Goal: Transaction & Acquisition: Purchase product/service

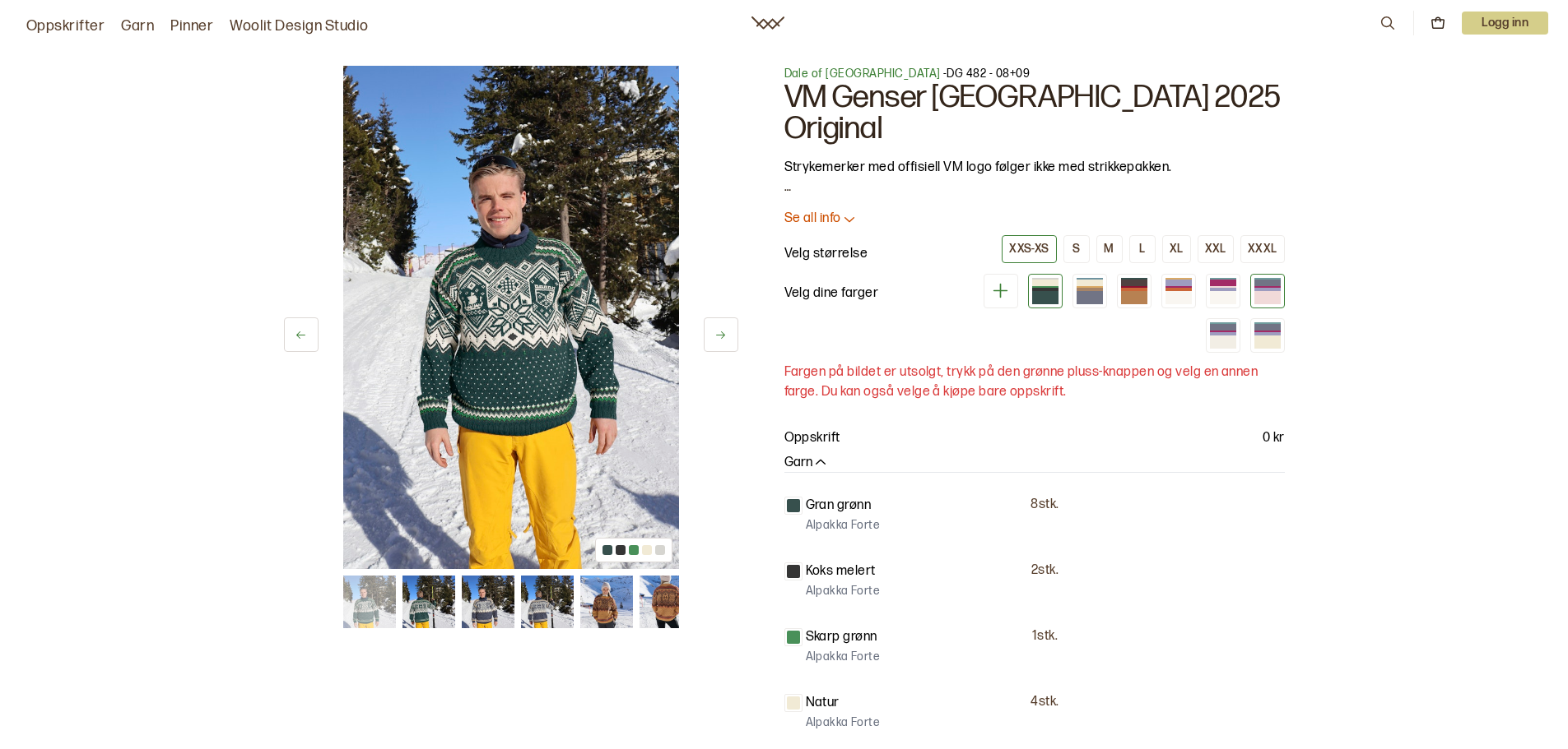
click at [1279, 291] on div at bounding box center [1267, 298] width 26 height 13
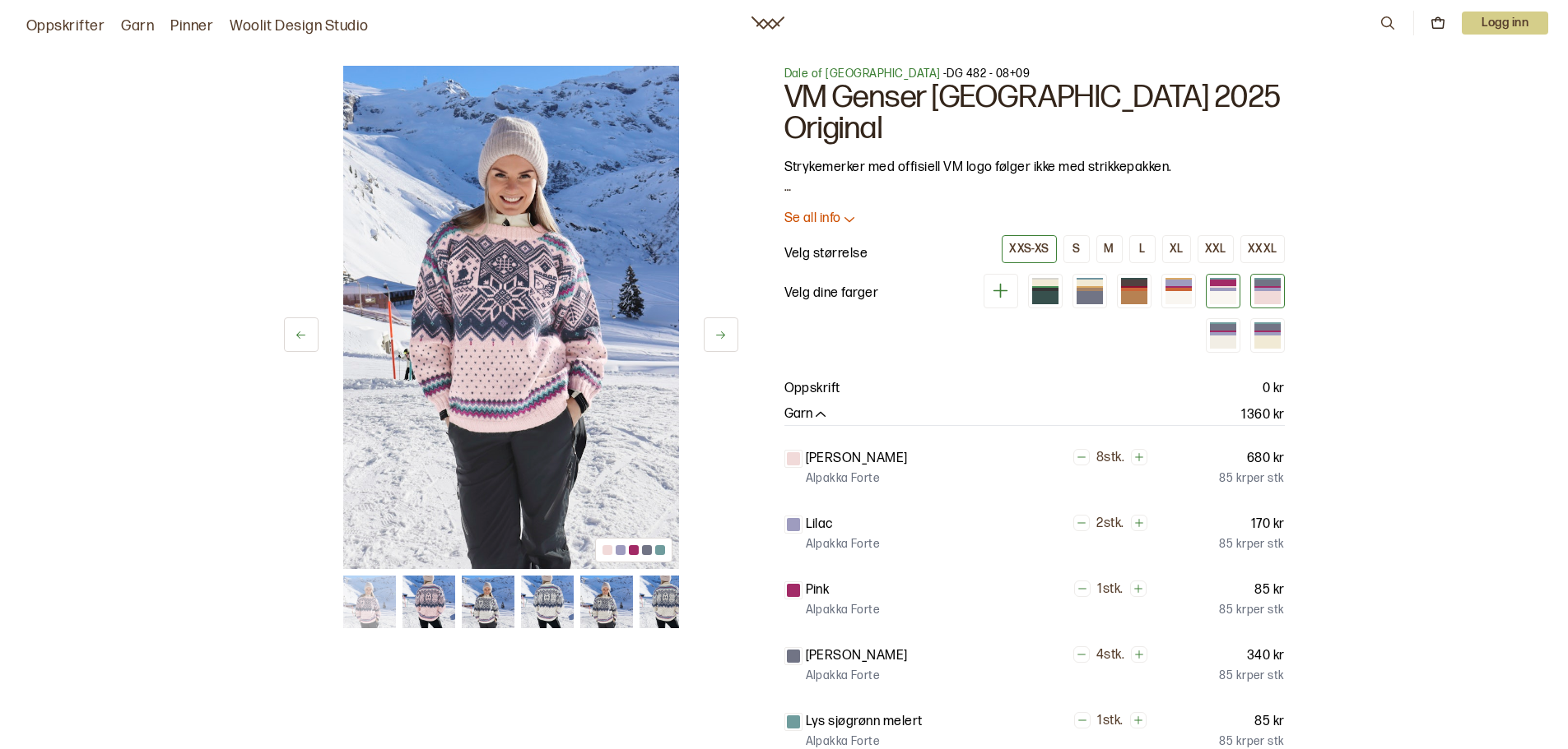
click at [1229, 291] on div at bounding box center [1223, 298] width 26 height 13
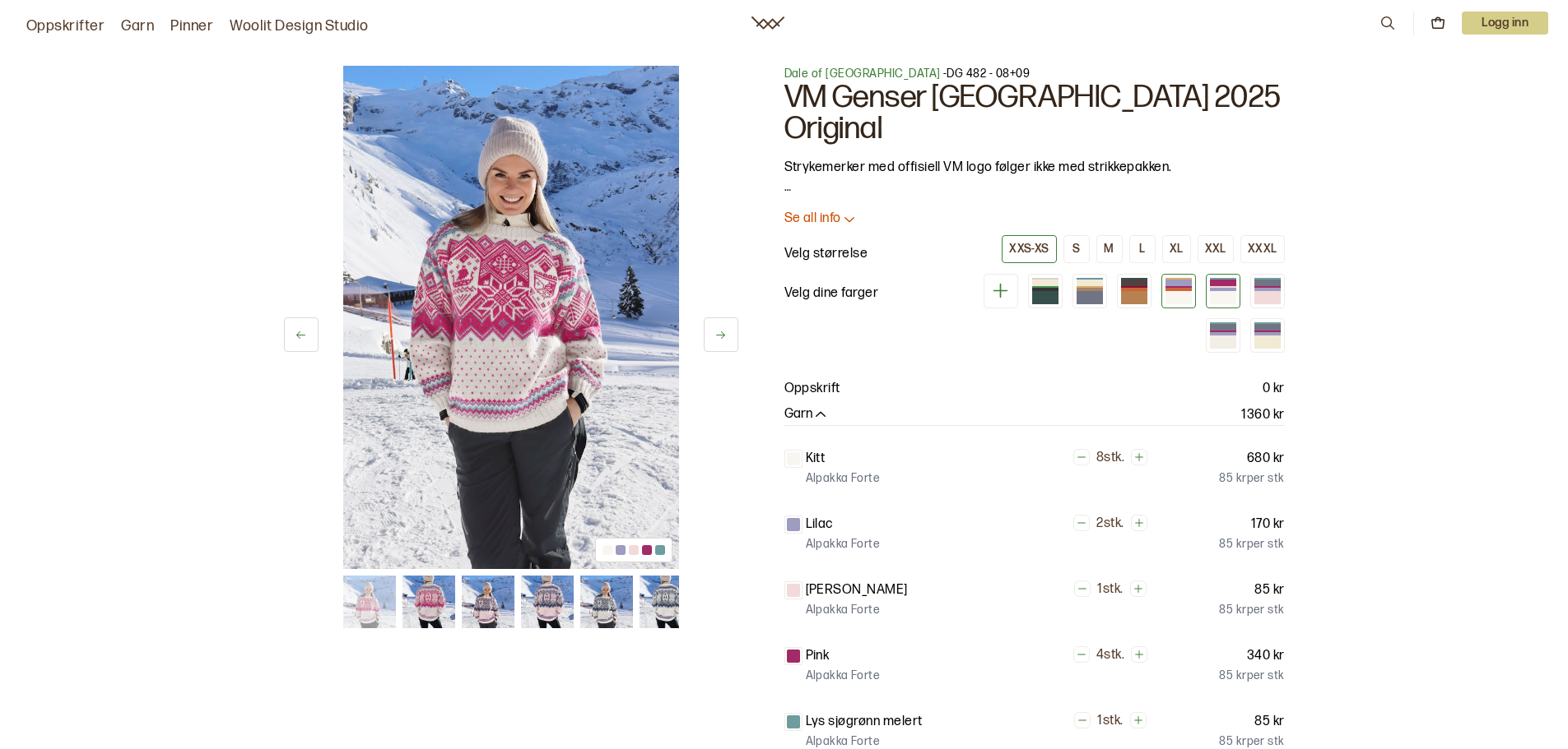
click at [1192, 274] on div at bounding box center [1178, 291] width 35 height 35
click at [1181, 275] on div at bounding box center [1178, 291] width 35 height 35
click at [1174, 291] on div at bounding box center [1178, 298] width 26 height 13
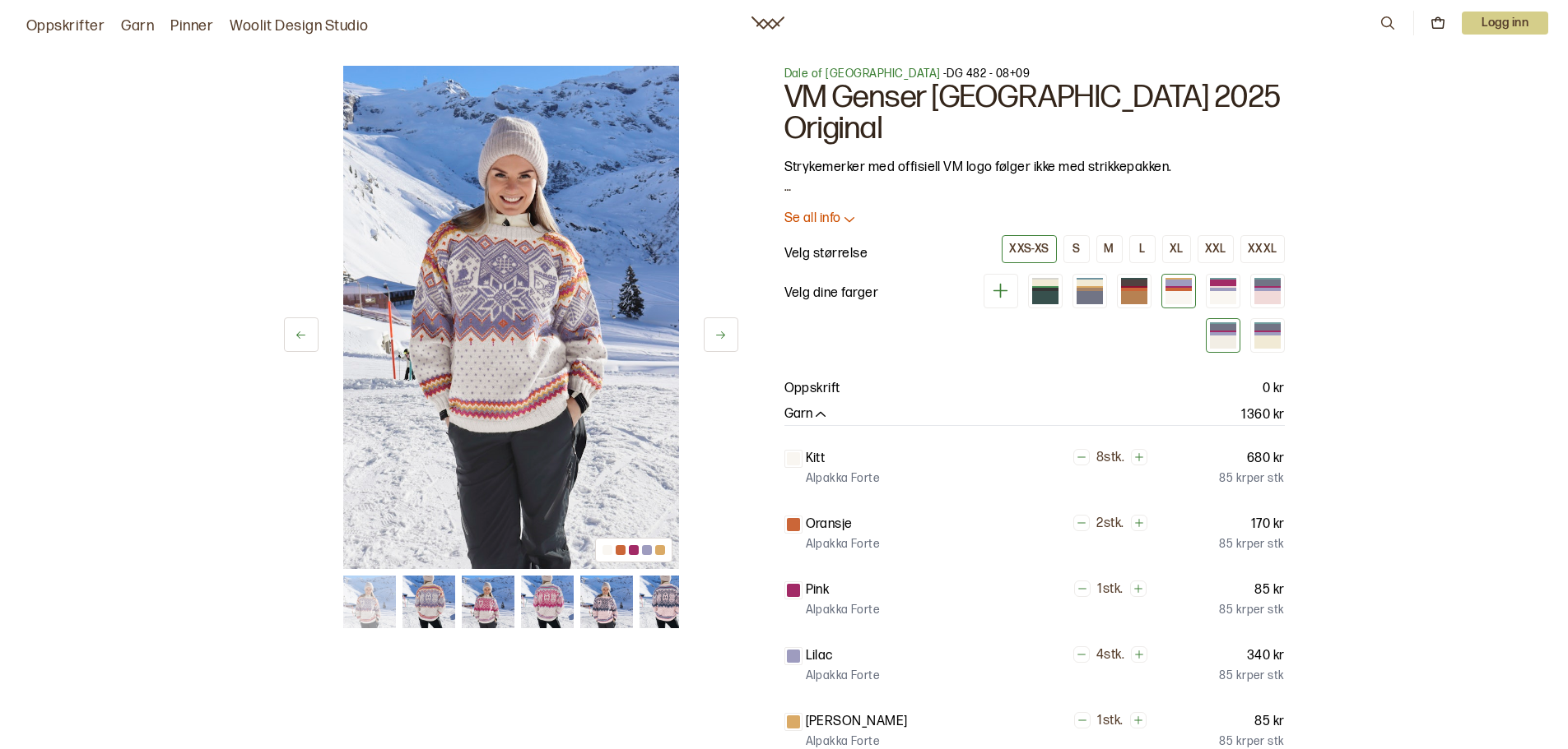
click at [1225, 332] on div at bounding box center [1223, 334] width 26 height 3
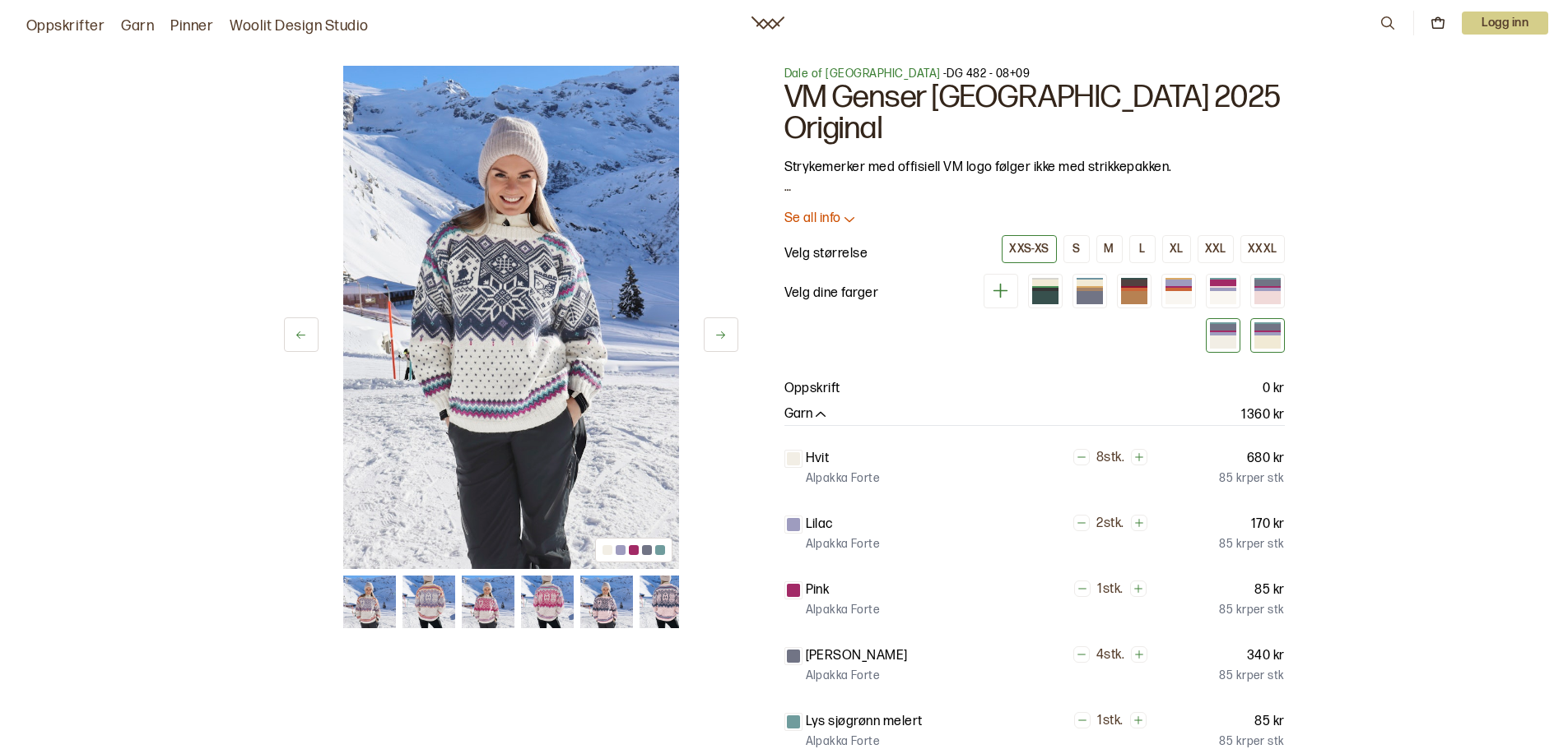
click at [1277, 336] on div at bounding box center [1267, 342] width 26 height 13
click at [1113, 242] on div "M" at bounding box center [1109, 250] width 10 height 15
click at [513, 391] on img at bounding box center [511, 317] width 336 height 504
click at [716, 341] on icon at bounding box center [720, 335] width 13 height 13
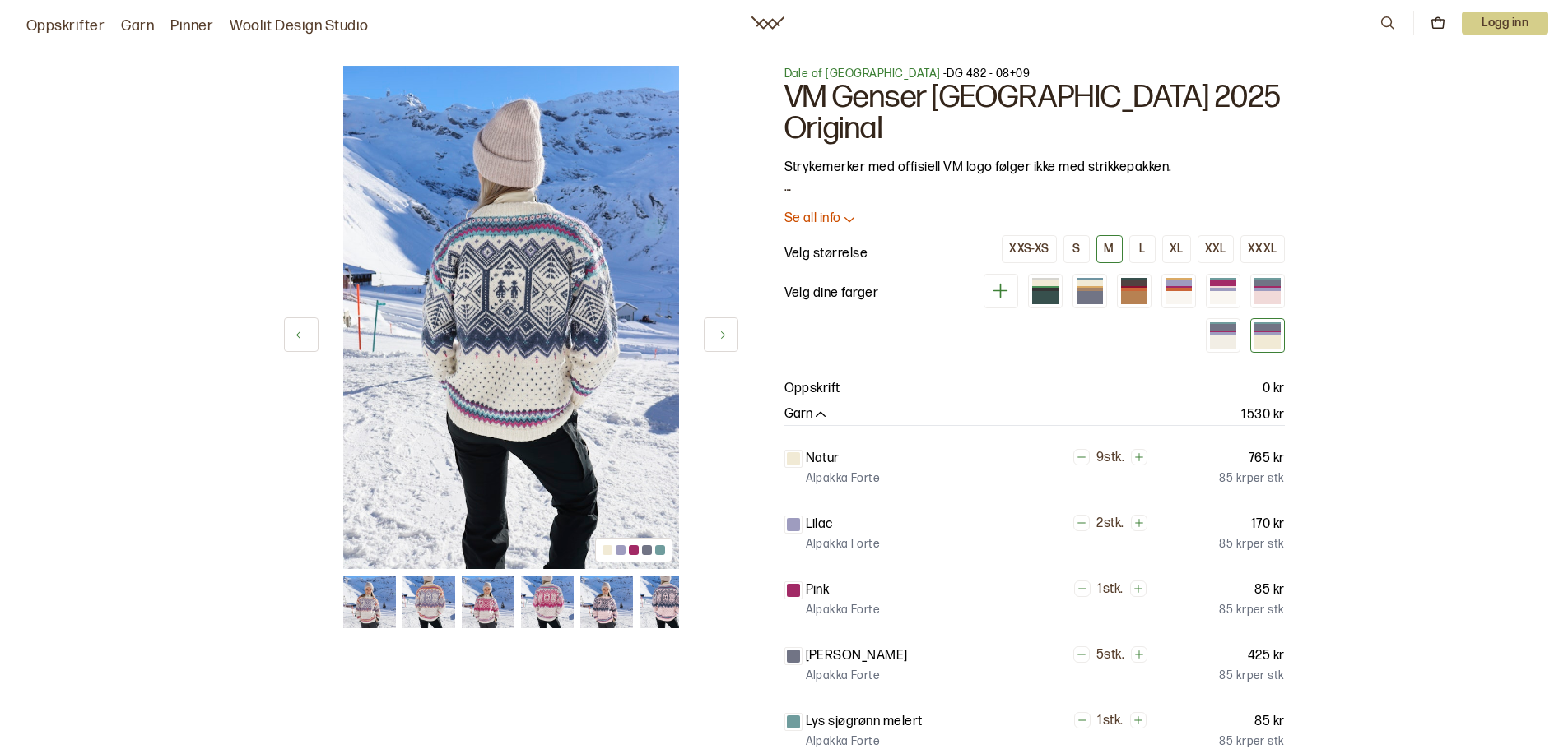
click at [716, 341] on icon at bounding box center [720, 335] width 13 height 13
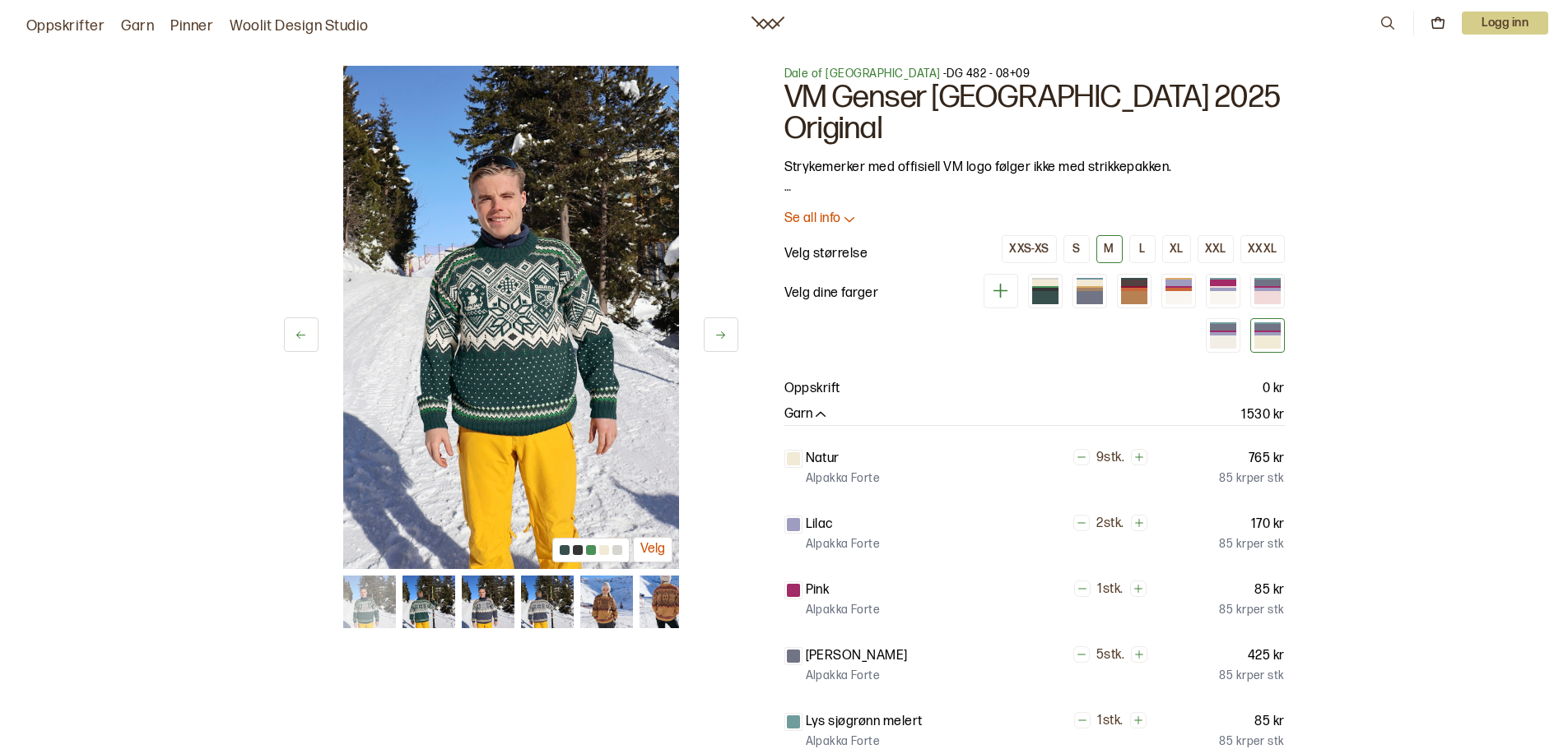
click at [716, 341] on icon at bounding box center [720, 335] width 13 height 13
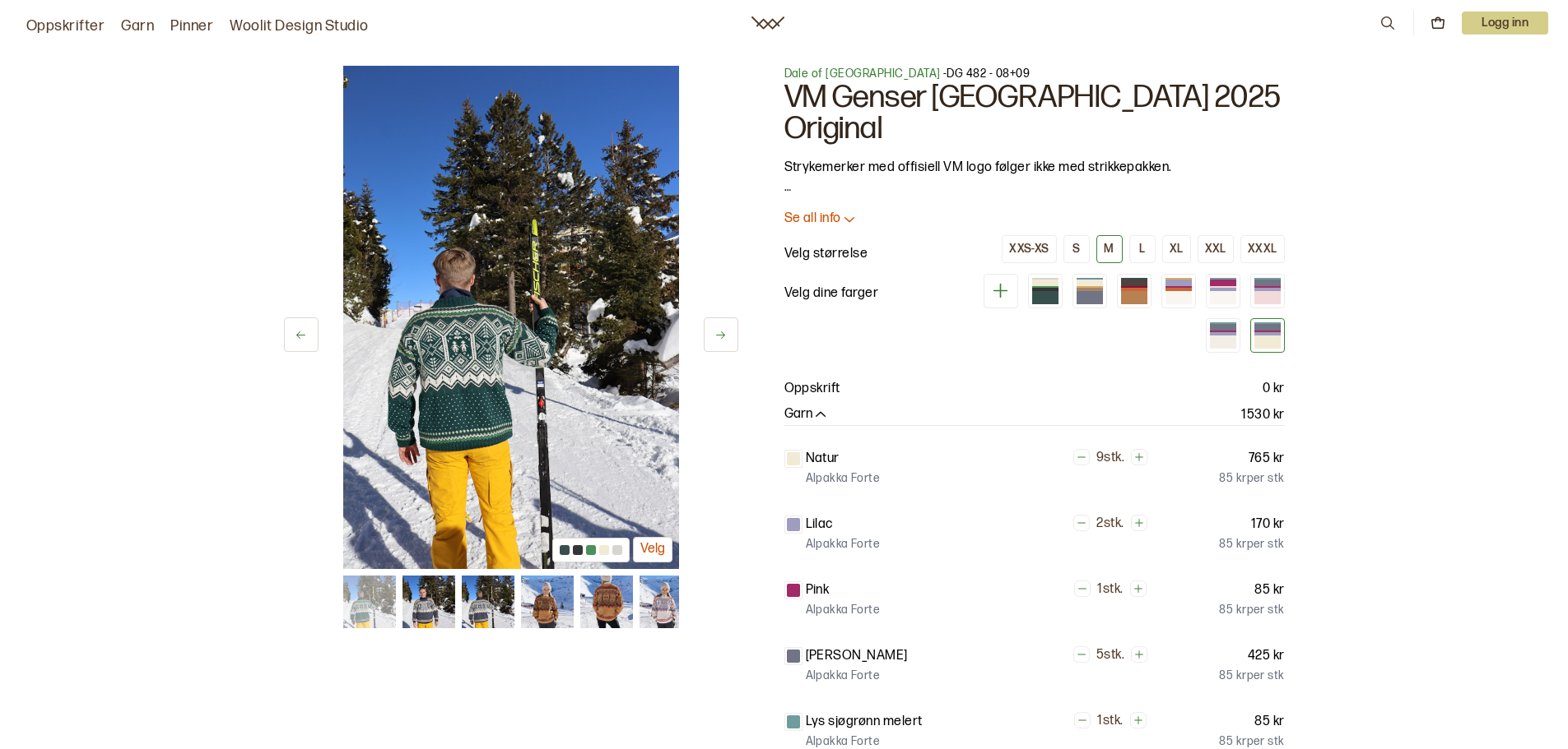
click at [716, 341] on icon at bounding box center [720, 335] width 13 height 13
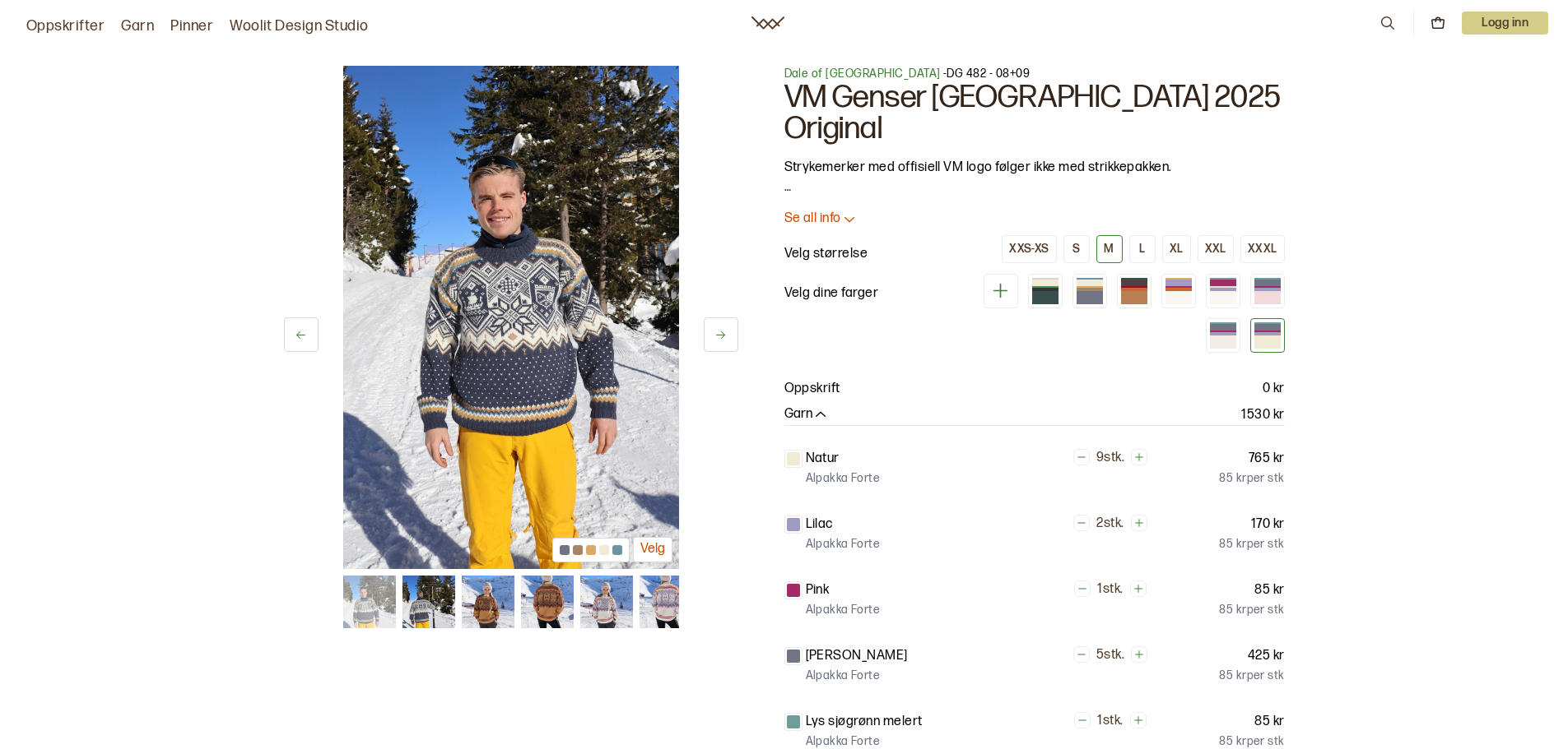
click at [716, 341] on icon at bounding box center [720, 335] width 13 height 13
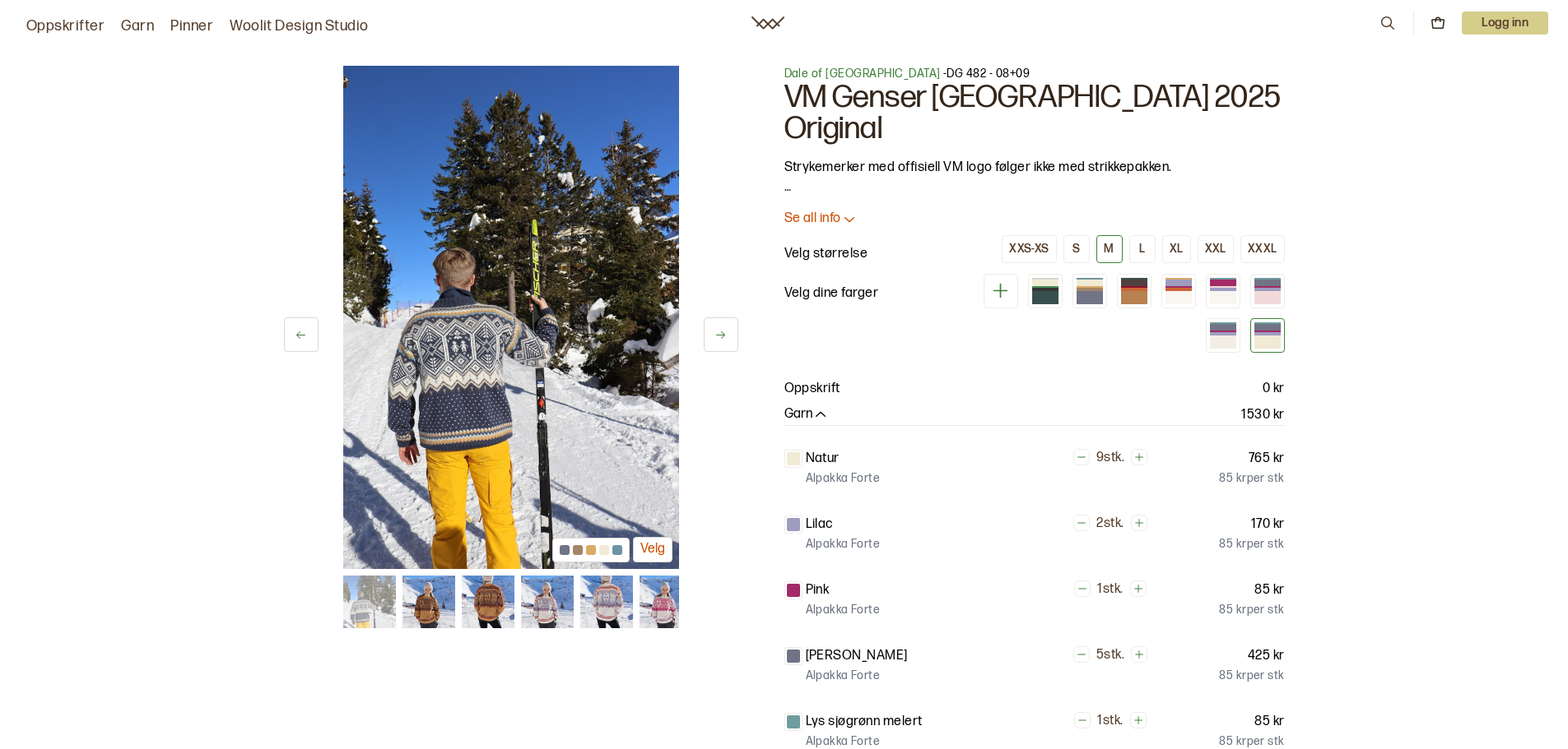
click at [716, 341] on icon at bounding box center [720, 335] width 13 height 13
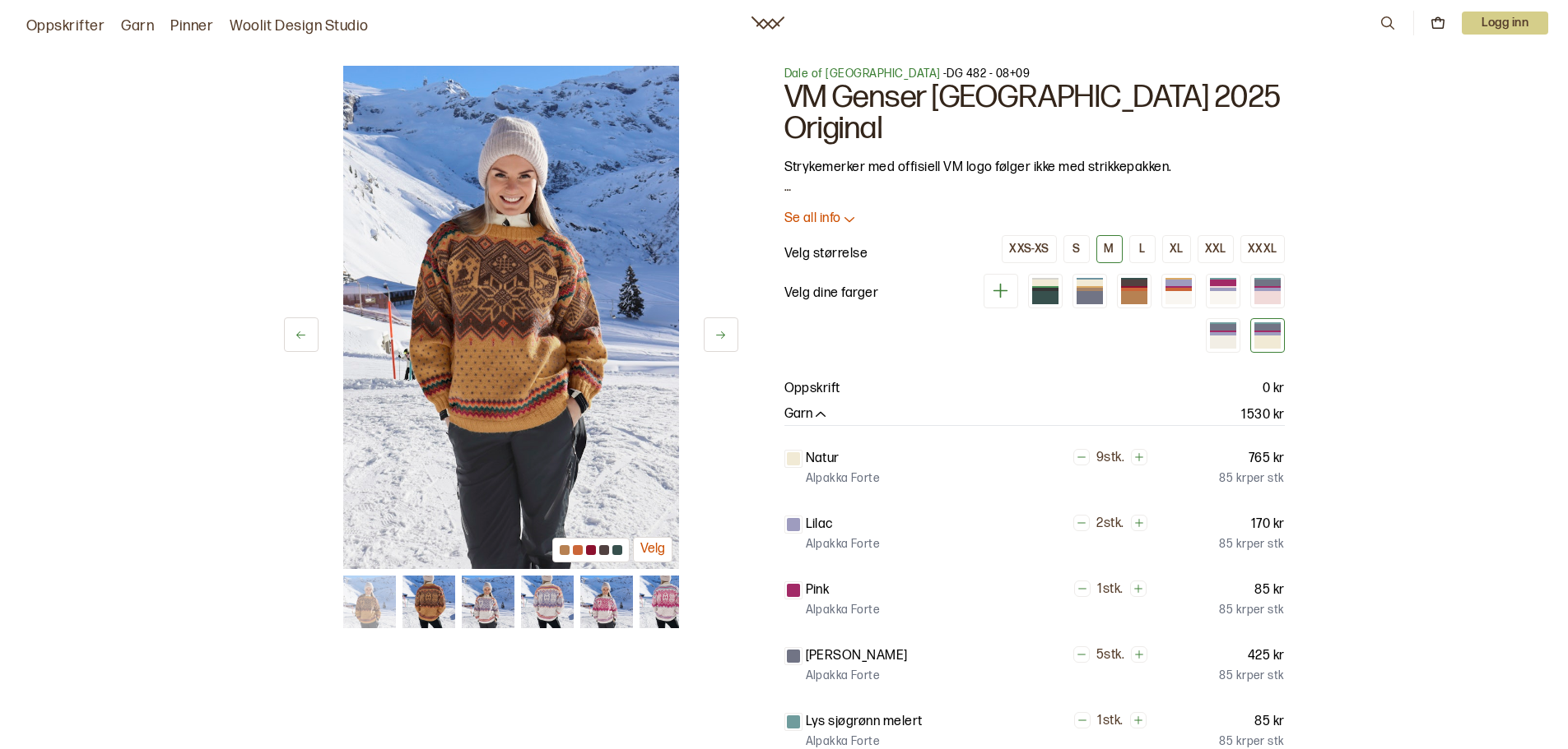
click at [716, 340] on icon at bounding box center [720, 335] width 13 height 13
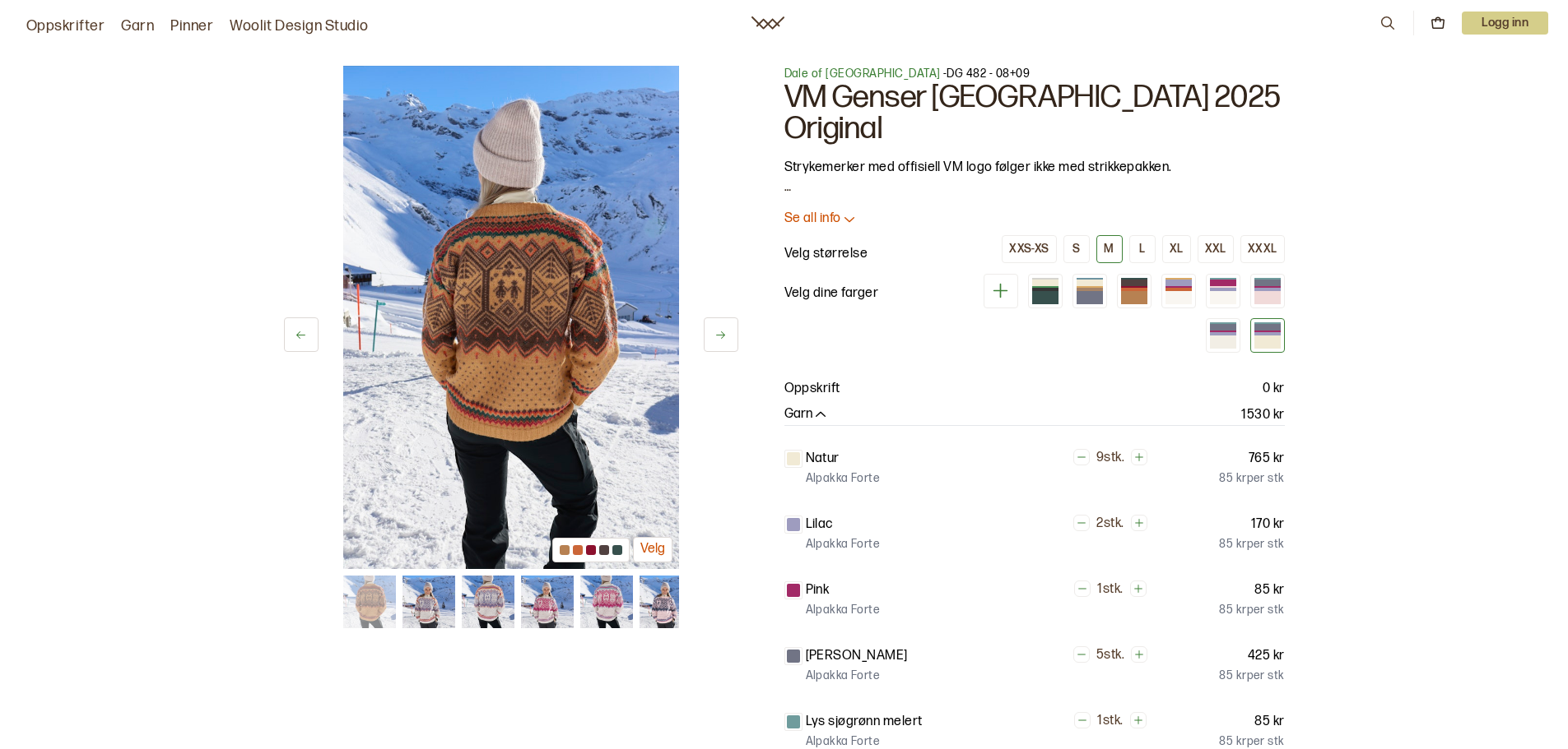
click at [716, 340] on icon at bounding box center [720, 335] width 13 height 13
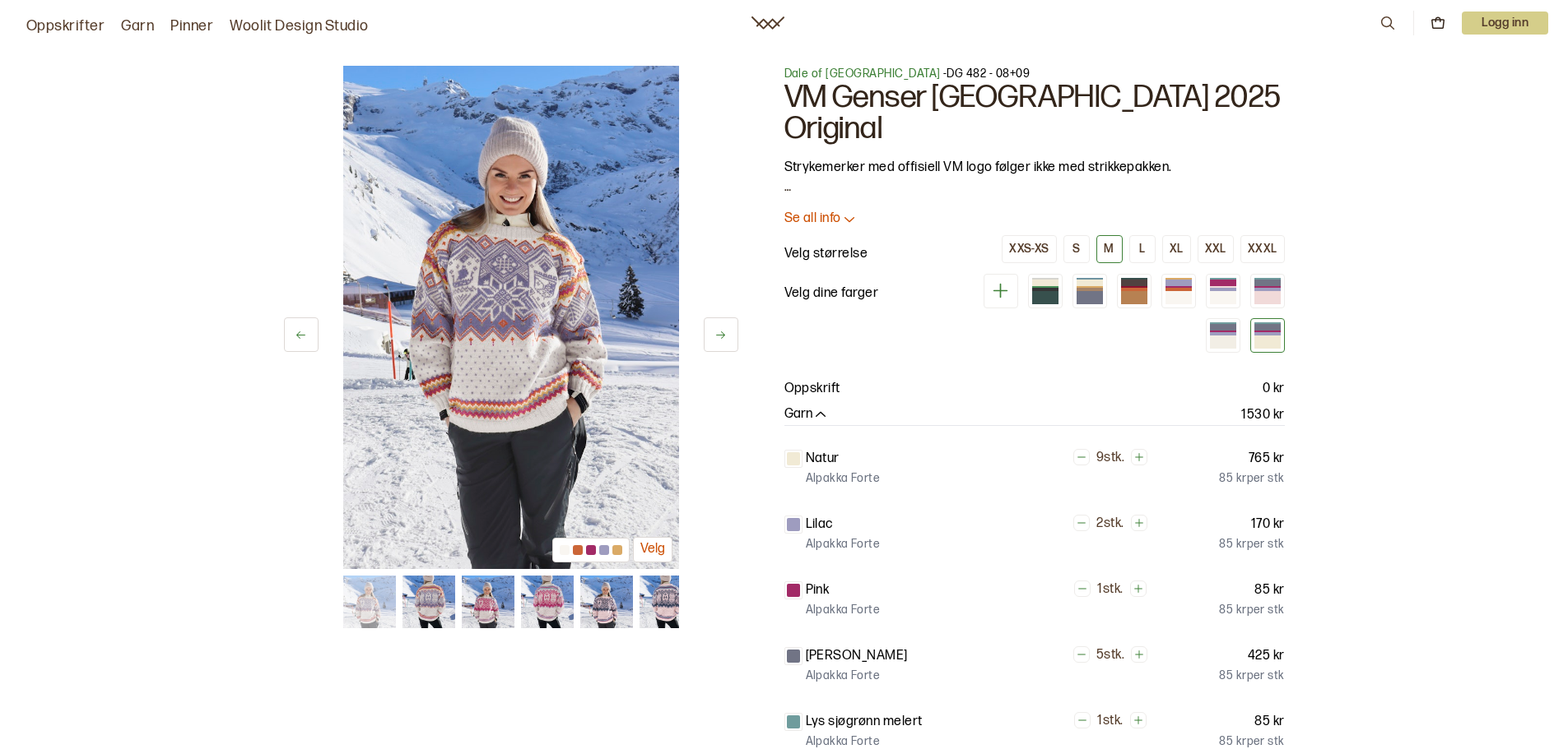
click at [716, 340] on icon at bounding box center [720, 335] width 13 height 13
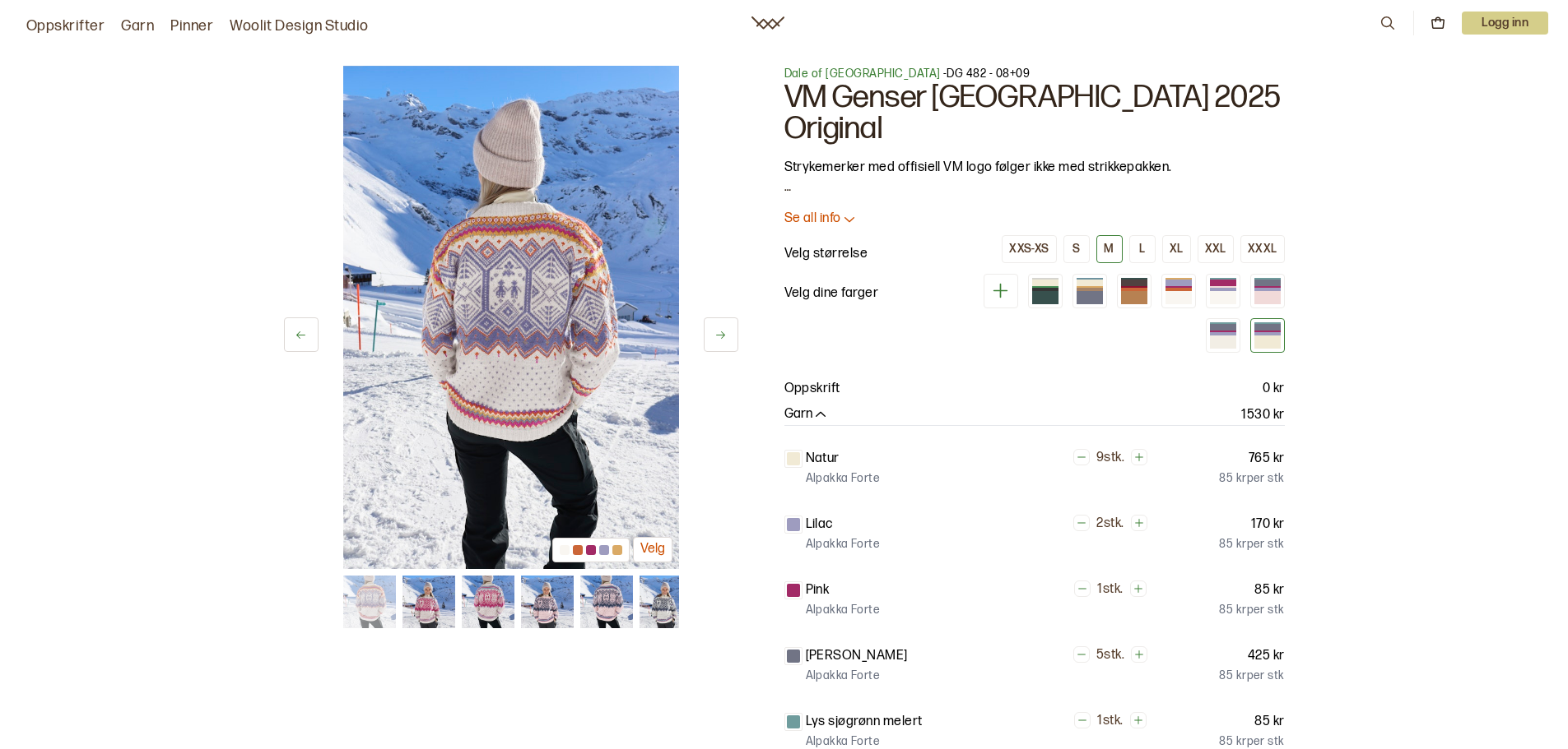
click at [296, 348] on button at bounding box center [300, 334] width 35 height 35
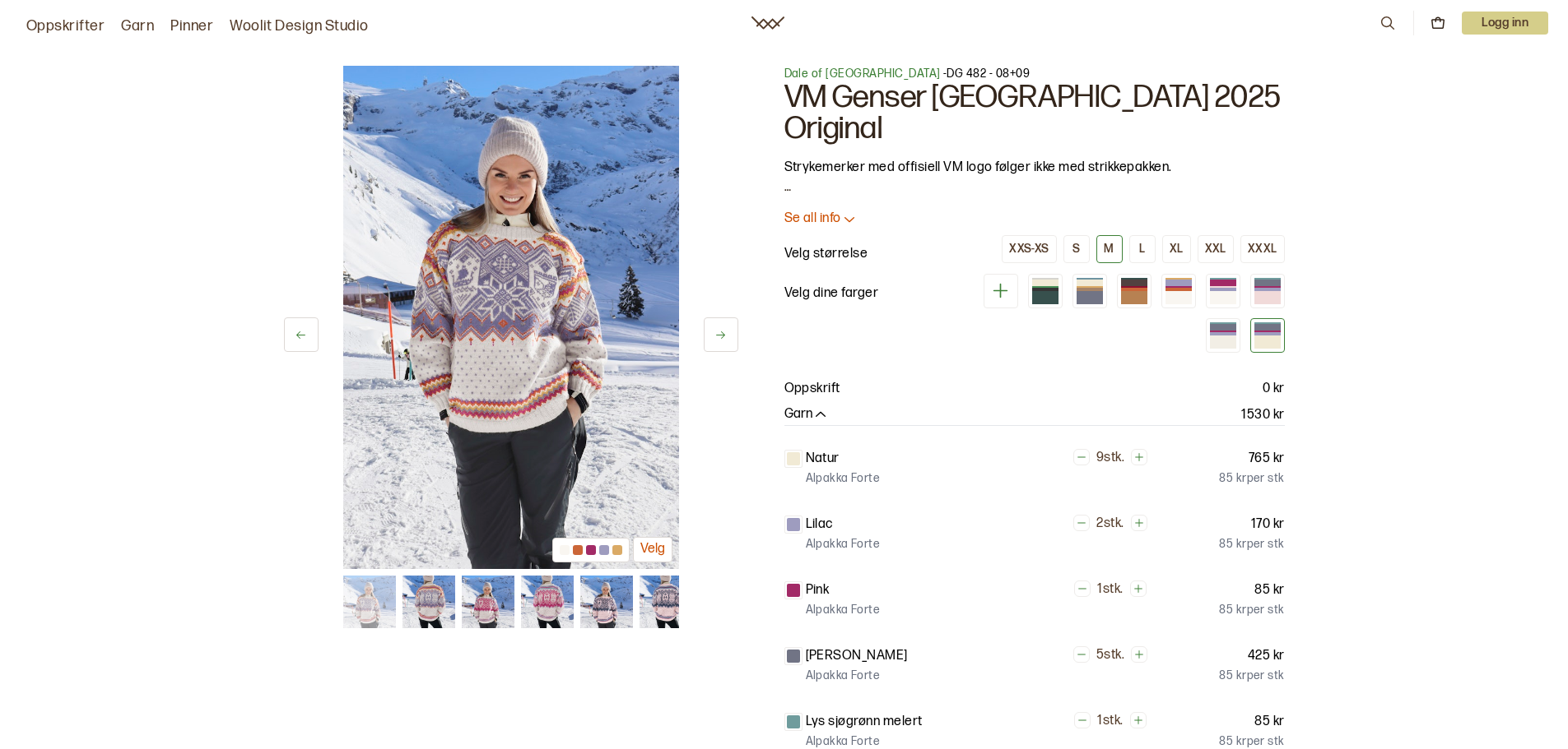
click at [826, 211] on p "Se all info" at bounding box center [812, 219] width 57 height 17
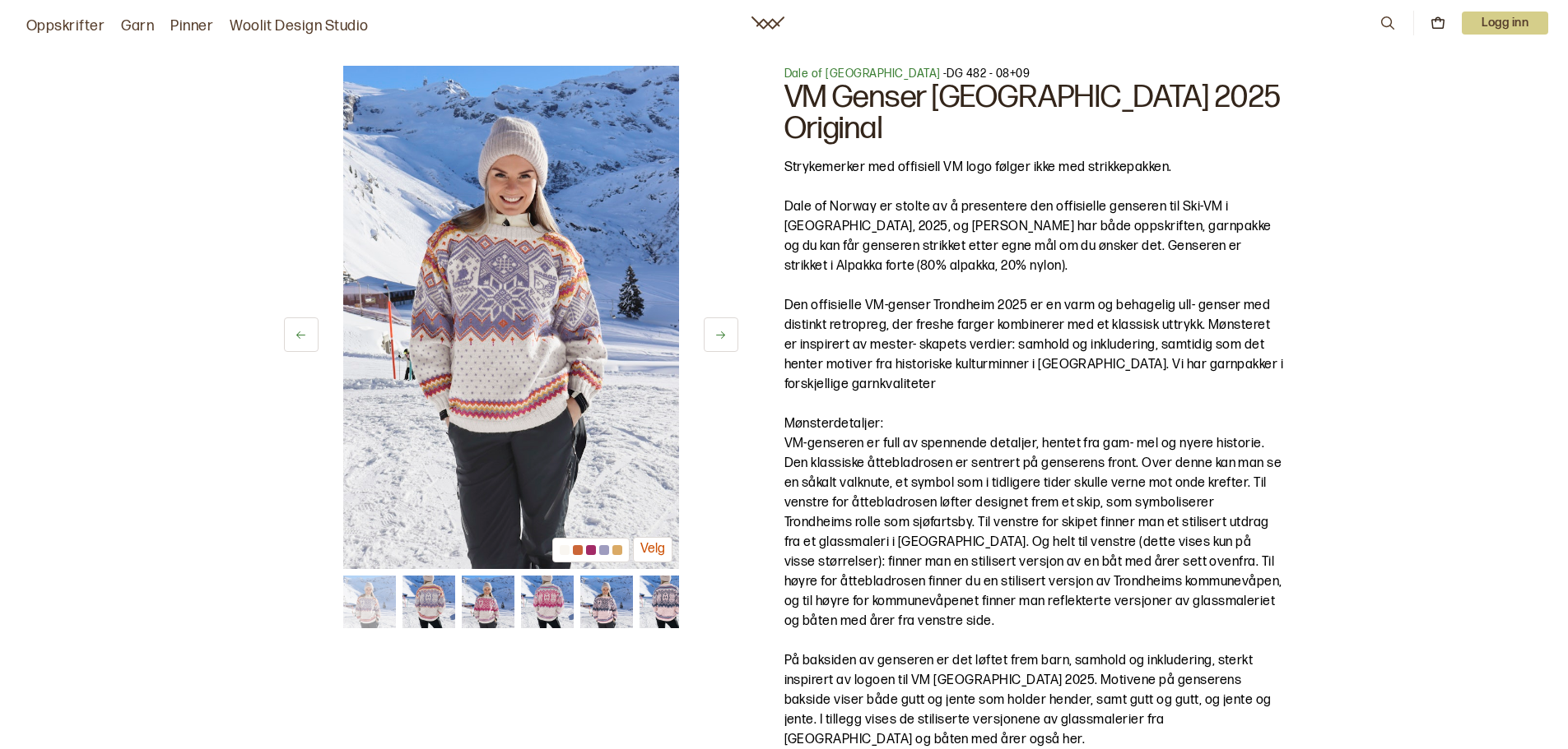
click at [327, 26] on link "Woolit Design Studio" at bounding box center [299, 26] width 139 height 23
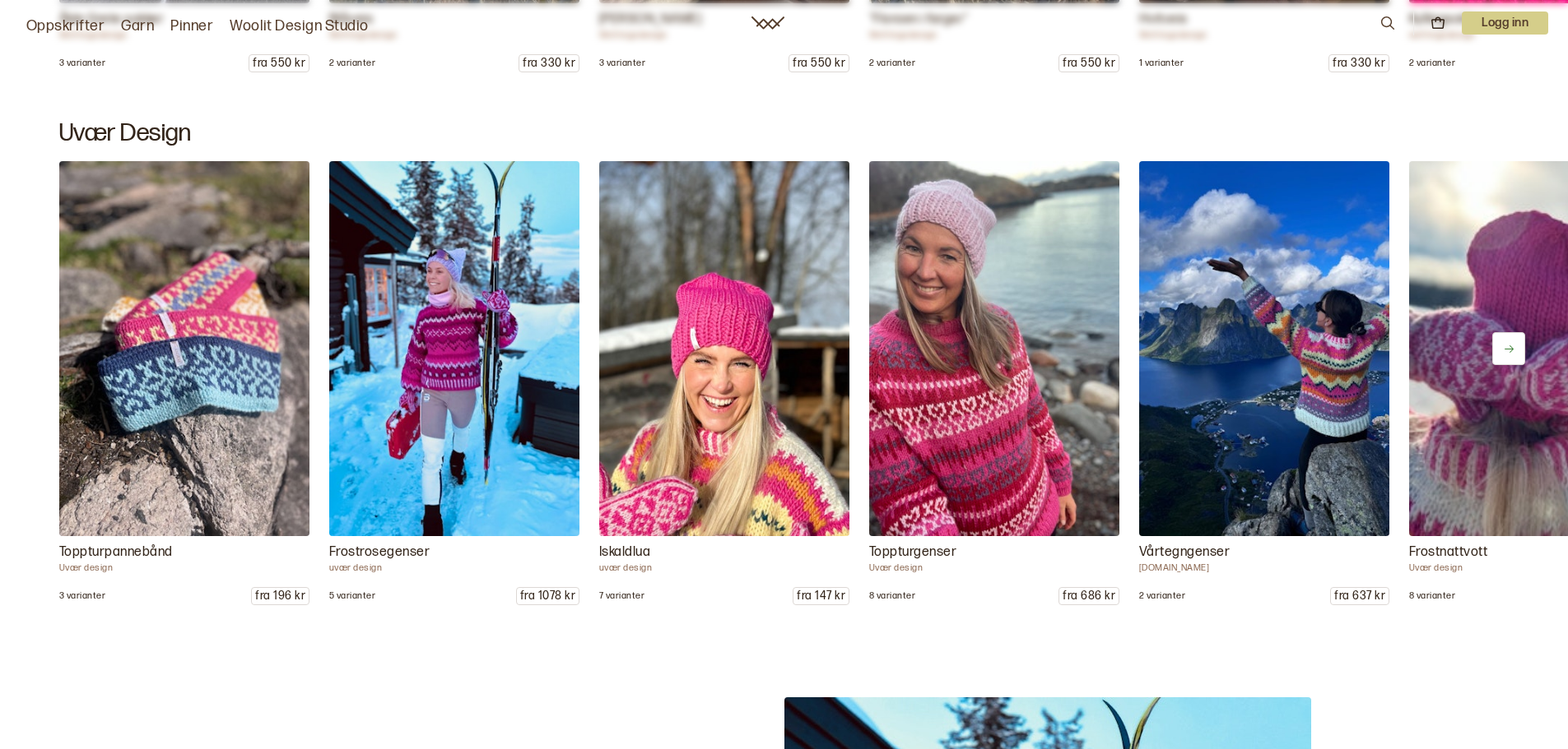
scroll to position [1974, 0]
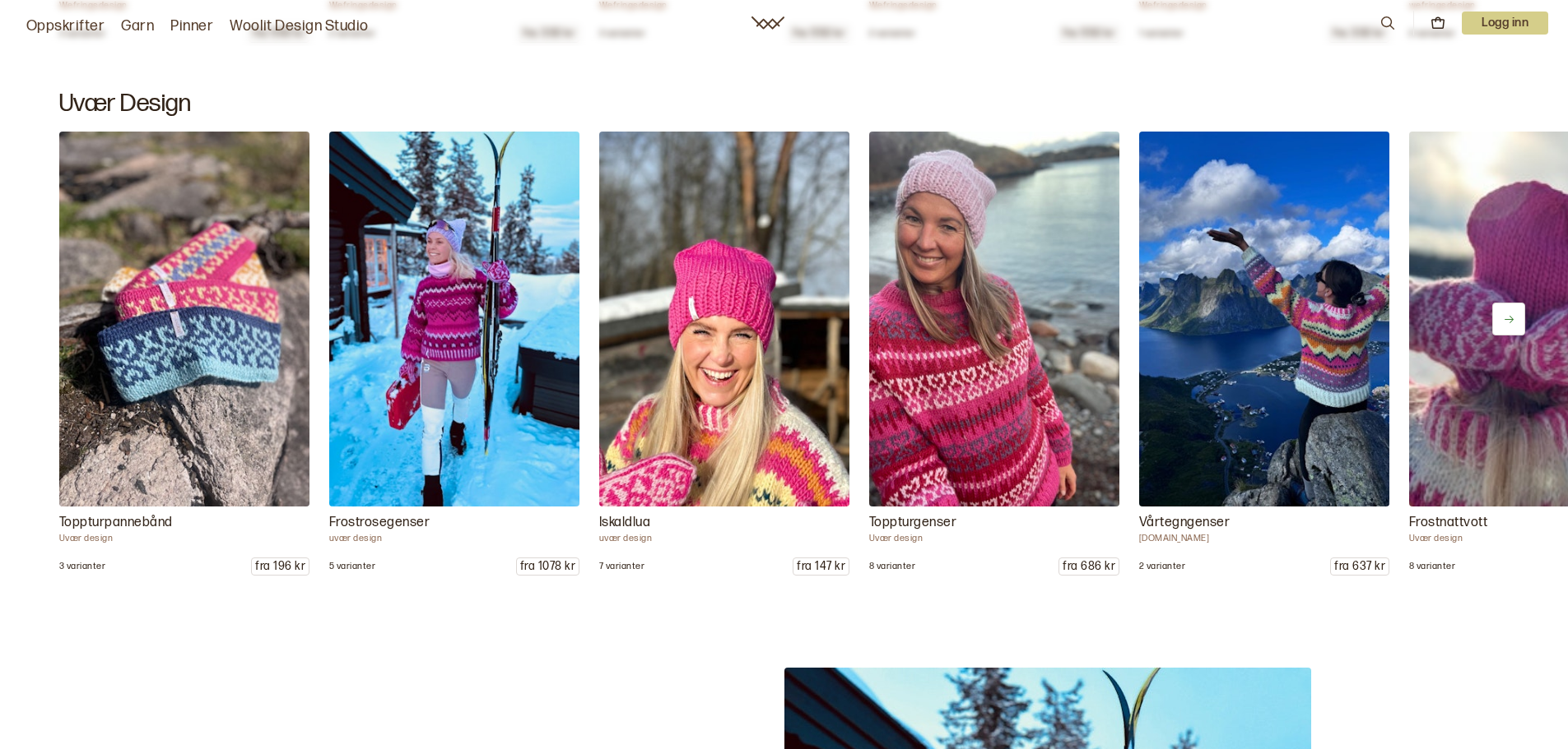
click at [723, 400] on img at bounding box center [723, 319] width 262 height 394
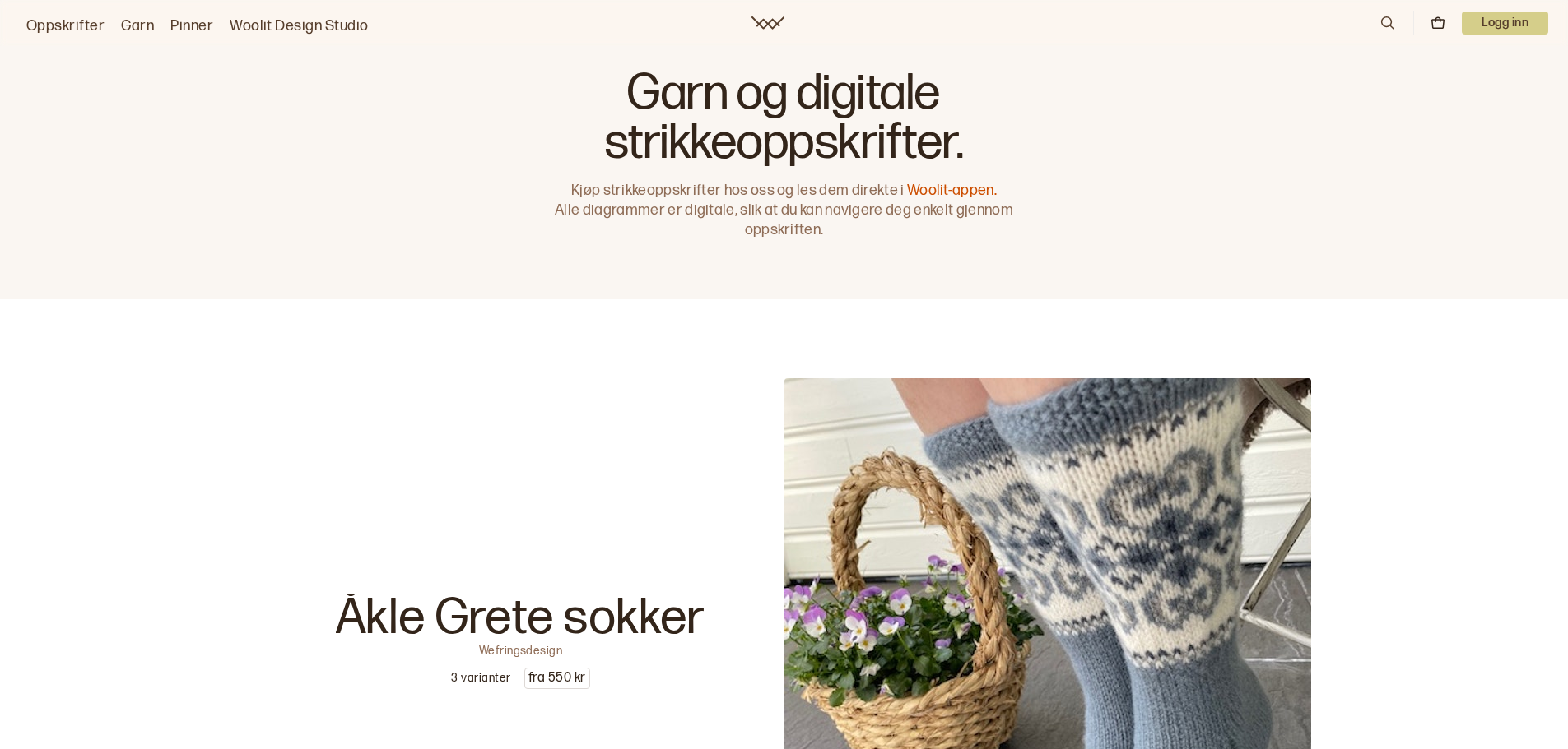
click at [73, 24] on link "Oppskrifter" at bounding box center [65, 26] width 78 height 23
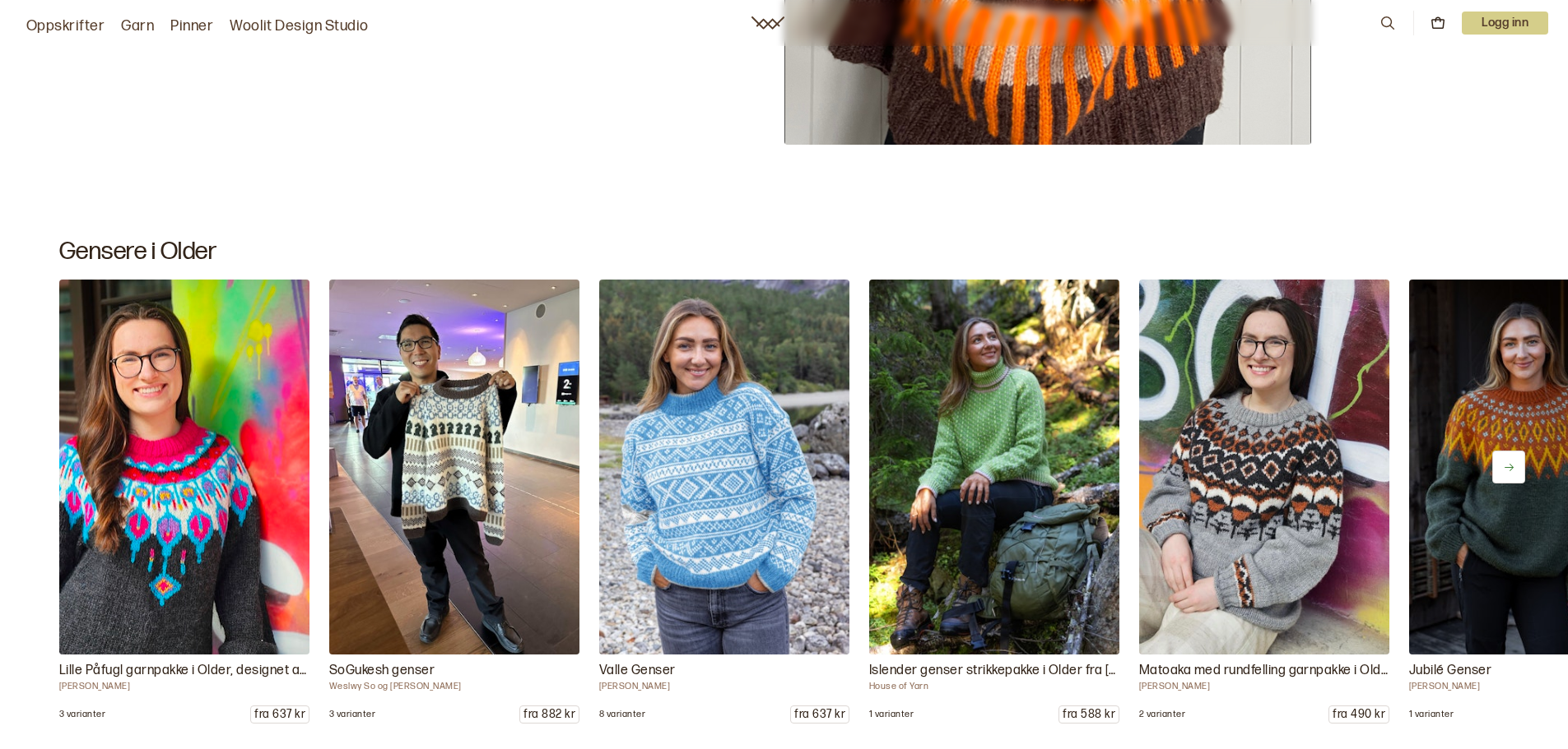
scroll to position [5100, 0]
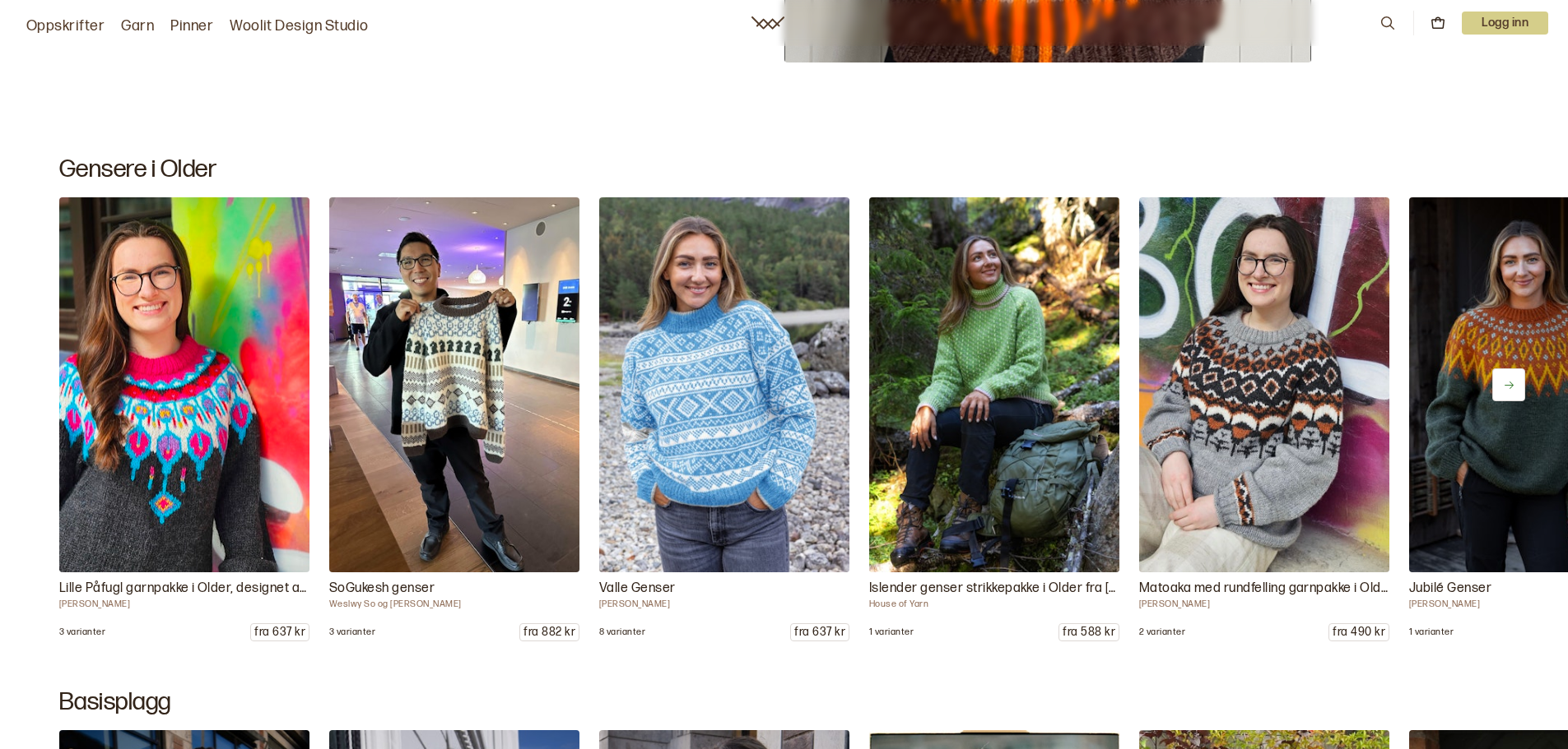
click at [1511, 380] on icon at bounding box center [1509, 385] width 13 height 13
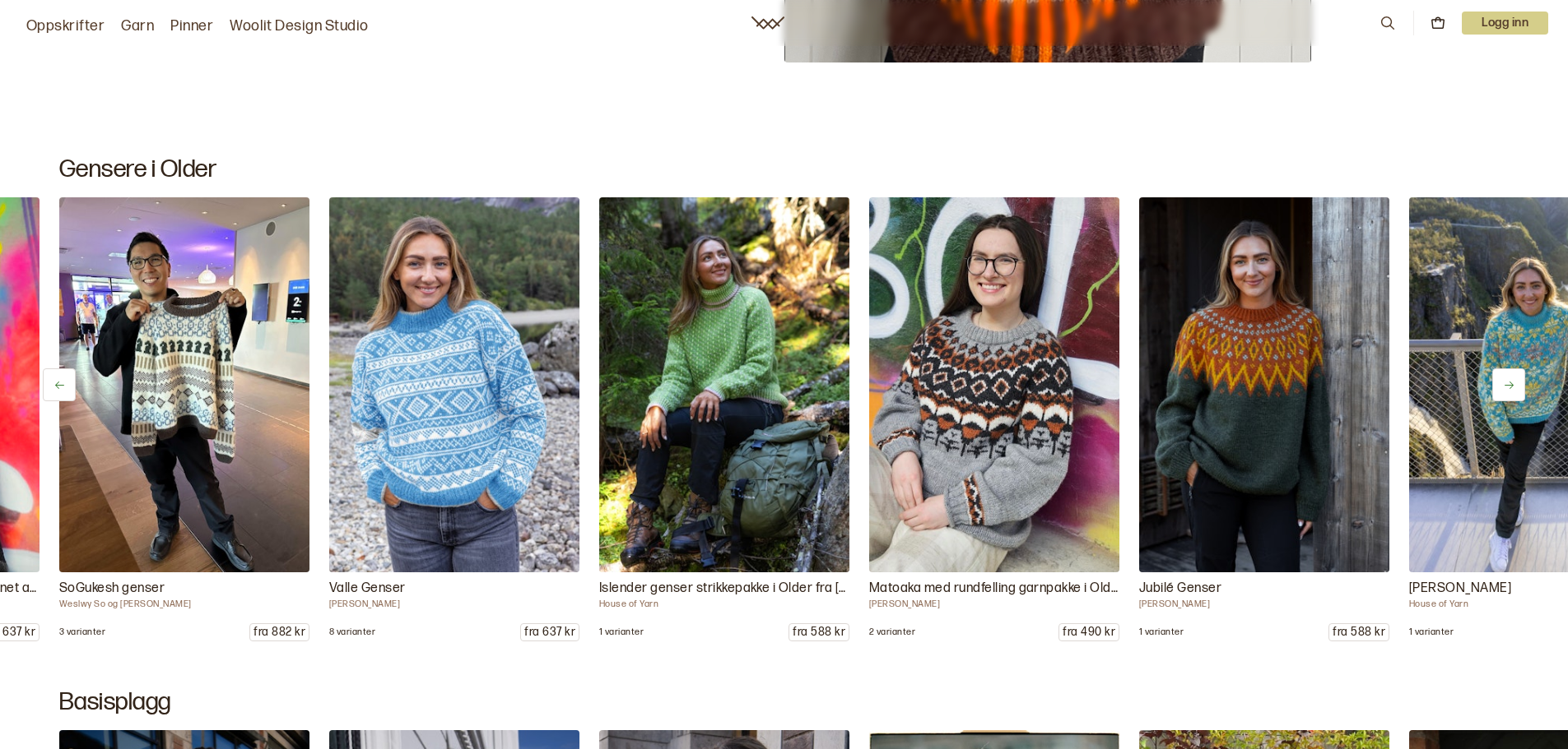
click at [1506, 385] on icon at bounding box center [1509, 385] width 13 height 13
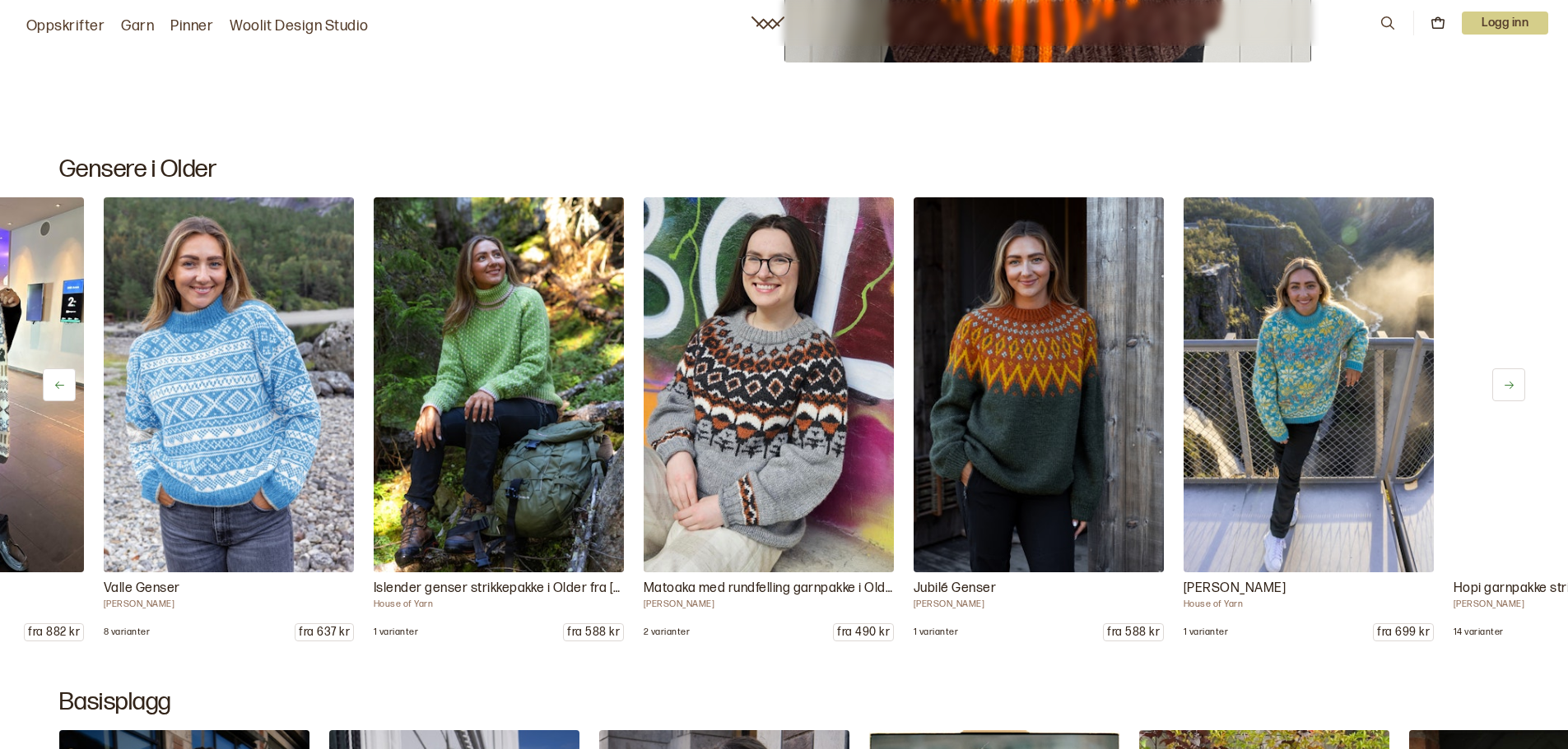
scroll to position [0, 540]
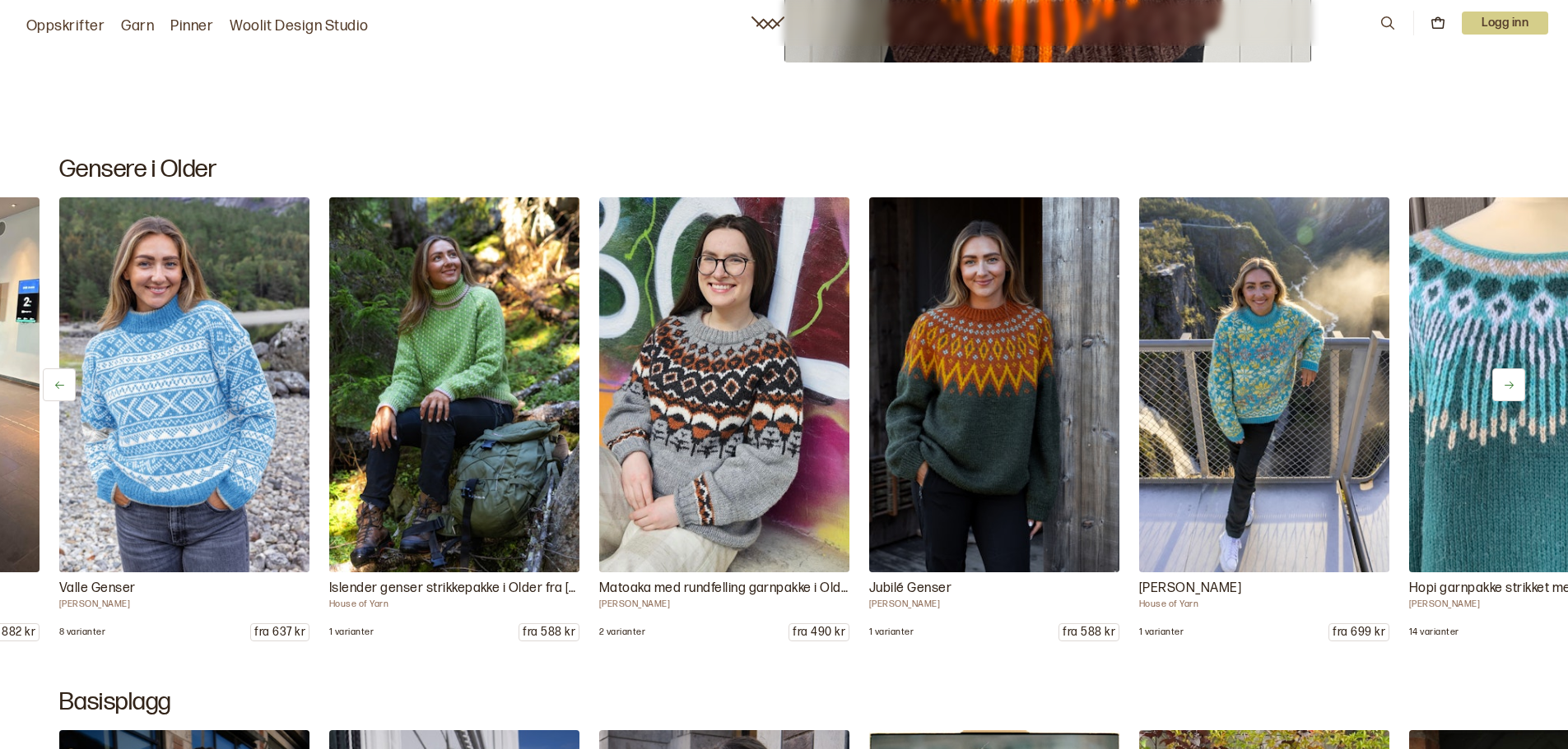
click at [1503, 381] on icon at bounding box center [1509, 385] width 13 height 13
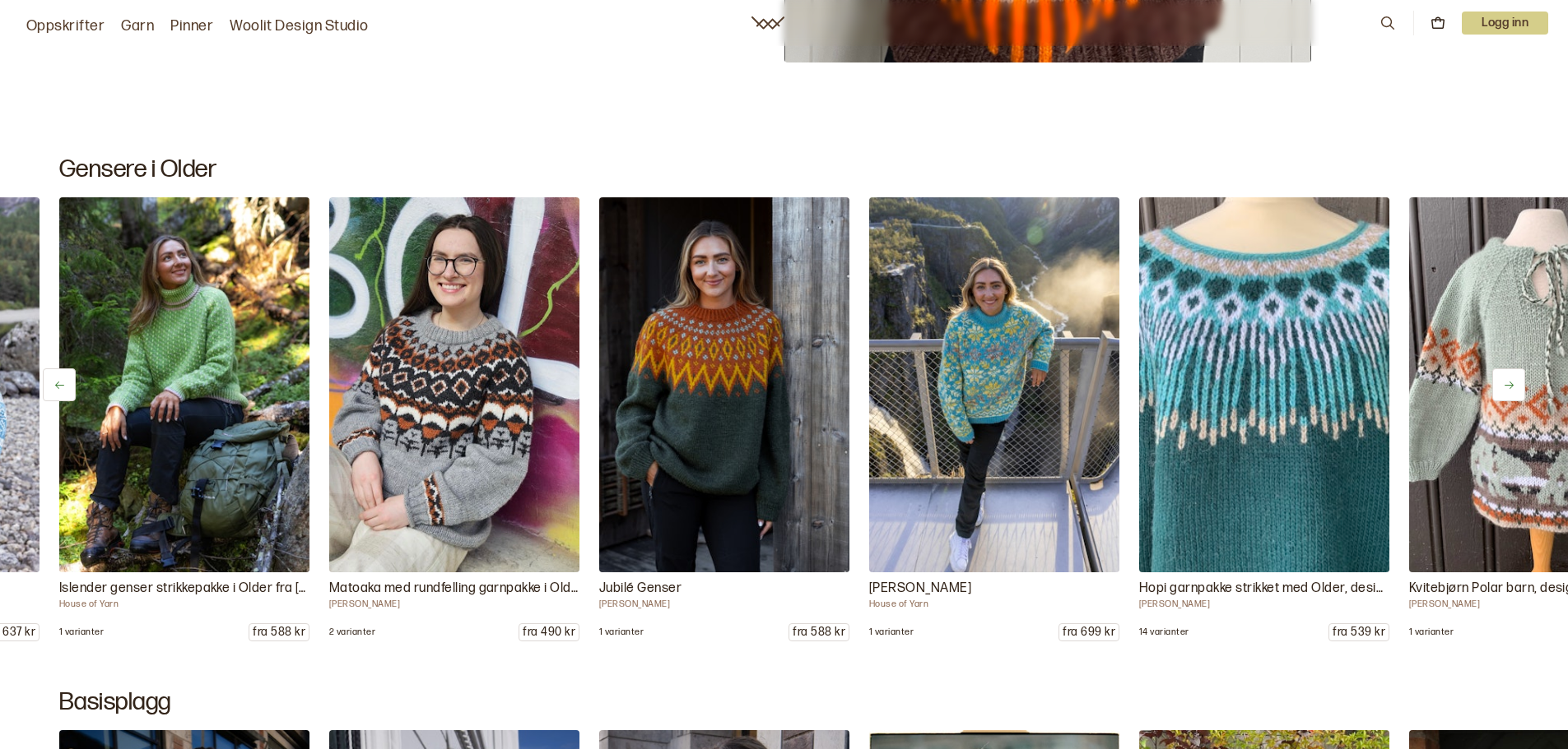
click at [1503, 381] on icon at bounding box center [1509, 385] width 13 height 13
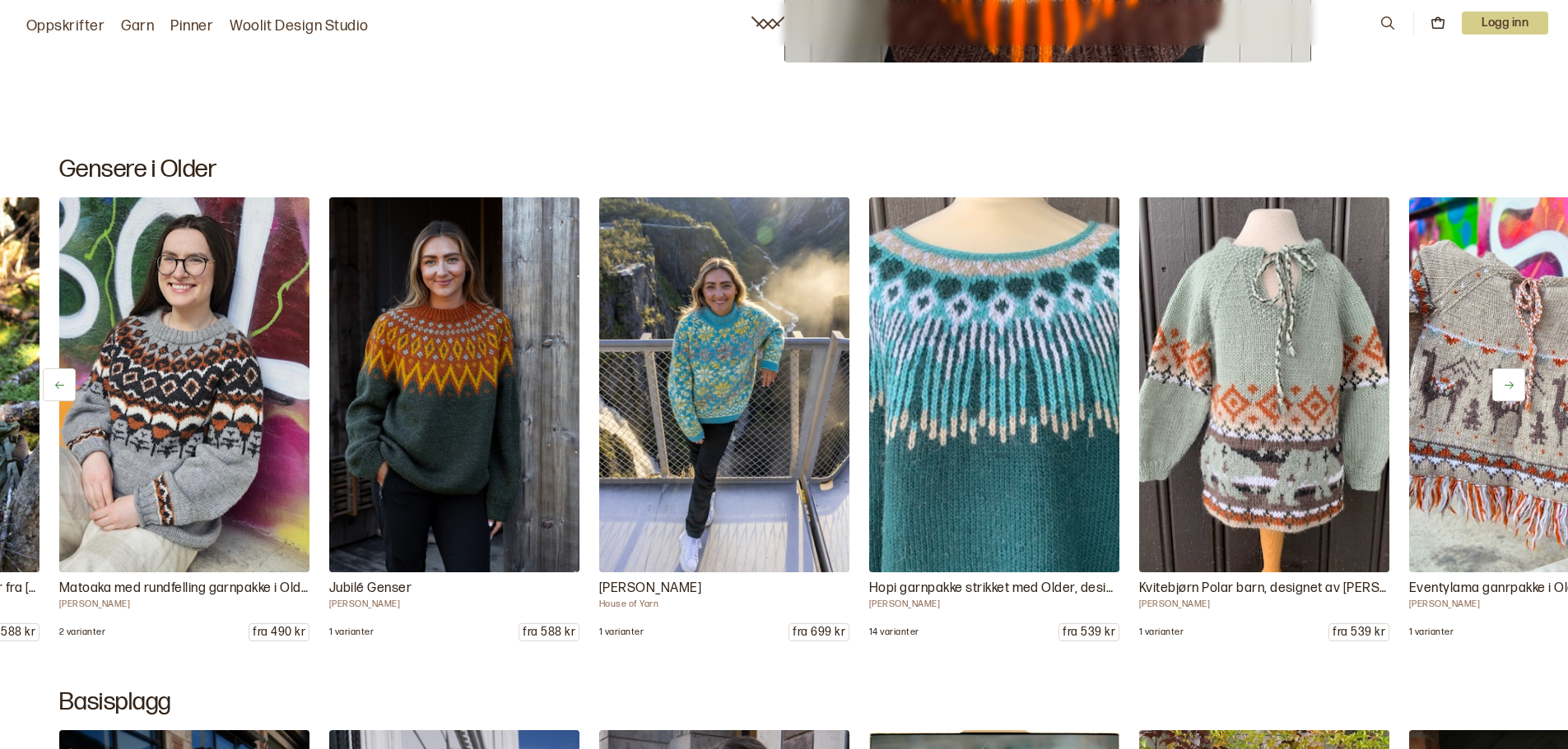
click at [1503, 382] on icon at bounding box center [1509, 385] width 13 height 13
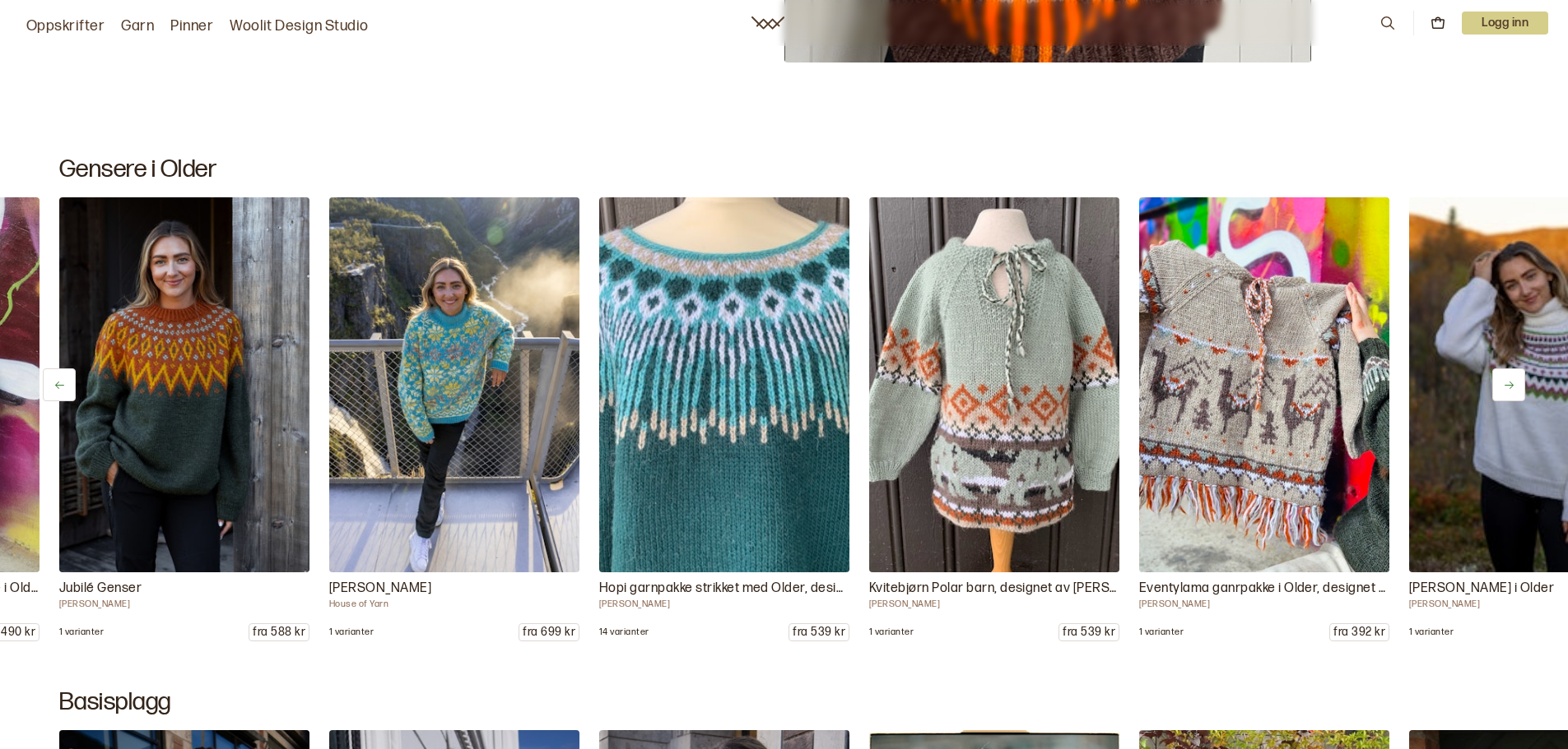
click at [1503, 382] on icon at bounding box center [1509, 385] width 13 height 13
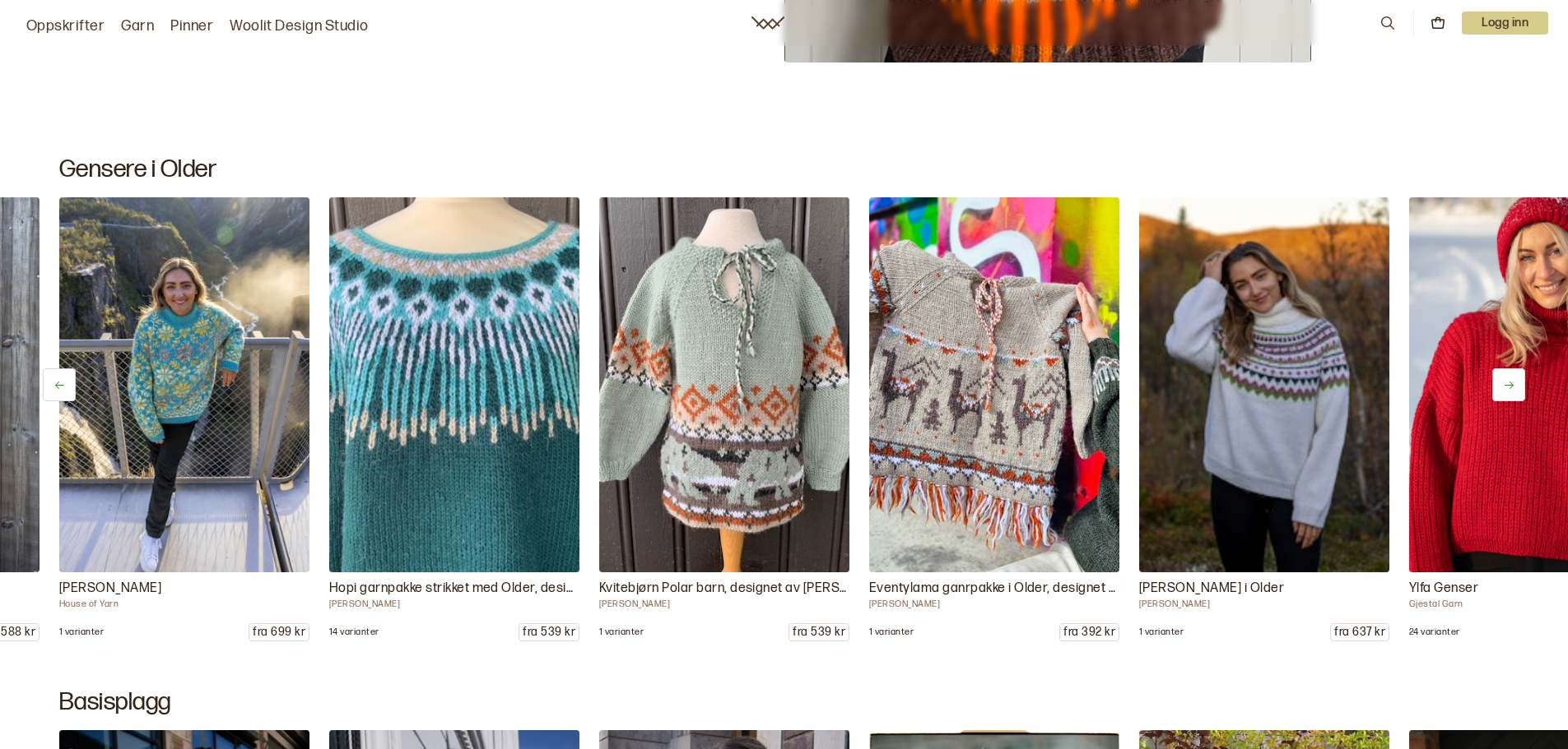
click at [1503, 382] on icon at bounding box center [1509, 385] width 13 height 13
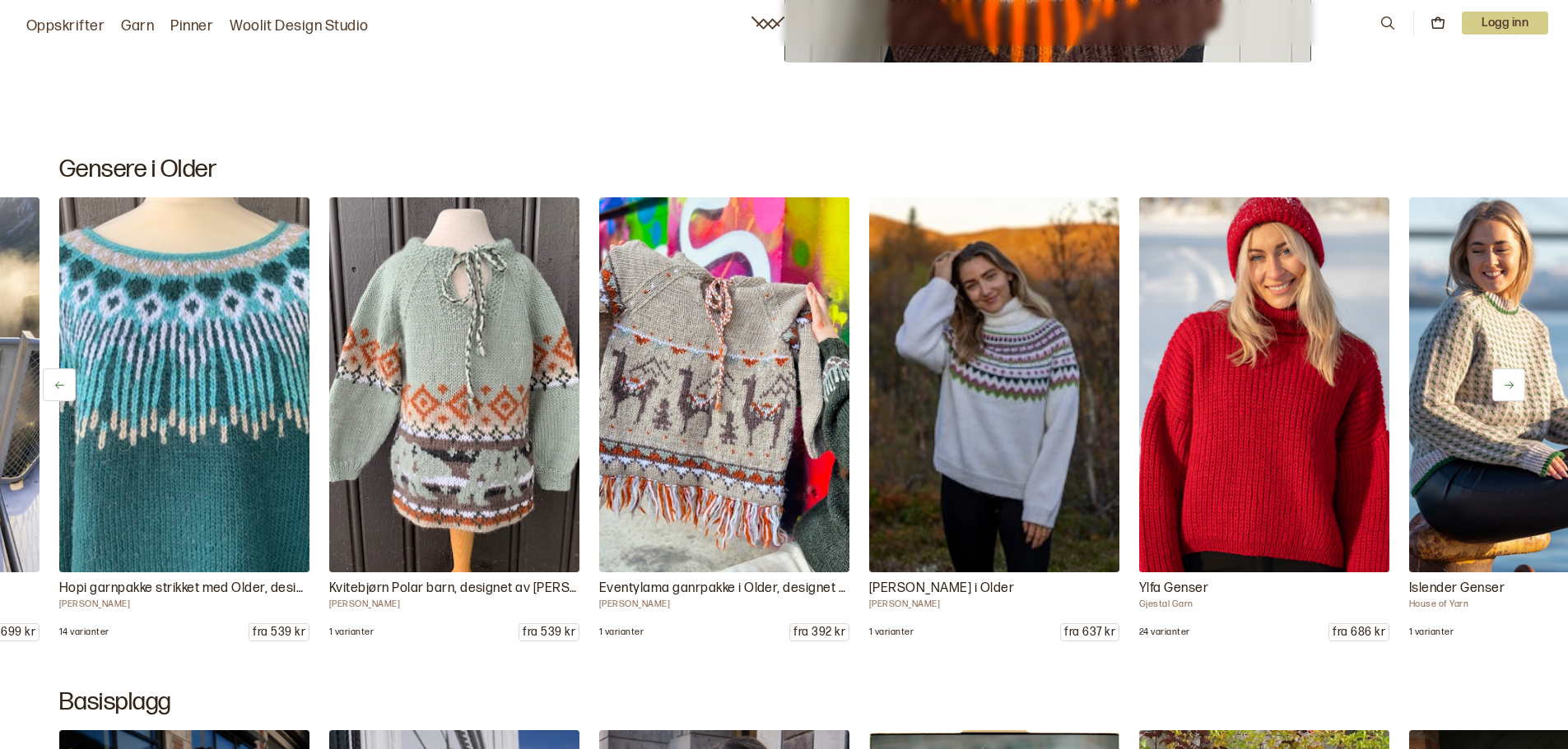
click at [1503, 382] on icon at bounding box center [1509, 385] width 13 height 13
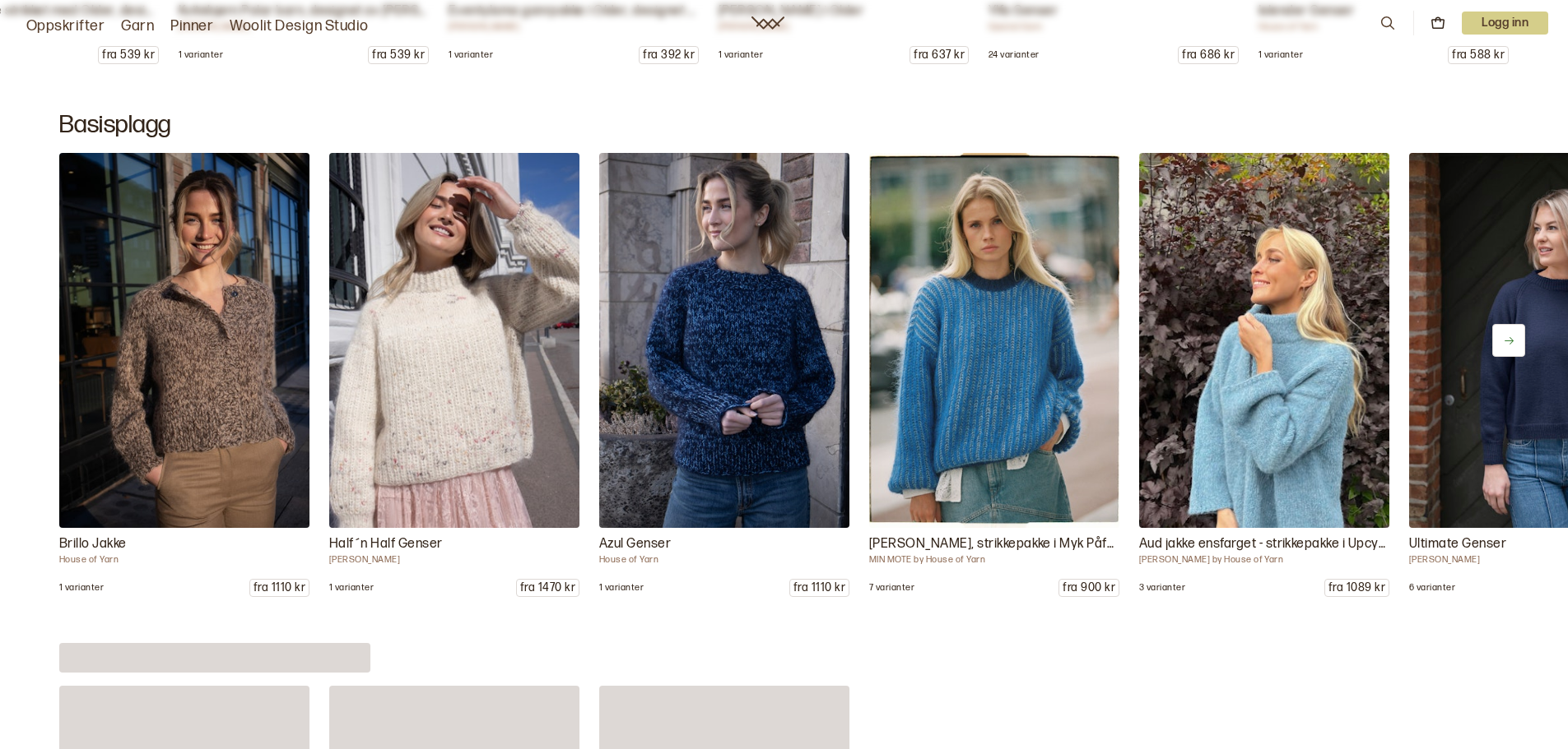
scroll to position [5758, 0]
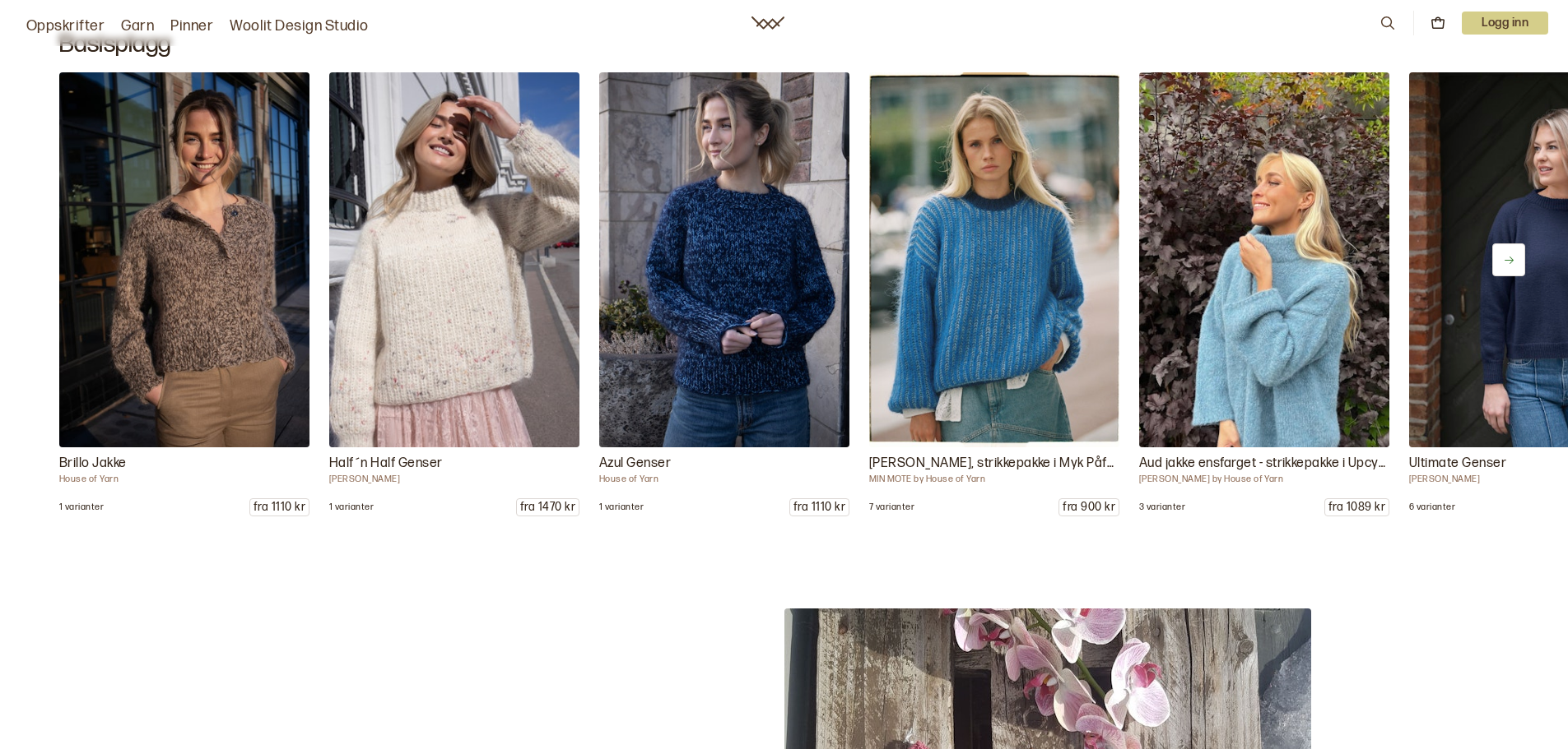
click at [1503, 262] on icon at bounding box center [1509, 260] width 13 height 13
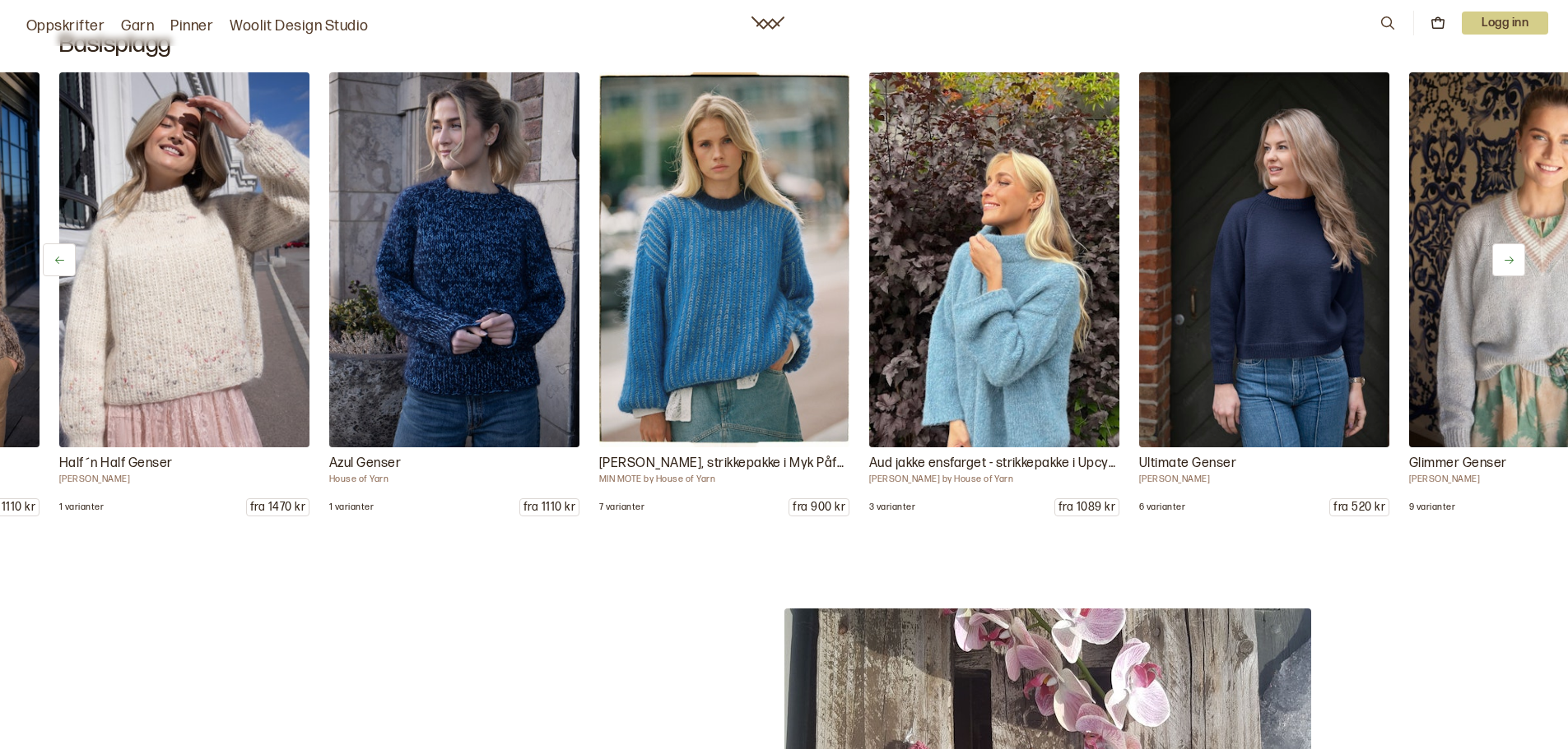
click at [1503, 262] on icon at bounding box center [1509, 260] width 13 height 13
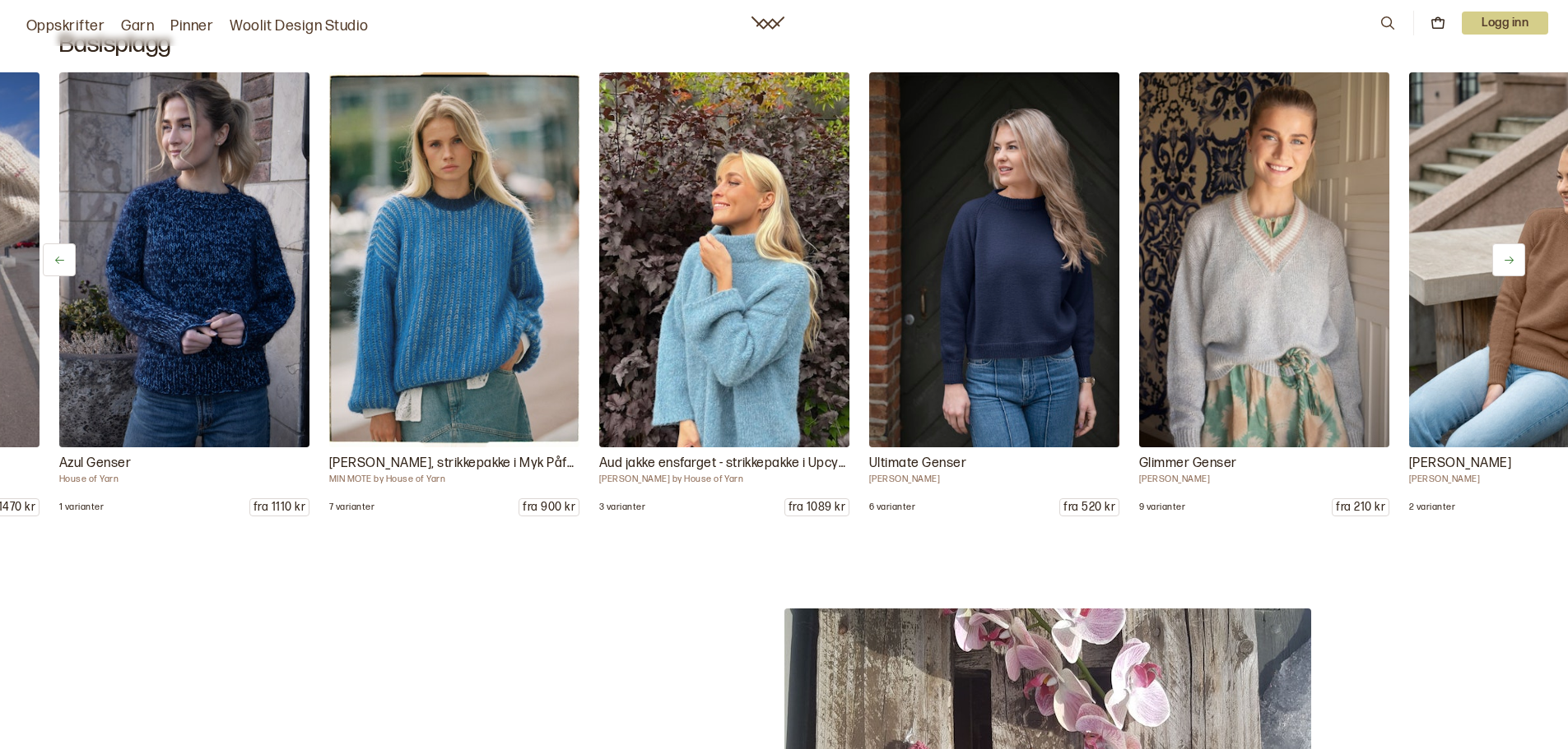
click at [1503, 262] on icon at bounding box center [1509, 260] width 13 height 13
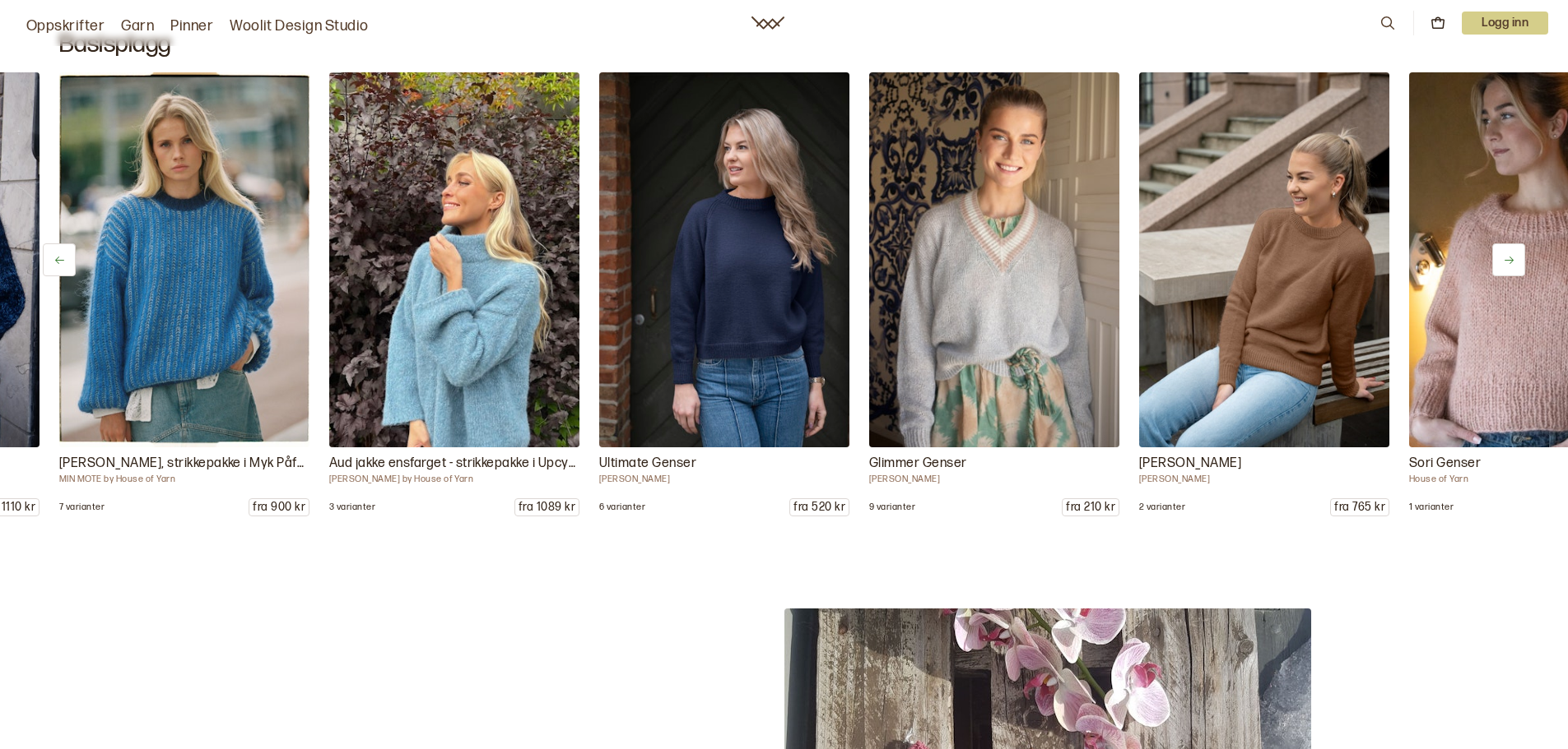
click at [1503, 262] on icon at bounding box center [1509, 260] width 13 height 13
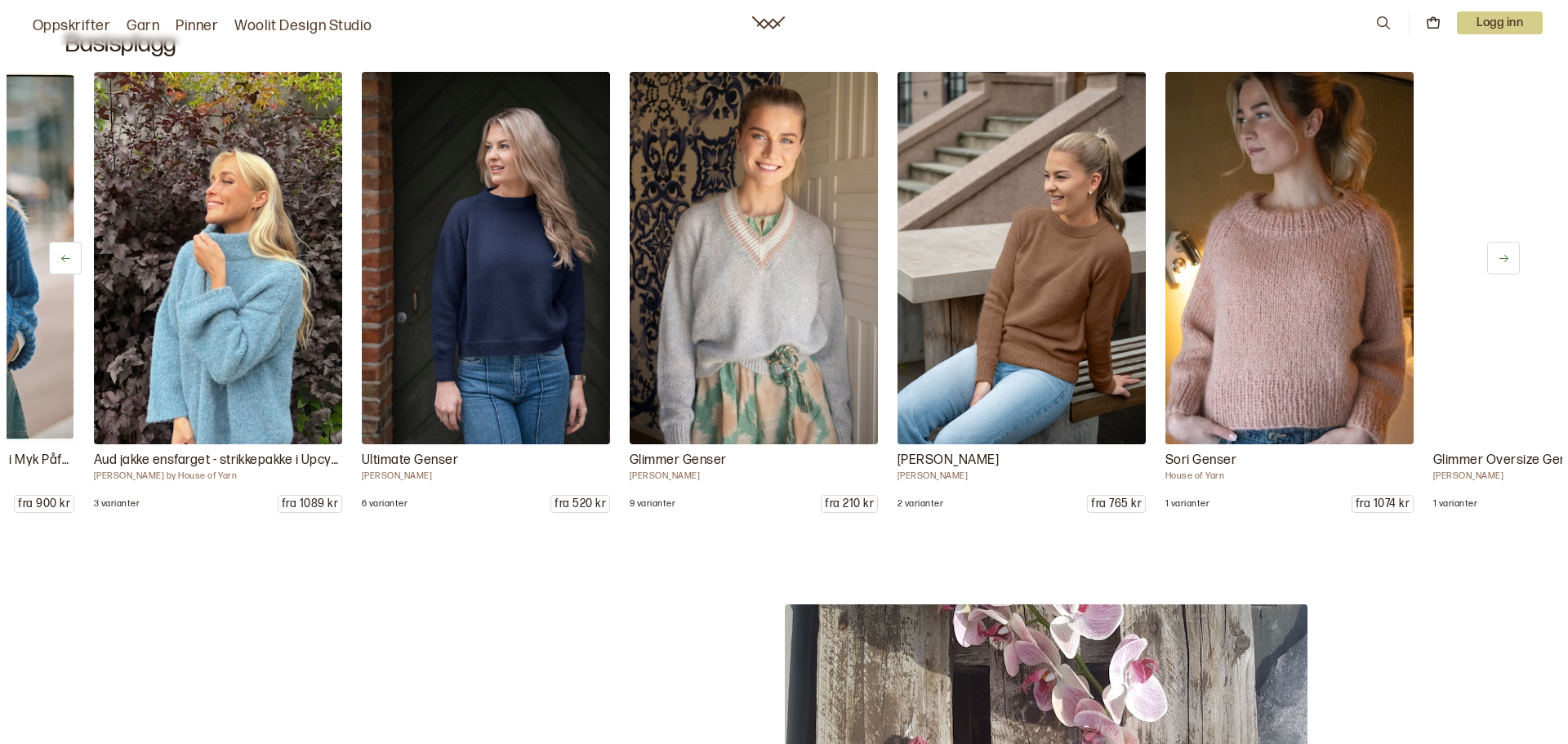
scroll to position [0, 1071]
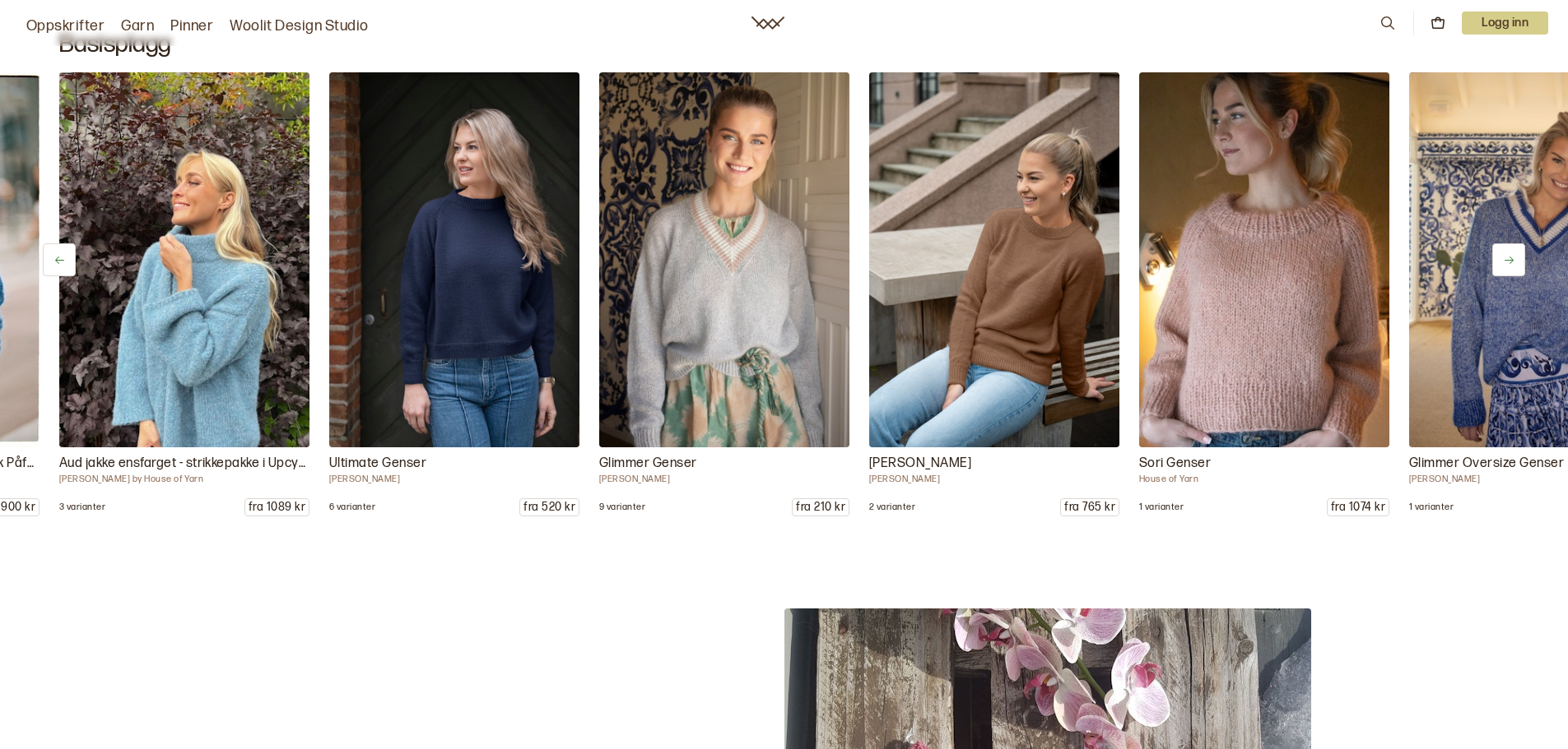
click at [1392, 14] on icon at bounding box center [1387, 23] width 18 height 18
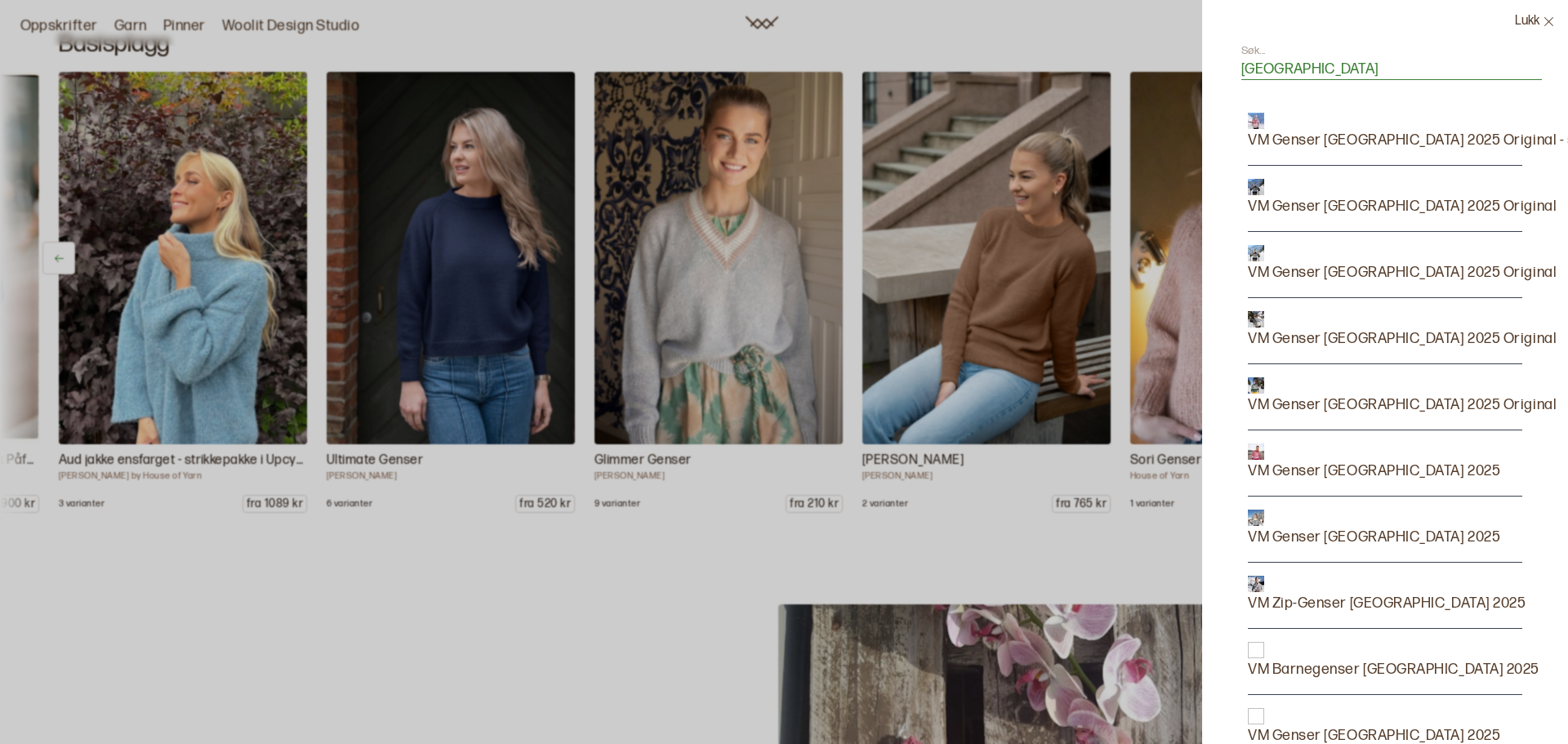
type input "trondheim"
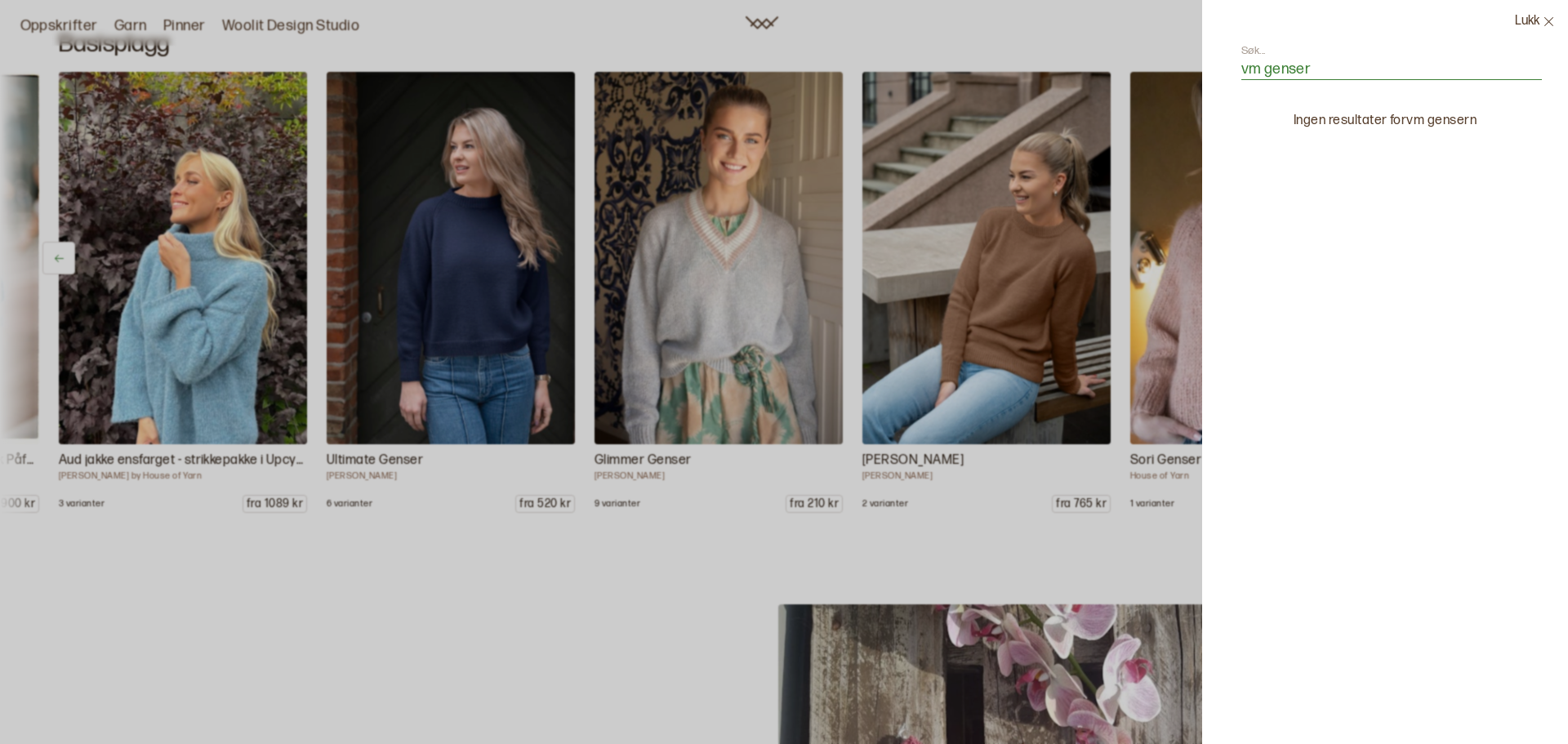
type input "vm genser"
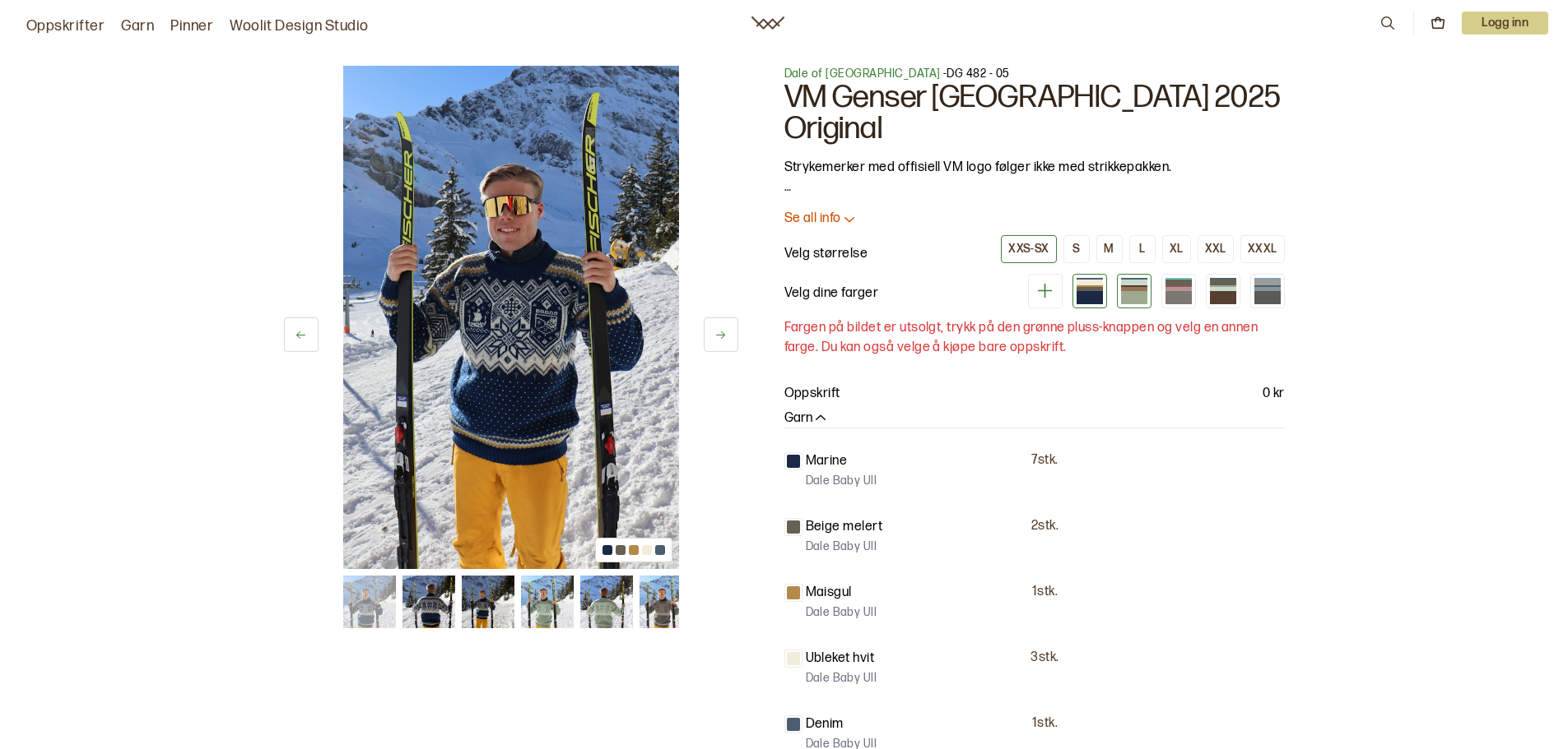
click at [1136, 287] on div at bounding box center [1133, 288] width 26 height 4
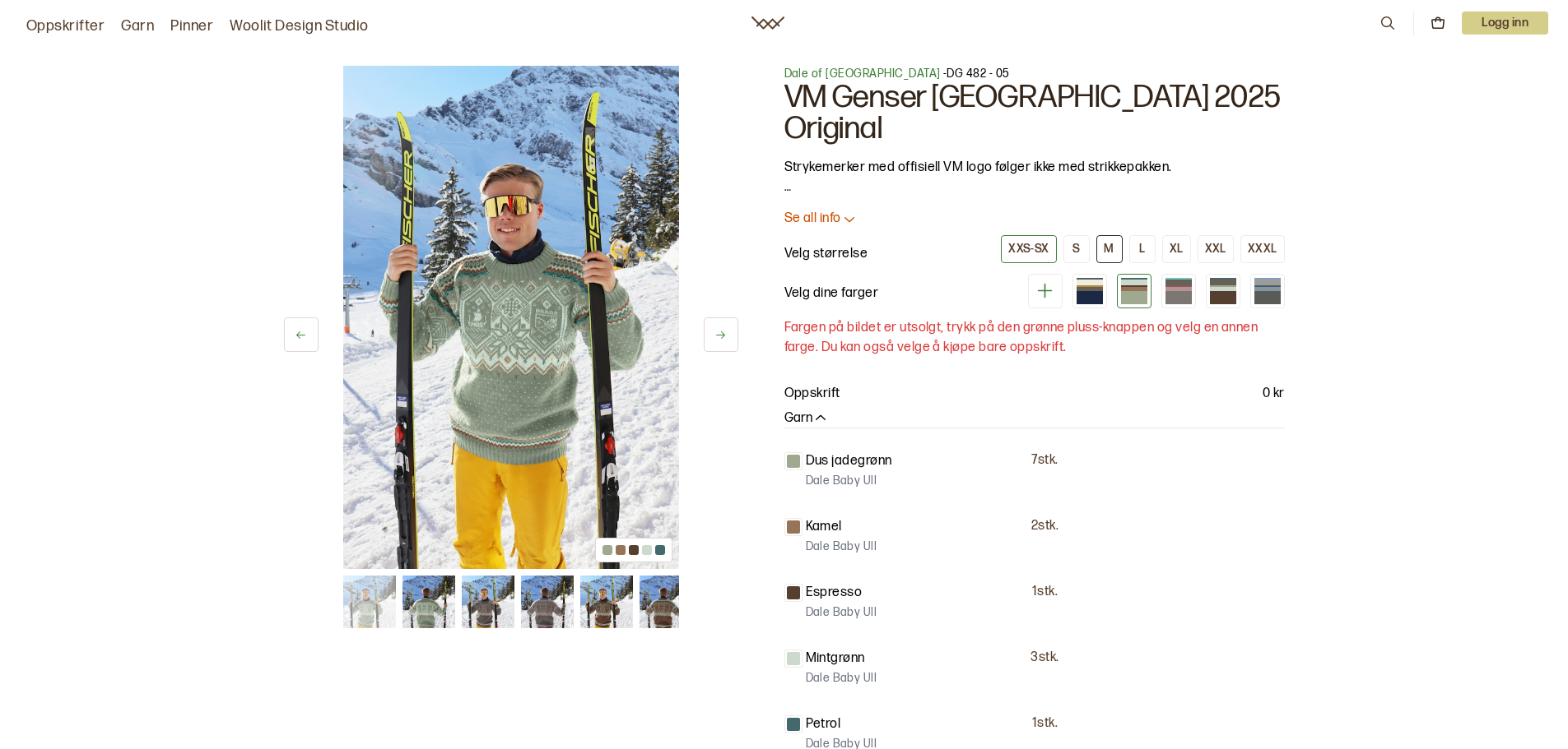
click at [1117, 235] on button "M" at bounding box center [1109, 249] width 26 height 28
click at [1183, 287] on div at bounding box center [1178, 288] width 26 height 3
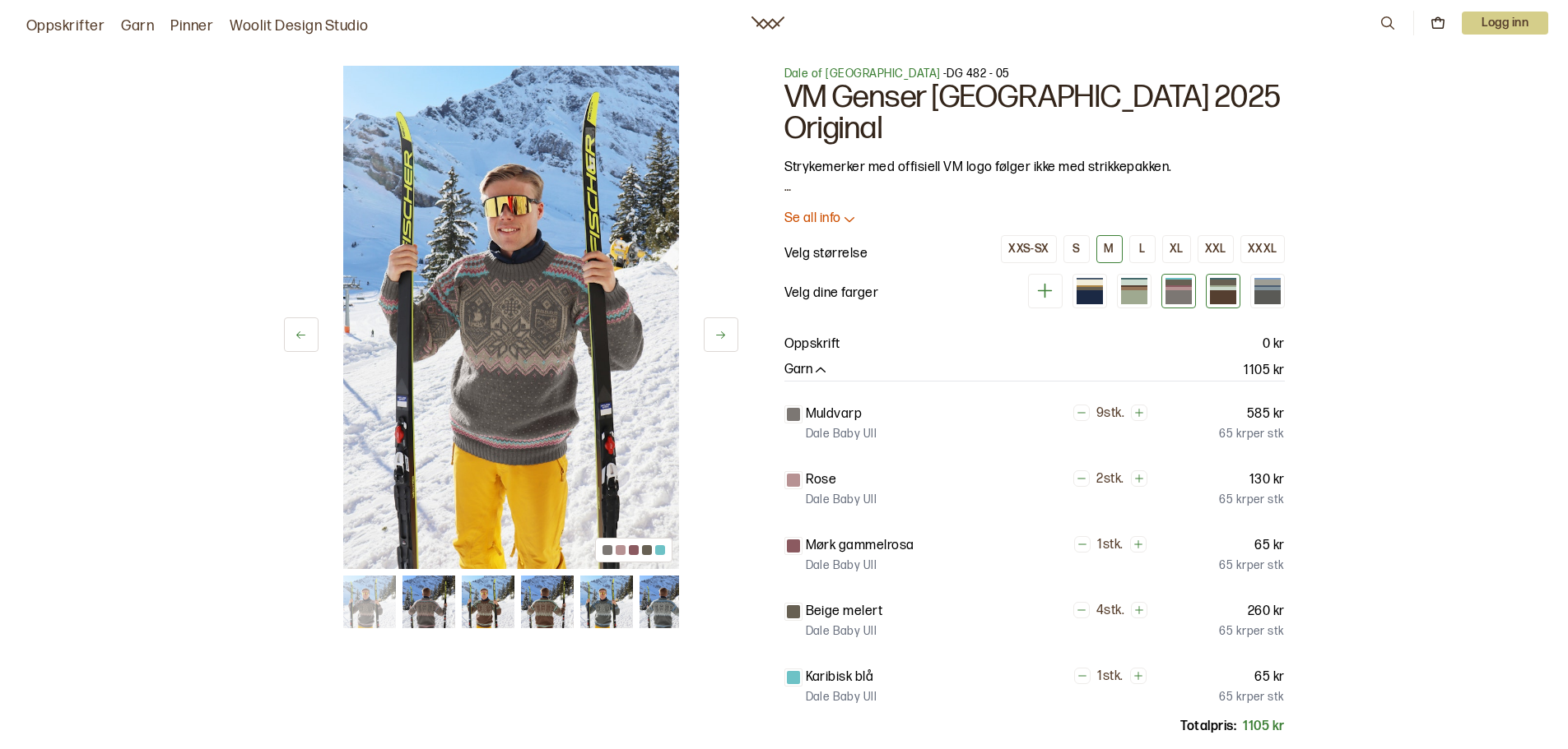
click at [1224, 290] on div at bounding box center [1223, 297] width 26 height 14
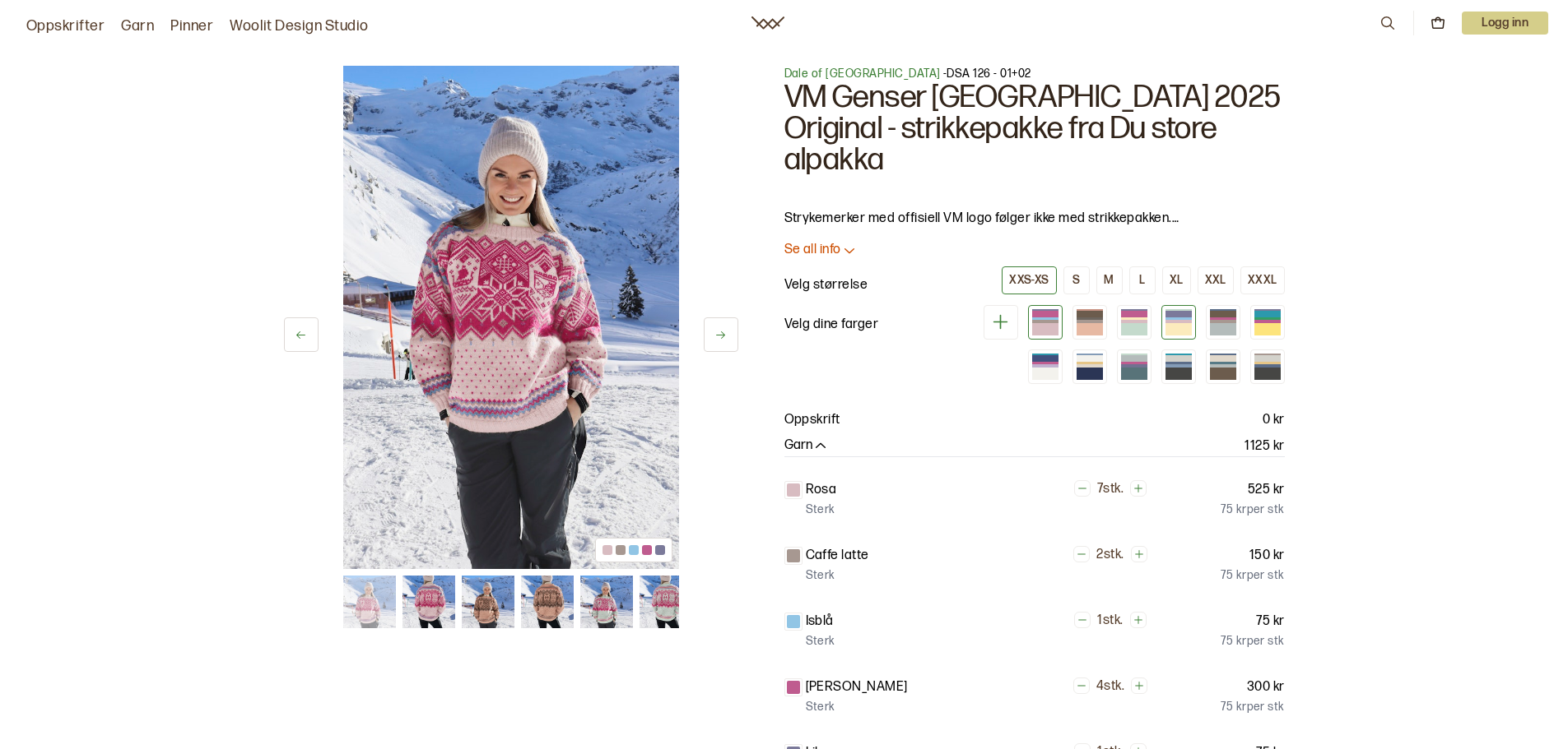
click at [1176, 323] on div at bounding box center [1178, 329] width 26 height 13
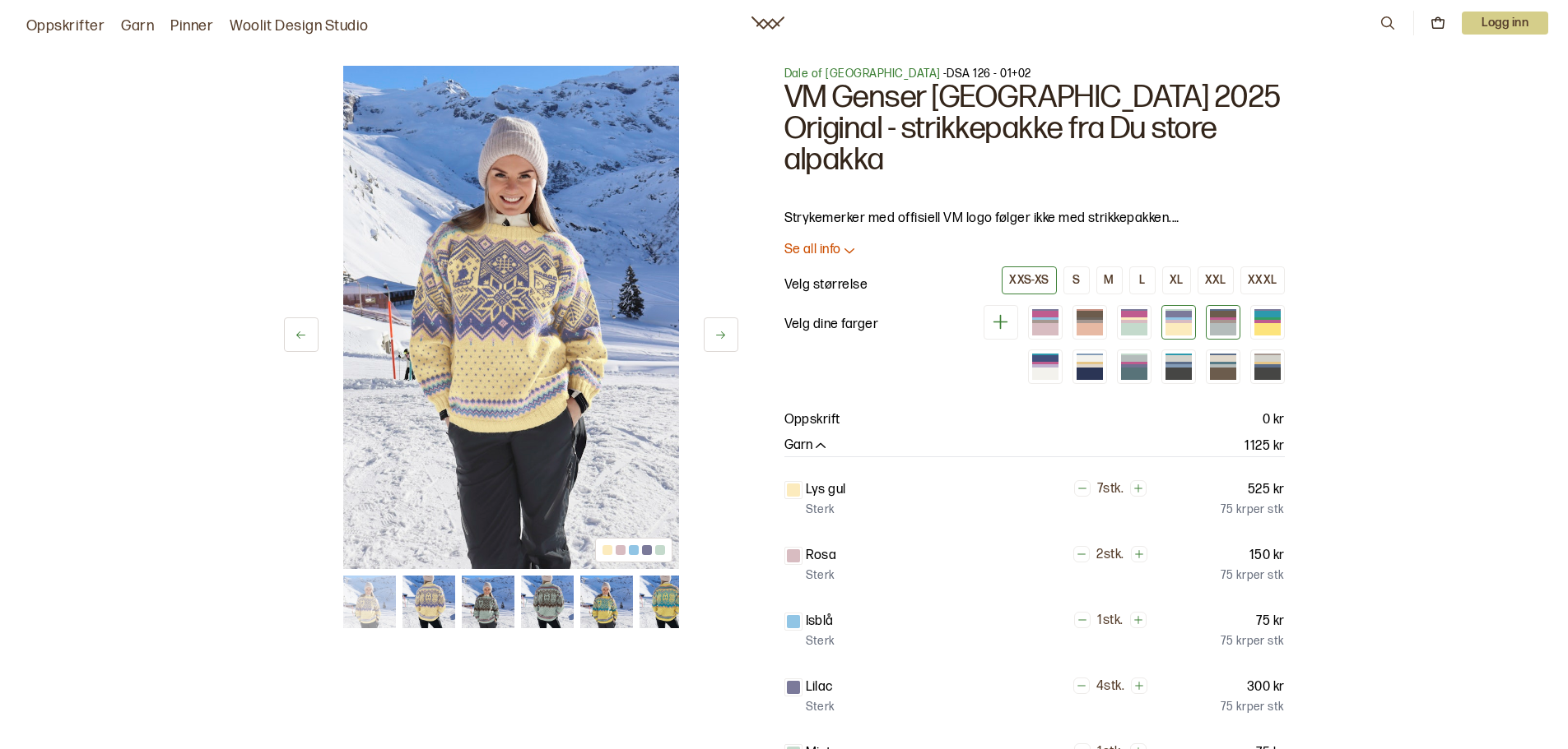
click at [1216, 323] on div at bounding box center [1223, 329] width 26 height 13
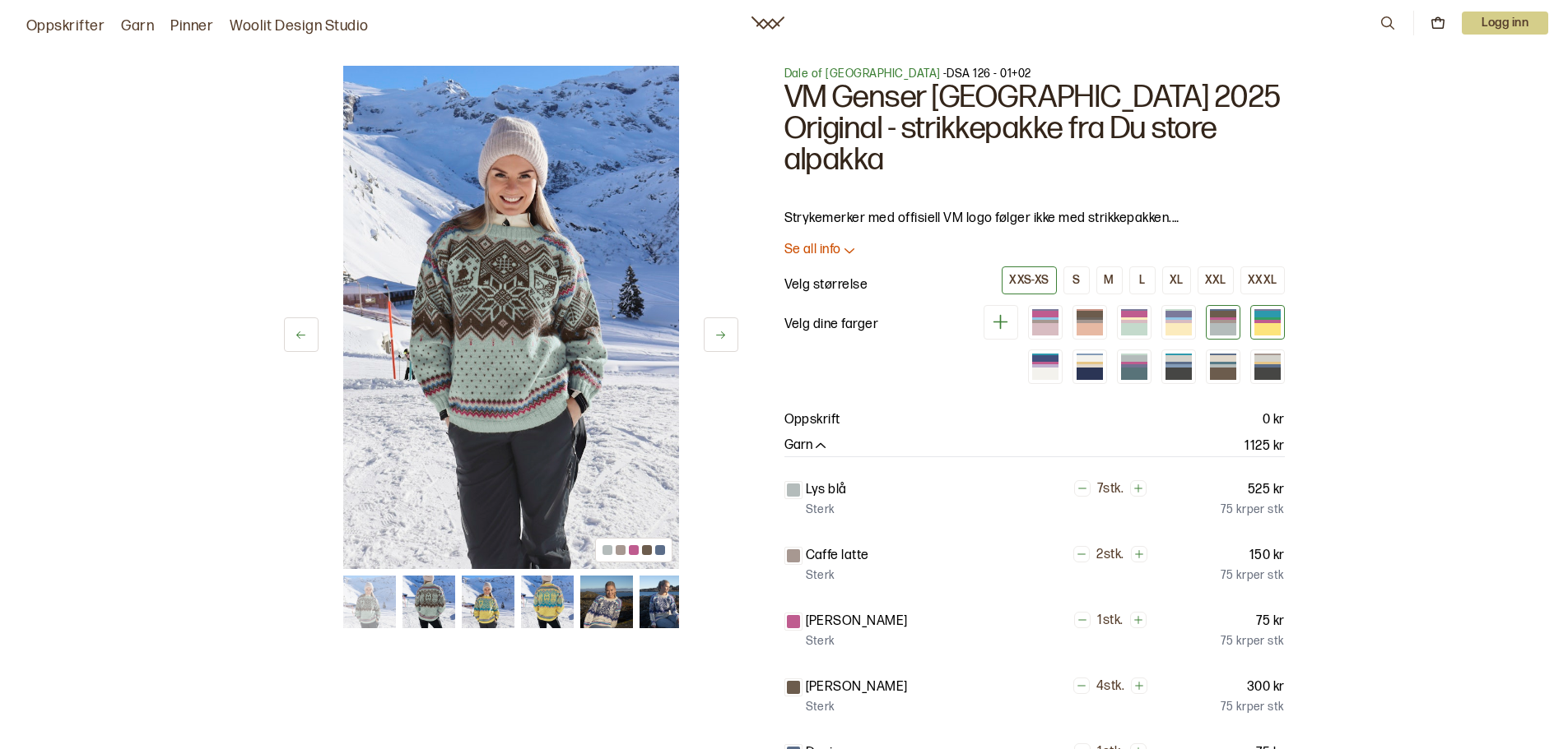
click at [1269, 320] on div at bounding box center [1267, 321] width 26 height 3
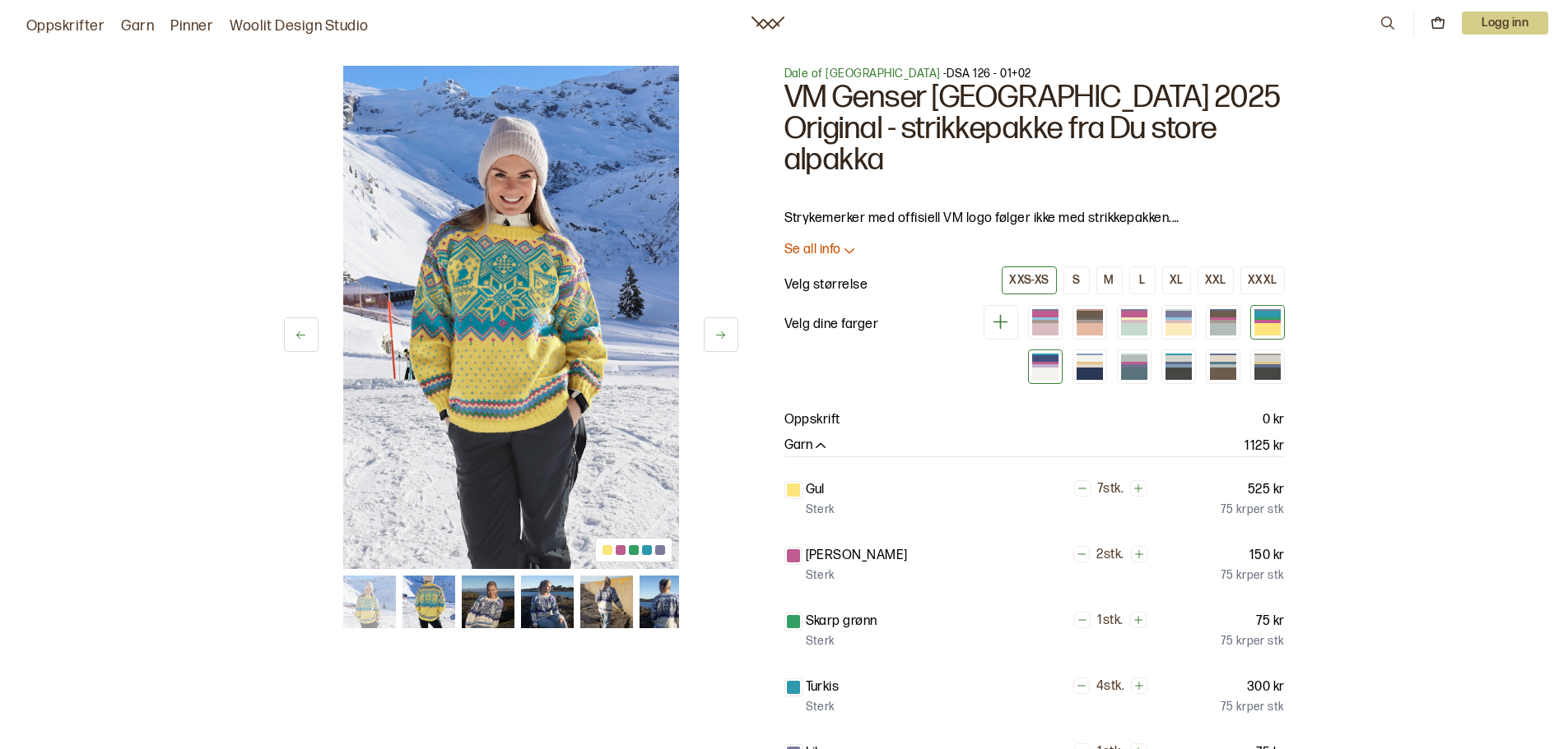
click at [1056, 364] on div at bounding box center [1045, 366] width 26 height 3
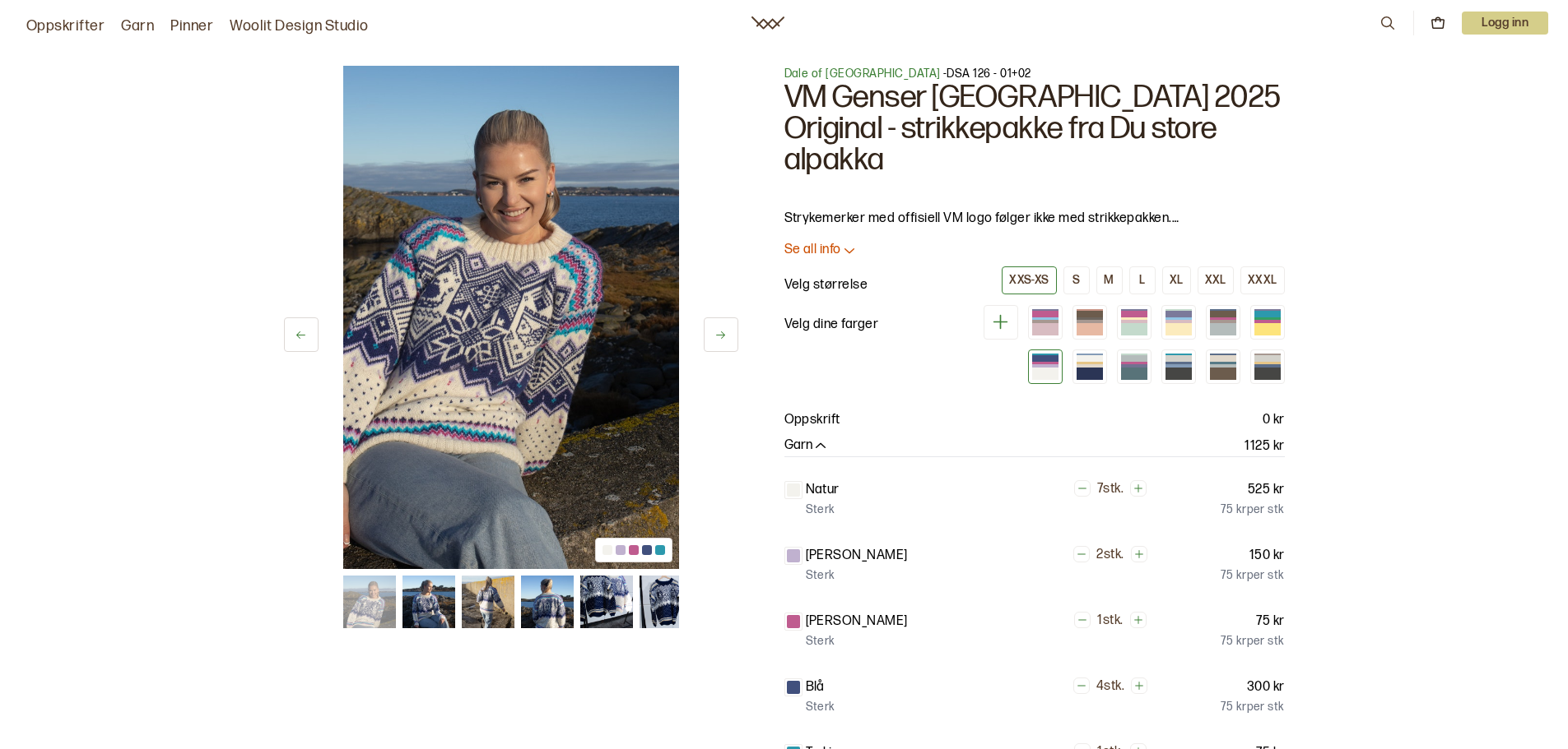
click at [600, 596] on img at bounding box center [606, 602] width 52 height 52
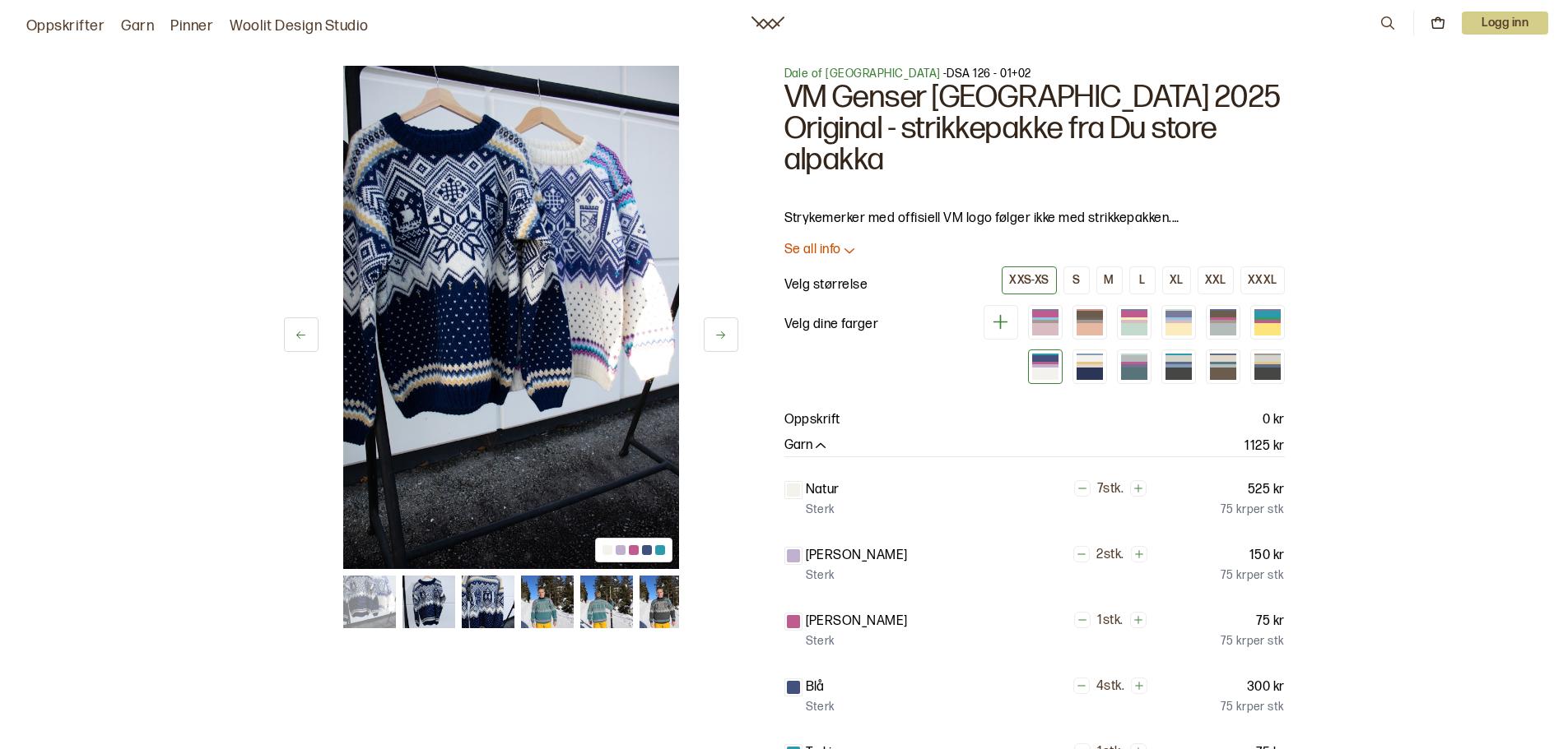
click at [531, 602] on img at bounding box center [547, 602] width 52 height 52
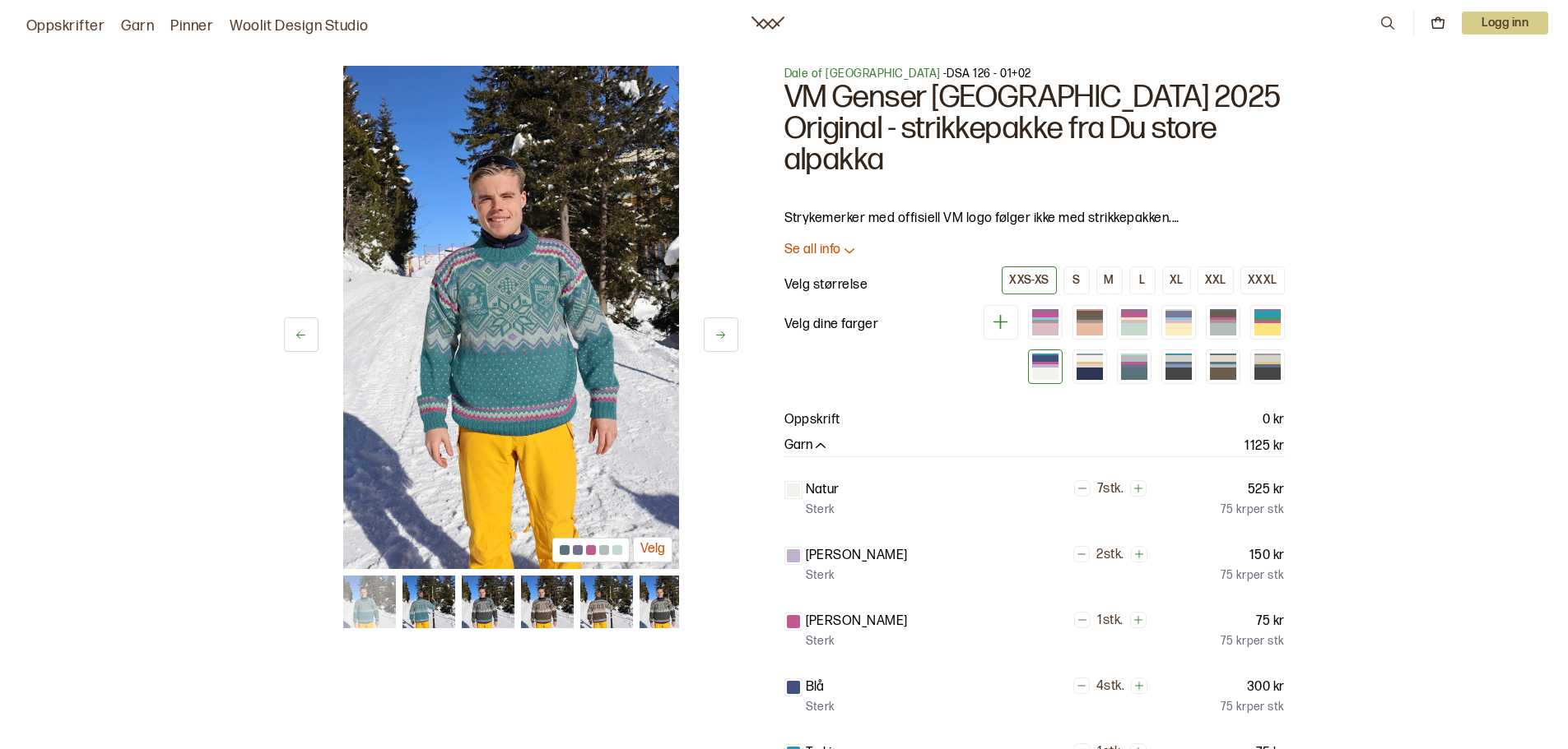
click at [587, 616] on img at bounding box center [607, 602] width 52 height 52
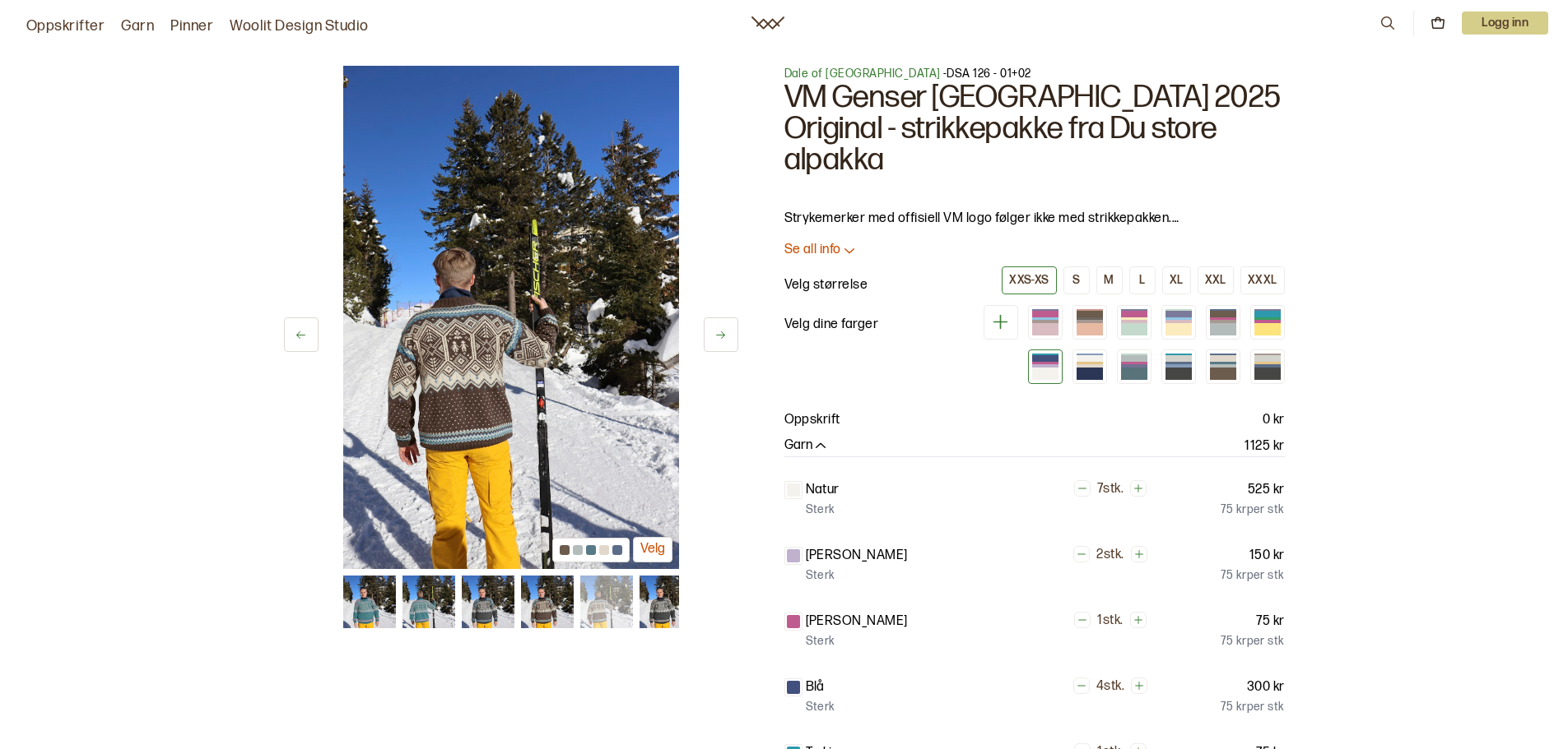
click at [653, 608] on img at bounding box center [666, 602] width 52 height 52
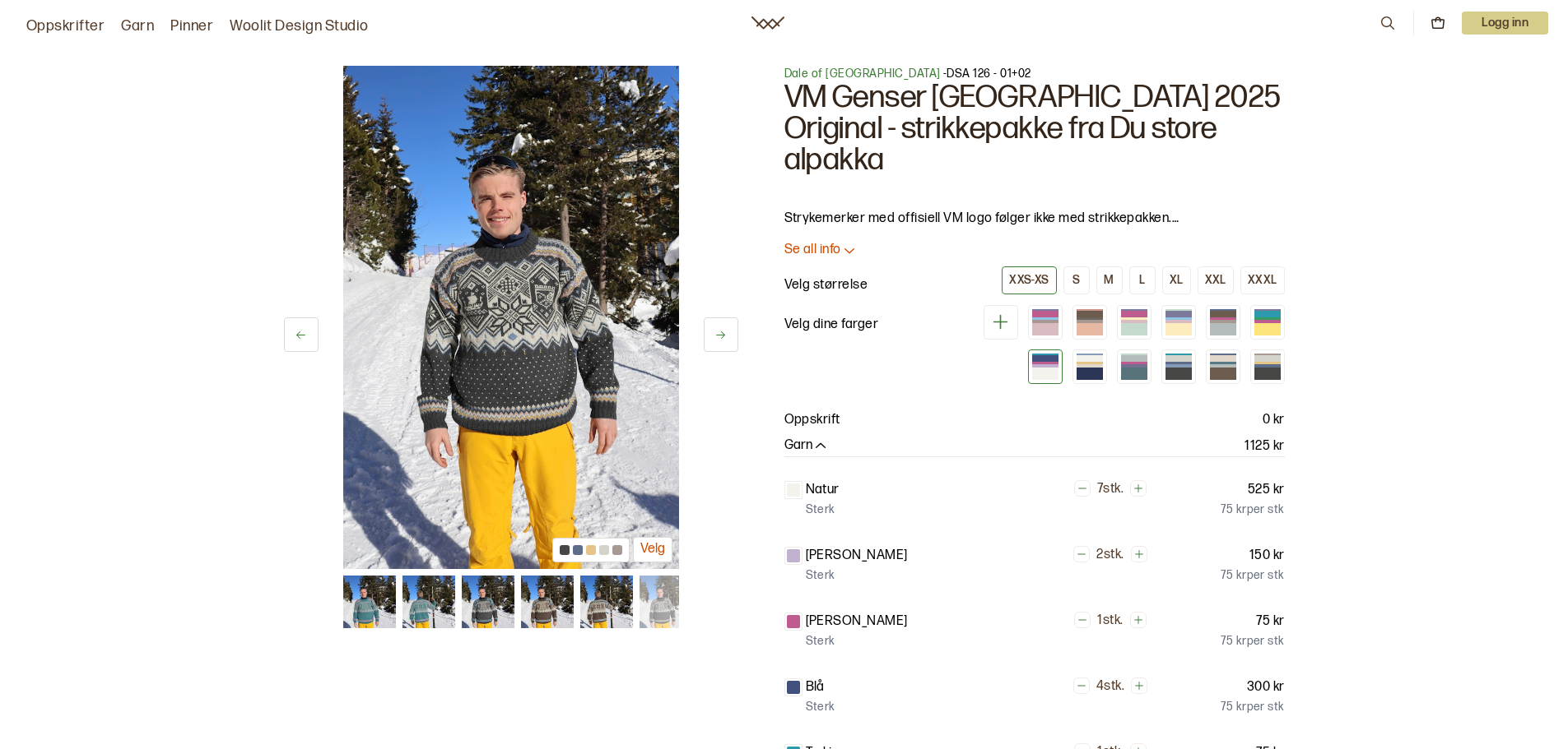
click at [722, 341] on icon at bounding box center [720, 335] width 13 height 13
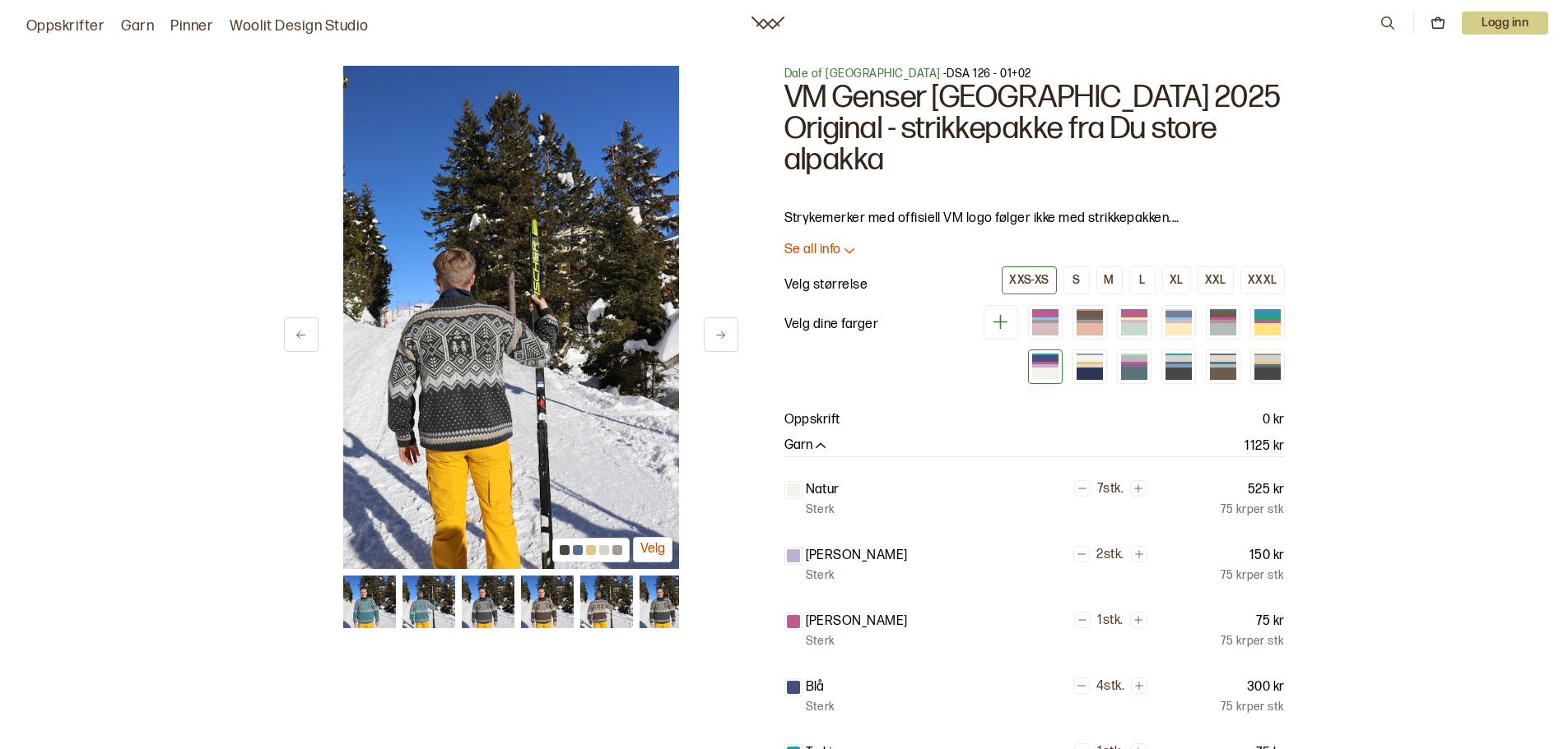
click at [722, 341] on icon at bounding box center [720, 335] width 13 height 13
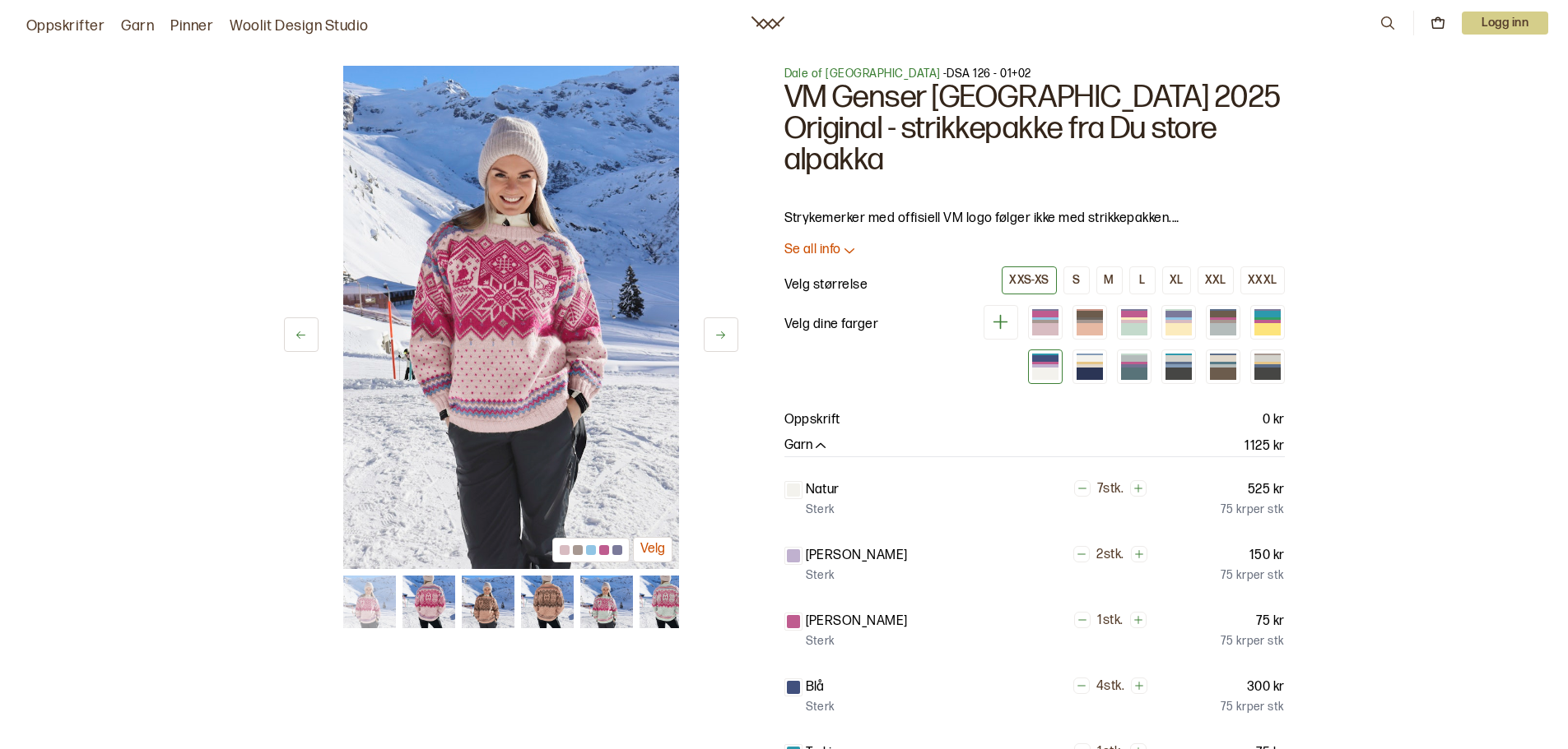
click at [613, 603] on img at bounding box center [607, 602] width 52 height 52
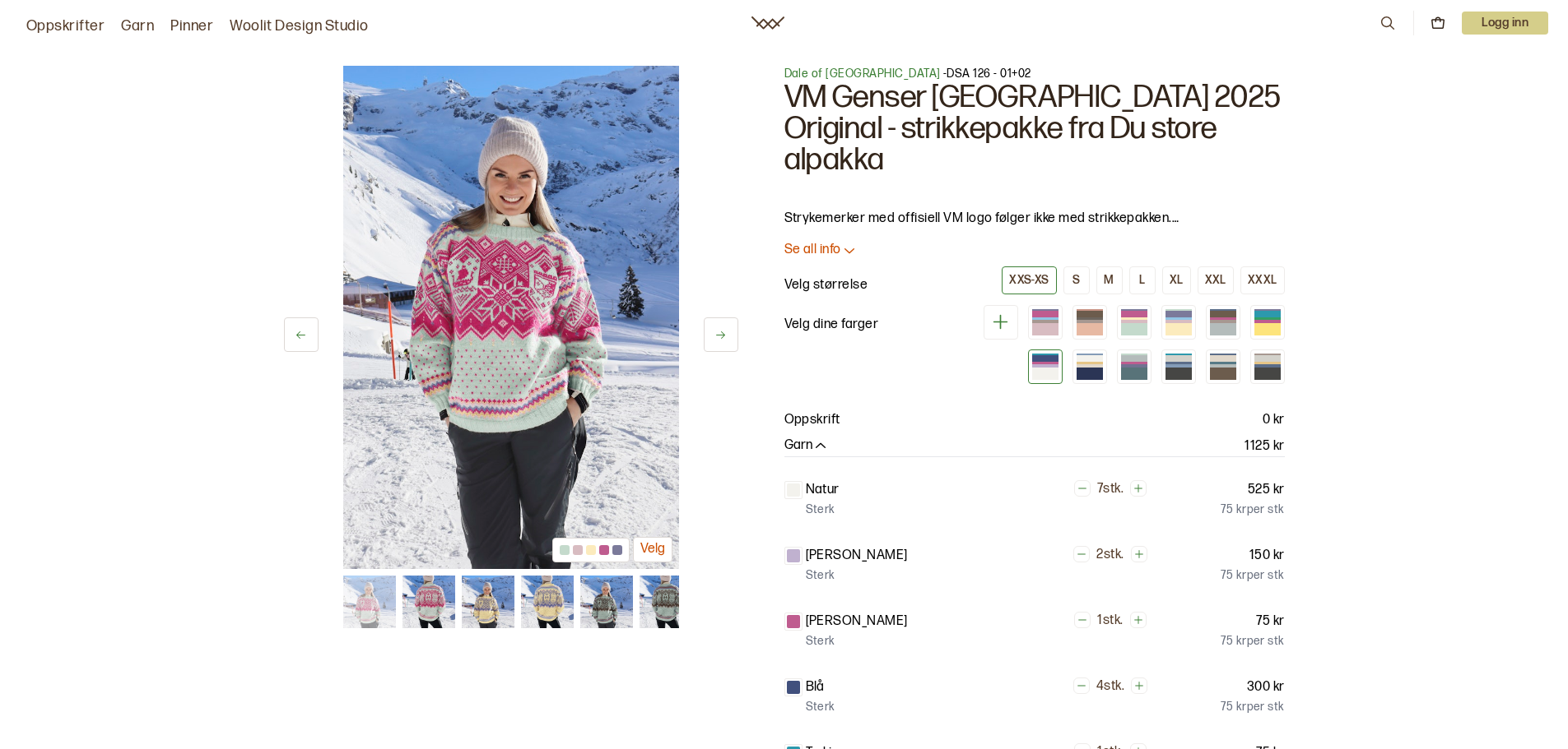
click at [619, 606] on img at bounding box center [606, 602] width 52 height 52
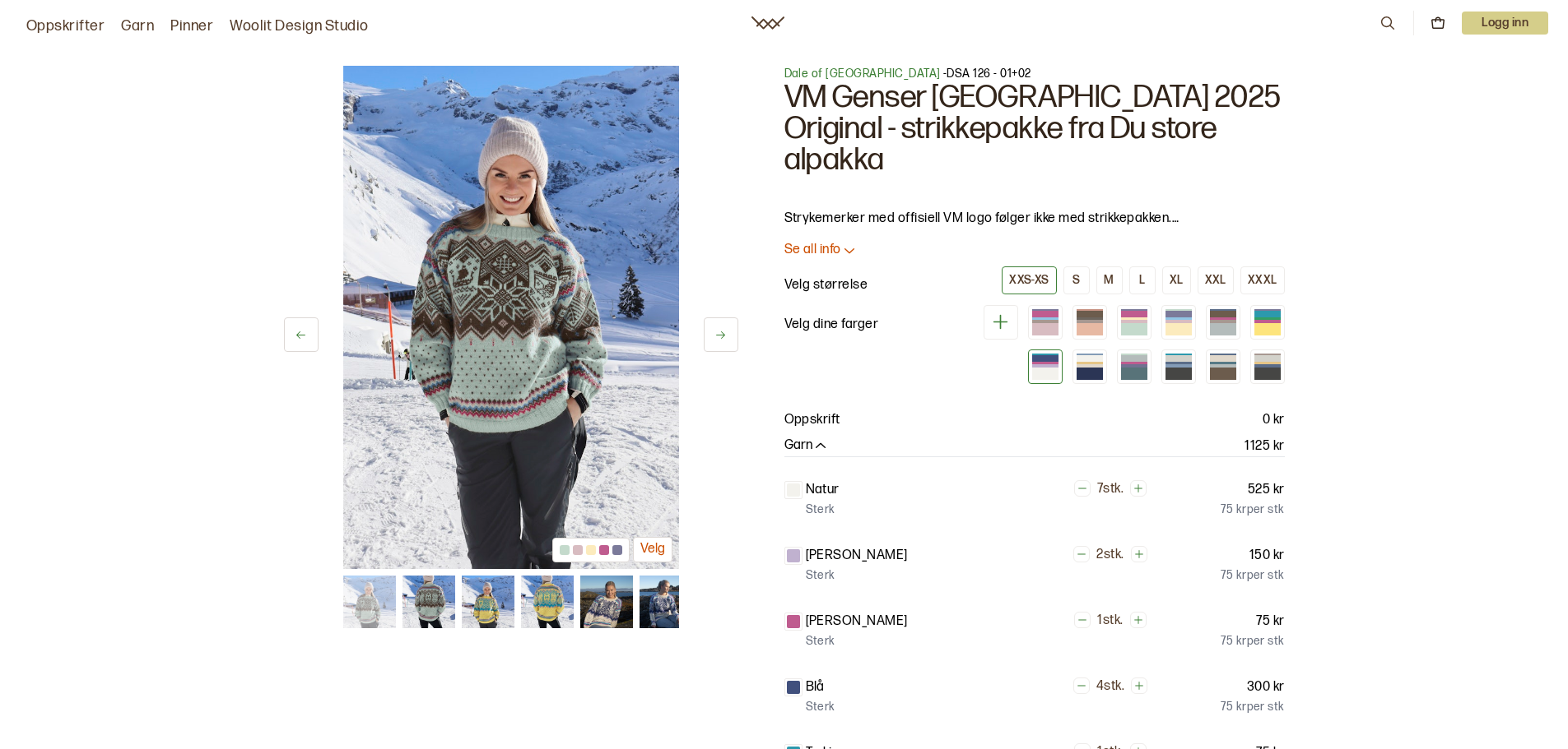
click at [619, 606] on img at bounding box center [607, 602] width 52 height 52
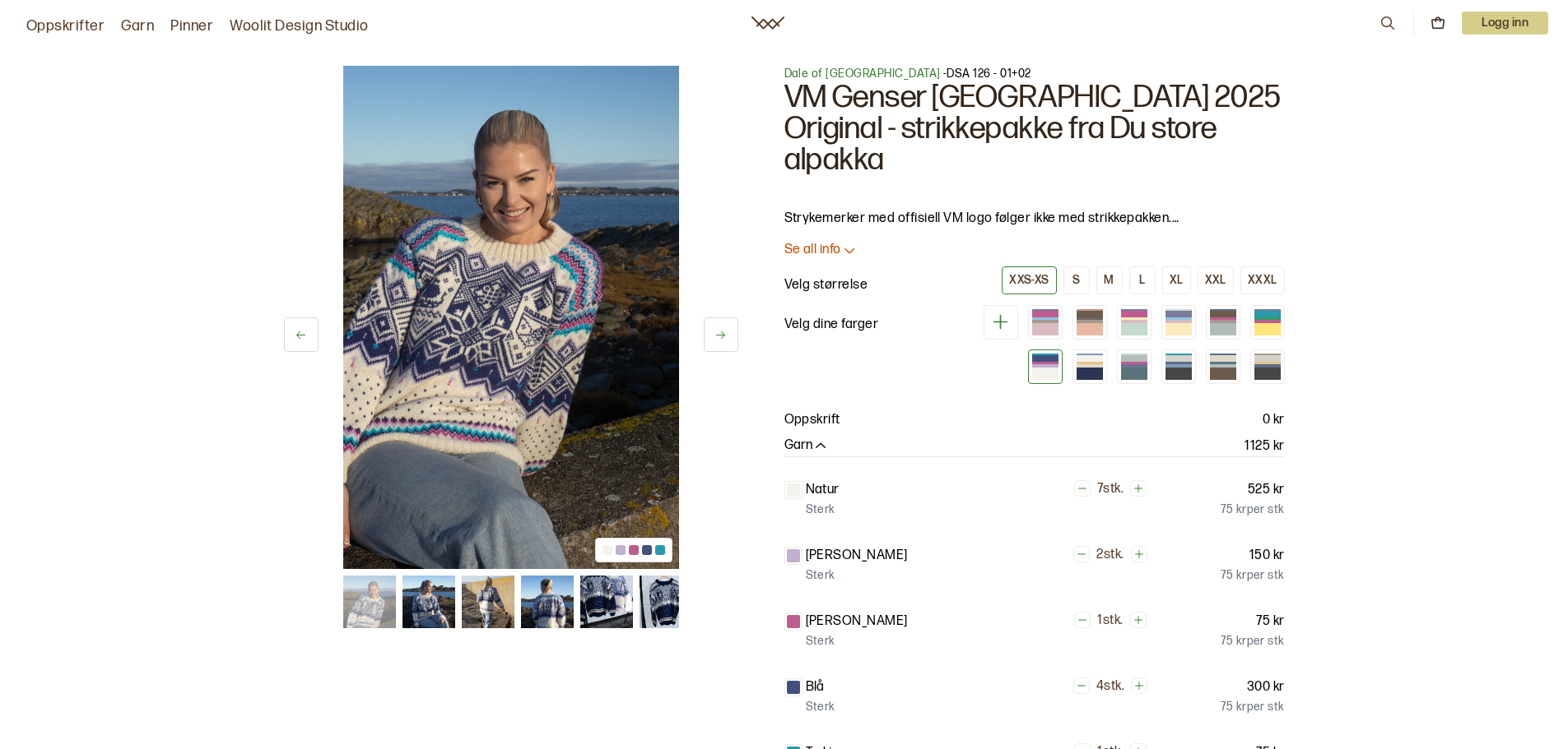
click at [486, 606] on img at bounding box center [487, 602] width 52 height 52
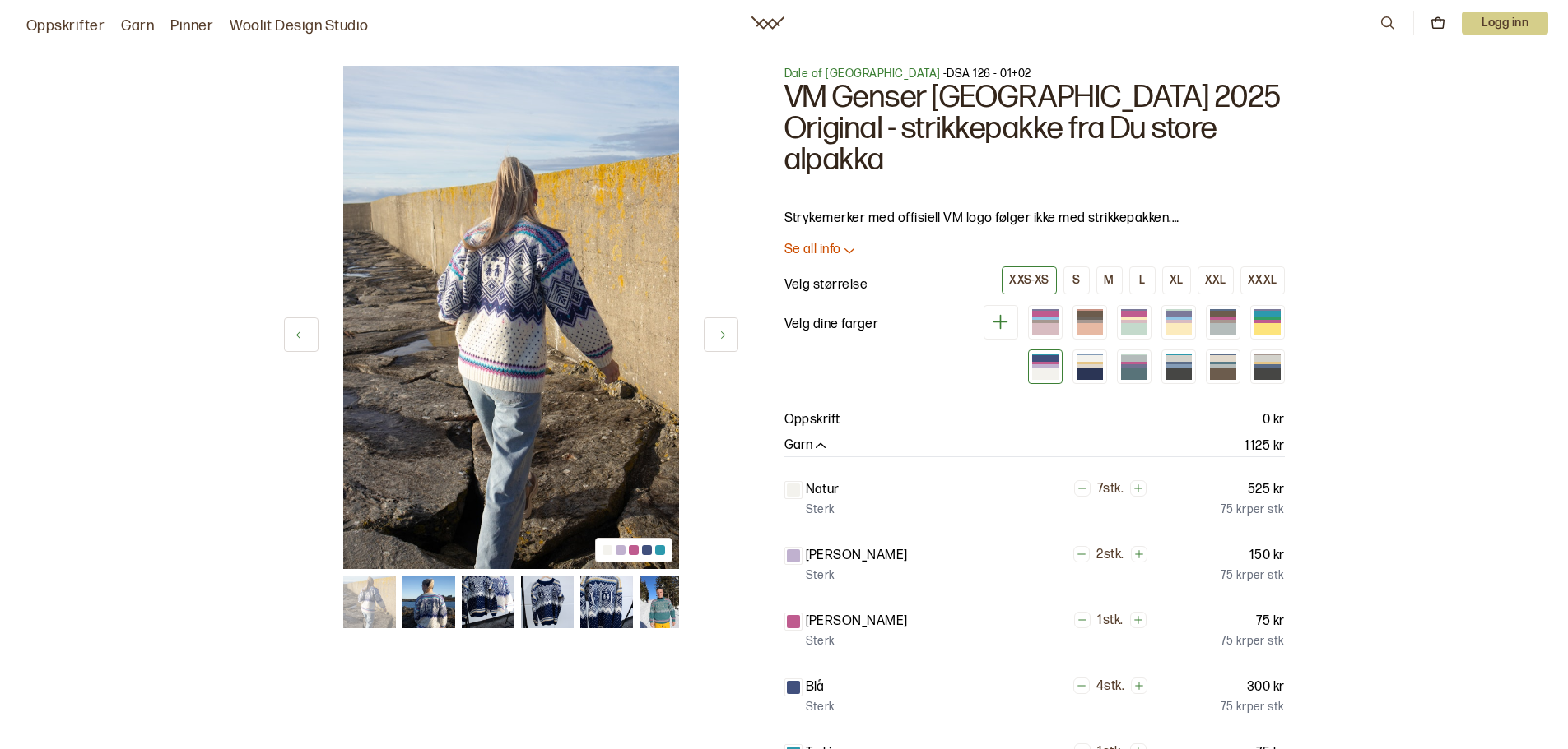
click at [1045, 364] on div at bounding box center [1045, 366] width 26 height 3
click at [479, 610] on img at bounding box center [487, 602] width 52 height 52
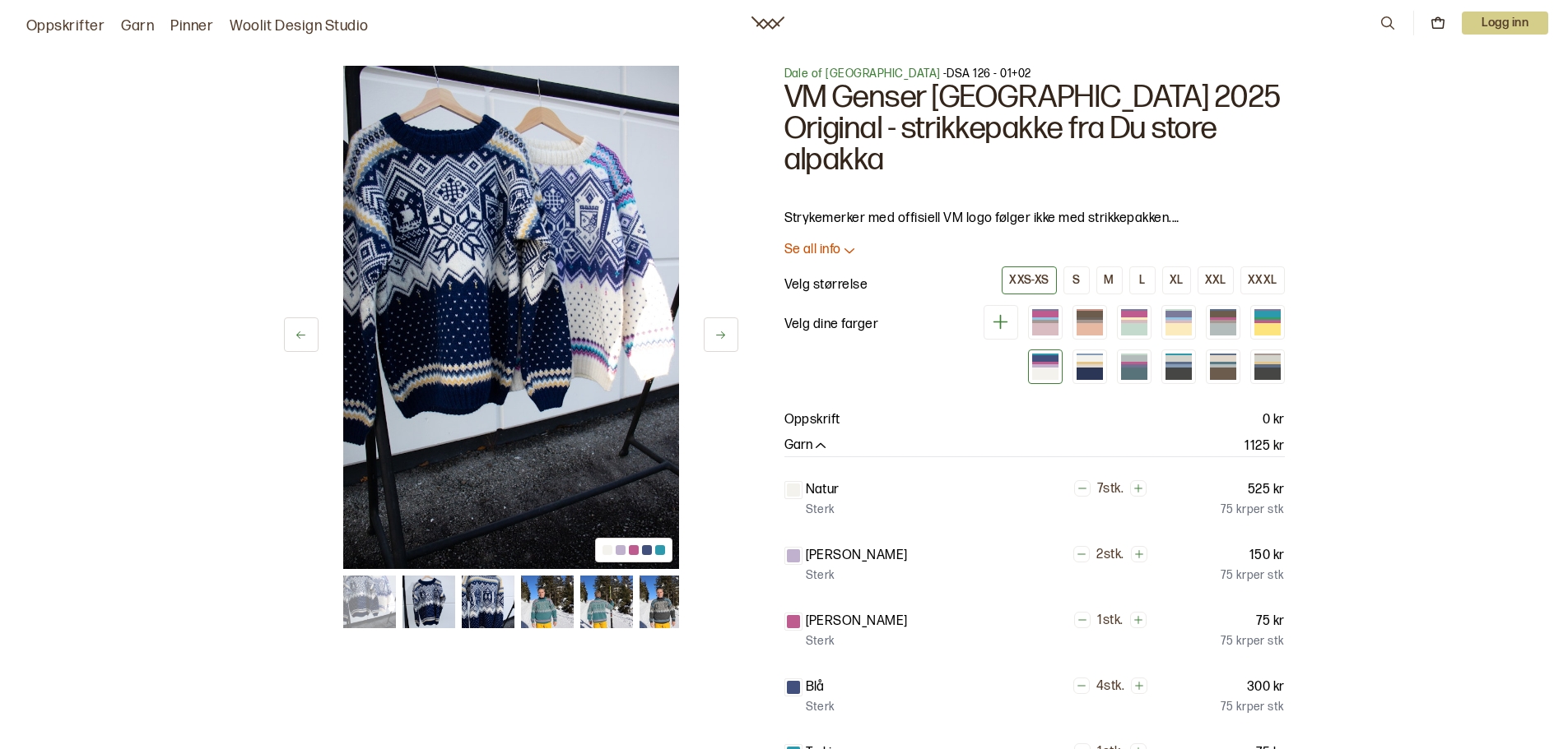
click at [1032, 368] on div at bounding box center [1045, 374] width 26 height 13
drag, startPoint x: 1043, startPoint y: 337, endPoint x: 1052, endPoint y: 331, distance: 10.8
click at [1044, 368] on div at bounding box center [1045, 374] width 26 height 13
click at [1119, 267] on button "M" at bounding box center [1109, 280] width 26 height 28
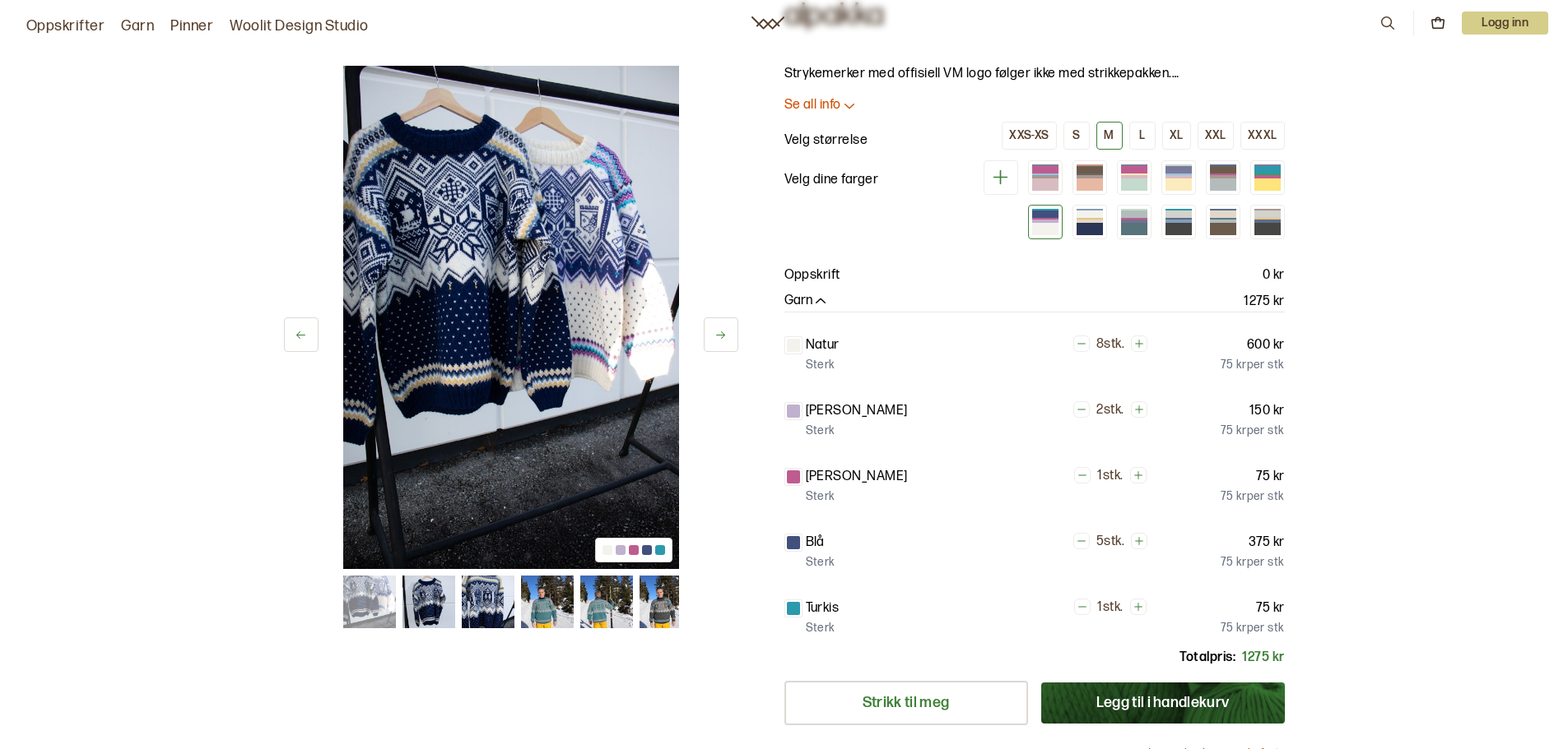
scroll to position [493, 0]
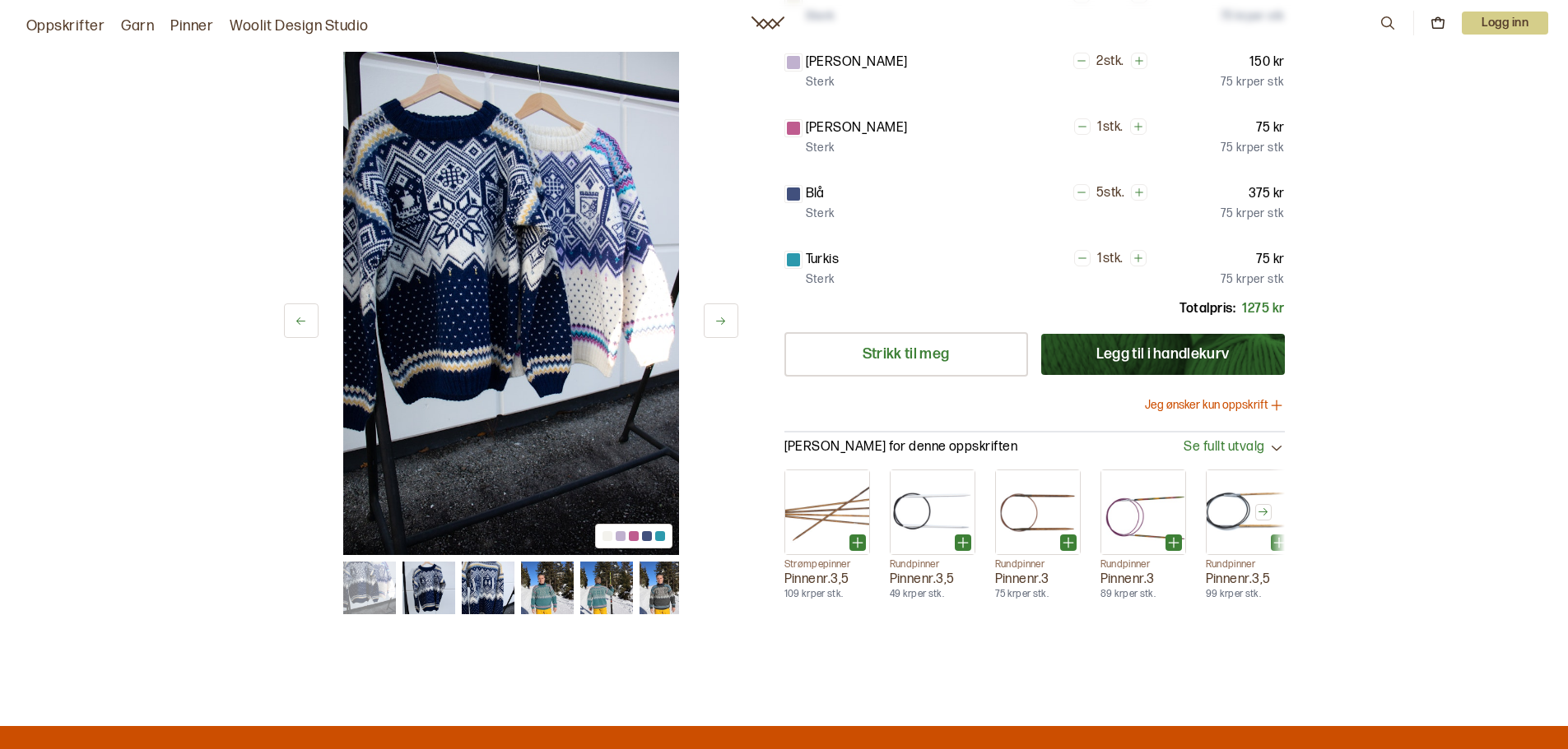
click at [1248, 334] on button "Legg til i handlekurv" at bounding box center [1163, 354] width 244 height 41
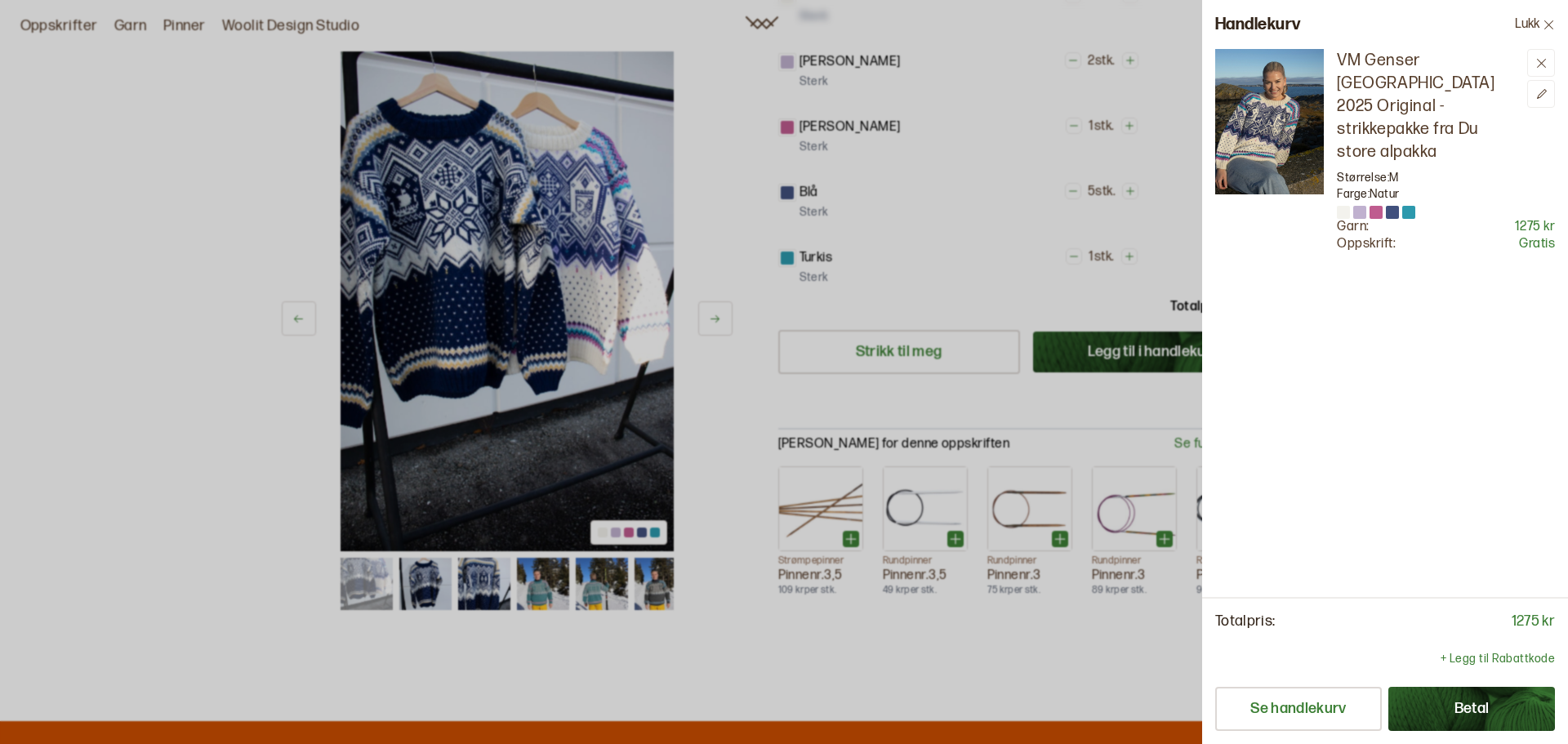
click at [1199, 330] on div at bounding box center [784, 372] width 1568 height 744
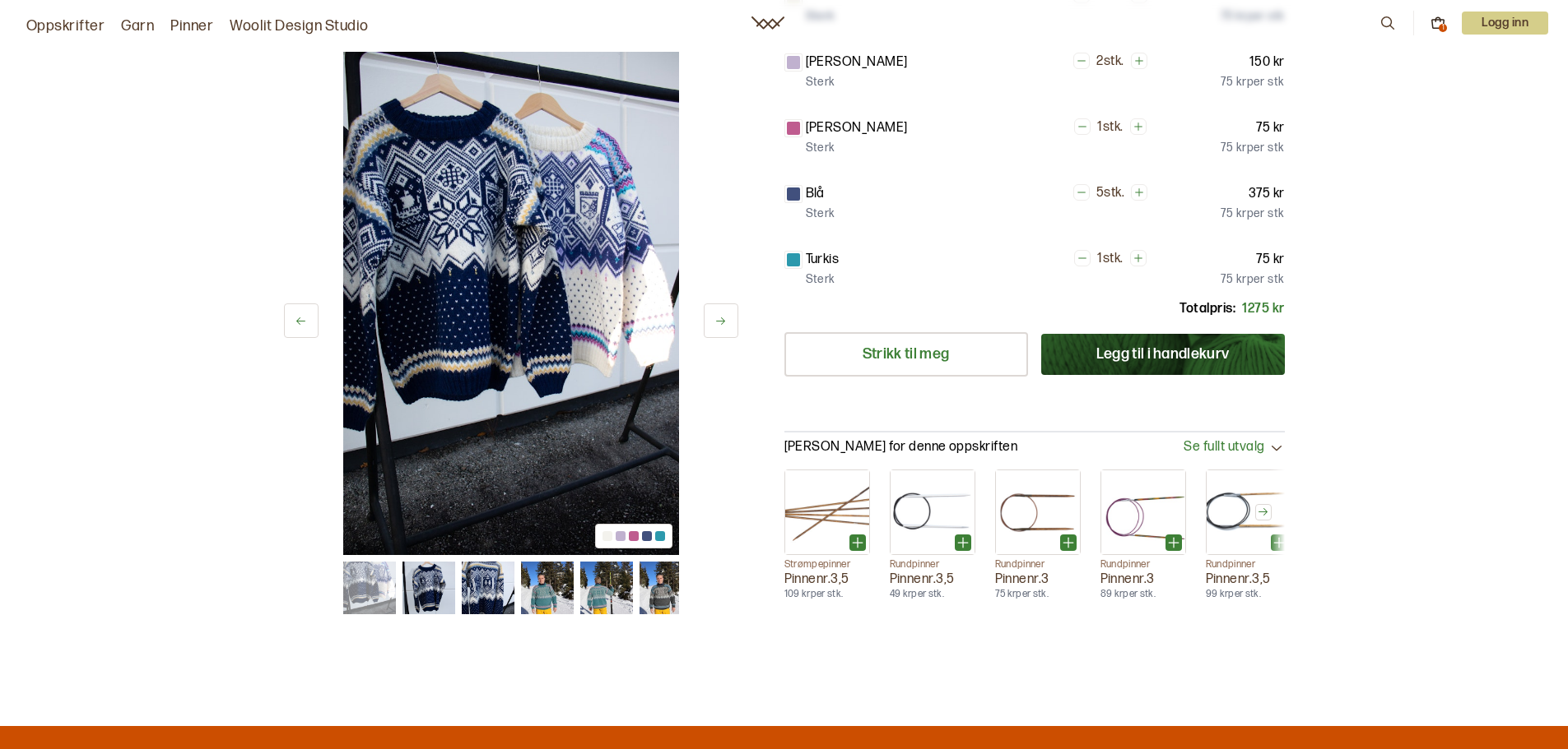
click at [1243, 439] on span "Se fullt utvalg" at bounding box center [1224, 448] width 81 height 17
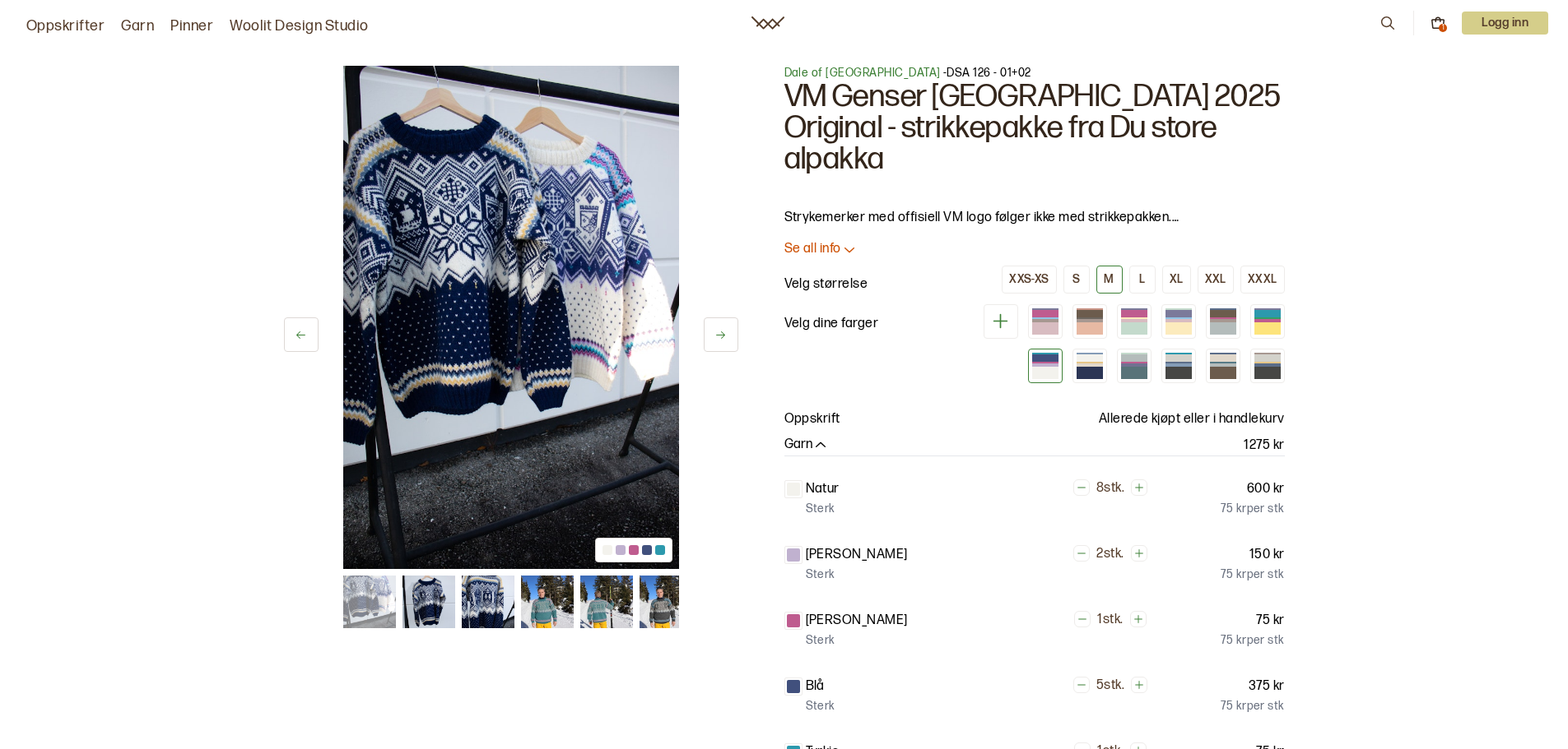
scroll to position [0, 0]
click at [1044, 368] on div at bounding box center [1045, 374] width 26 height 13
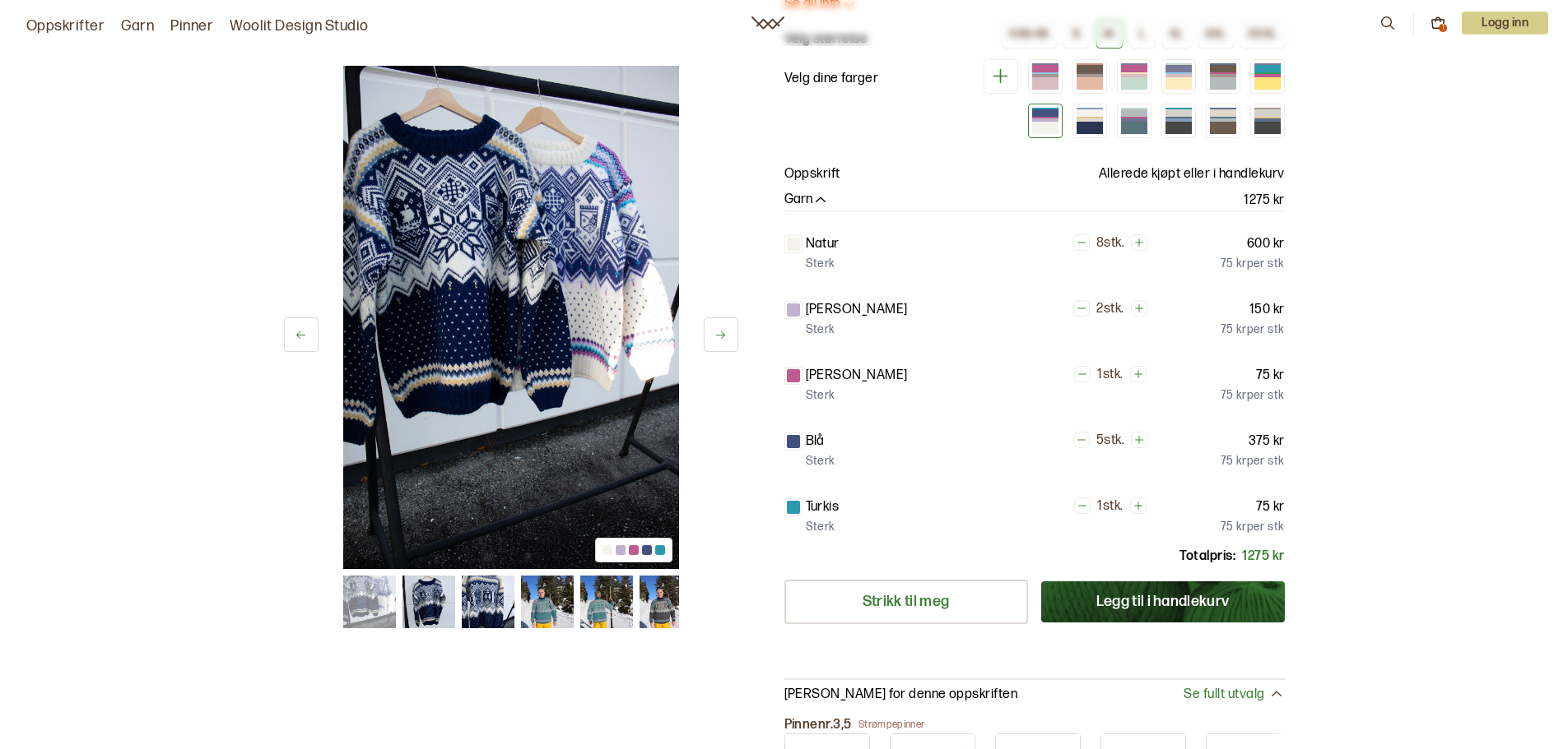
scroll to position [247, 0]
click at [1433, 20] on icon at bounding box center [1438, 24] width 15 height 15
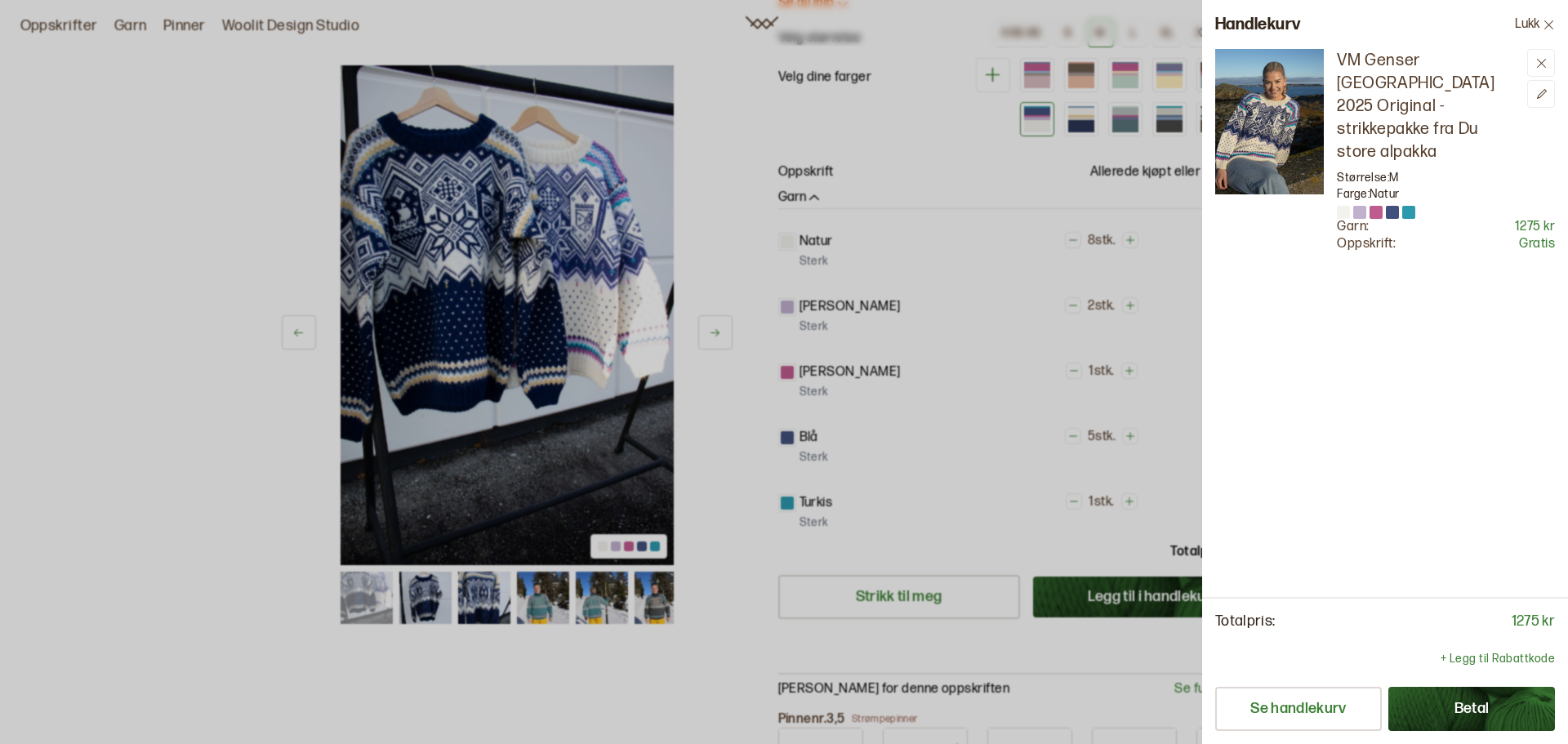
click at [944, 252] on div at bounding box center [784, 372] width 1568 height 744
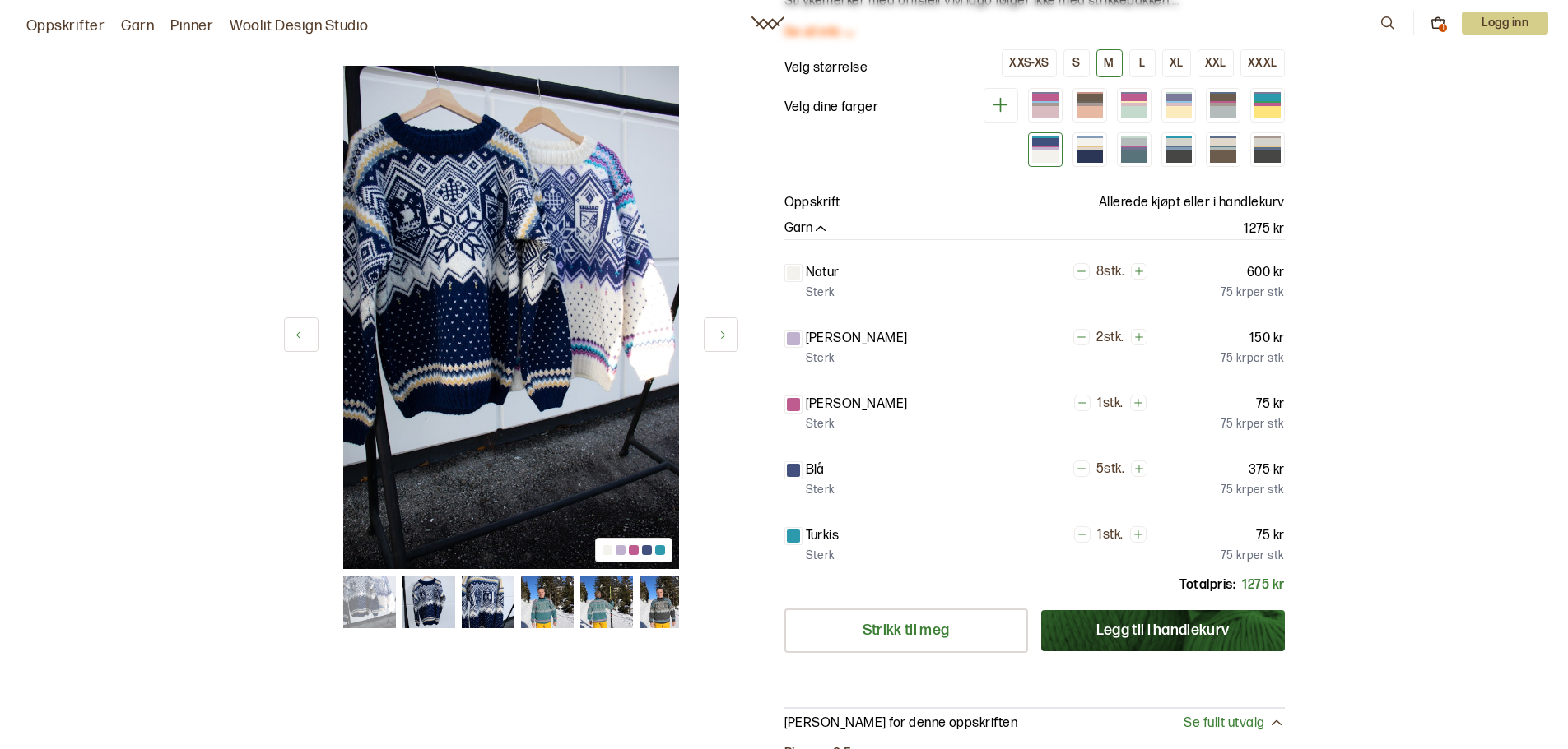
scroll to position [493, 0]
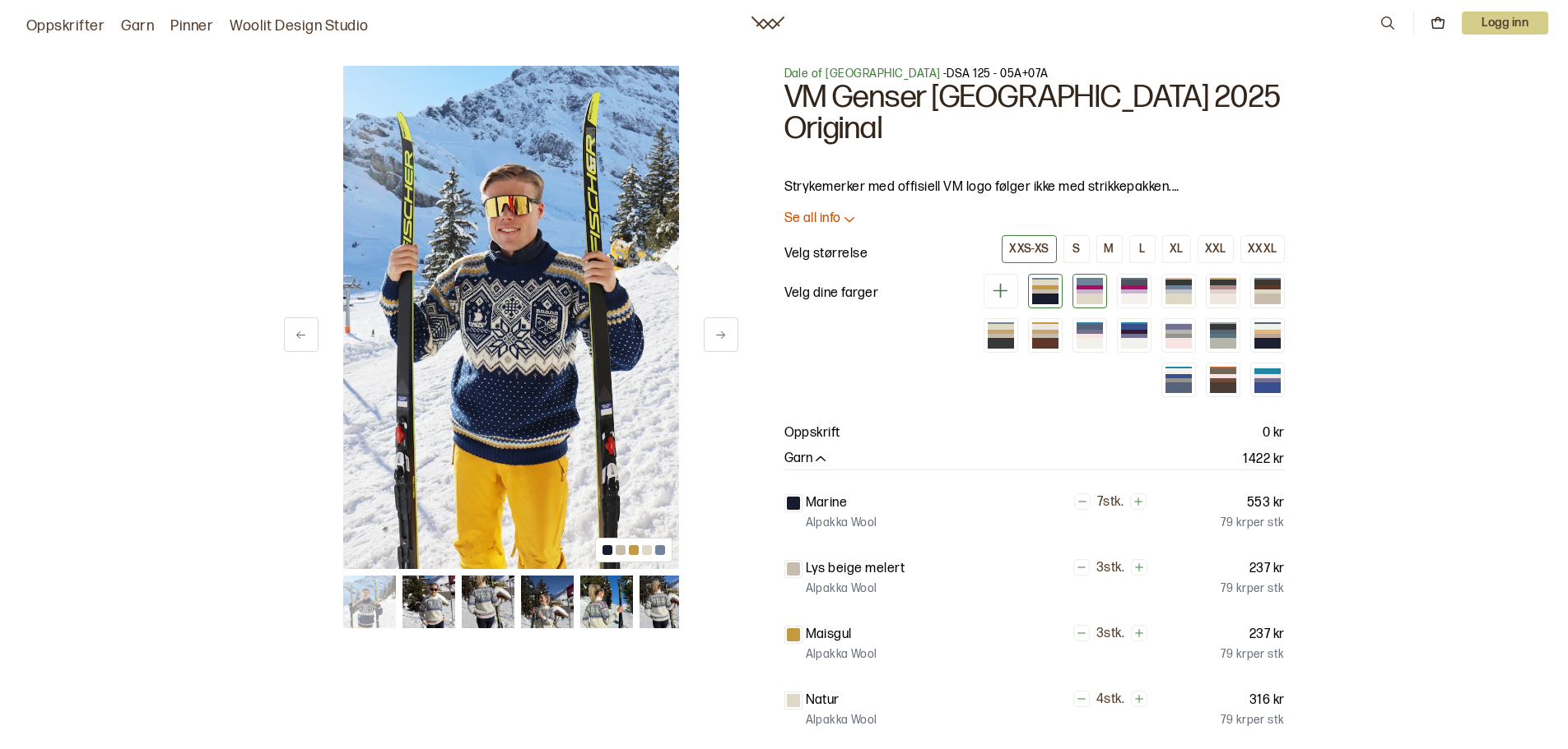
click at [1079, 285] on div at bounding box center [1089, 287] width 26 height 4
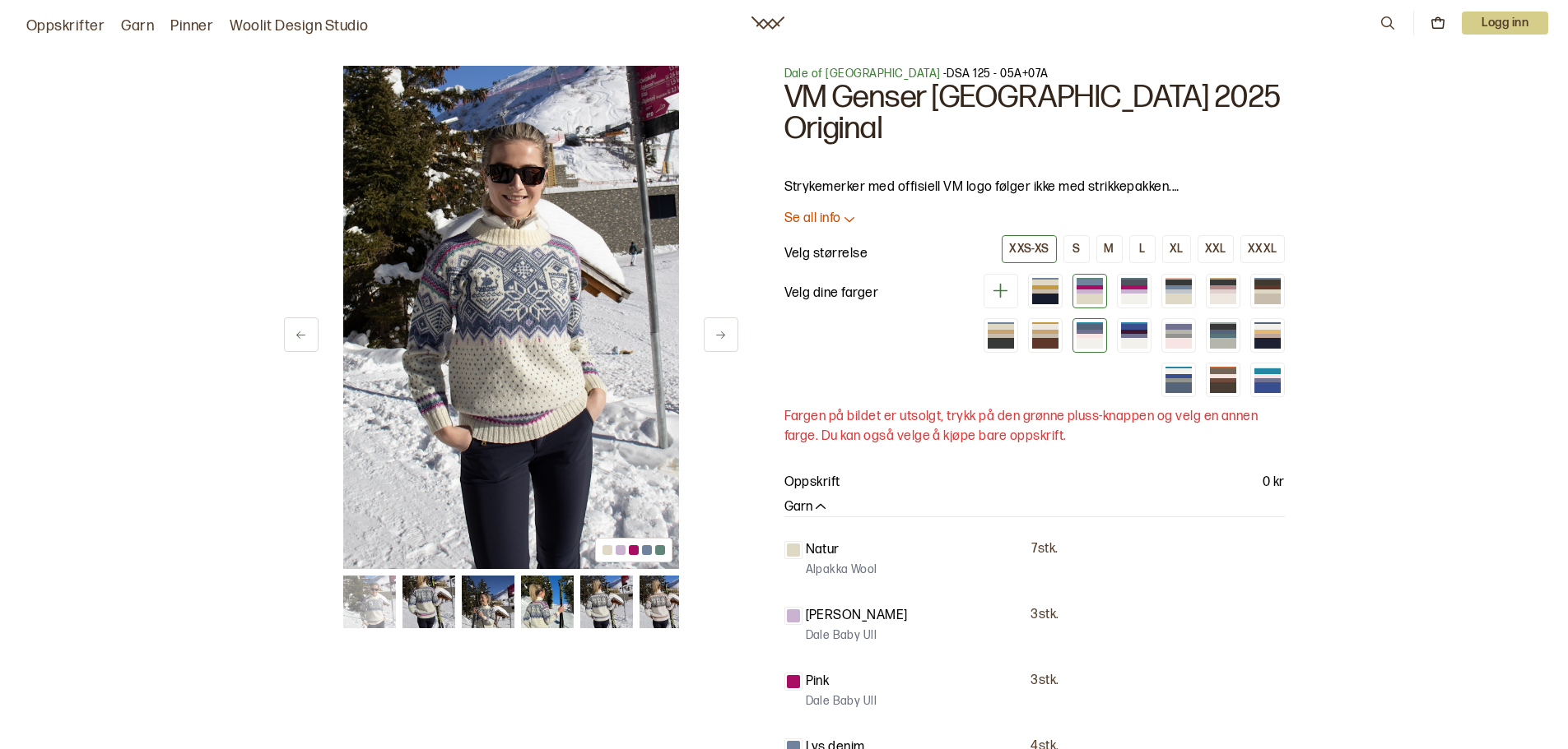
click at [1100, 330] on div at bounding box center [1089, 331] width 26 height 4
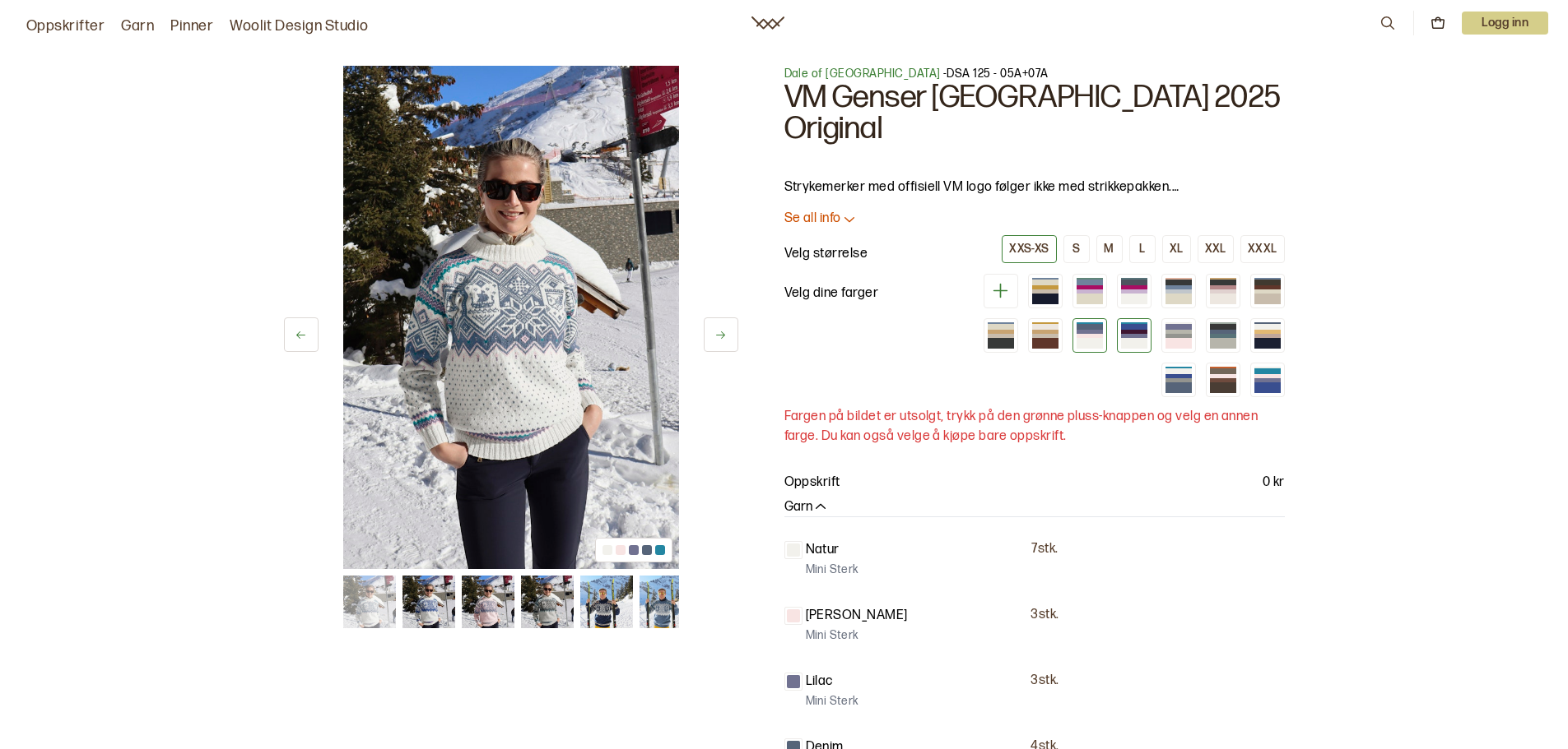
click at [1133, 338] on div at bounding box center [1133, 343] width 26 height 10
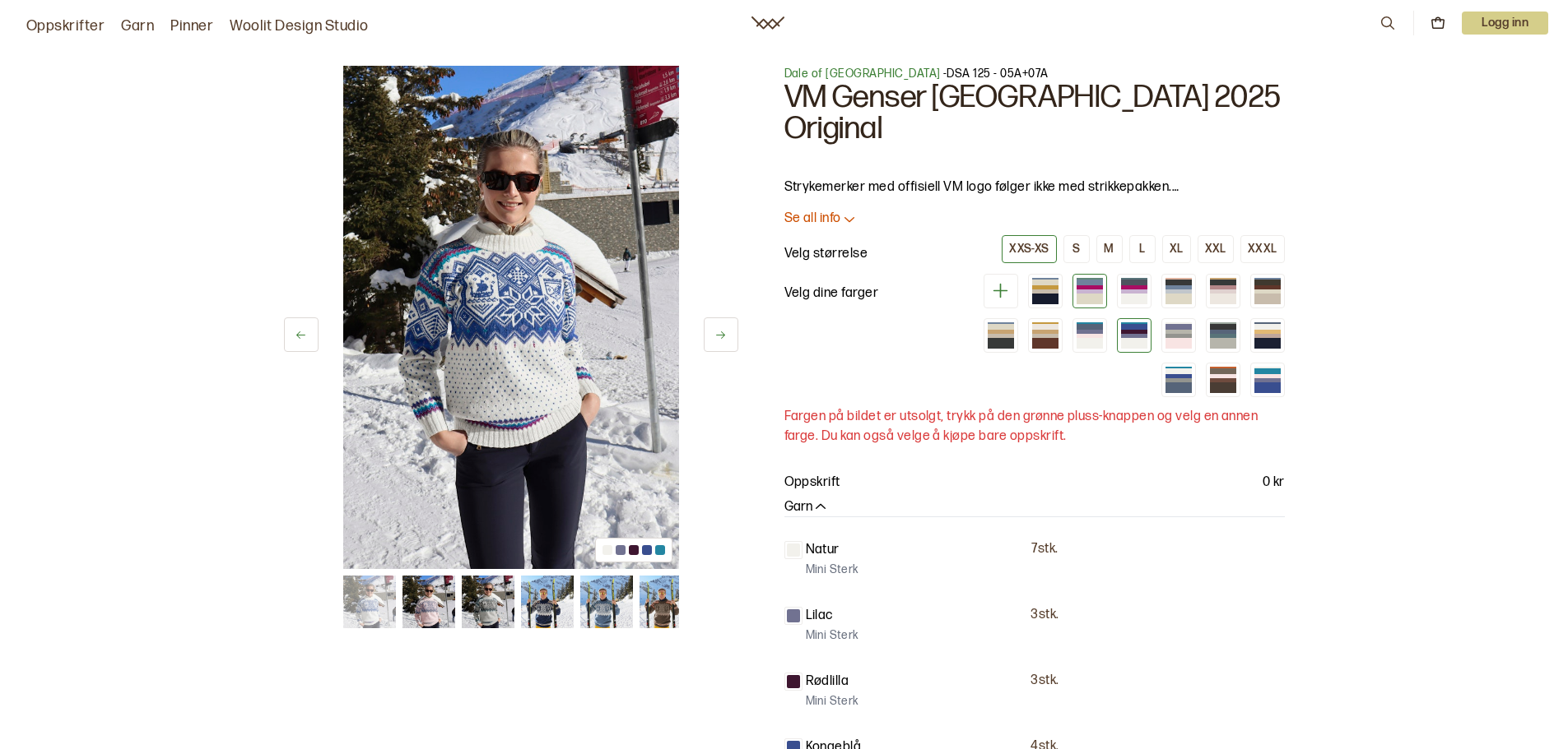
click at [1099, 289] on div at bounding box center [1089, 291] width 26 height 4
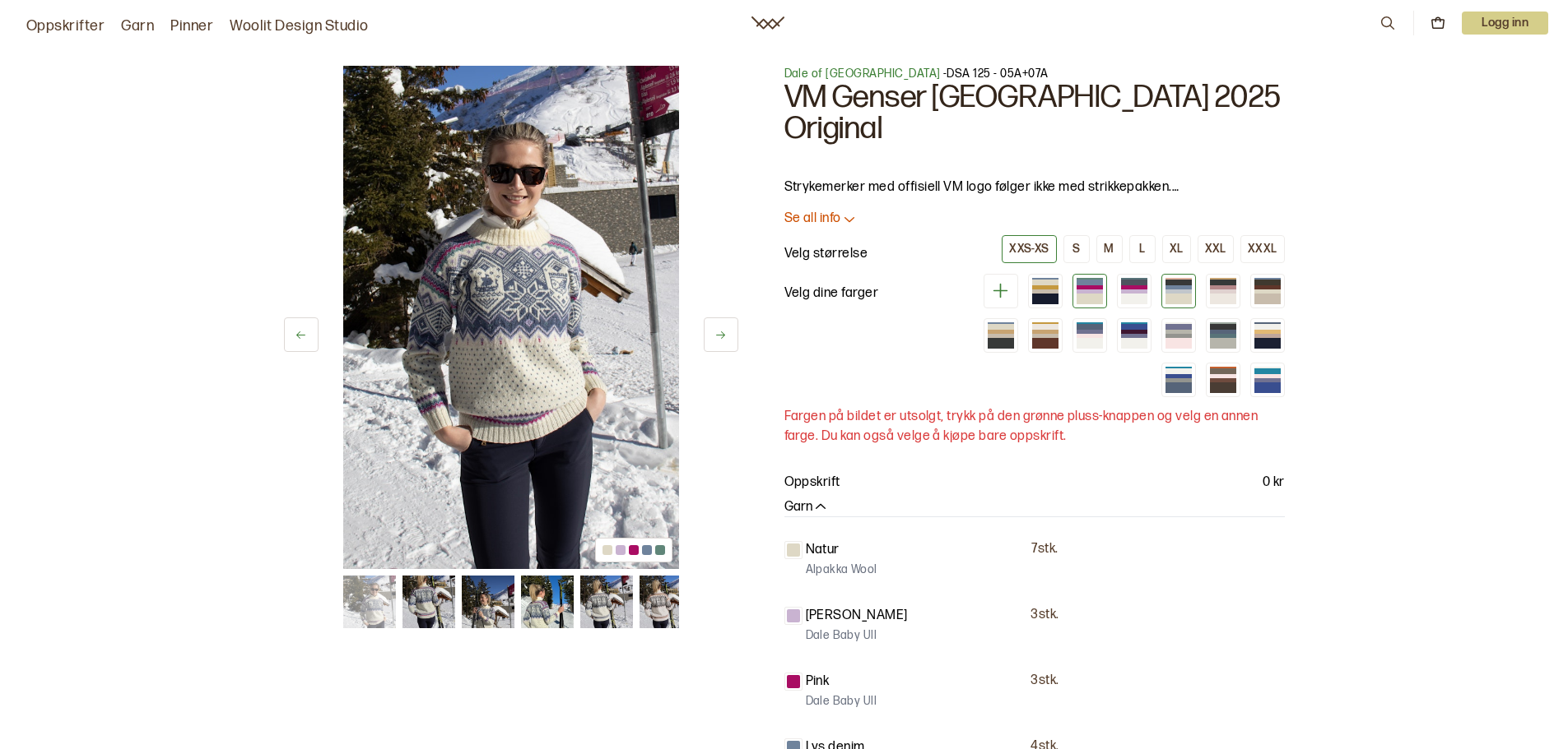
click at [1164, 274] on div at bounding box center [1178, 291] width 35 height 35
click at [1179, 294] on div at bounding box center [1178, 299] width 26 height 10
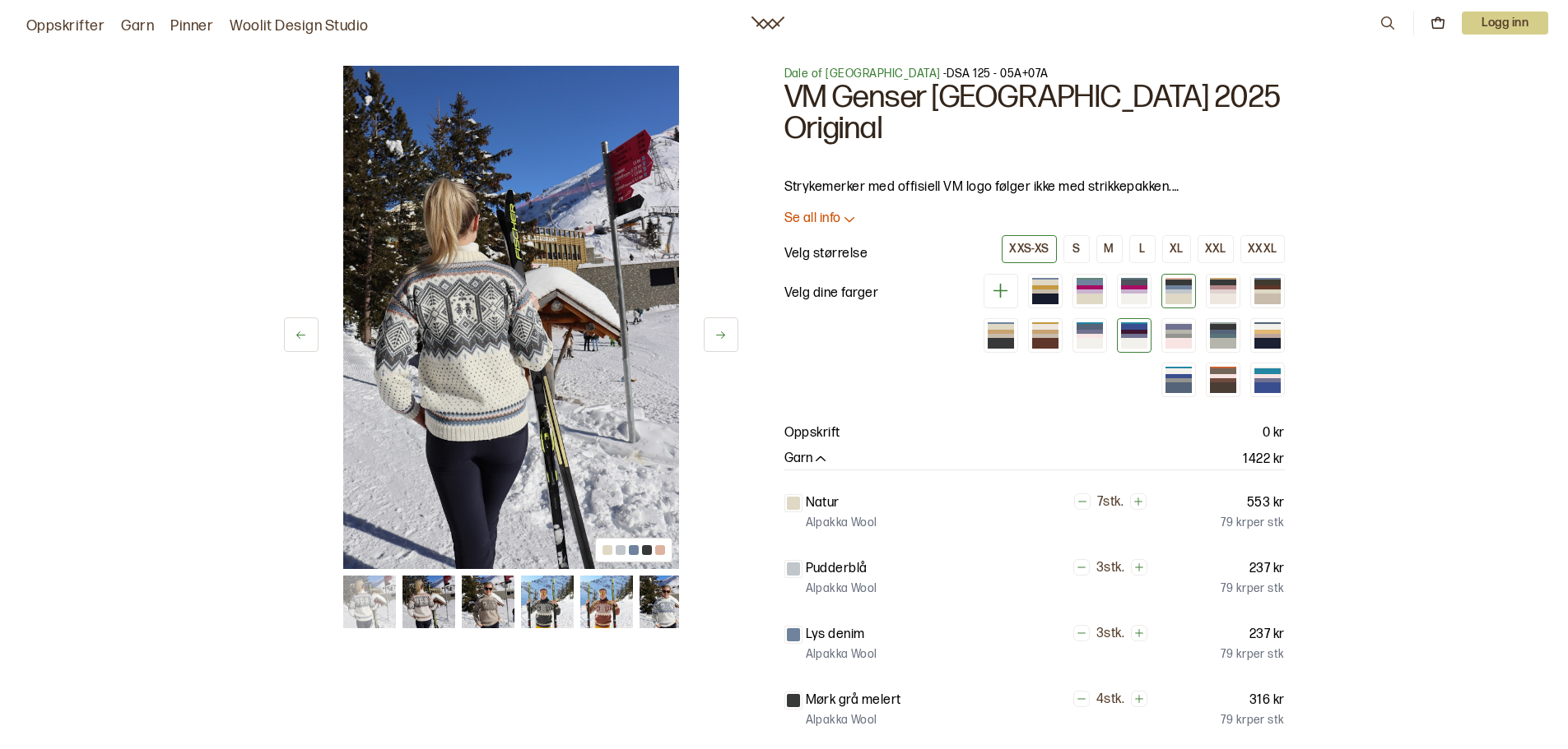
click at [1128, 334] on div at bounding box center [1133, 336] width 26 height 4
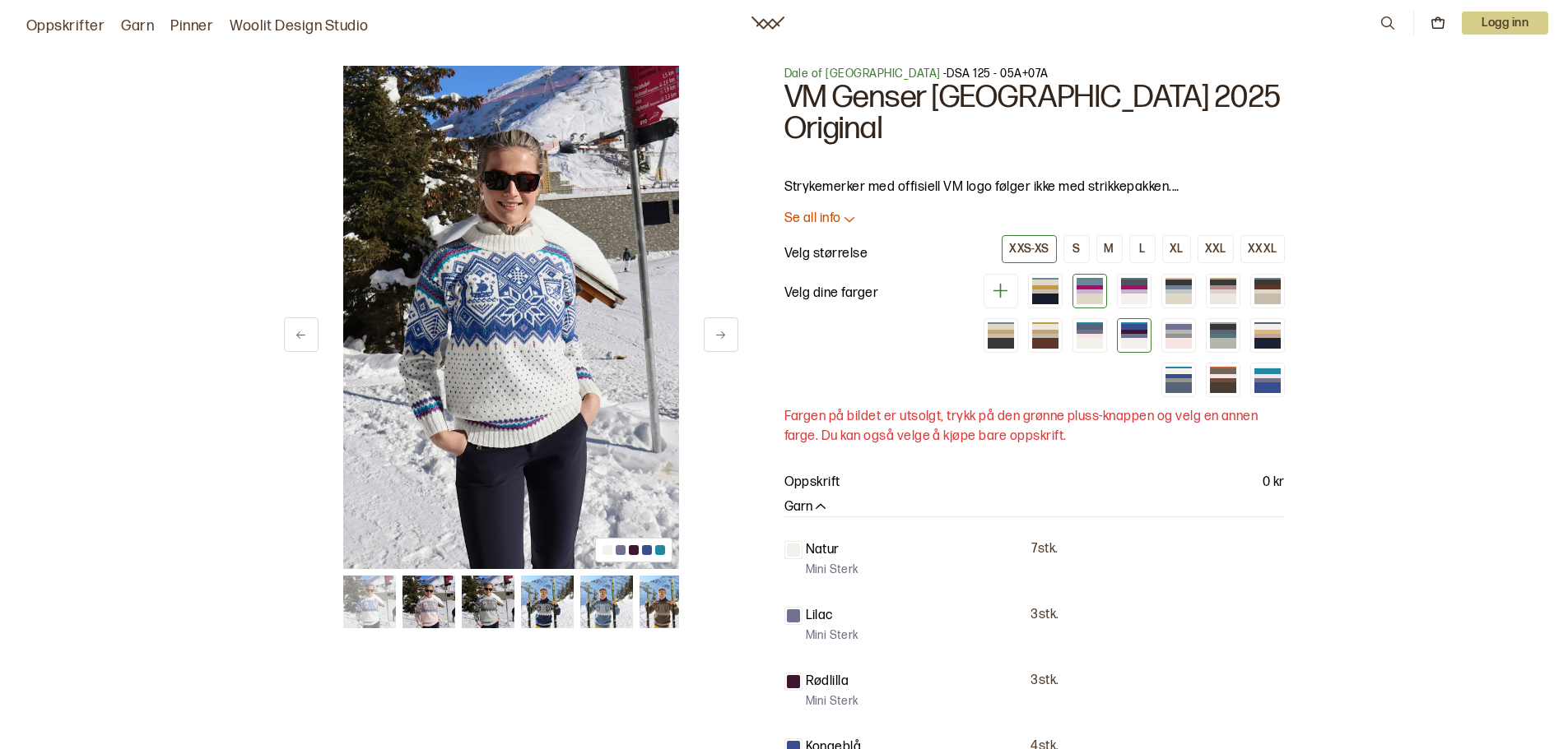
click at [1093, 289] on div at bounding box center [1089, 291] width 26 height 4
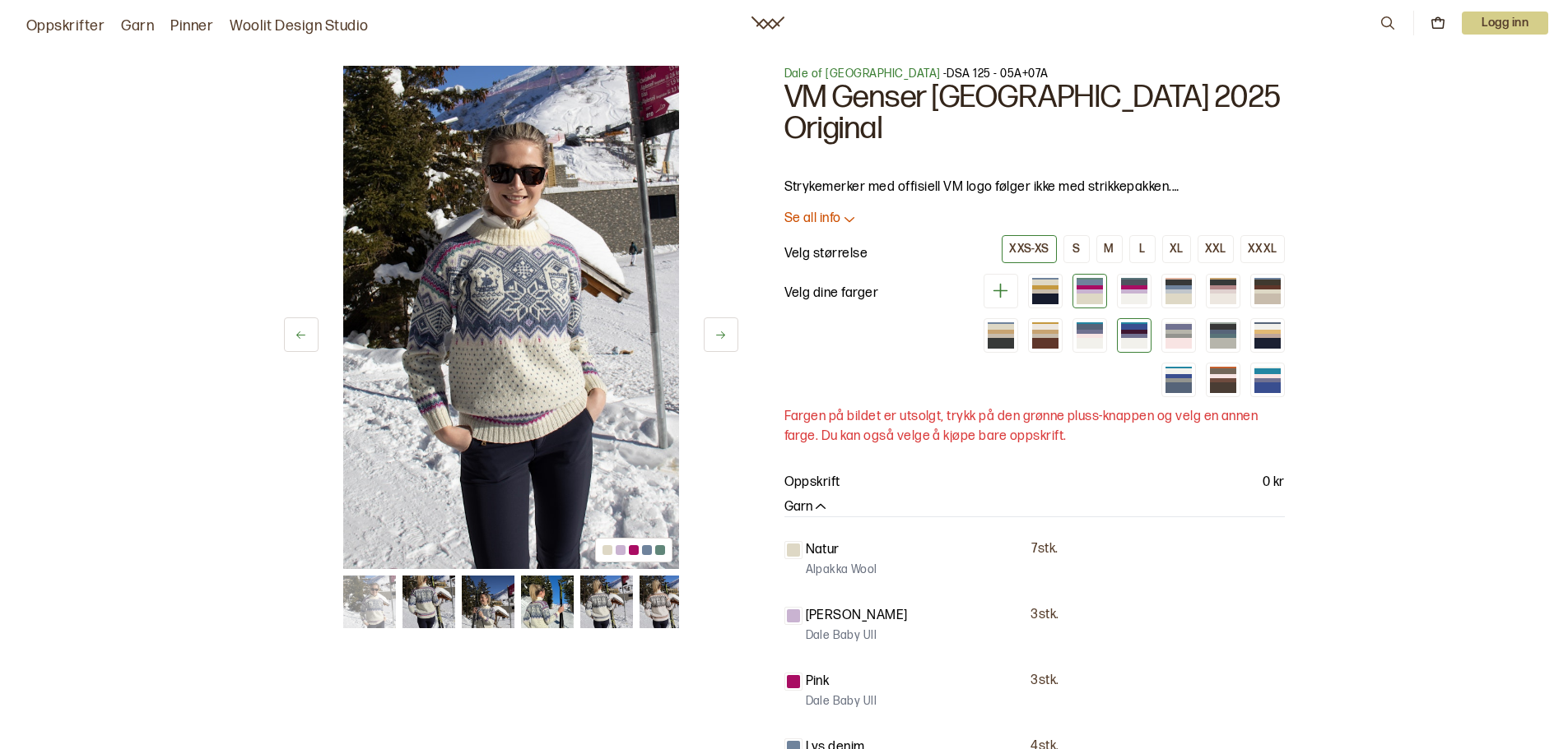
click at [1131, 334] on div at bounding box center [1133, 336] width 26 height 4
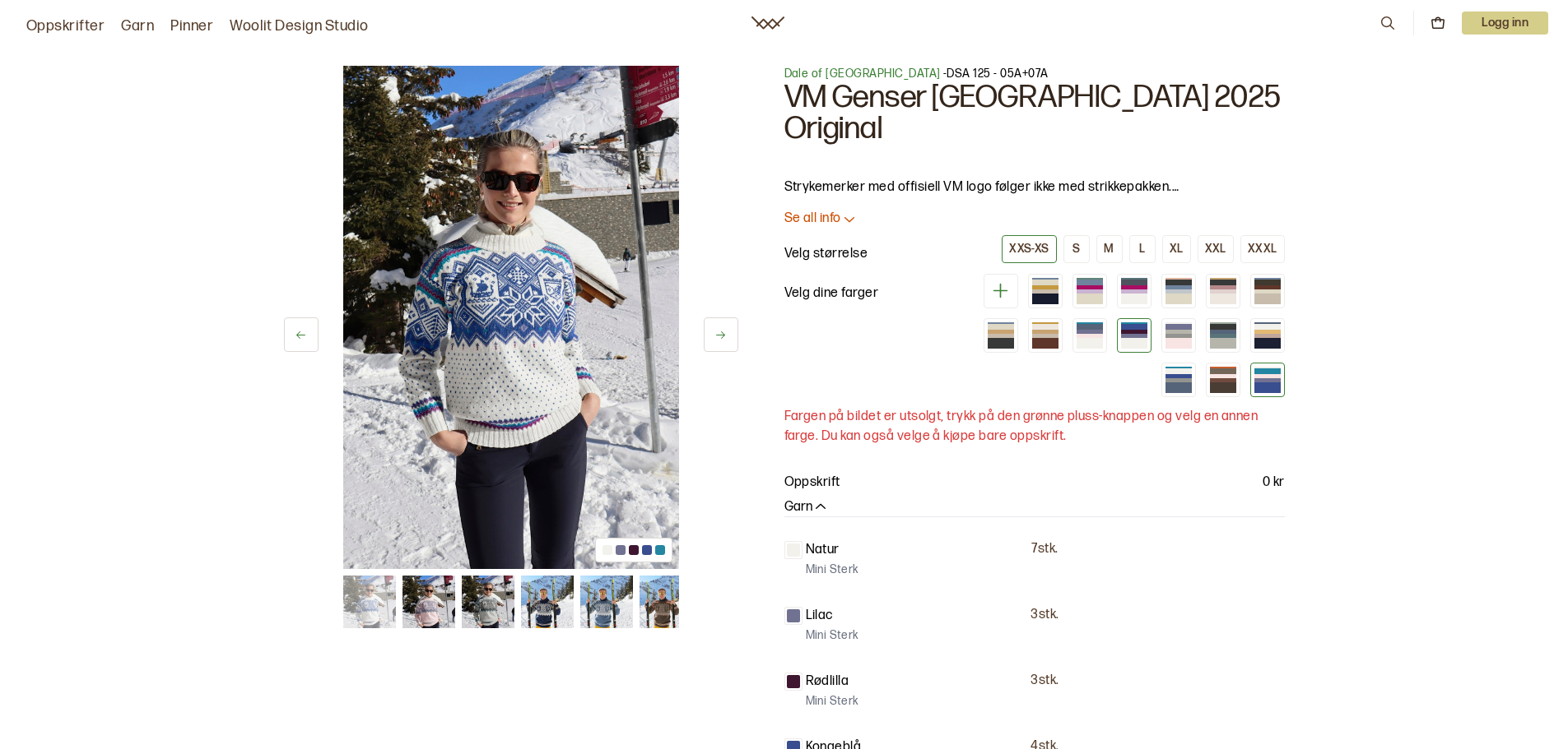
click at [1267, 382] on div at bounding box center [1267, 387] width 26 height 10
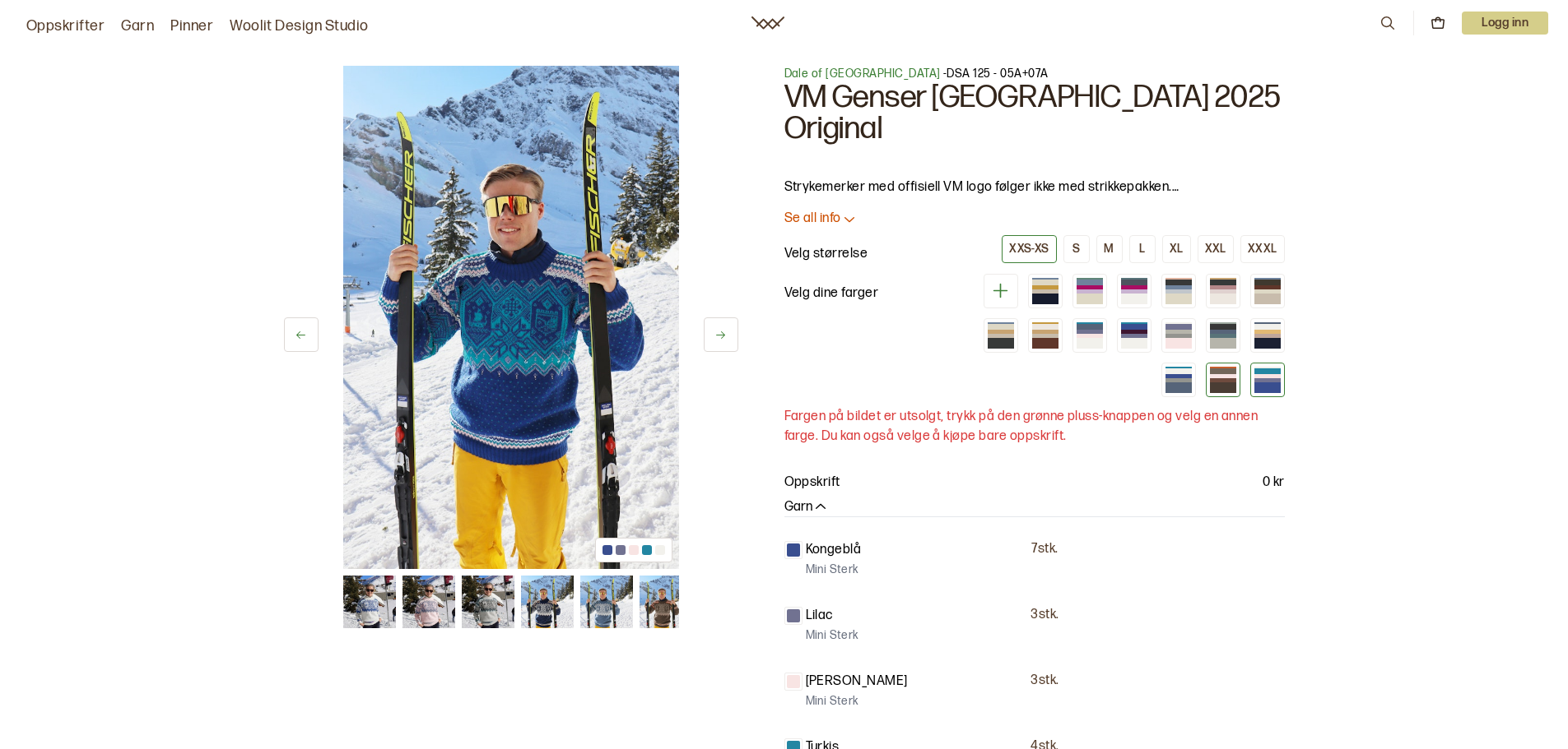
click at [1237, 363] on div at bounding box center [1223, 380] width 35 height 35
click at [1210, 382] on div at bounding box center [1223, 387] width 26 height 10
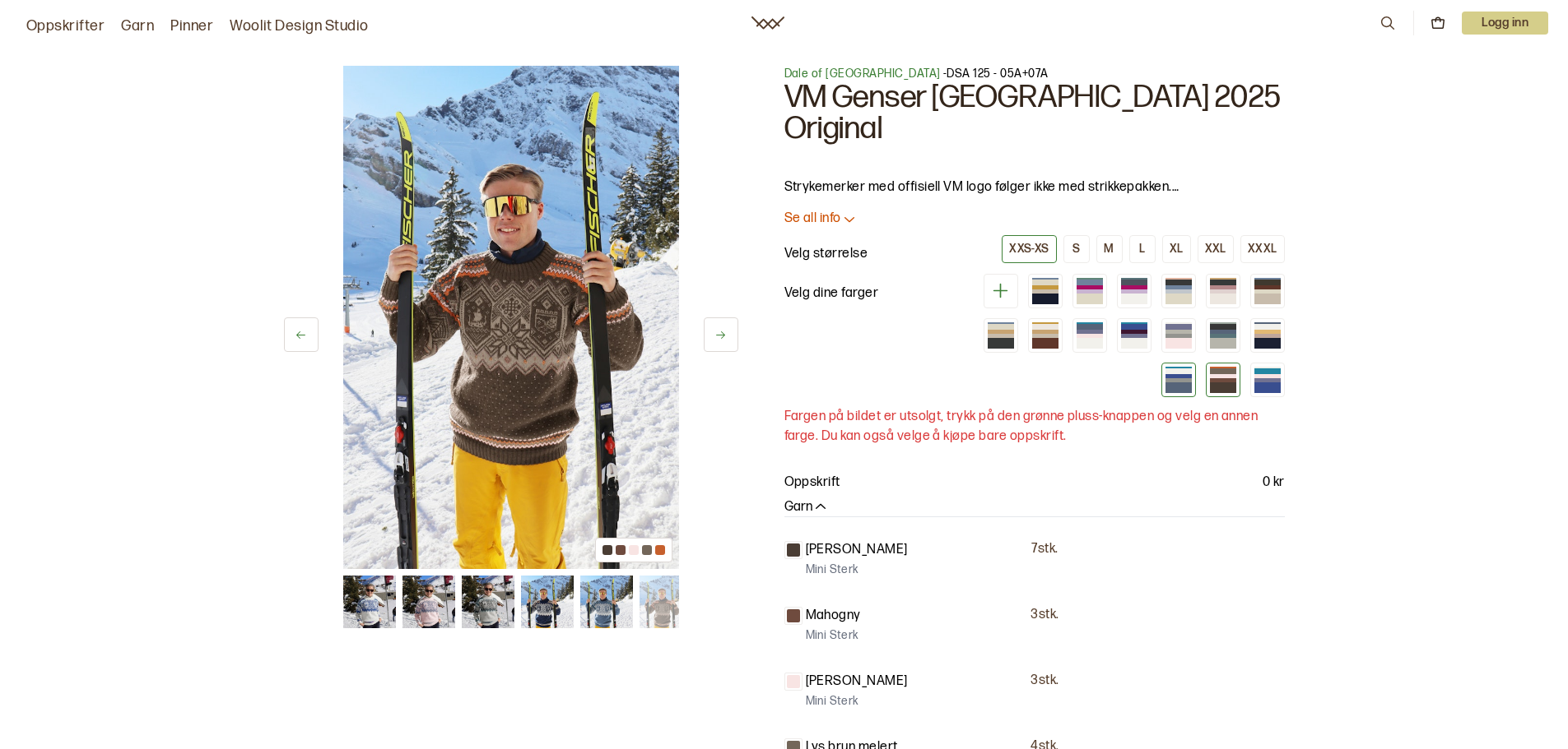
click at [1172, 382] on div at bounding box center [1178, 387] width 26 height 10
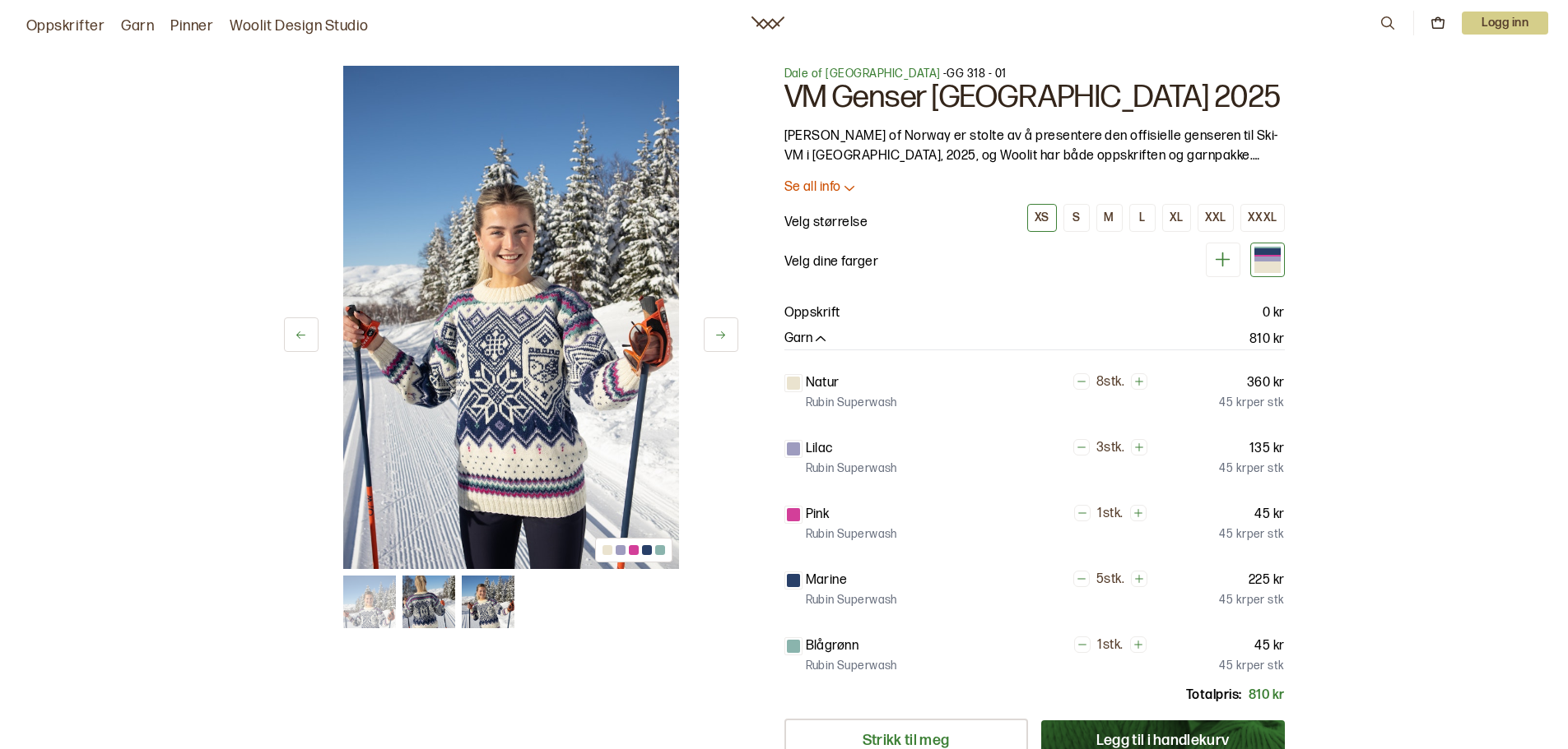
click at [430, 612] on img at bounding box center [429, 602] width 52 height 52
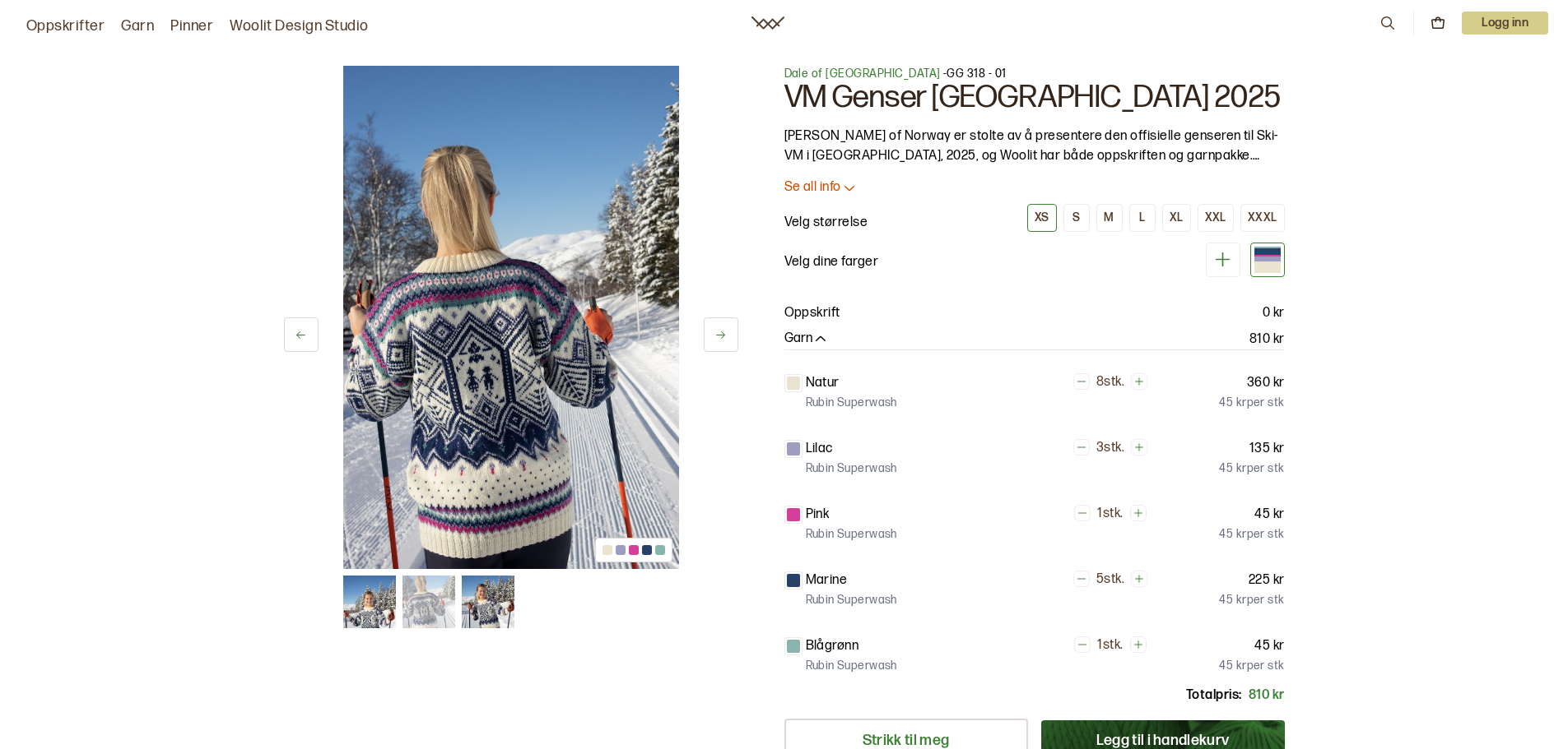
click at [502, 617] on img at bounding box center [488, 602] width 52 height 52
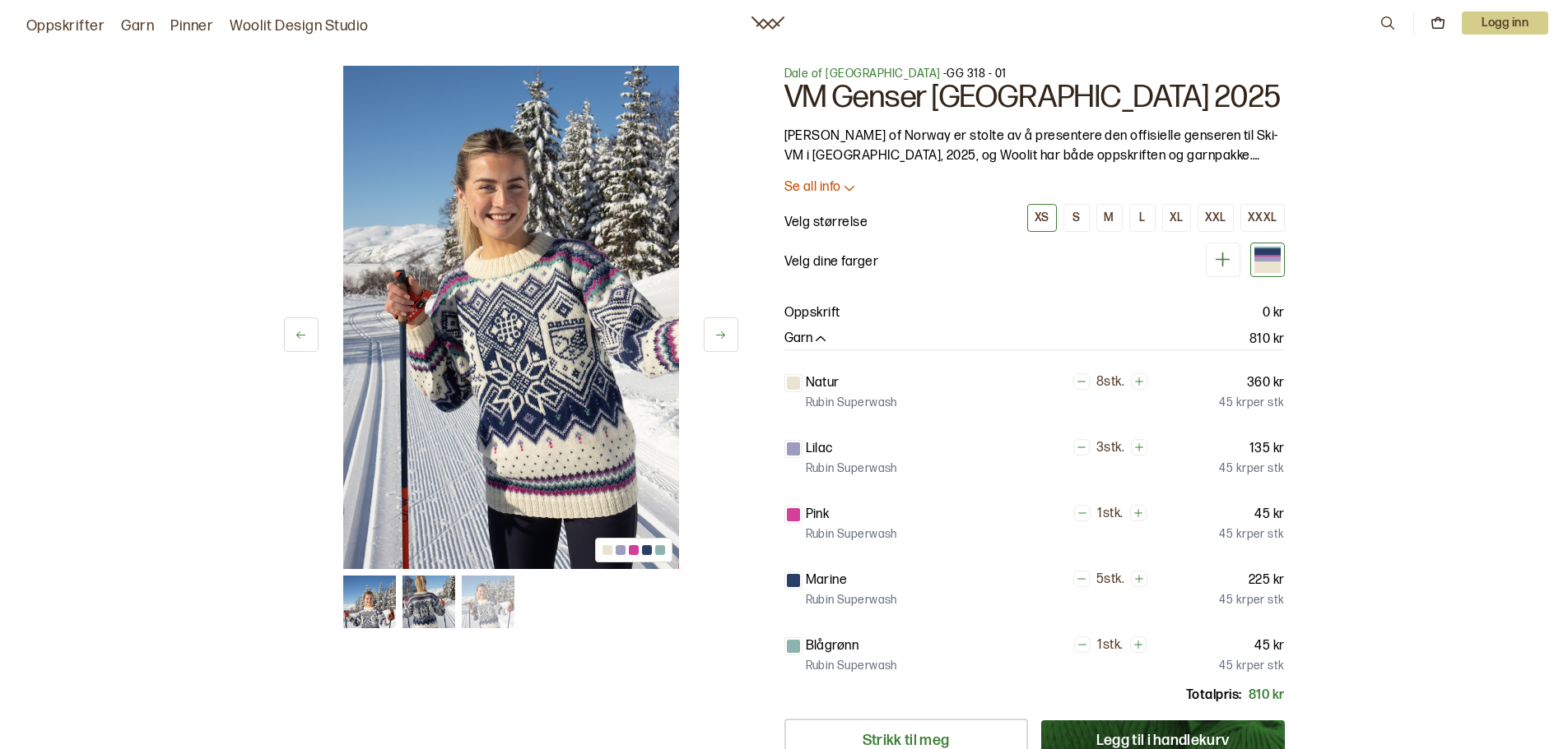
click at [375, 590] on img at bounding box center [370, 602] width 52 height 52
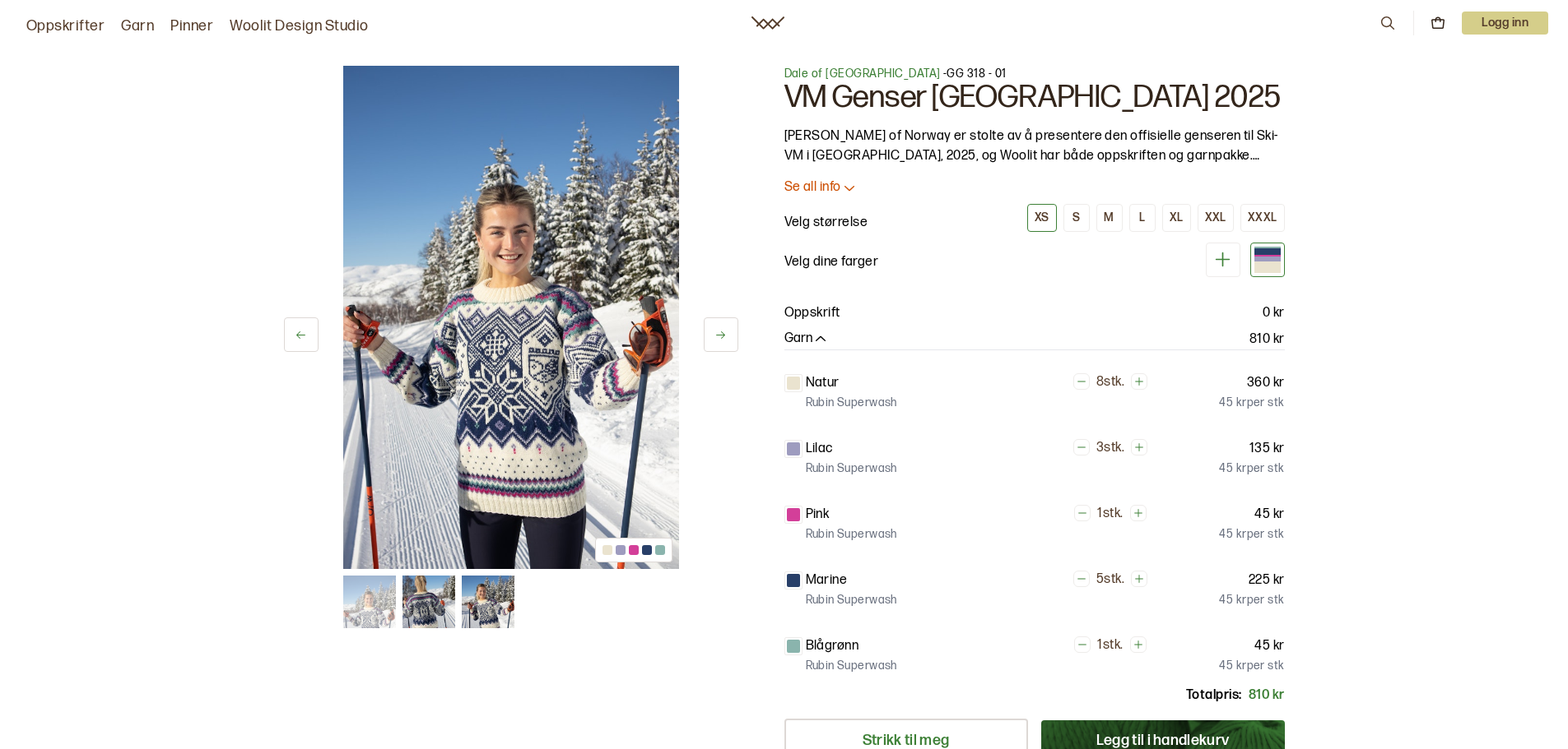
click at [446, 608] on img at bounding box center [429, 602] width 52 height 52
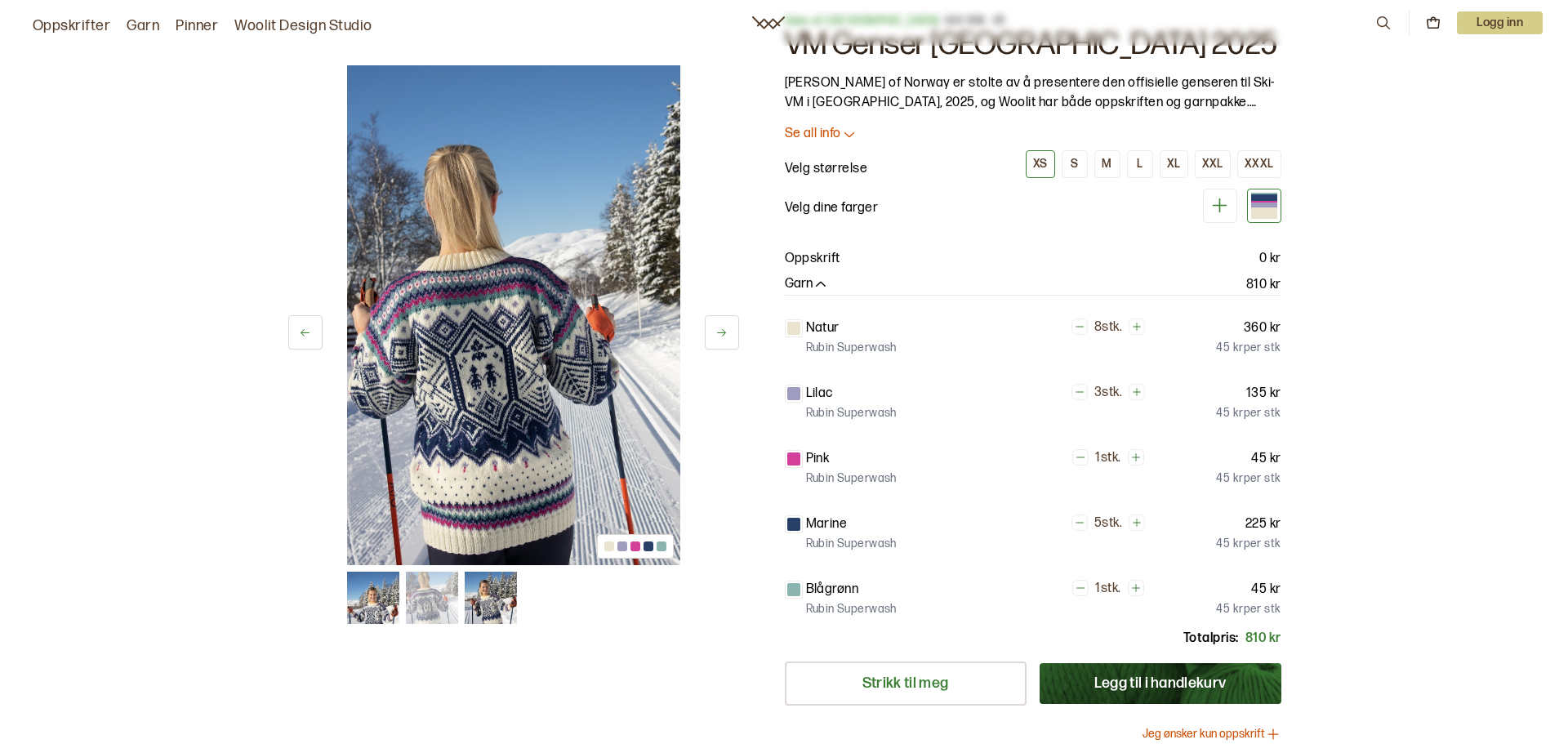
scroll to position [82, 0]
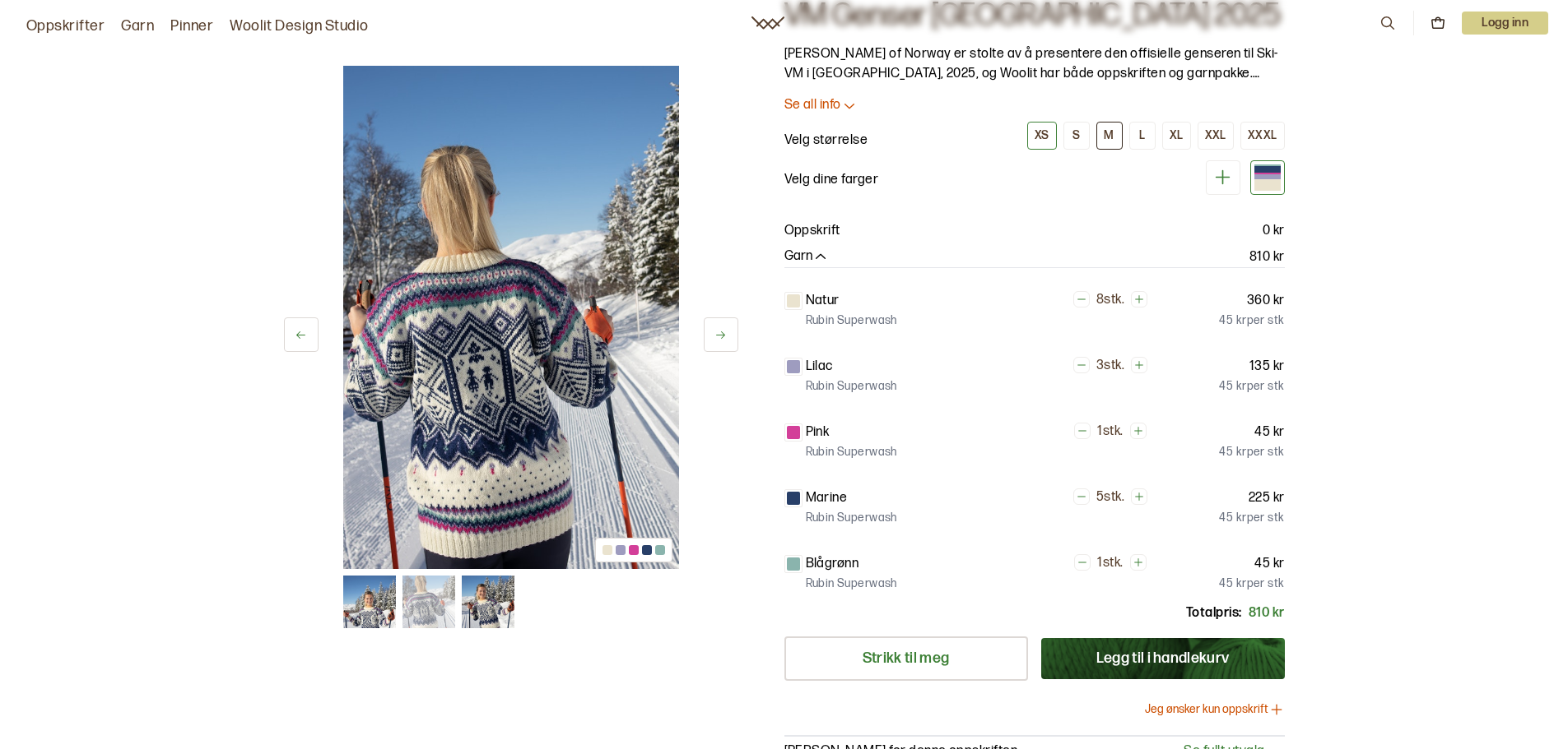
click at [1113, 135] on div "M" at bounding box center [1109, 136] width 10 height 15
click at [1174, 660] on button "Legg til i handlekurv" at bounding box center [1163, 659] width 244 height 41
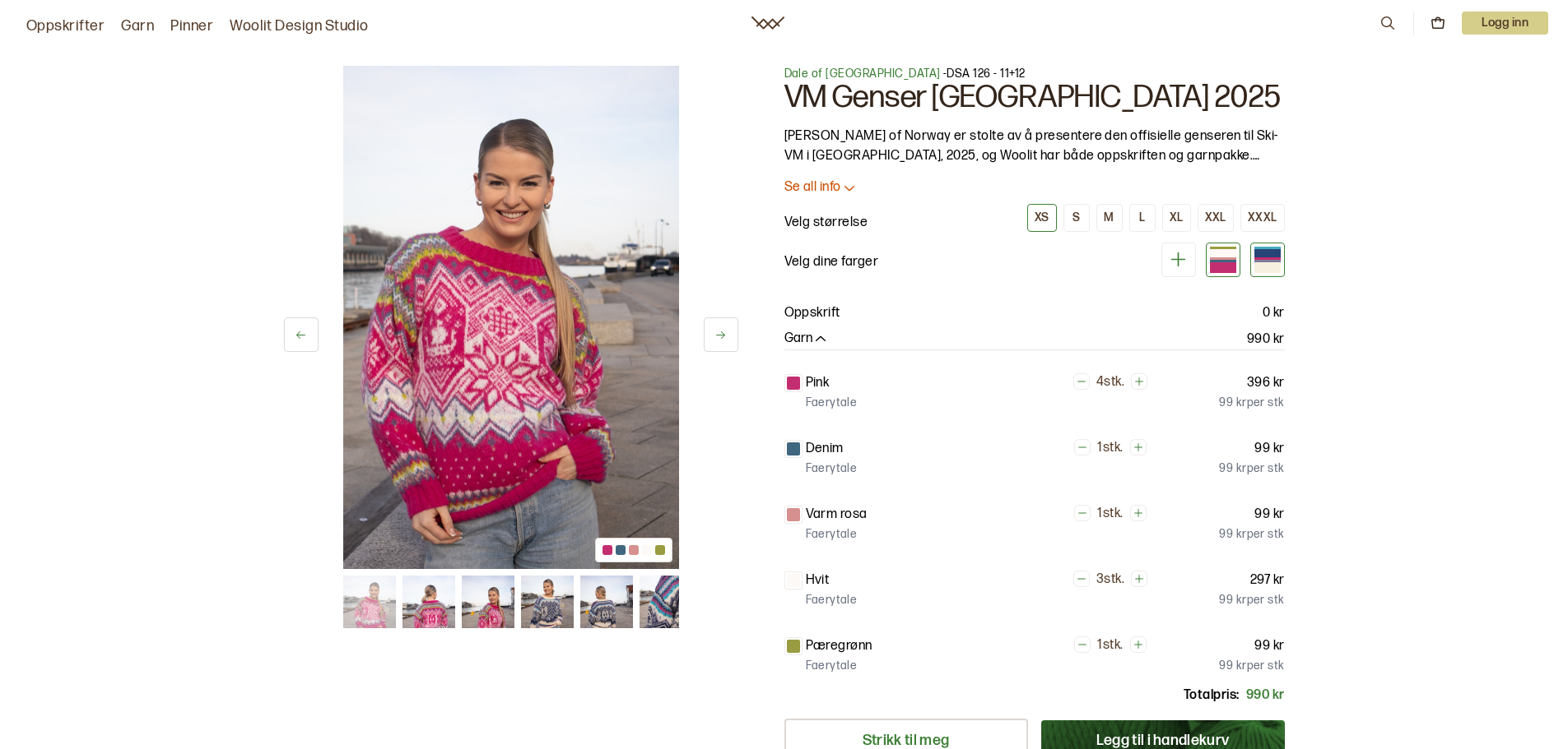
click at [1273, 254] on div at bounding box center [1267, 253] width 26 height 8
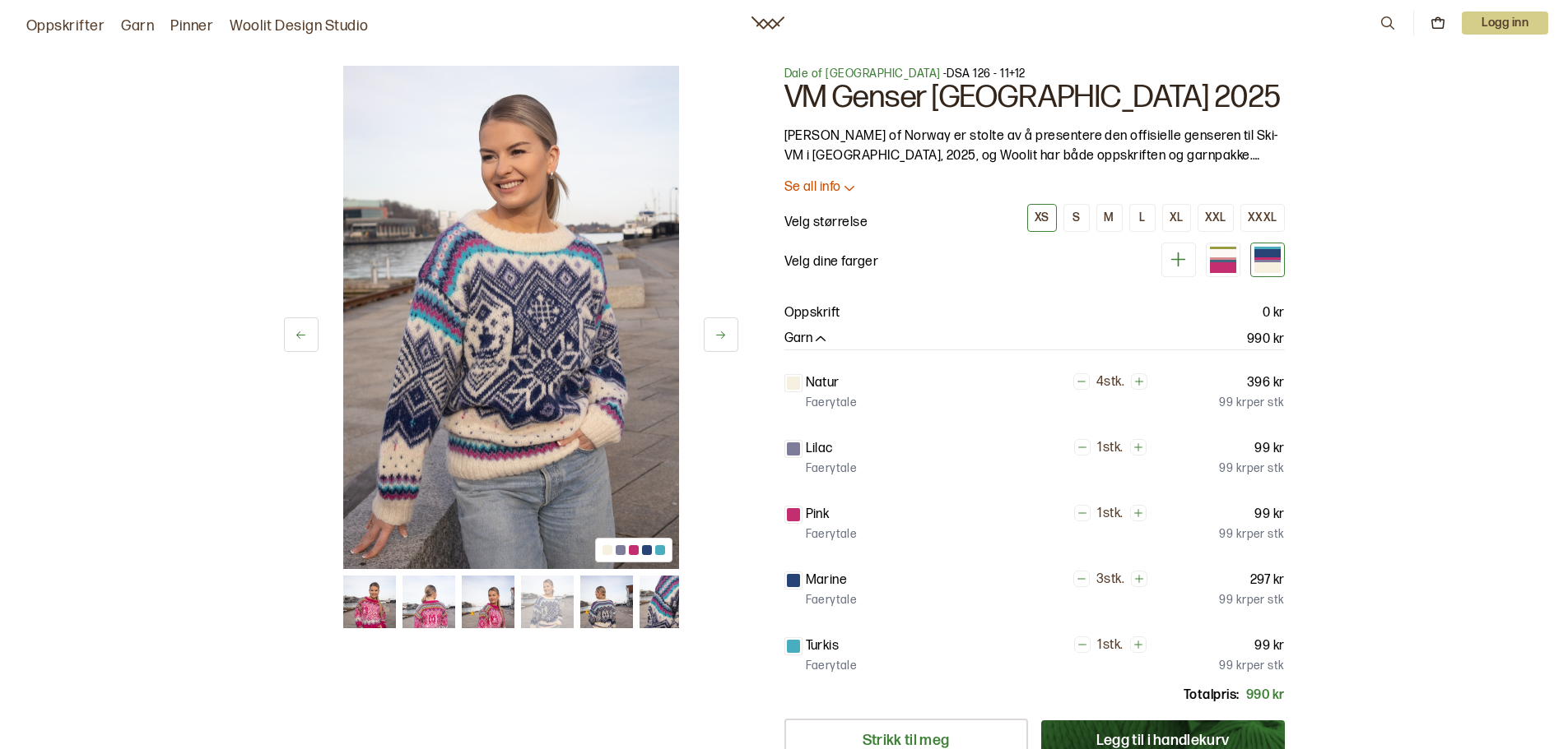
click at [605, 605] on img at bounding box center [607, 602] width 52 height 52
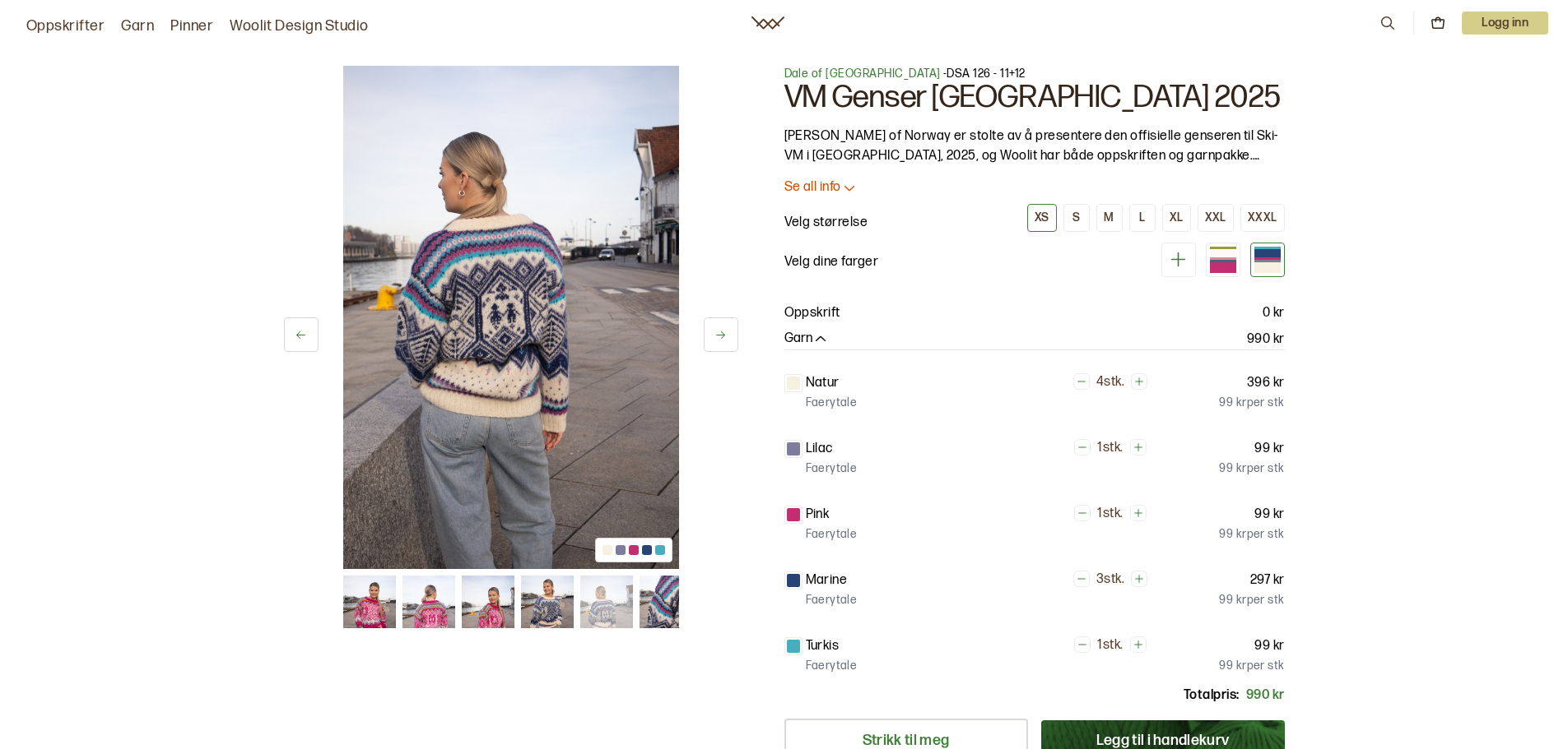
click at [666, 615] on img at bounding box center [666, 602] width 52 height 52
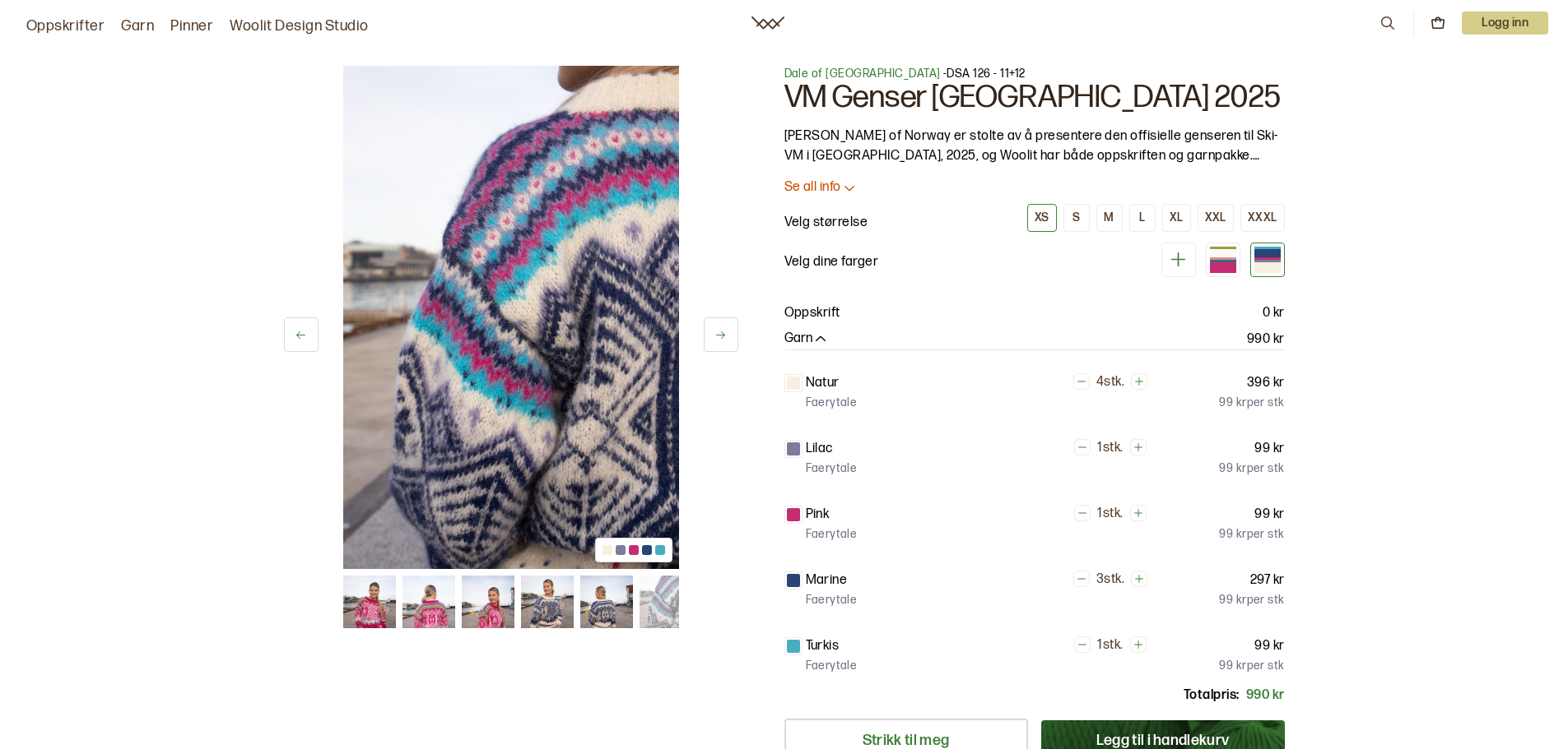
click at [431, 599] on img at bounding box center [429, 602] width 52 height 52
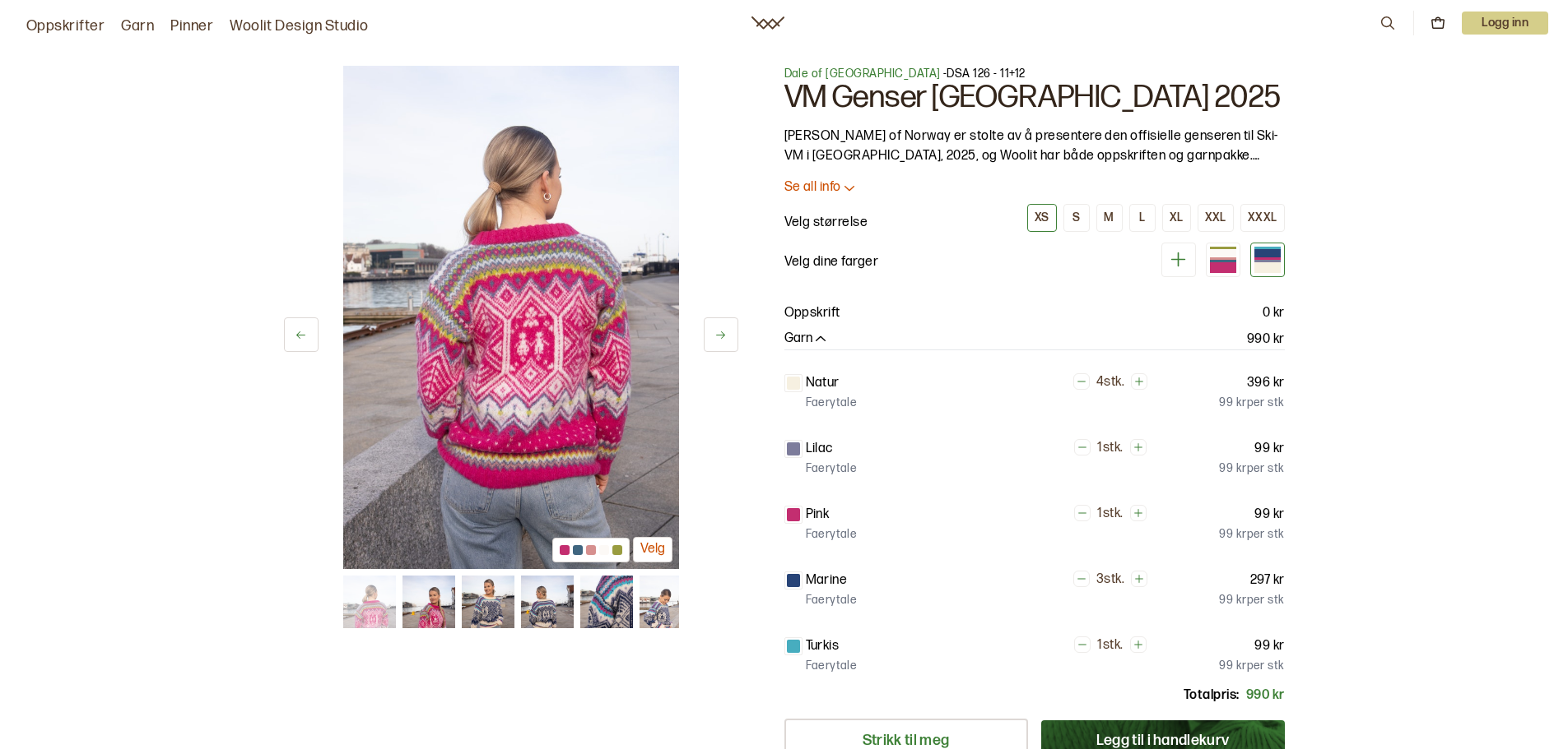
click at [509, 613] on img at bounding box center [487, 602] width 52 height 52
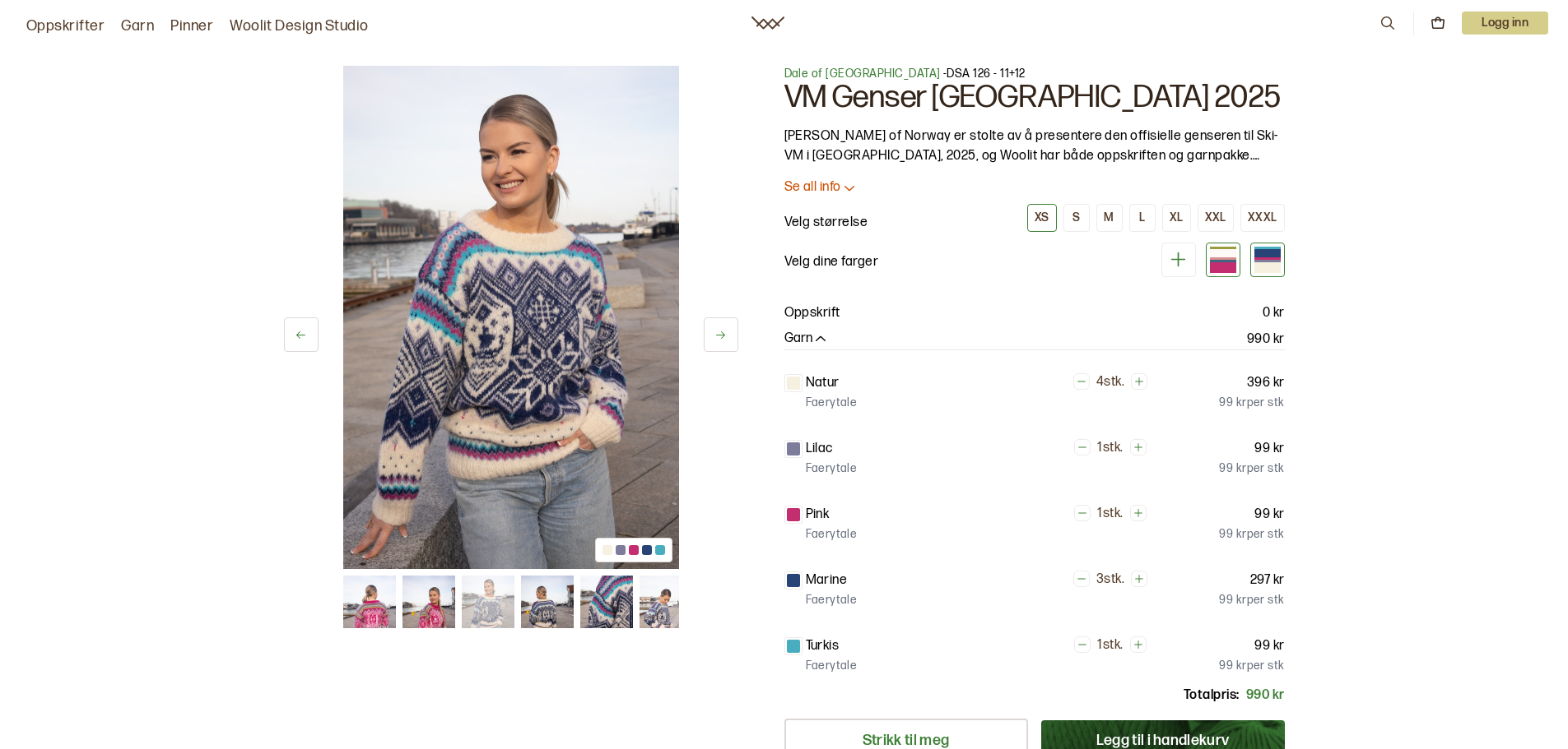
click at [1220, 260] on div at bounding box center [1223, 261] width 26 height 3
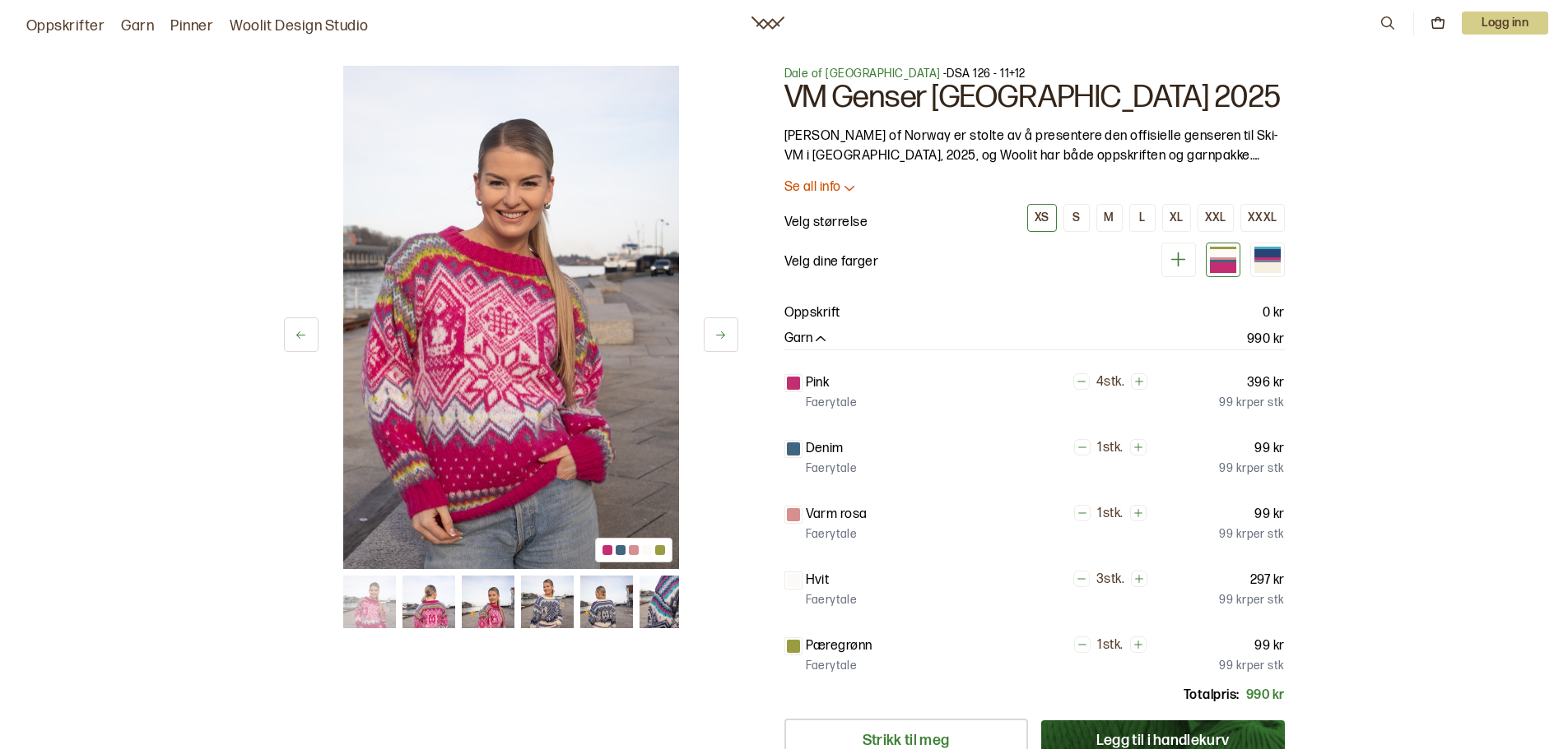
click at [1181, 271] on button at bounding box center [1178, 260] width 35 height 35
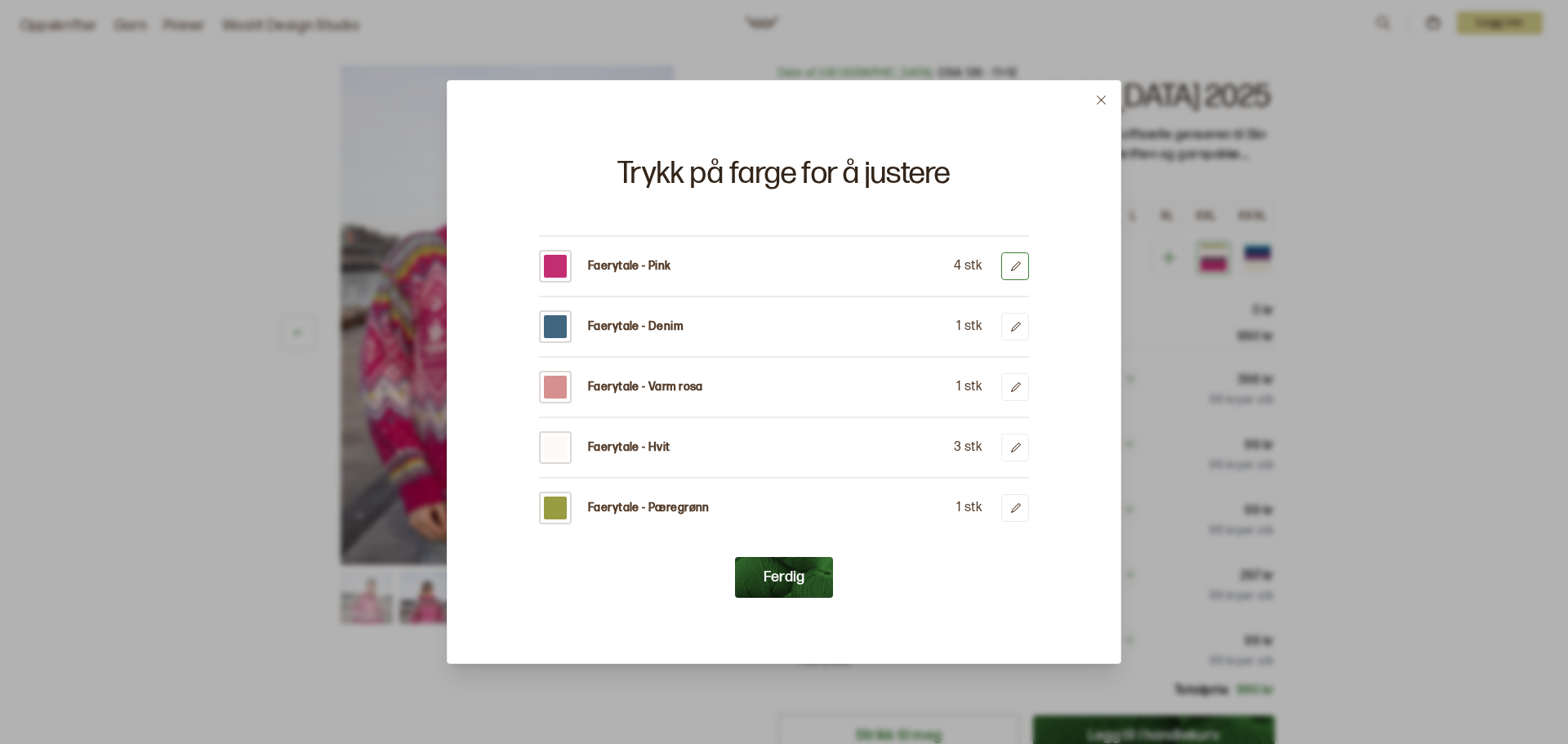
click at [1010, 270] on icon at bounding box center [1015, 266] width 13 height 13
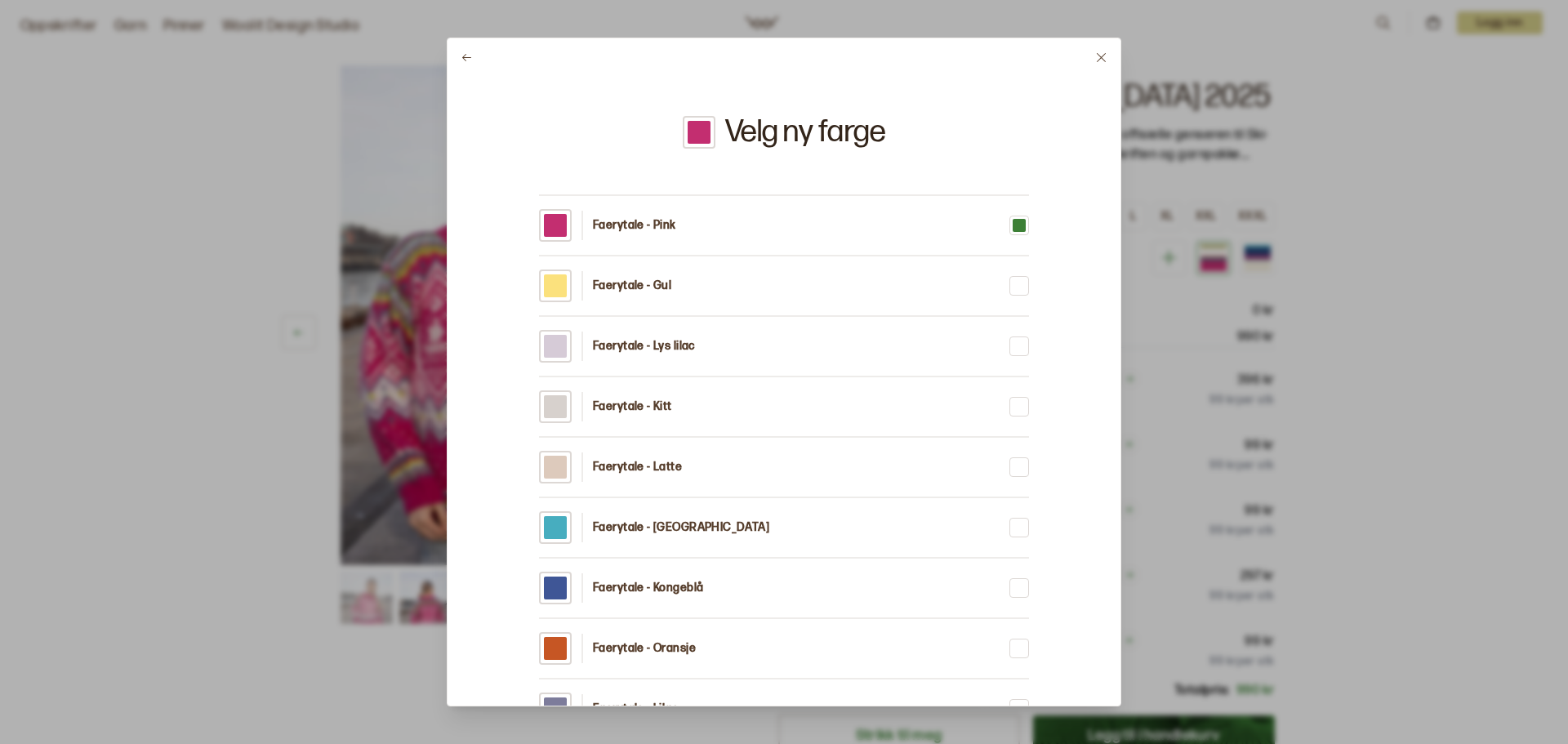
click at [1024, 469] on div at bounding box center [1019, 468] width 13 height 13
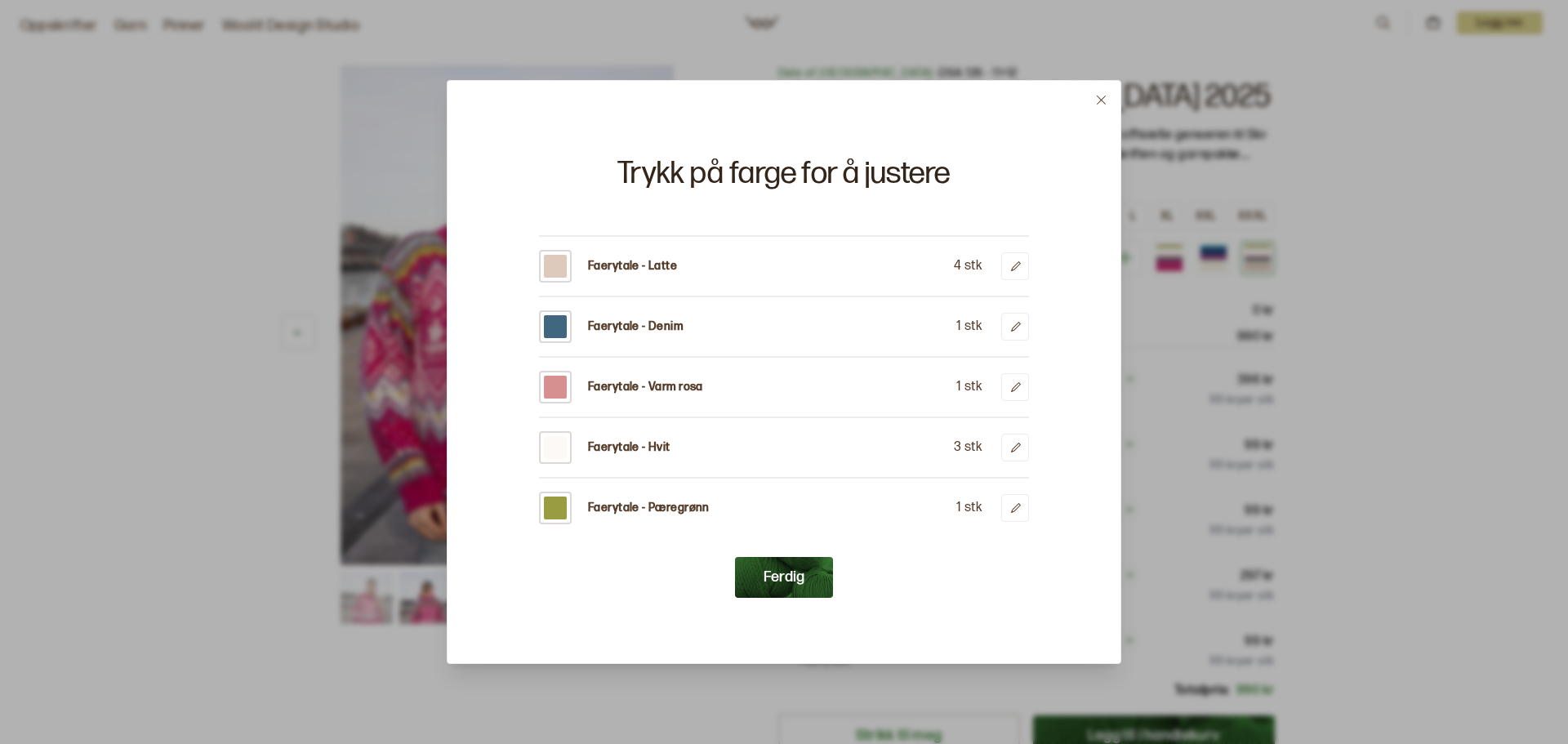
click at [809, 575] on button "Ferdig" at bounding box center [784, 577] width 98 height 41
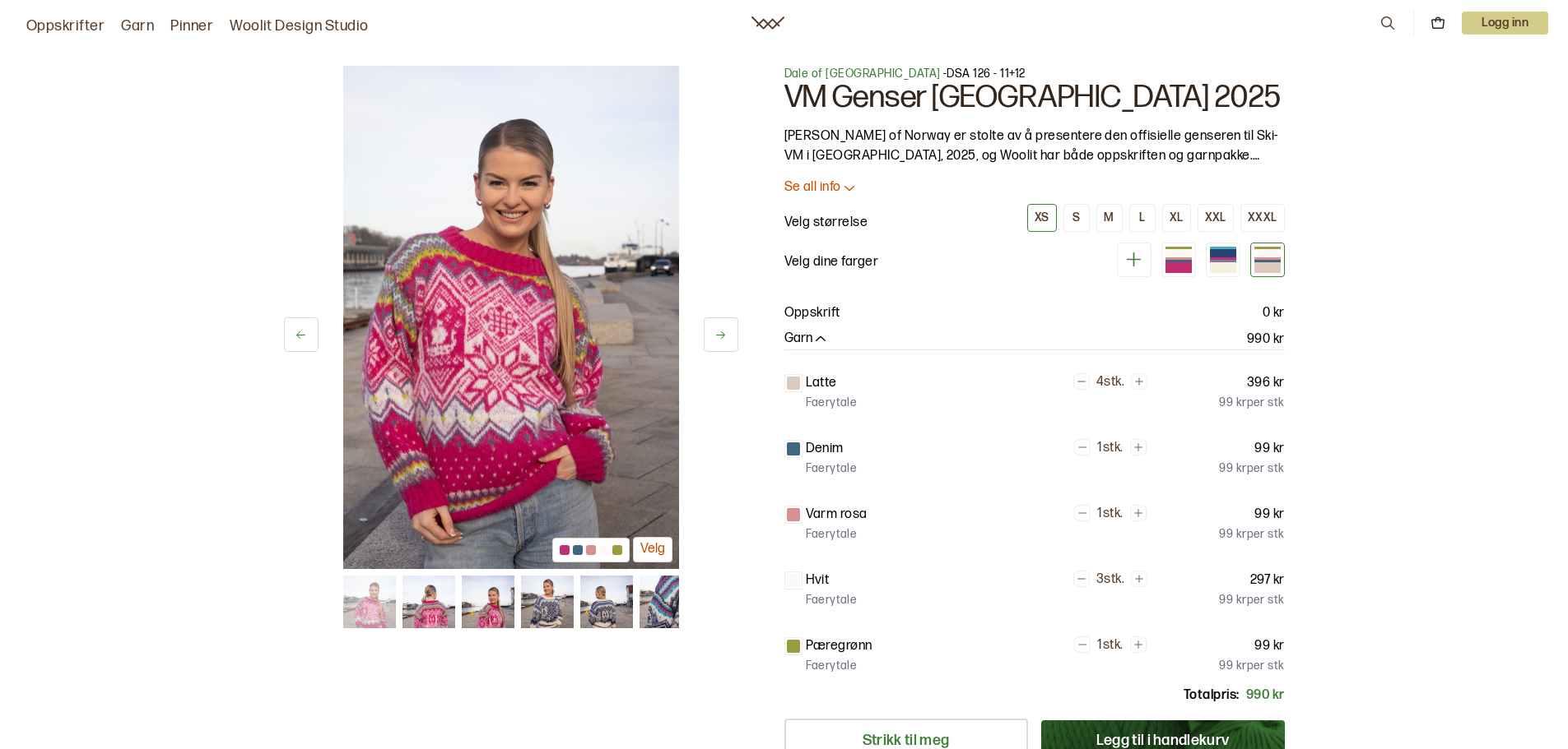
click at [817, 318] on p "Oppskrift" at bounding box center [812, 313] width 56 height 19
click at [814, 315] on p "Oppskrift" at bounding box center [812, 313] width 56 height 19
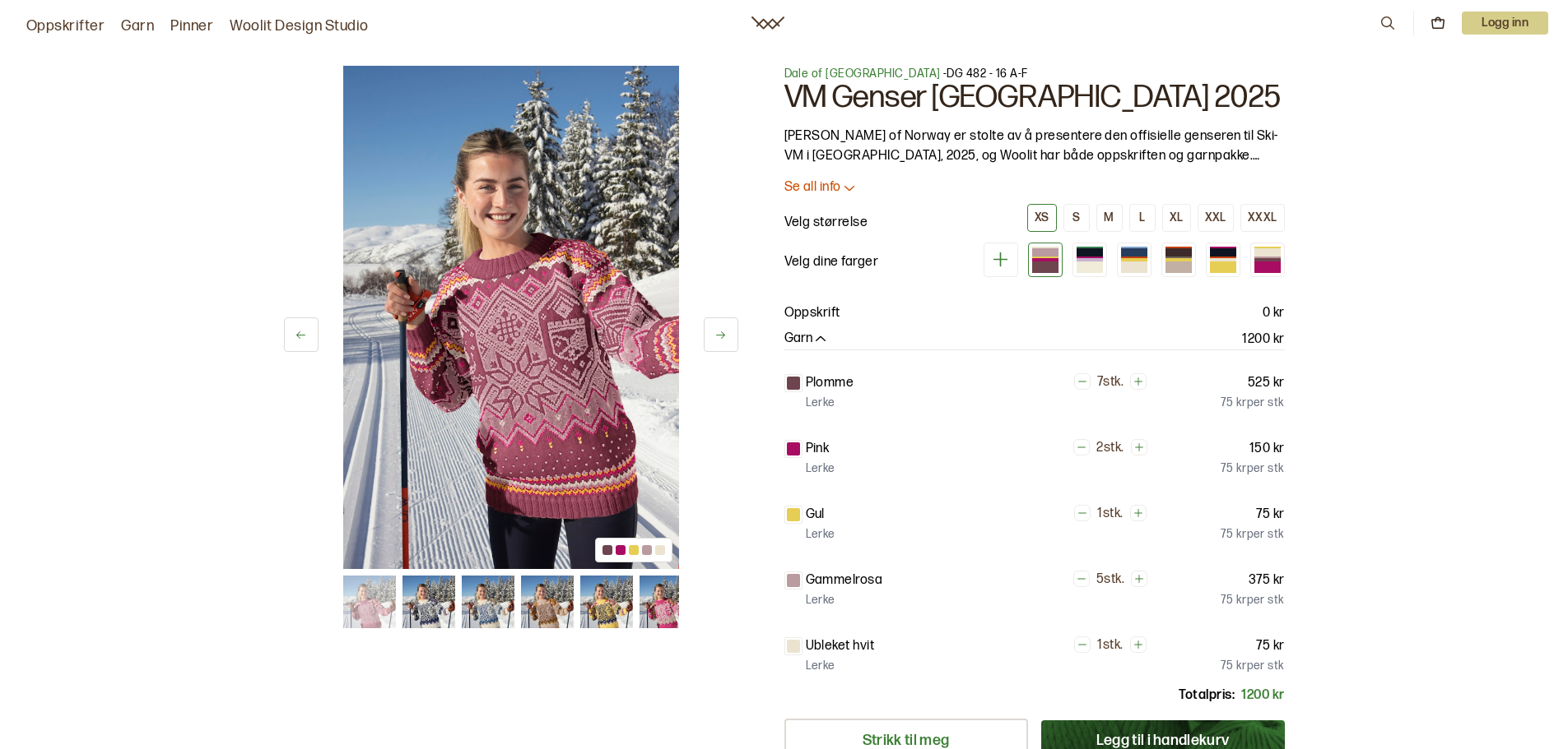
click at [431, 612] on img at bounding box center [429, 602] width 52 height 52
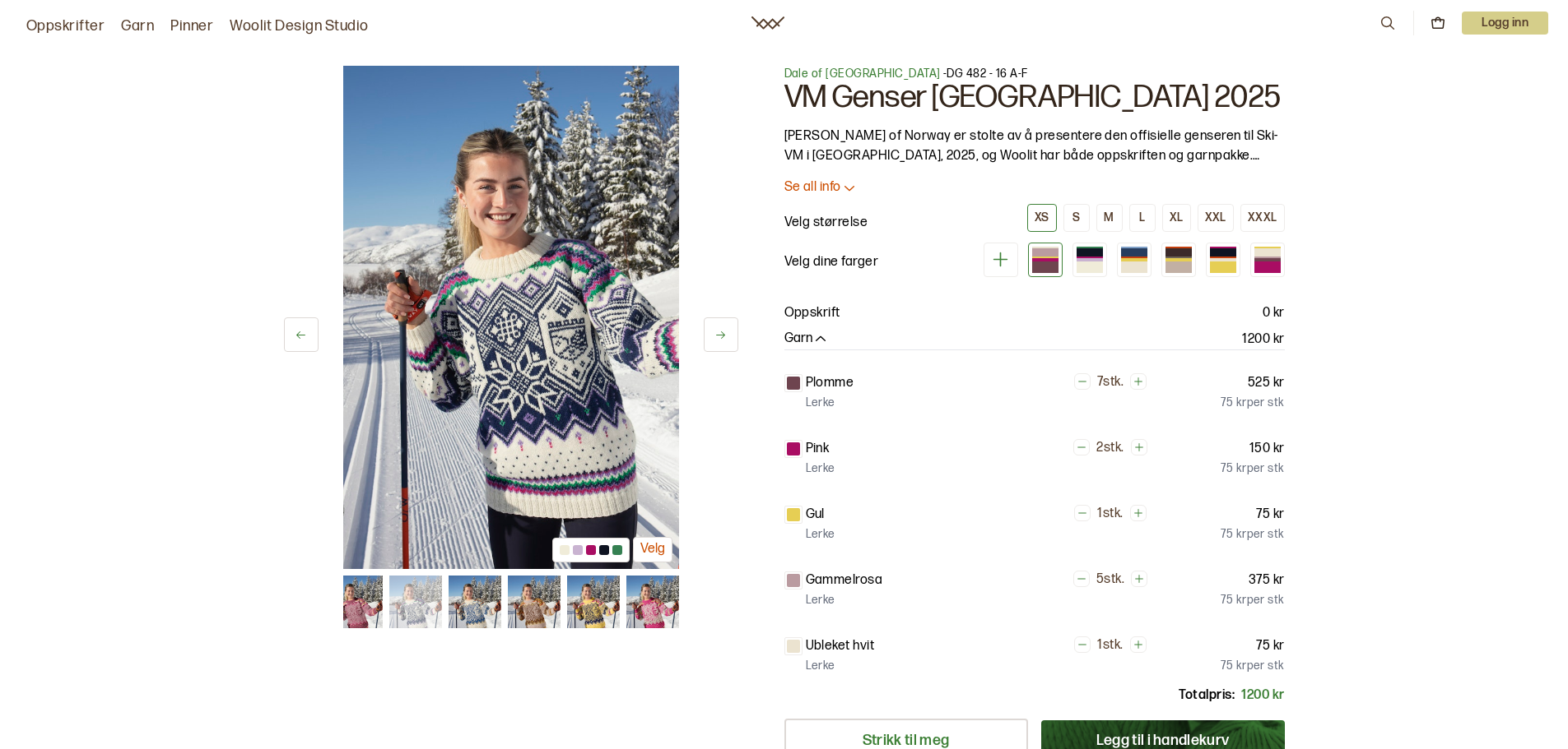
click at [469, 620] on img at bounding box center [473, 602] width 52 height 52
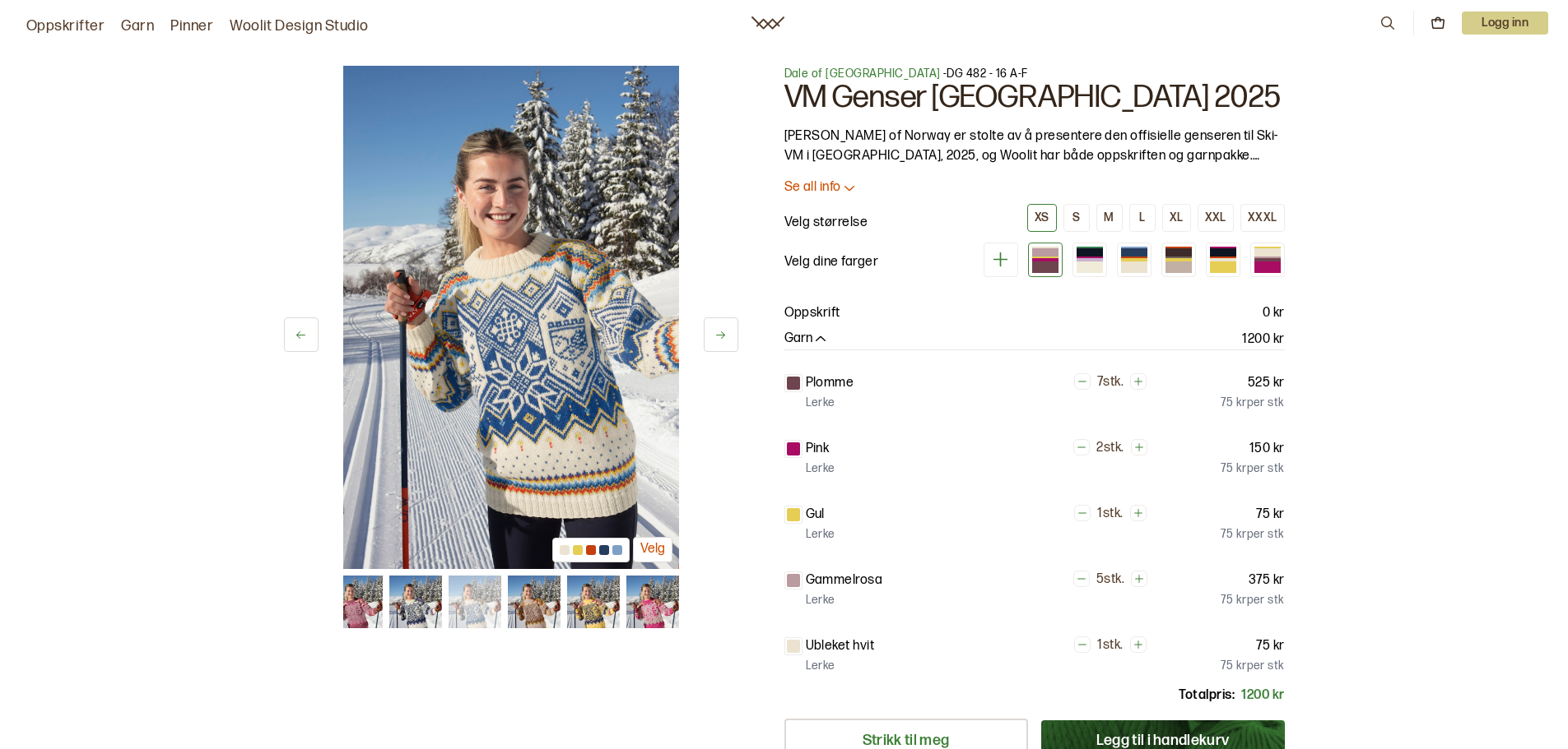
click at [576, 611] on img at bounding box center [592, 602] width 52 height 52
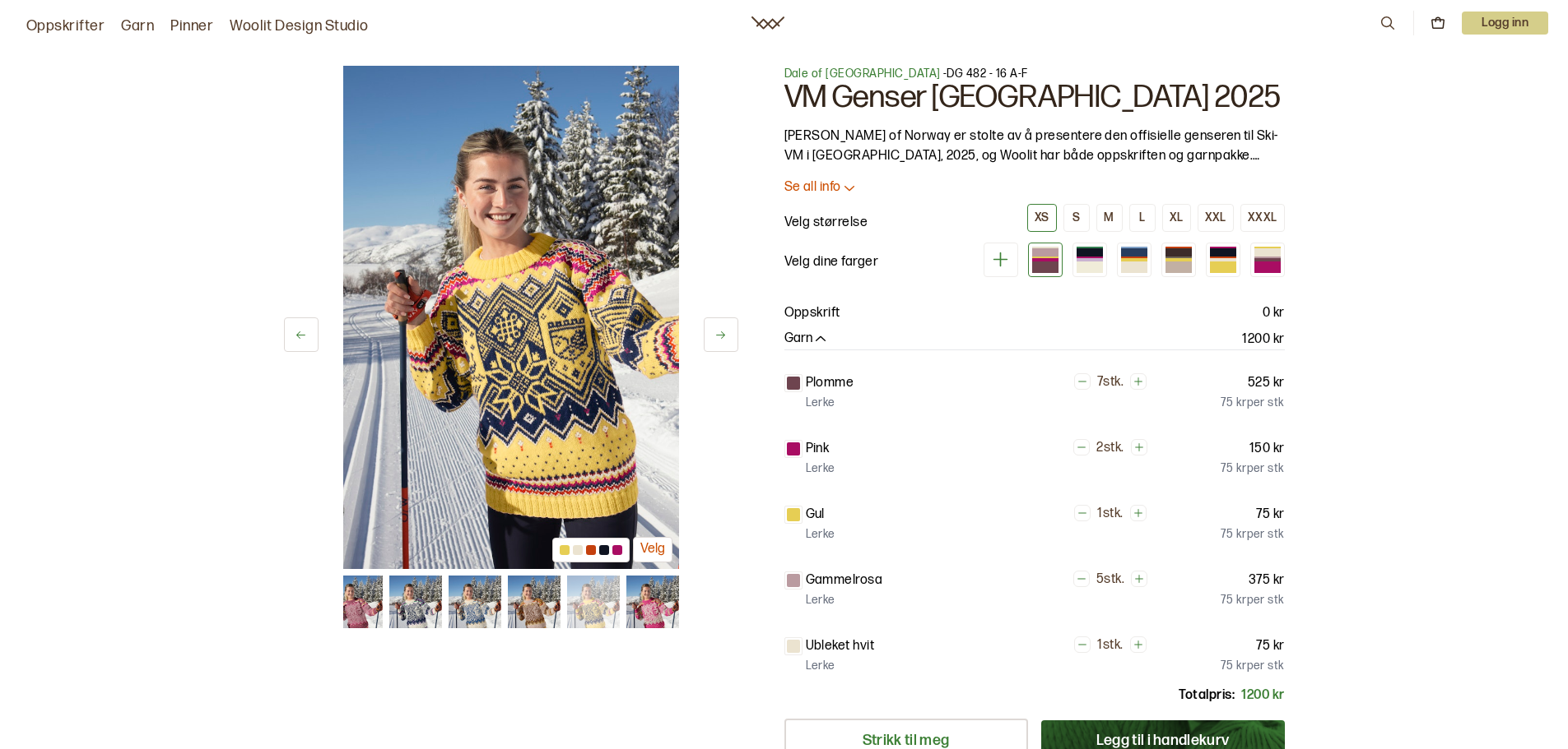
click at [654, 605] on img at bounding box center [652, 602] width 52 height 52
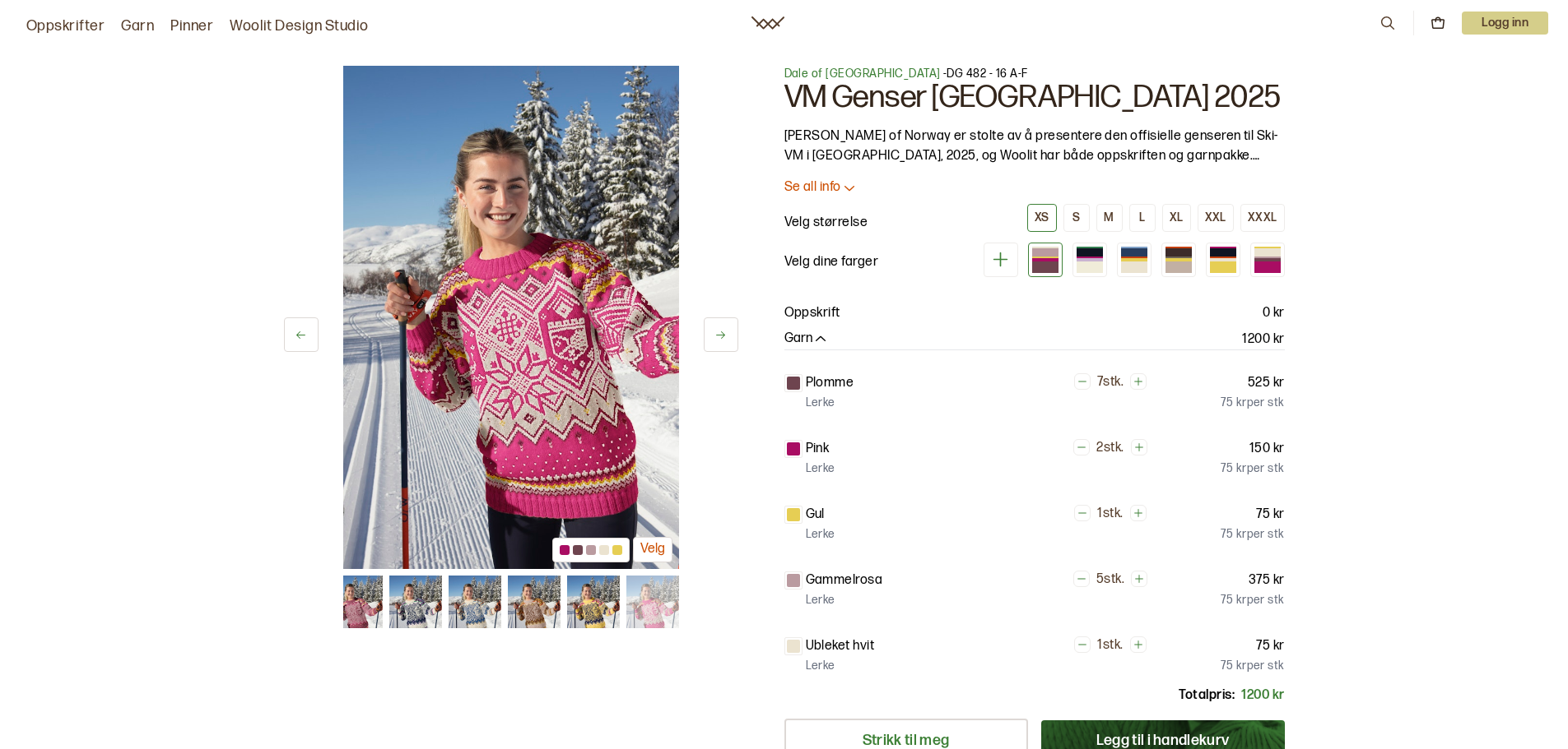
click at [530, 612] on img at bounding box center [533, 602] width 52 height 52
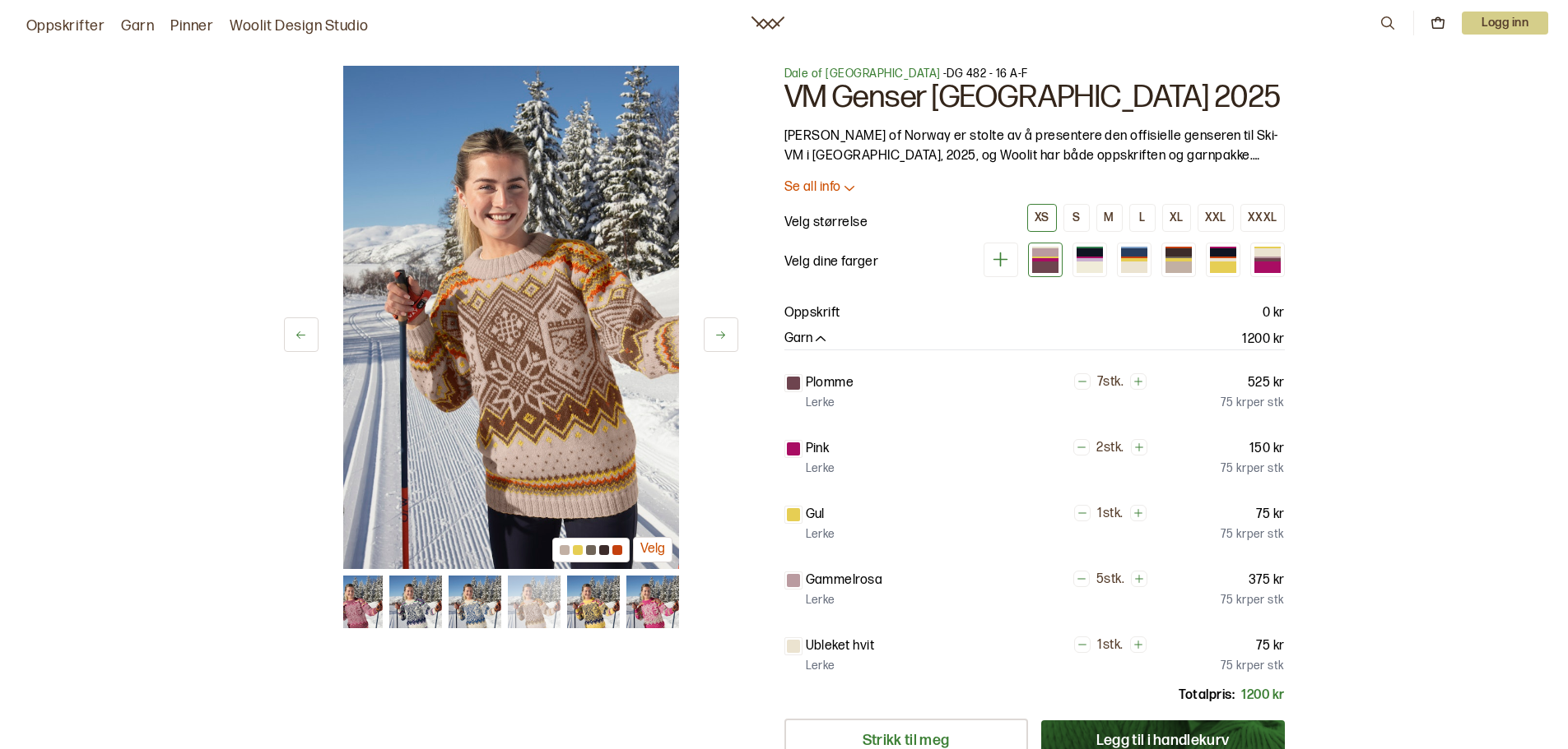
click at [478, 613] on img at bounding box center [473, 602] width 52 height 52
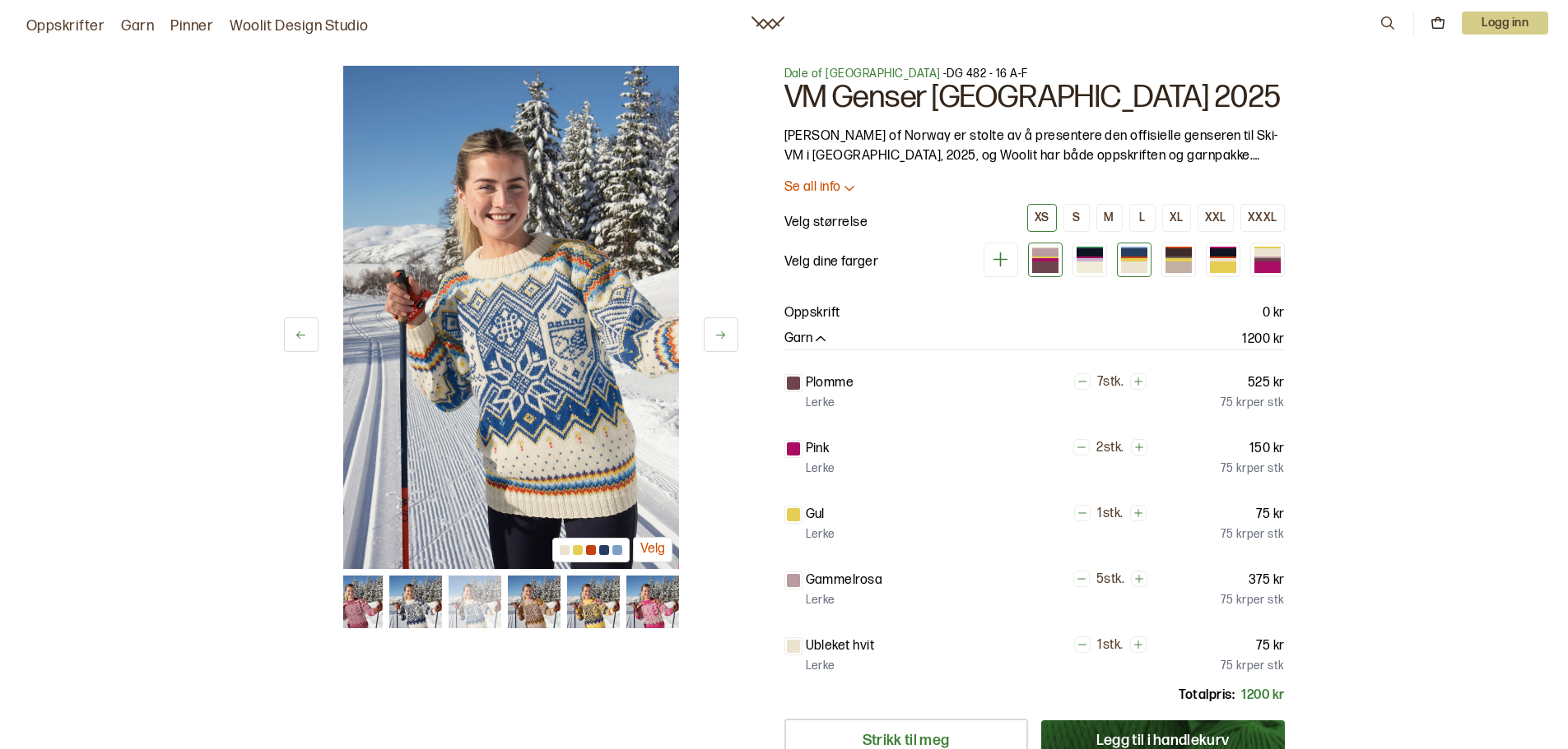
click at [1135, 260] on div at bounding box center [1133, 260] width 26 height 3
click at [1113, 205] on button "M" at bounding box center [1109, 218] width 26 height 28
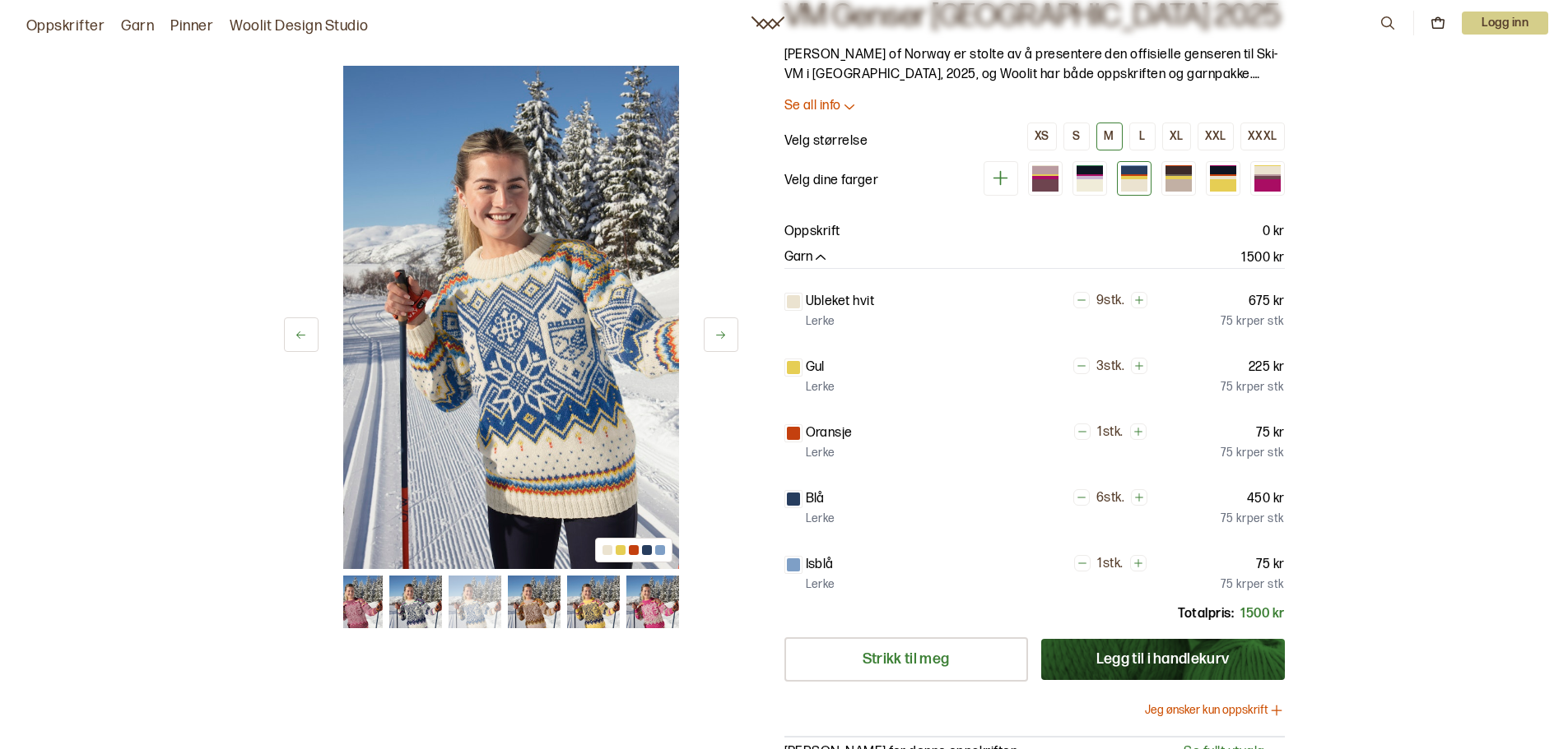
scroll to position [83, 0]
click at [1187, 663] on button "Legg til i handlekurv" at bounding box center [1163, 659] width 244 height 41
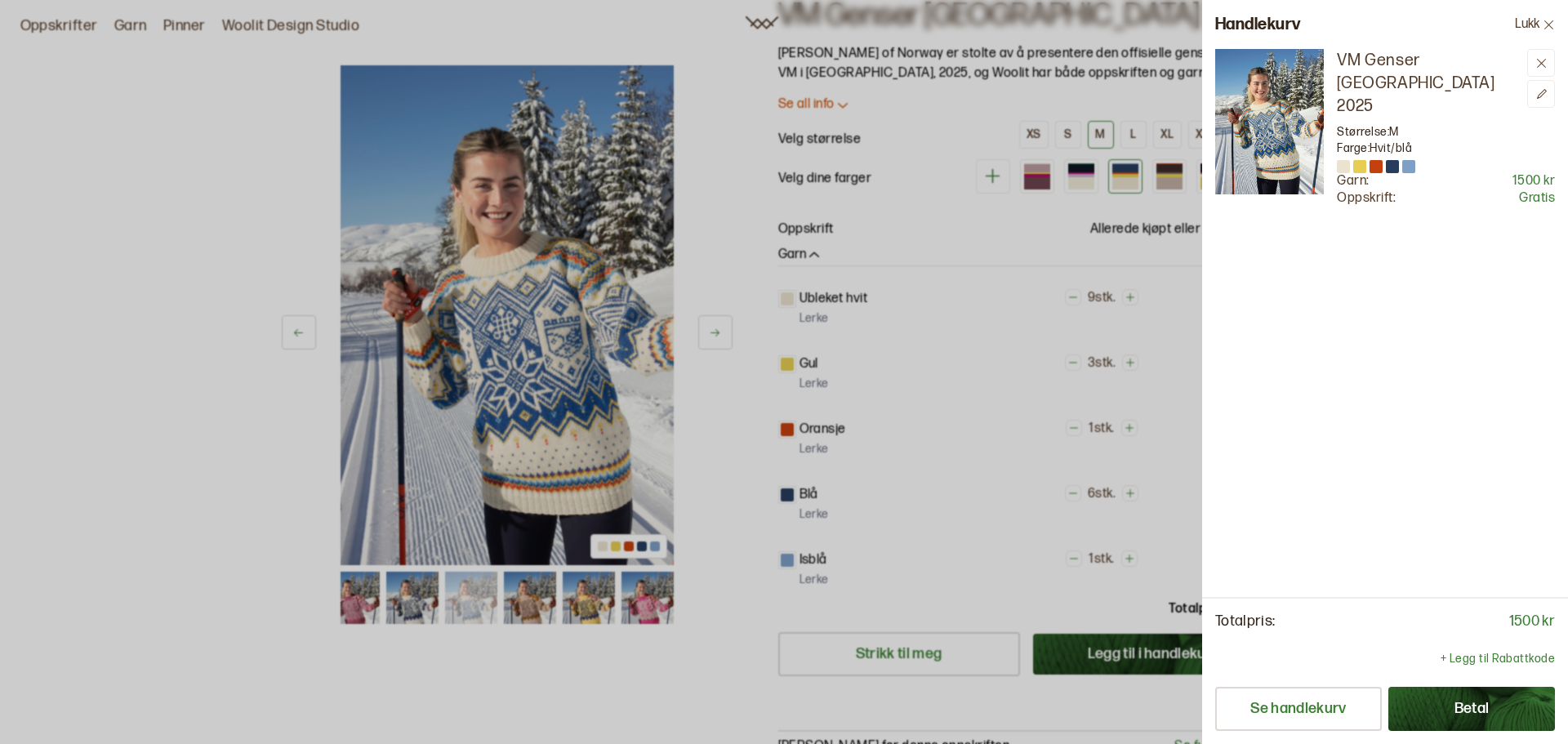
click at [1063, 190] on div at bounding box center [784, 372] width 1568 height 744
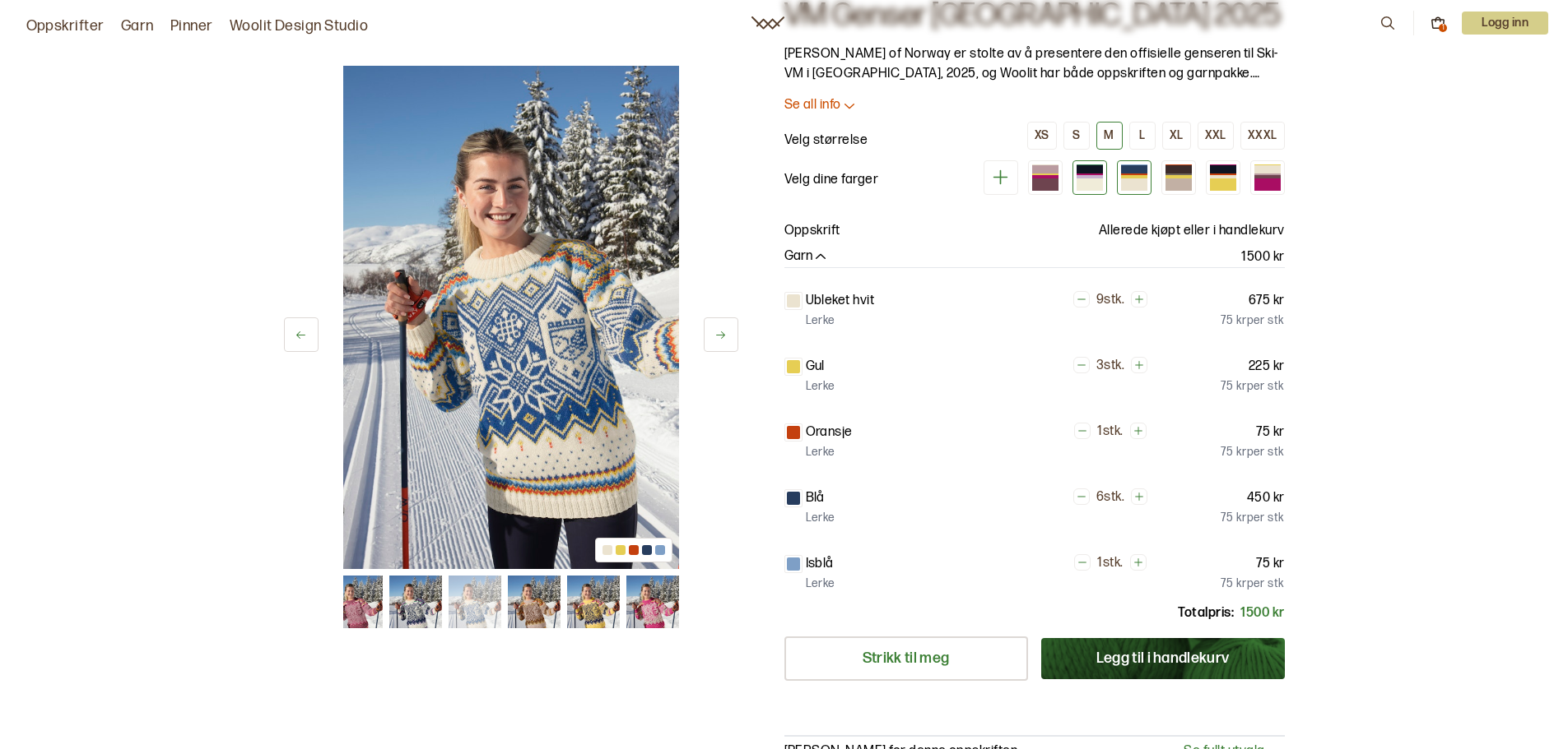
click at [1093, 181] on div at bounding box center [1089, 185] width 26 height 12
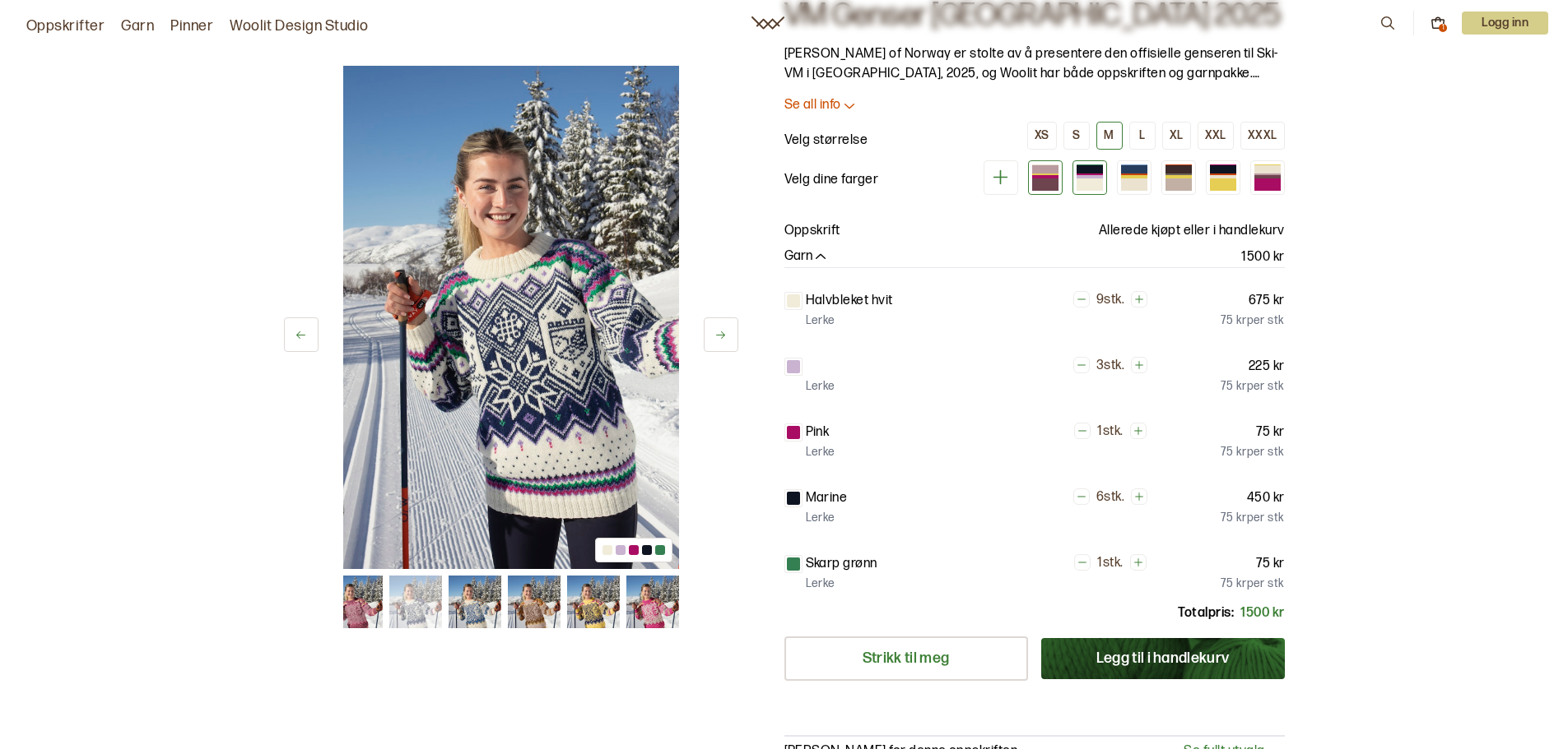
click at [1042, 186] on div at bounding box center [1045, 185] width 26 height 12
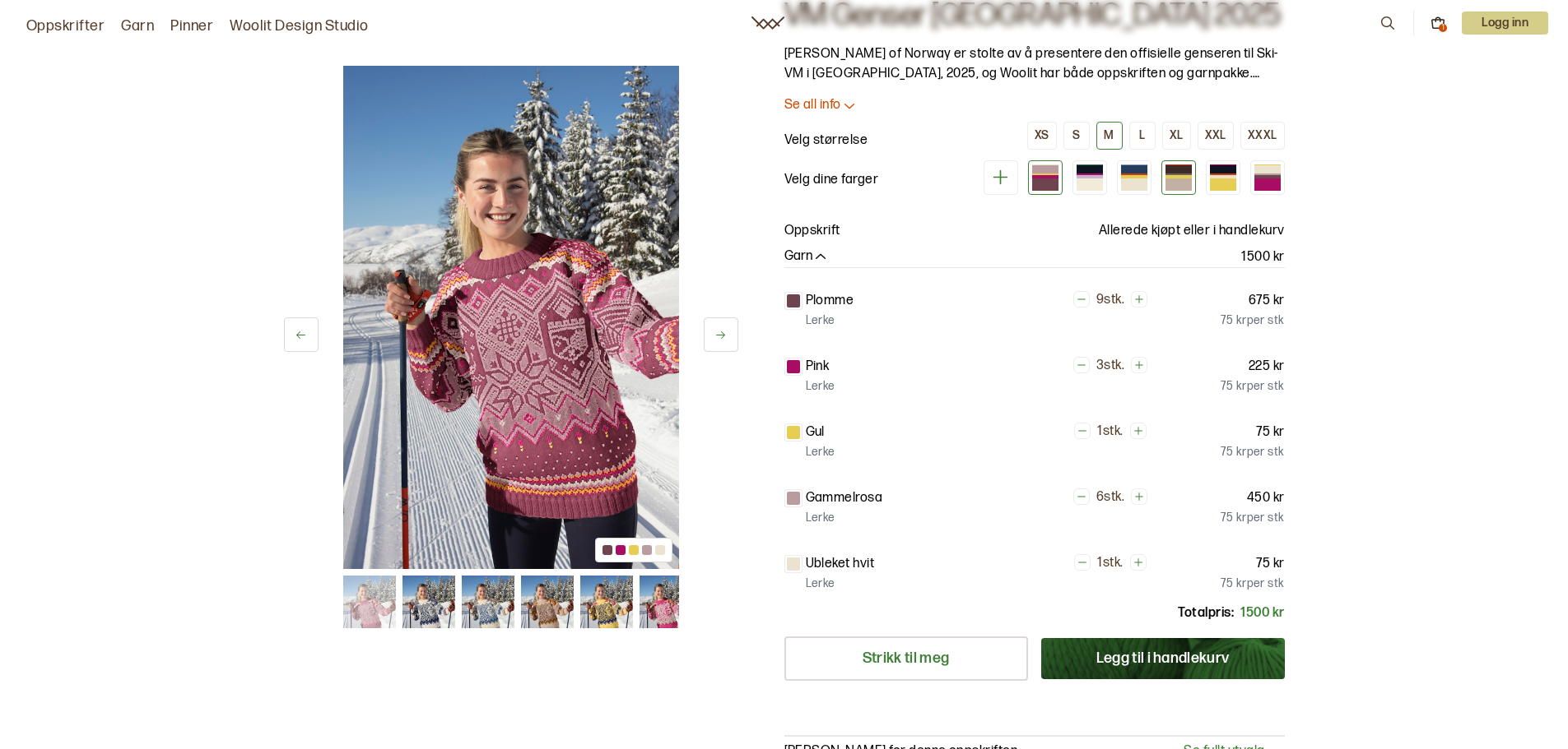
click at [1186, 186] on div at bounding box center [1178, 185] width 26 height 12
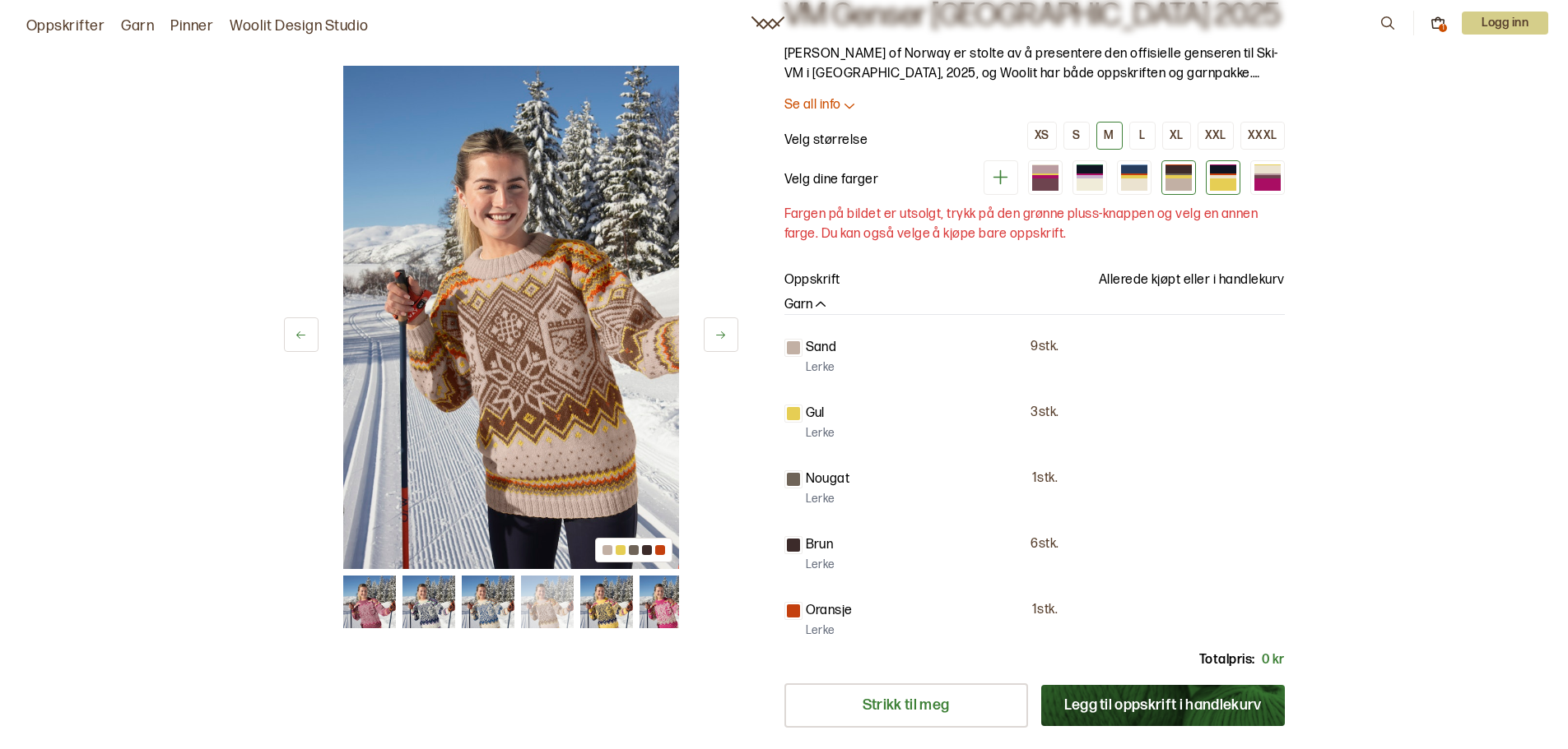
click at [1228, 181] on div at bounding box center [1223, 185] width 26 height 12
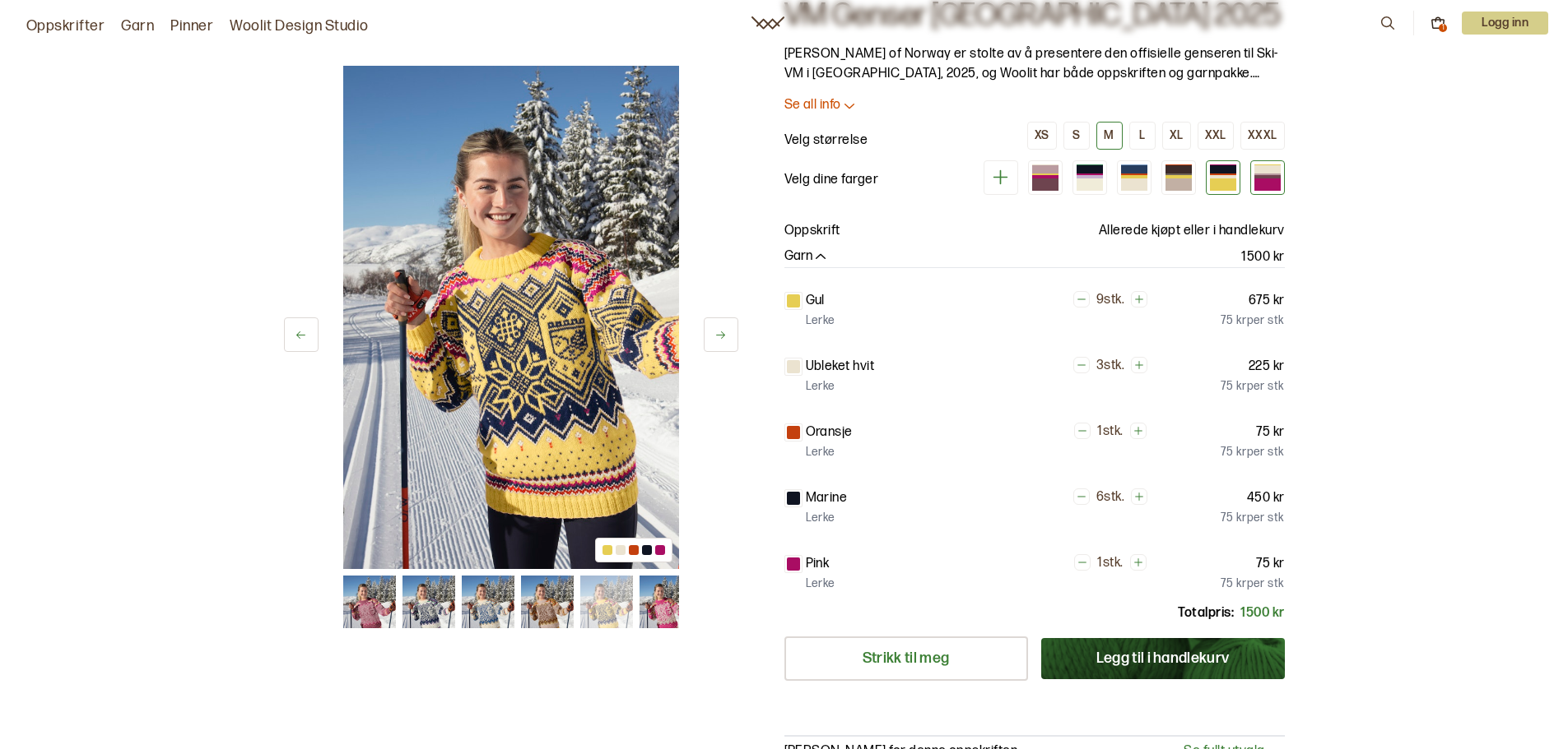
click at [1254, 182] on div at bounding box center [1267, 185] width 26 height 12
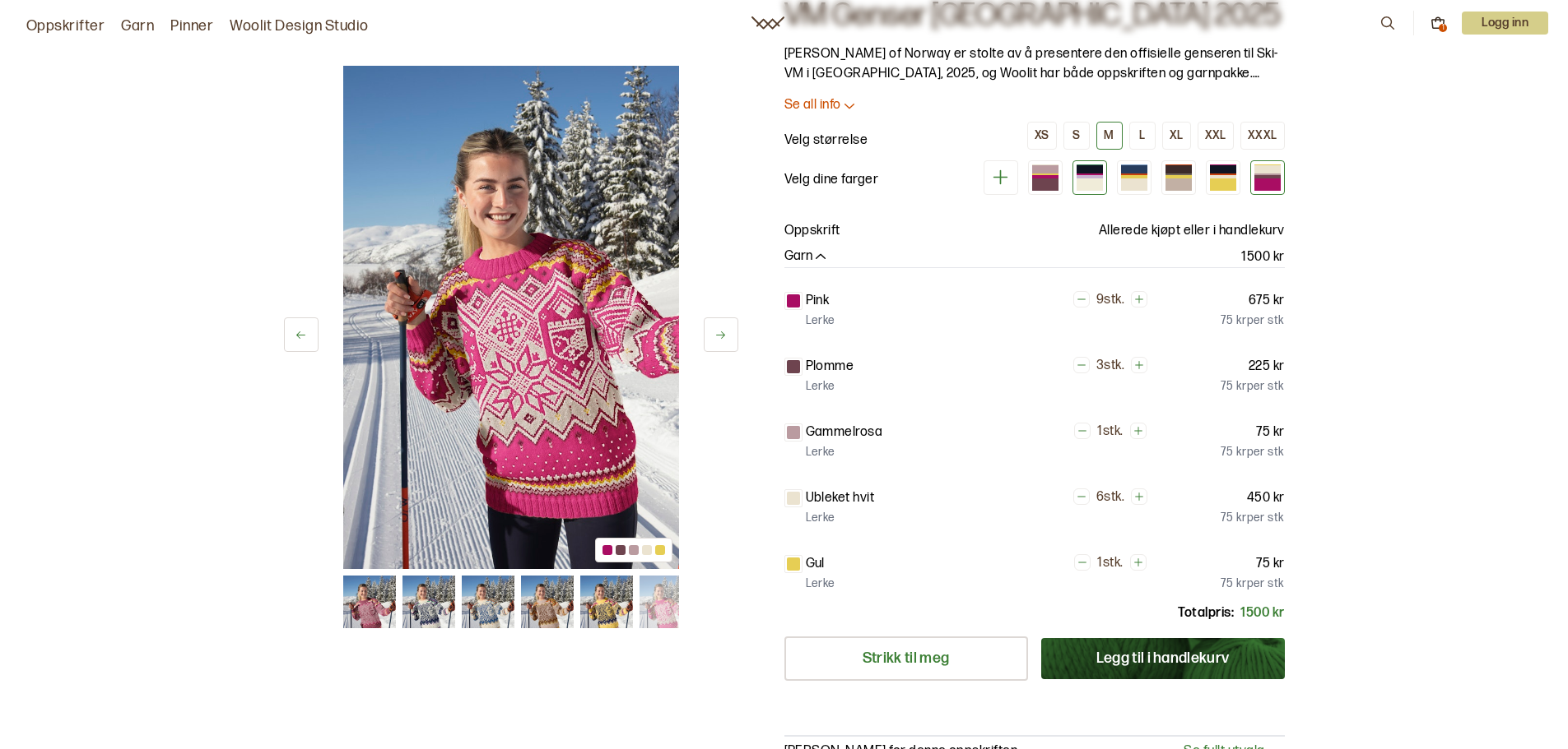
click at [1084, 188] on div at bounding box center [1089, 185] width 26 height 12
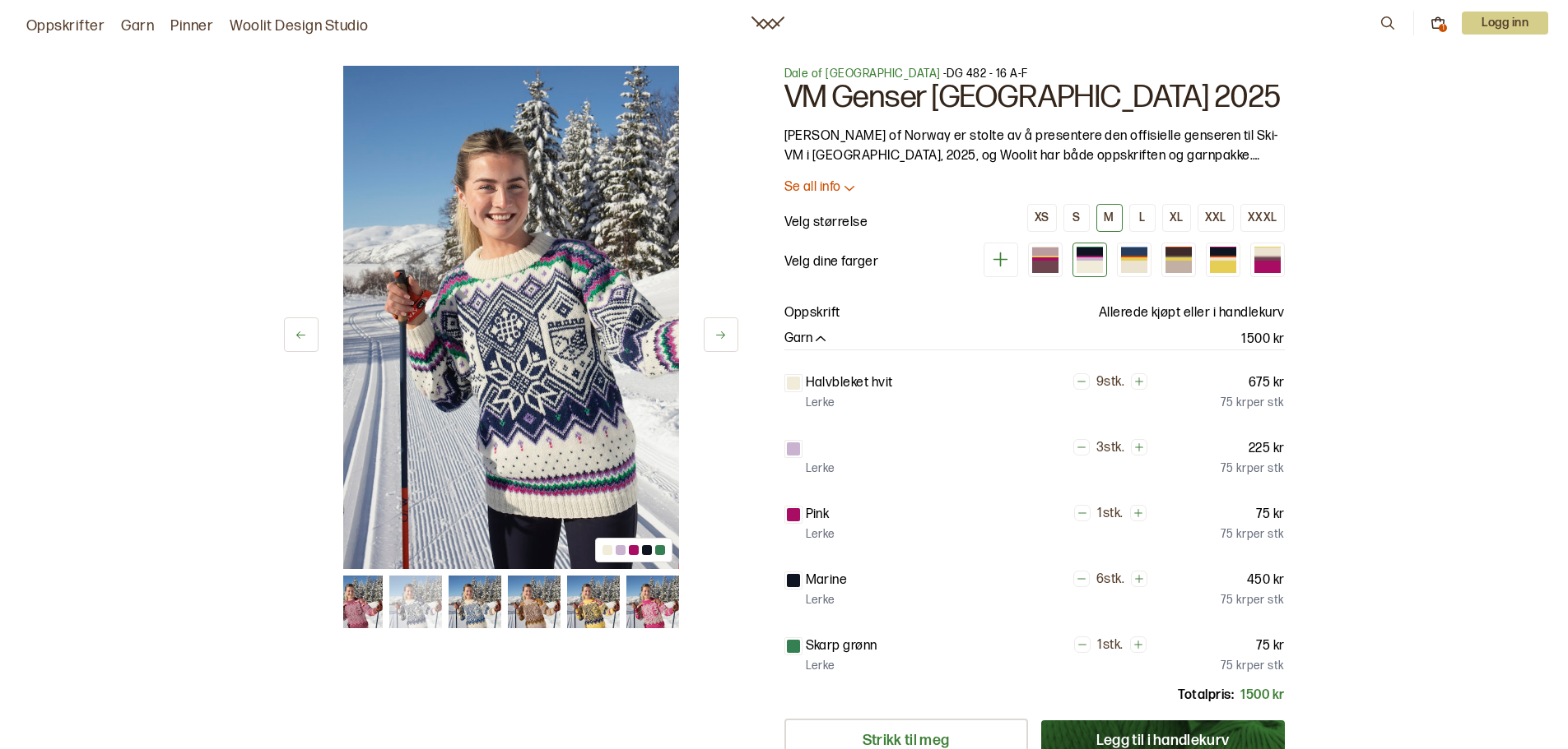
click at [567, 341] on img at bounding box center [511, 317] width 336 height 504
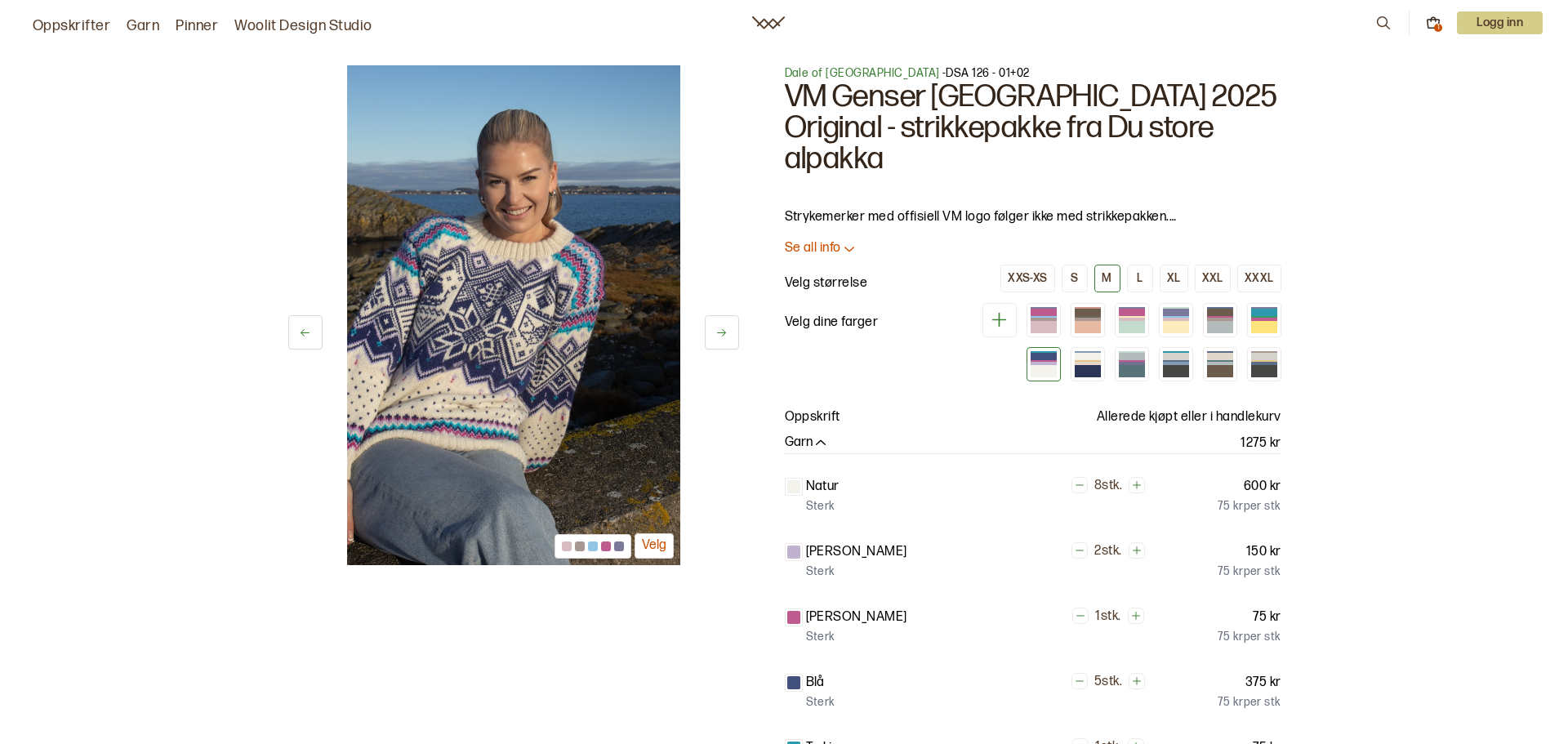
scroll to position [490, 0]
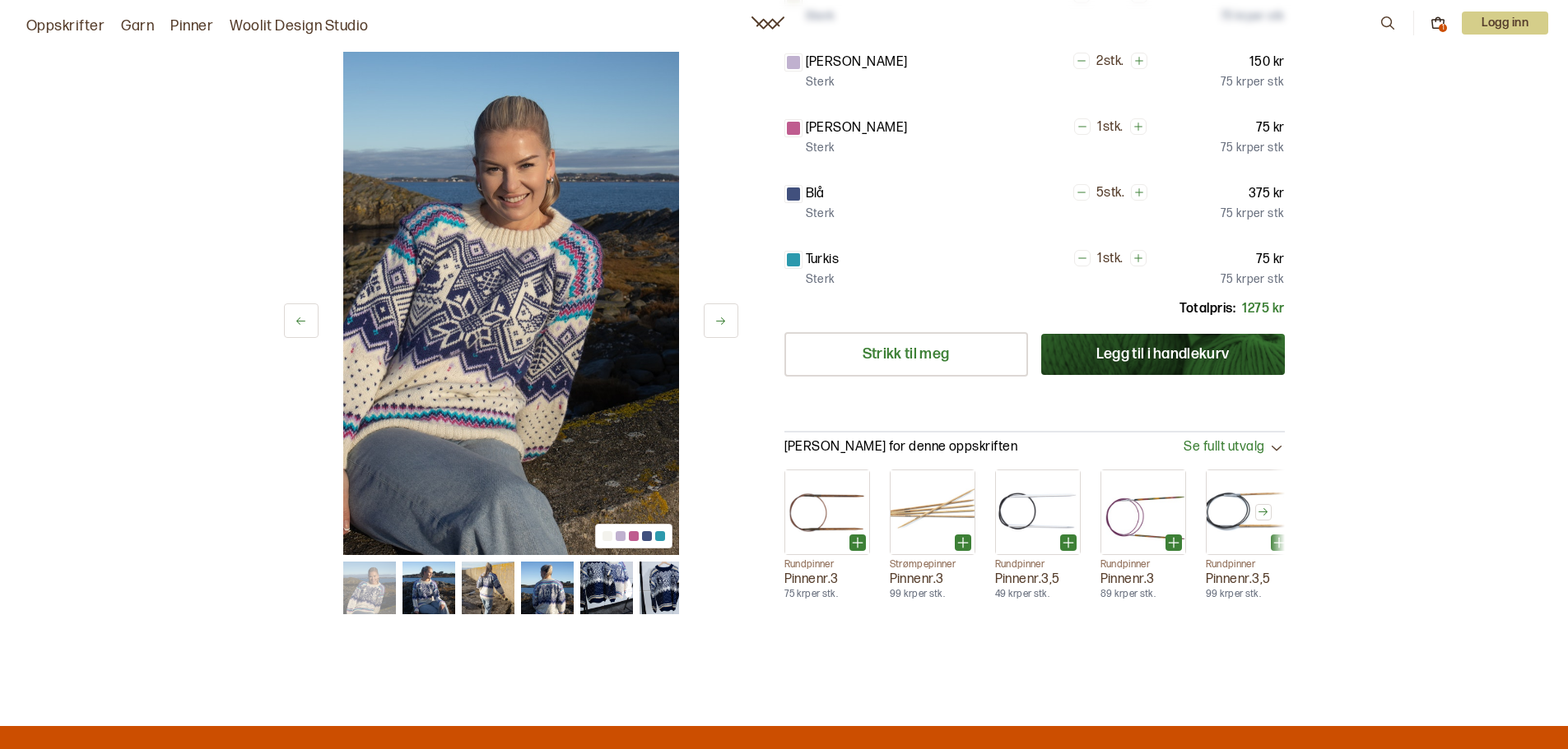
click at [1442, 29] on div "1" at bounding box center [1443, 28] width 8 height 8
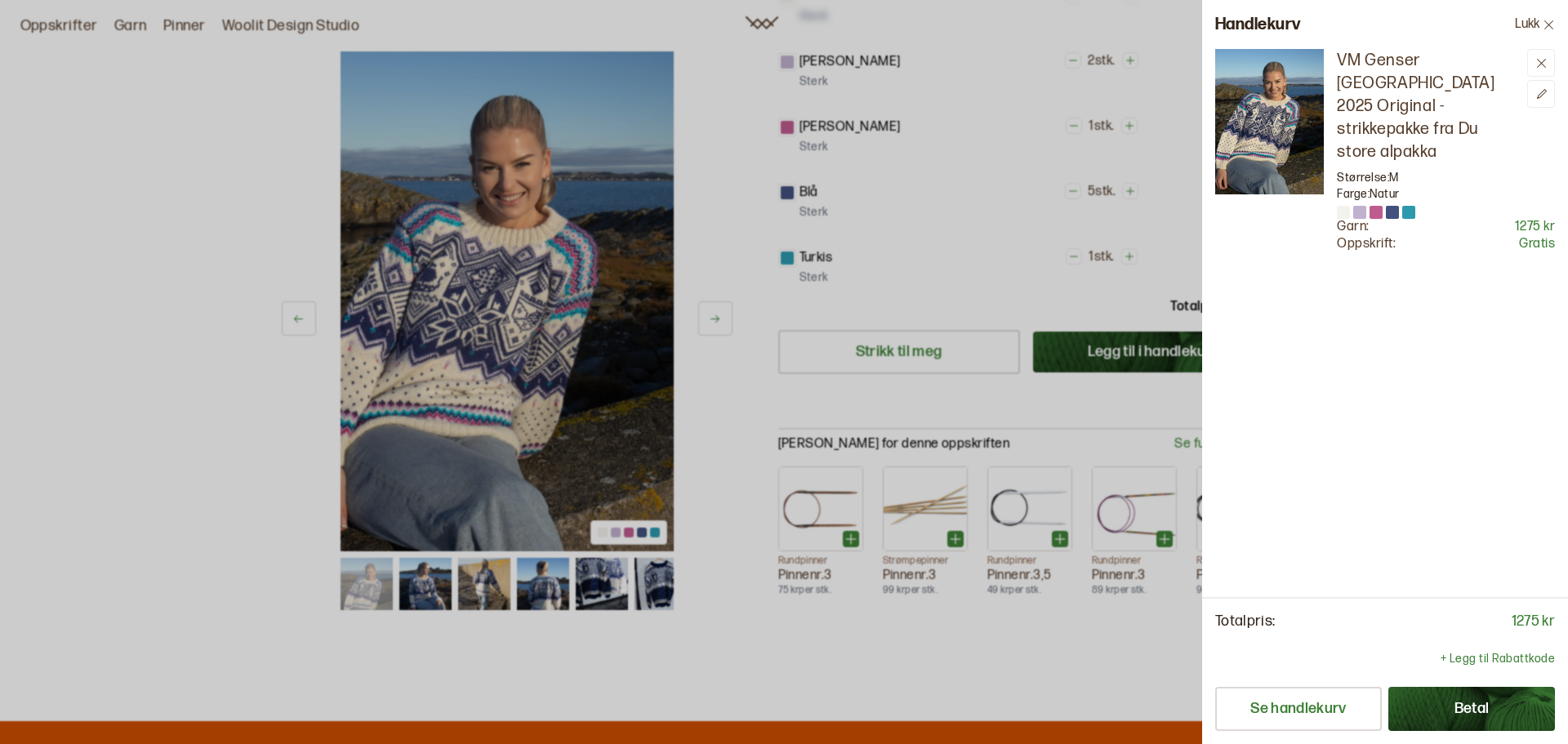
click at [1072, 225] on div at bounding box center [784, 372] width 1568 height 744
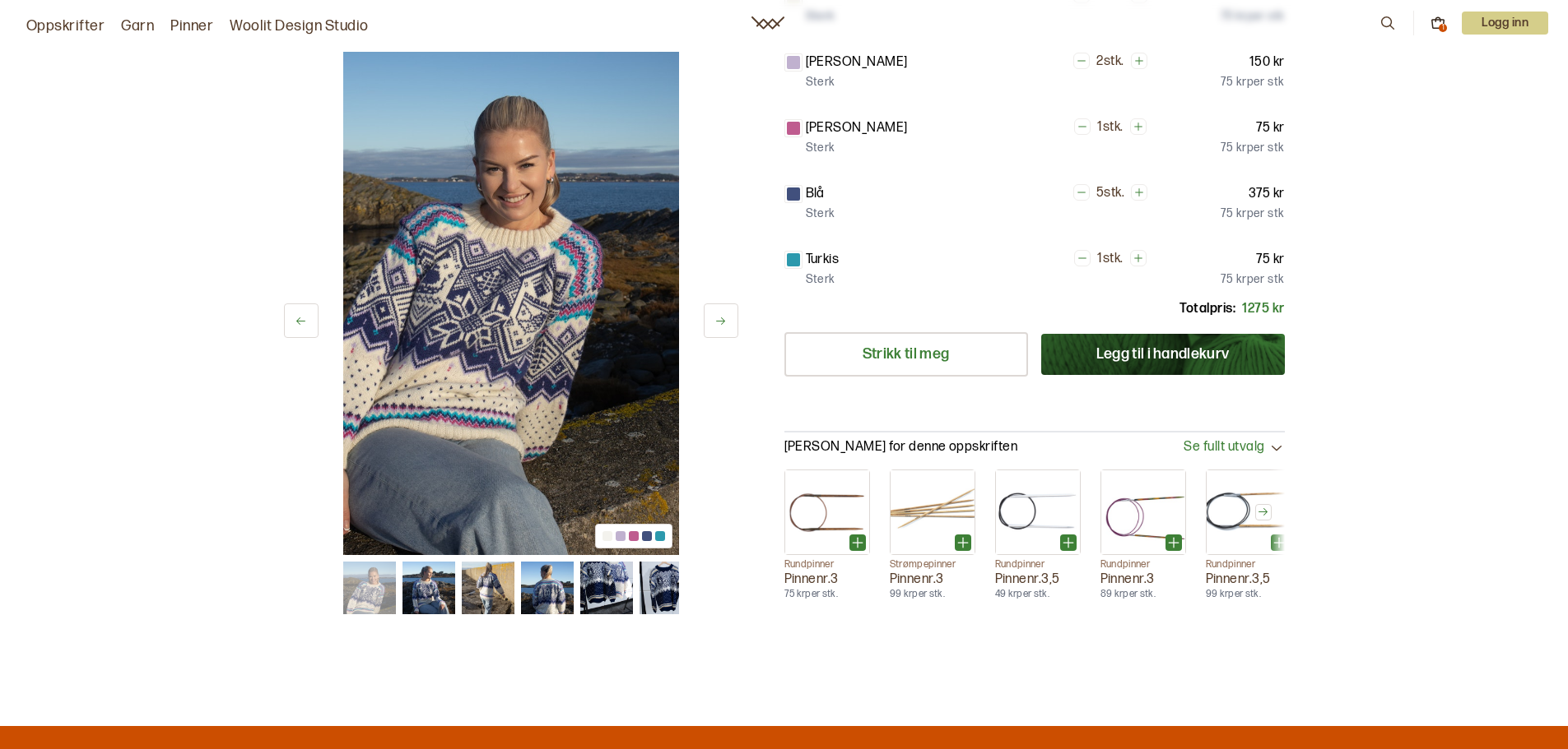
click at [1441, 20] on icon at bounding box center [1438, 24] width 15 height 15
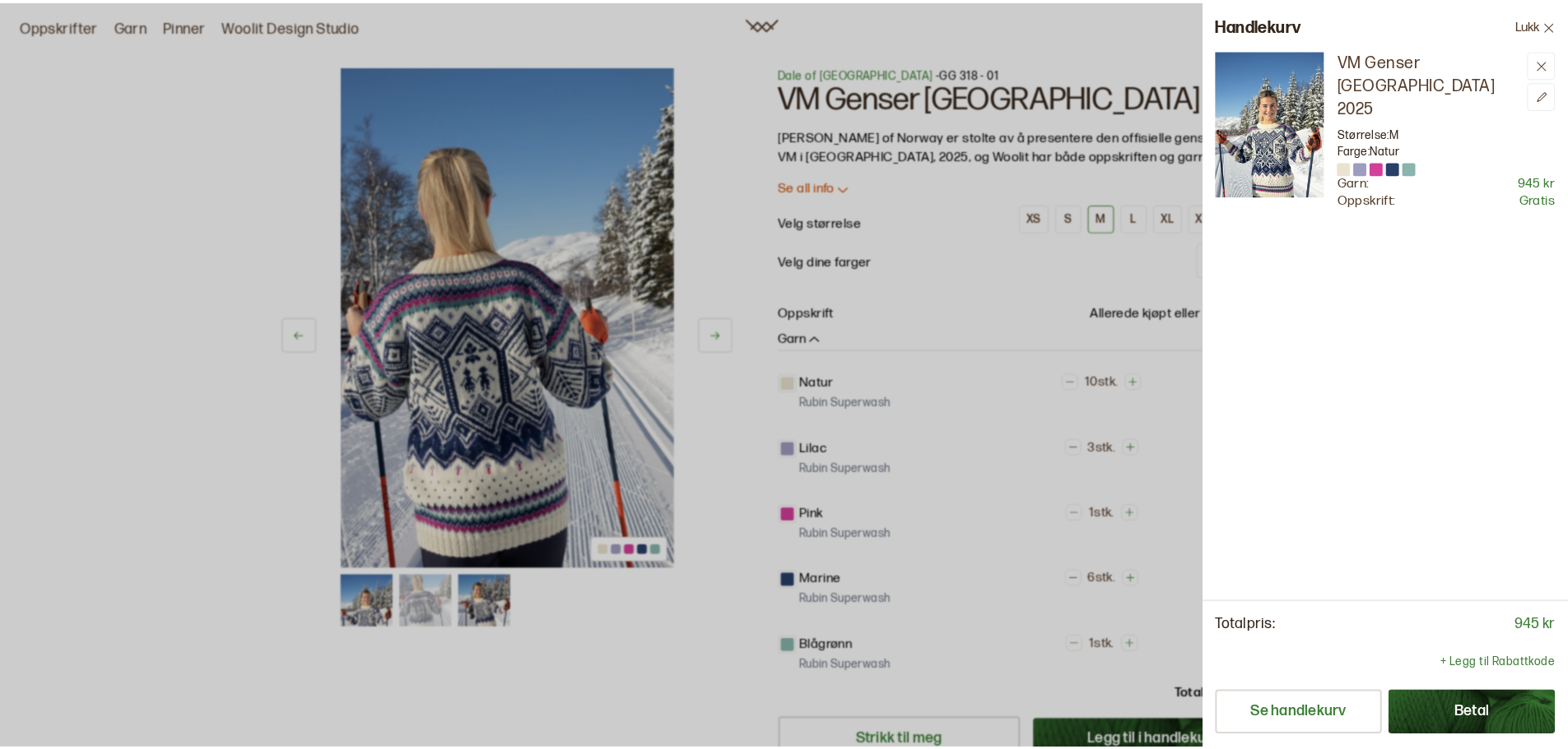
scroll to position [83, 0]
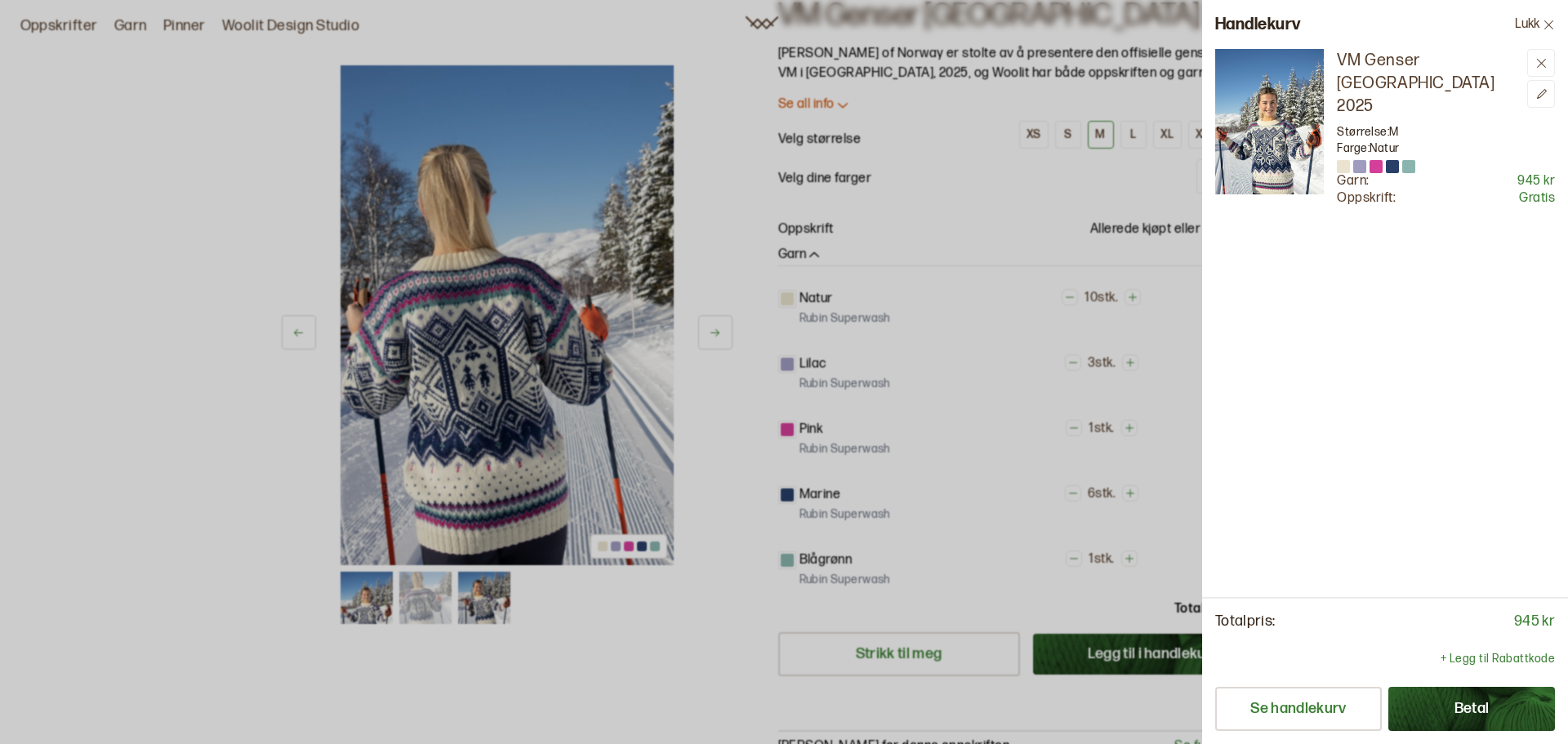
click at [1039, 313] on div at bounding box center [784, 372] width 1568 height 744
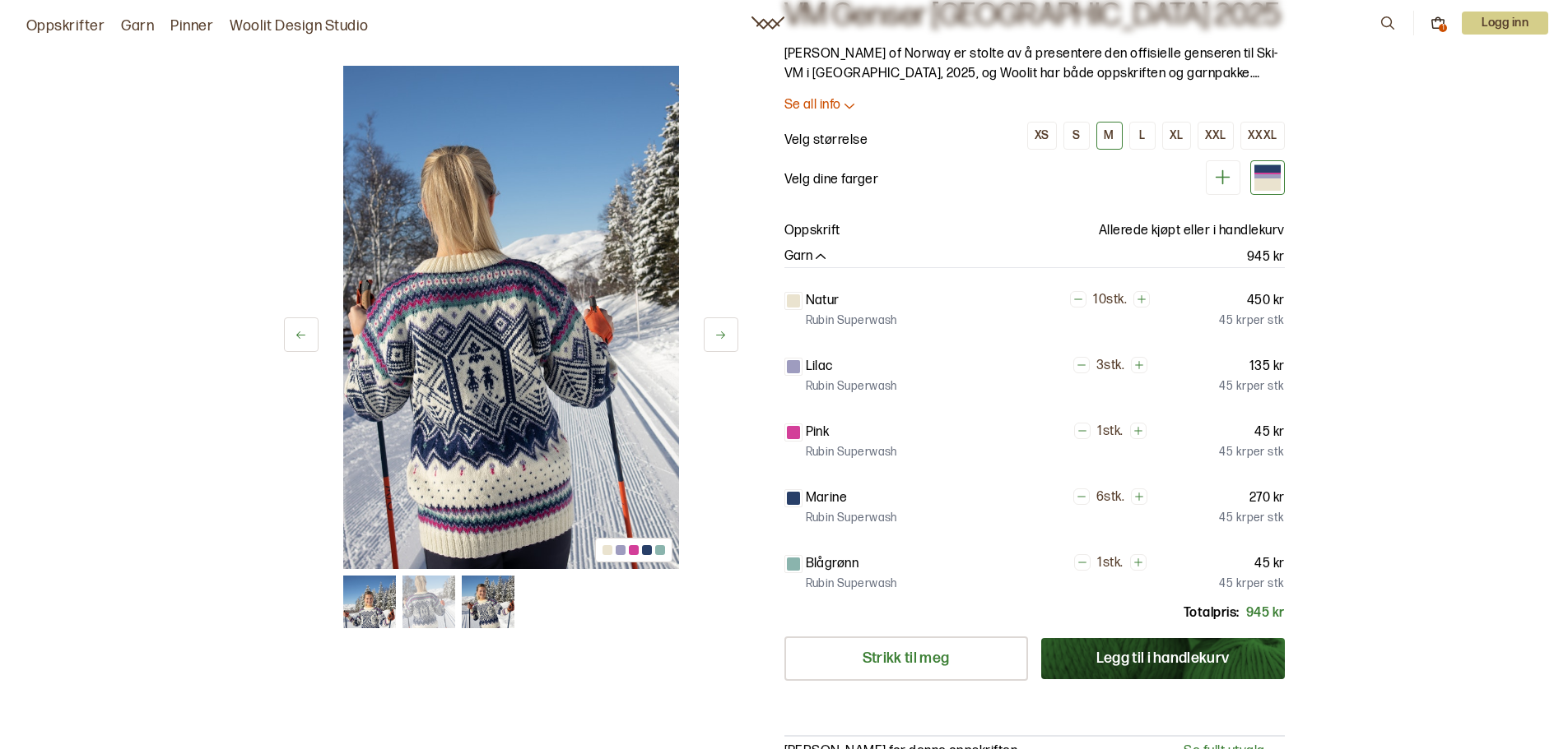
click at [374, 609] on img at bounding box center [370, 602] width 52 height 52
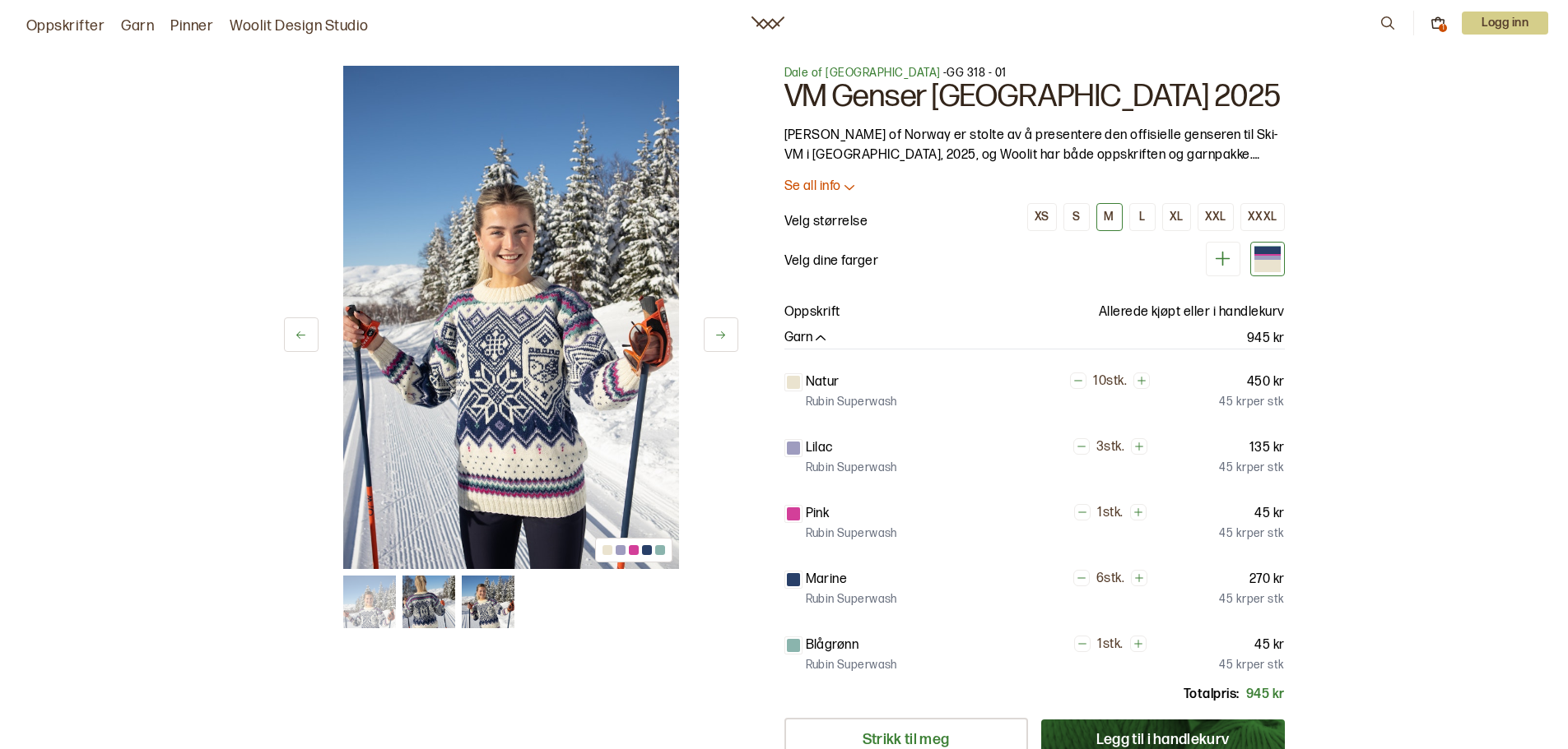
scroll to position [0, 0]
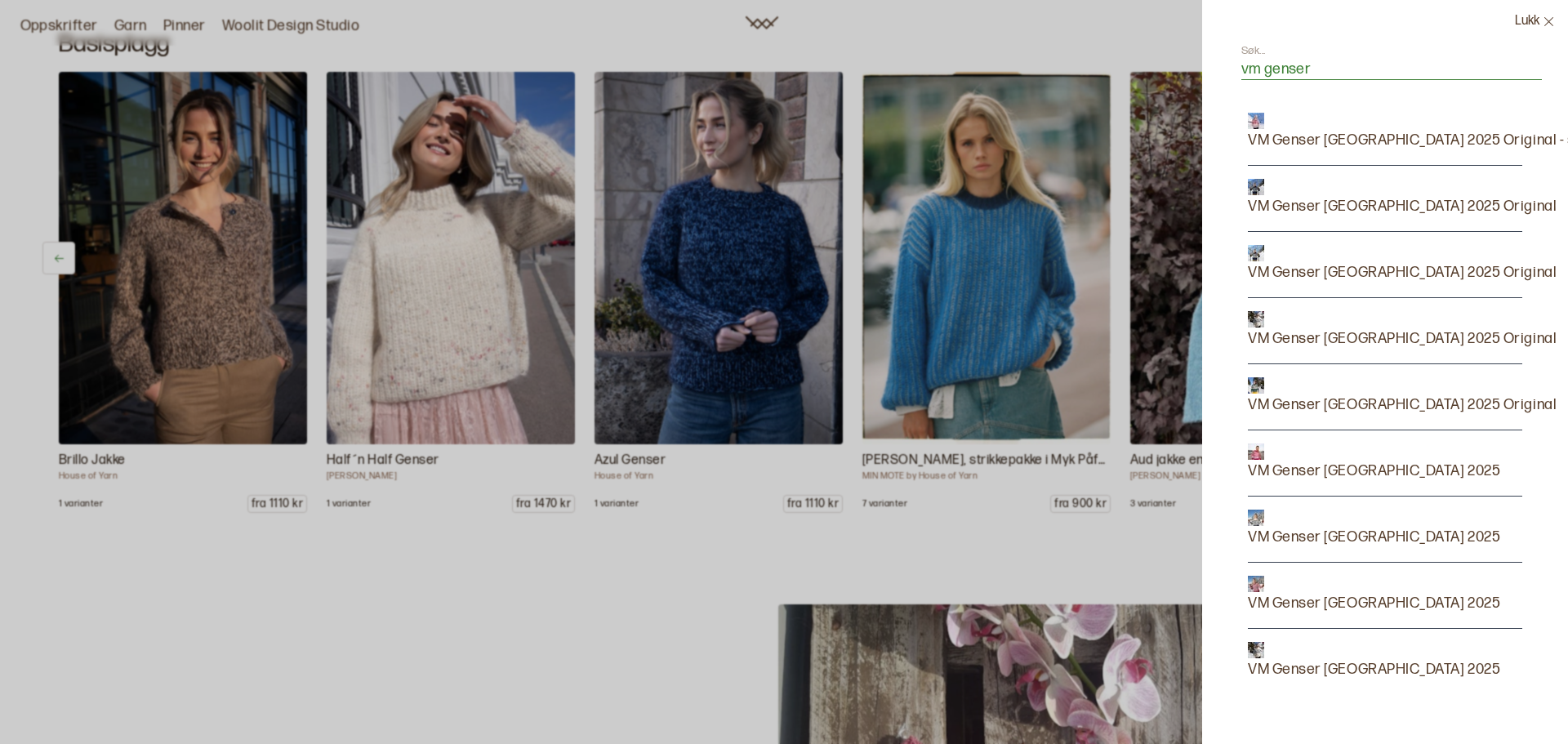
scroll to position [0, 1071]
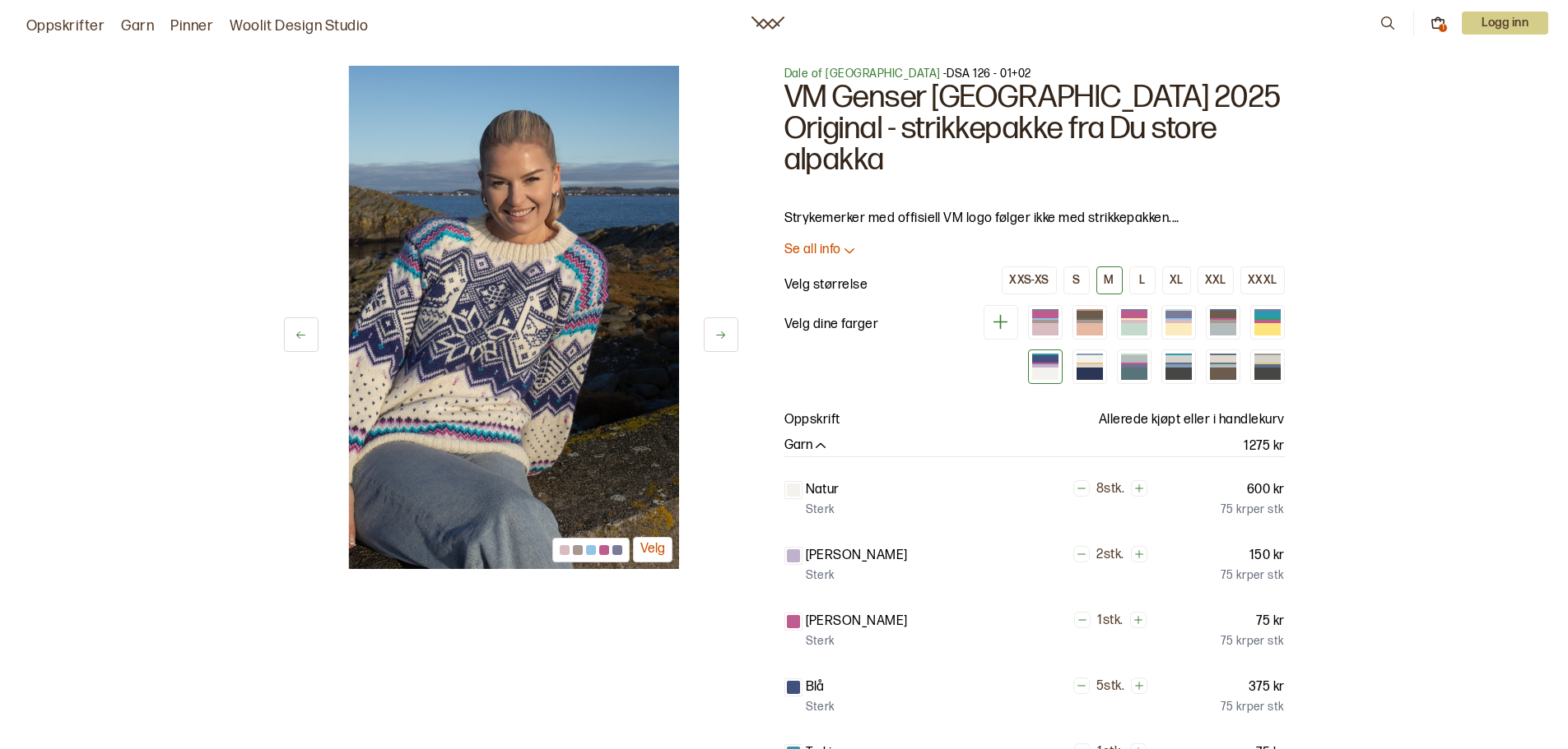
scroll to position [493, 0]
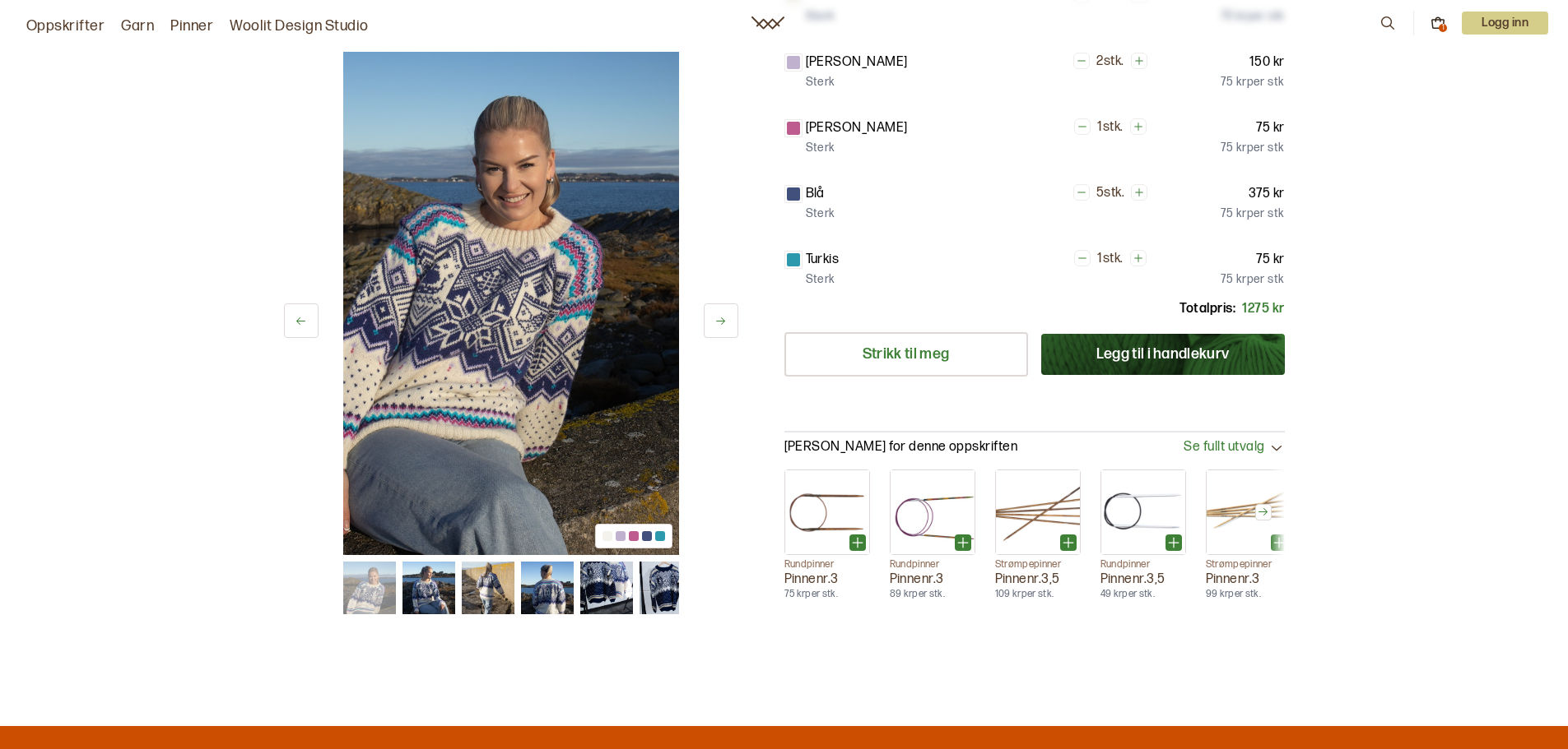
click at [1435, 26] on icon at bounding box center [1438, 24] width 15 height 15
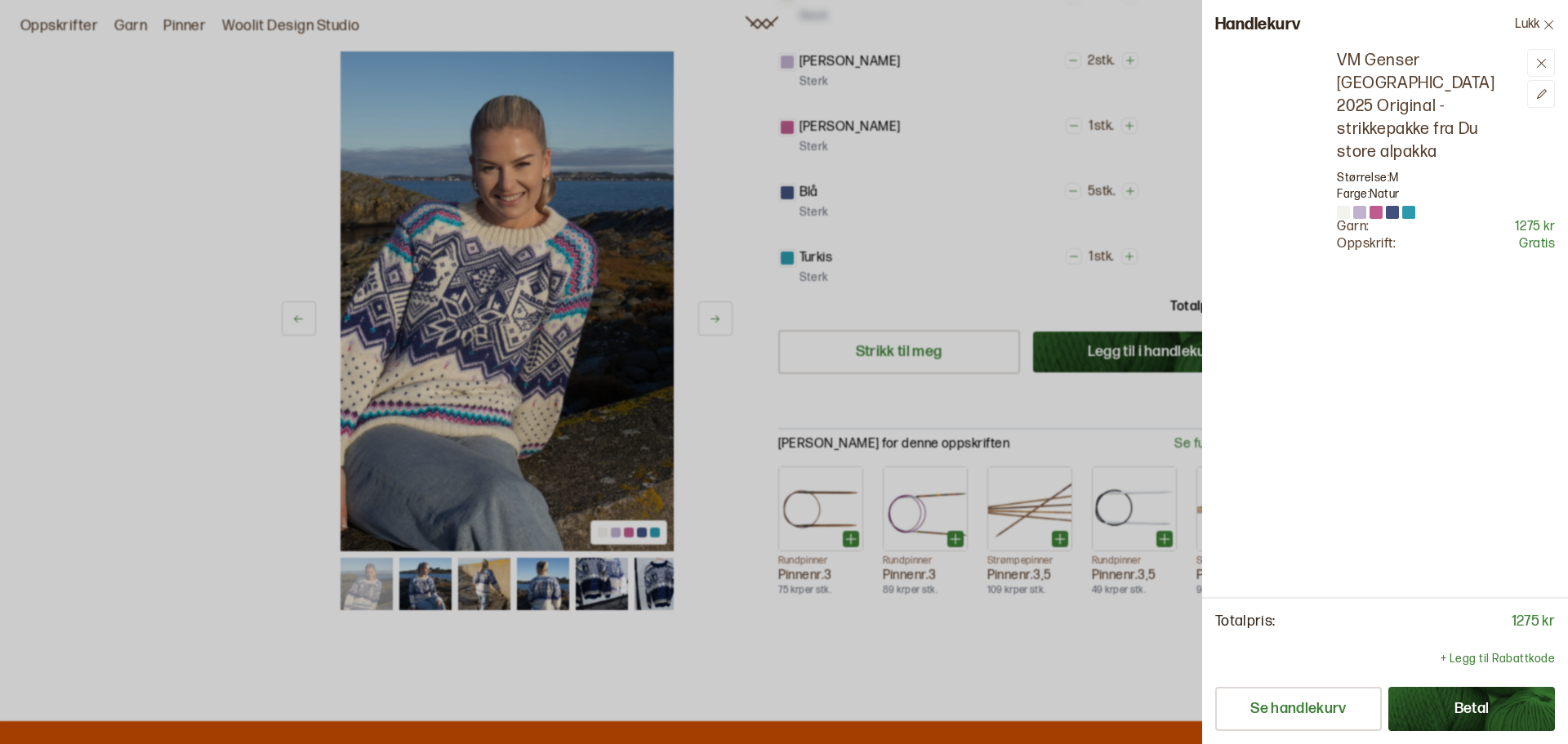
click at [1431, 22] on div "Handlekurv Lukk" at bounding box center [1385, 24] width 366 height 49
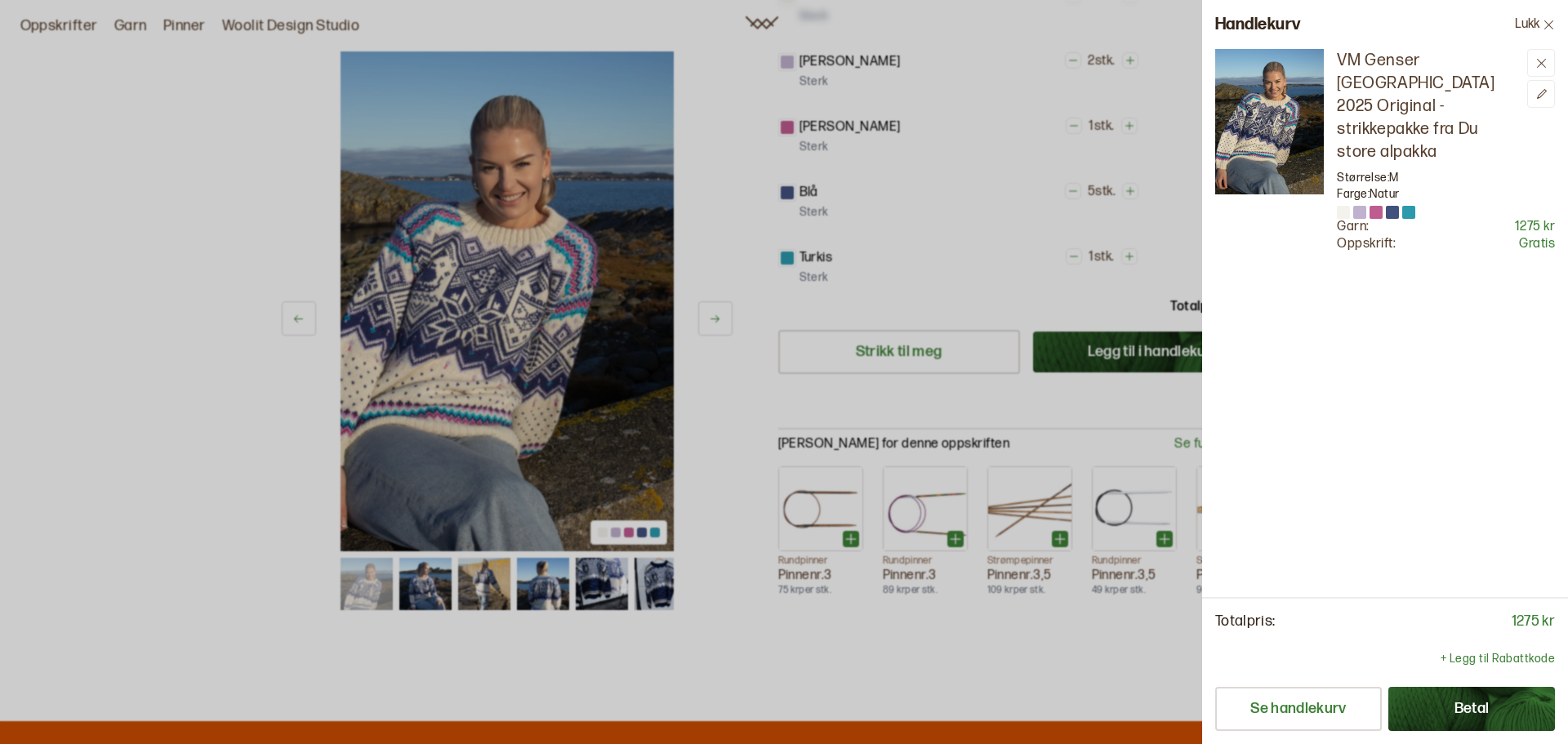
click at [1063, 251] on div at bounding box center [784, 372] width 1568 height 744
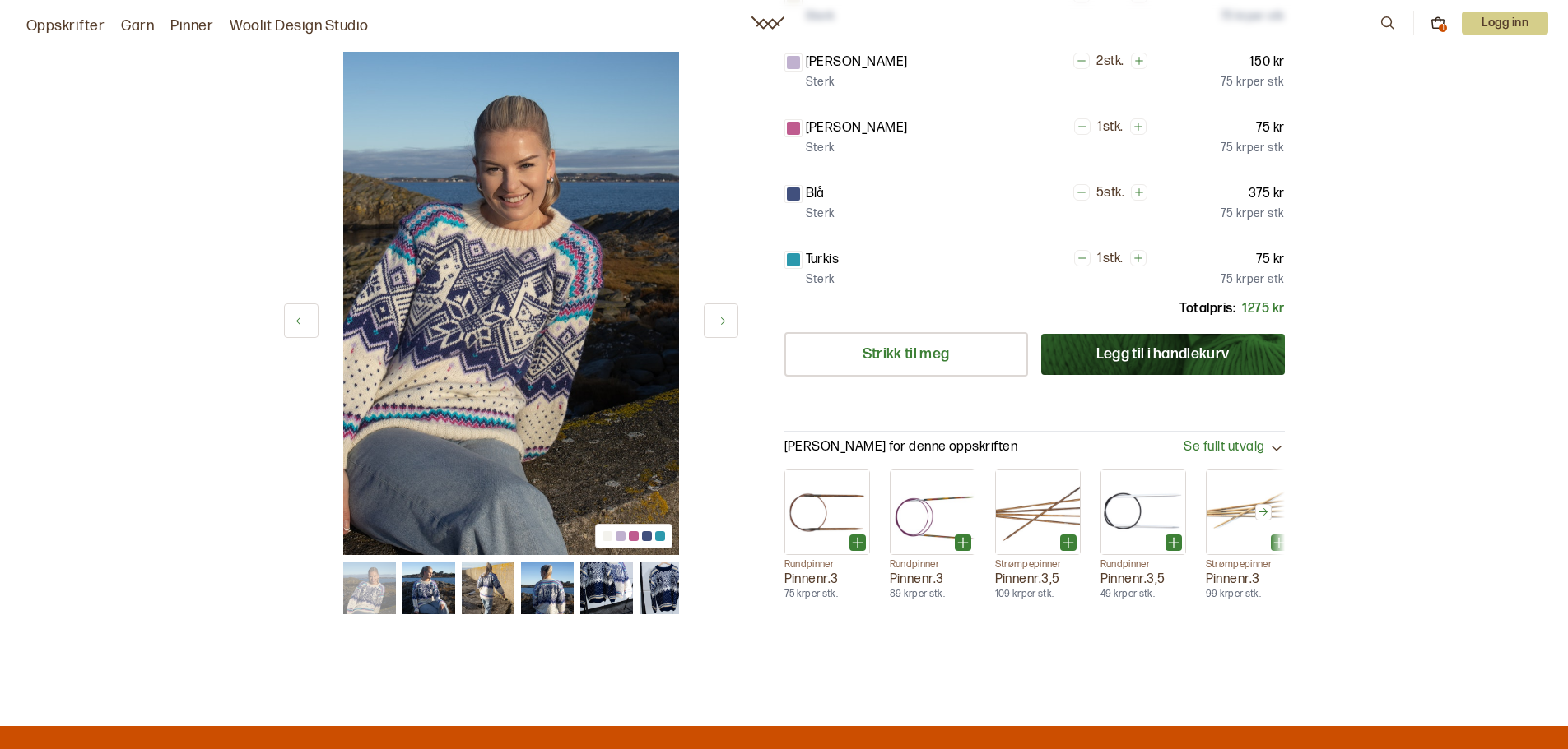
click at [1490, 17] on p "Logg inn" at bounding box center [1505, 23] width 86 height 23
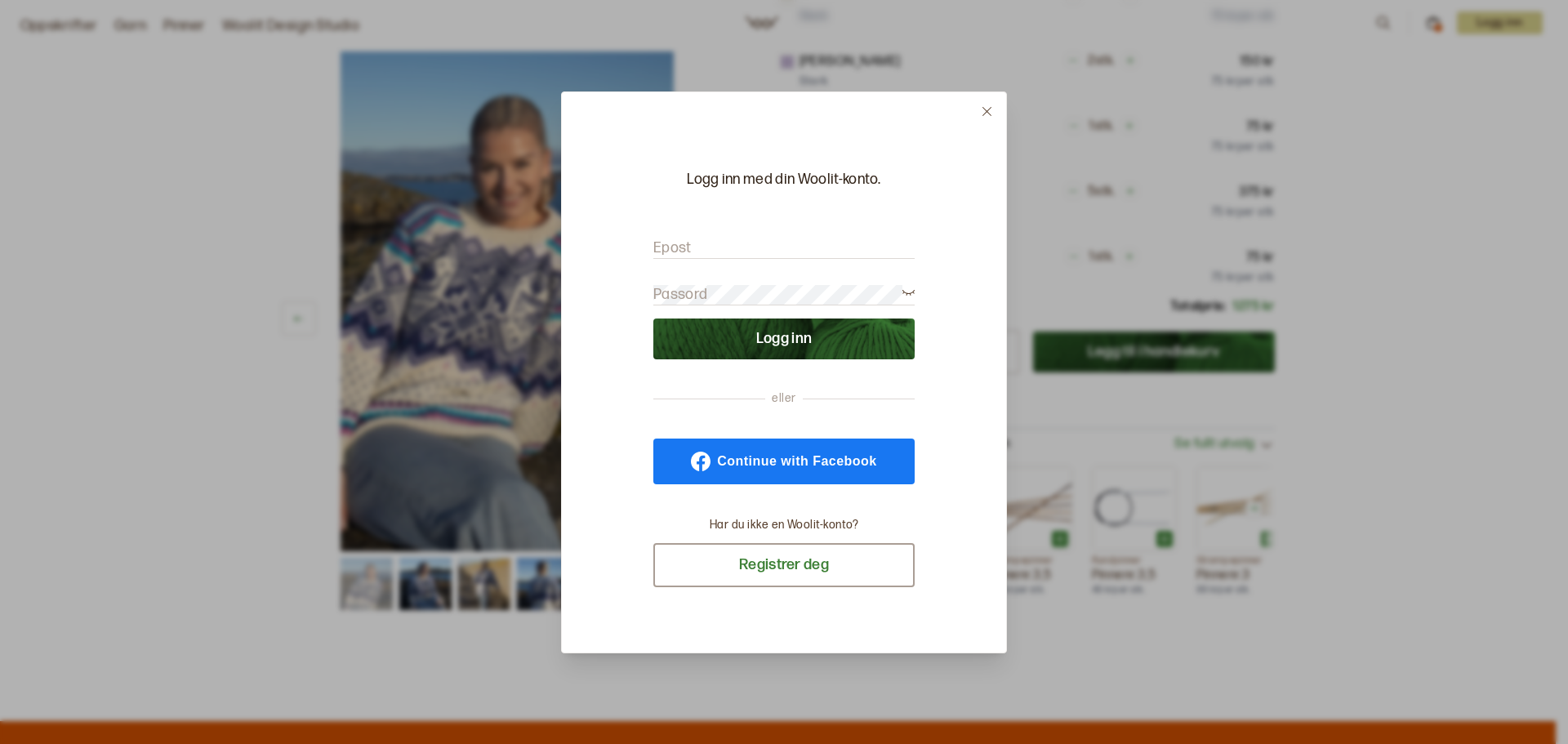
click at [808, 566] on button "Registrer deg" at bounding box center [784, 565] width 261 height 44
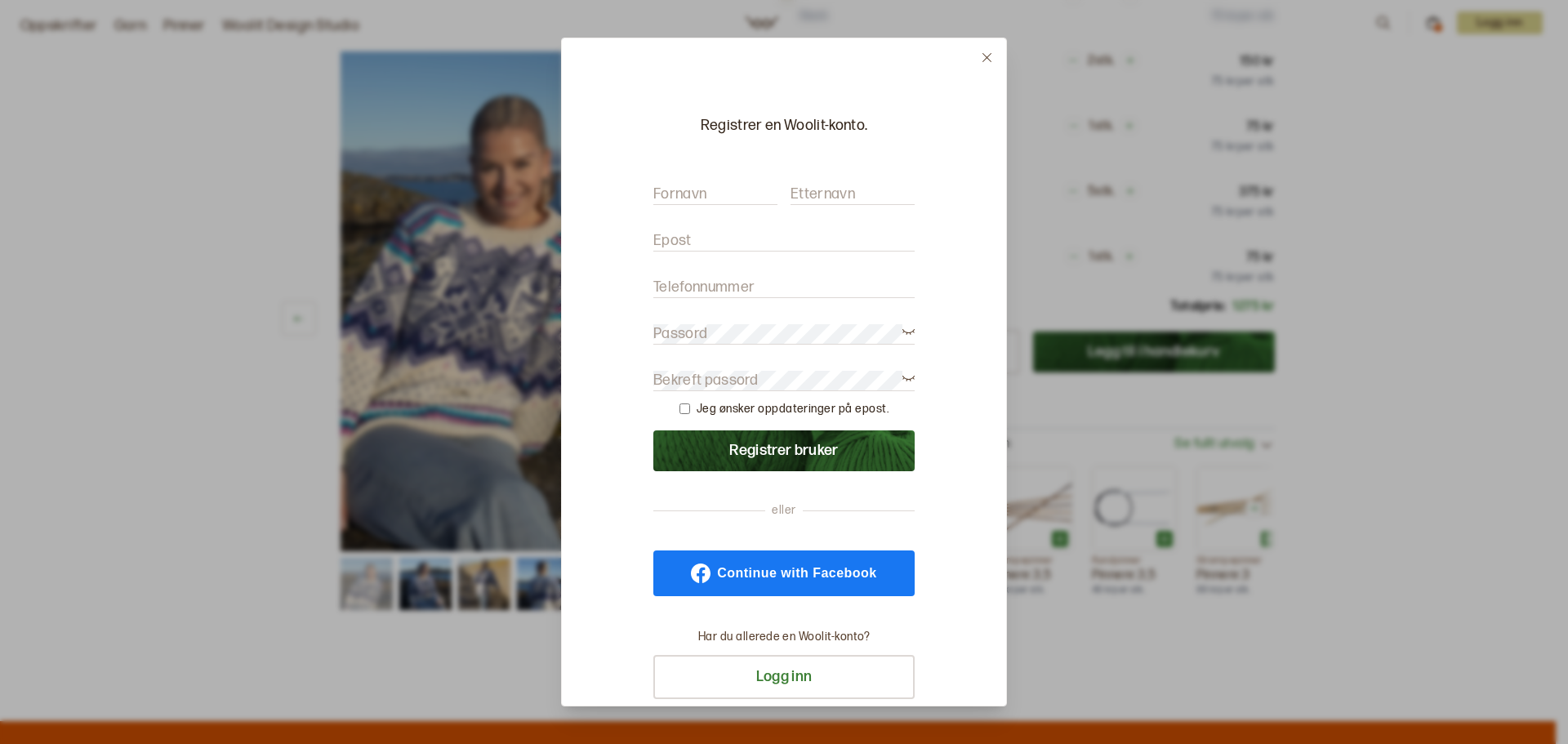
click at [701, 200] on label "Fornavn" at bounding box center [679, 194] width 53 height 19
click at [701, 200] on input "Fornavn" at bounding box center [715, 194] width 124 height 20
click at [697, 196] on label "Fornavn" at bounding box center [679, 194] width 53 height 19
click at [697, 196] on input "Fornavn" at bounding box center [715, 194] width 124 height 20
click at [685, 193] on label "Fornavn" at bounding box center [679, 194] width 53 height 19
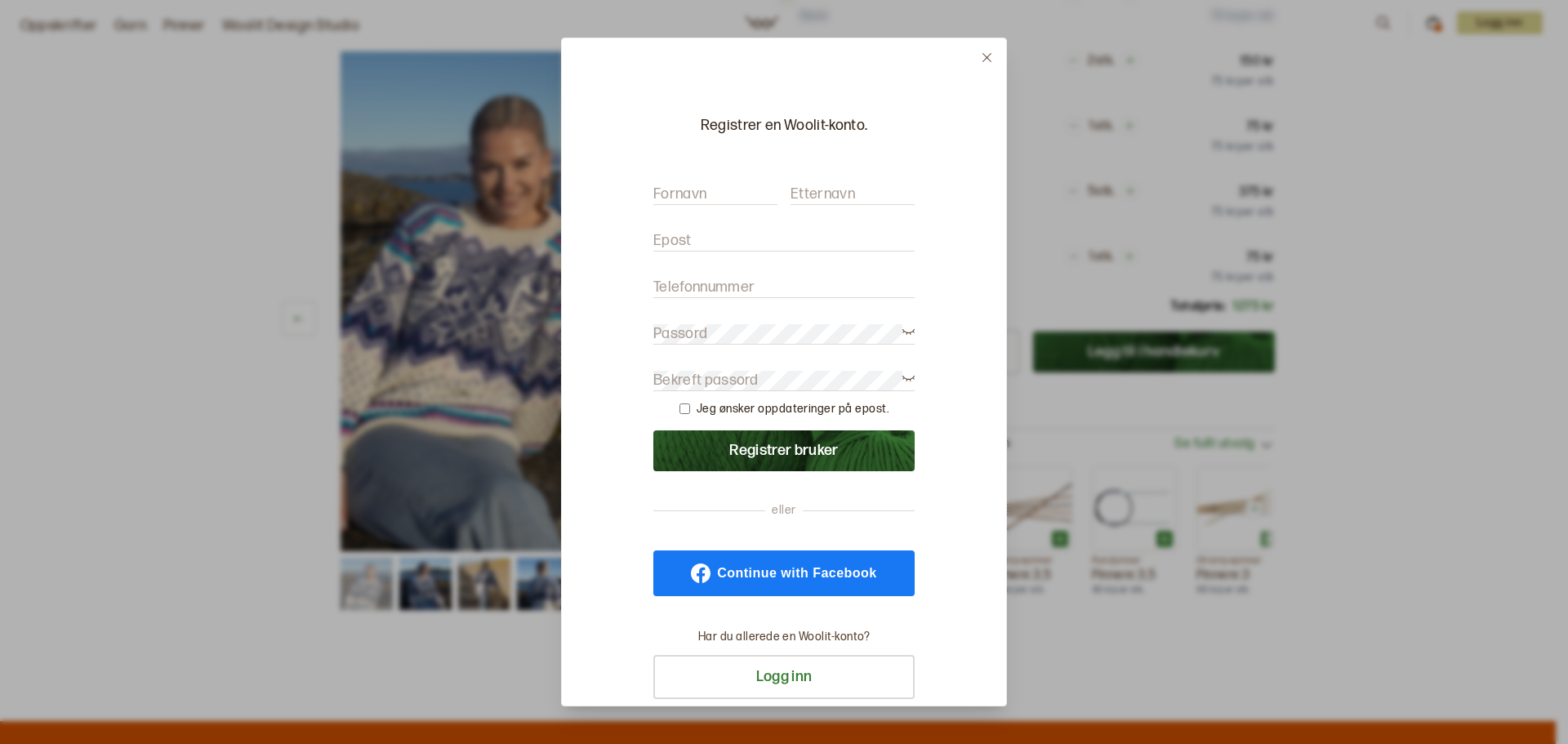
click at [685, 193] on input "Fornavn" at bounding box center [715, 194] width 124 height 20
click at [688, 192] on label "Fornavn" at bounding box center [679, 194] width 53 height 19
click at [688, 192] on input "Fornavn" at bounding box center [715, 194] width 124 height 20
type input "Selma"
type input "Waller Isfeld"
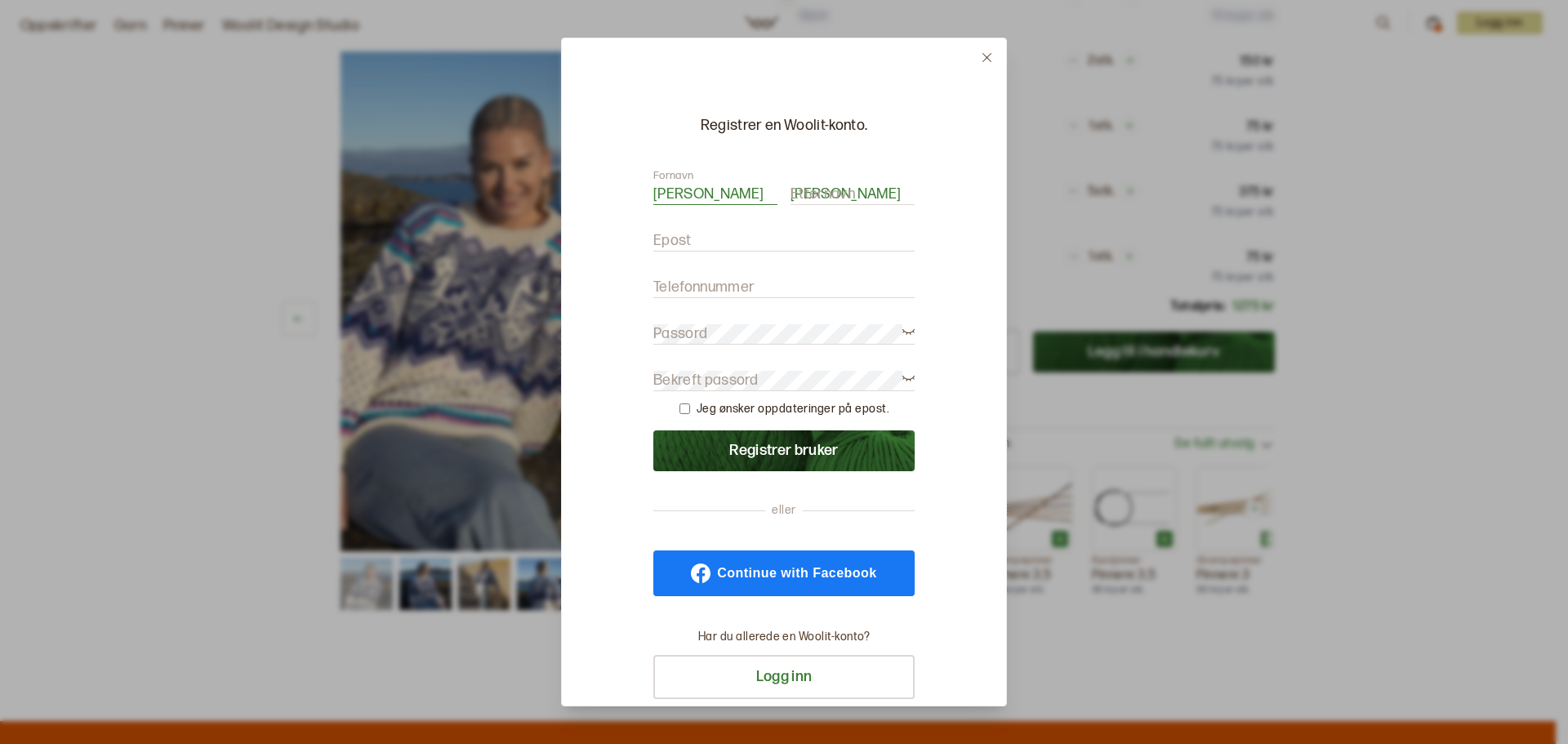
type input "selmawaller@gmail.com"
type input "94141118"
drag, startPoint x: 833, startPoint y: 193, endPoint x: 714, endPoint y: 193, distance: 119.0
click at [714, 193] on div "Fornavn Selma Etternavn Waller Isfeld" at bounding box center [784, 187] width 261 height 37
type input "Isfeld"
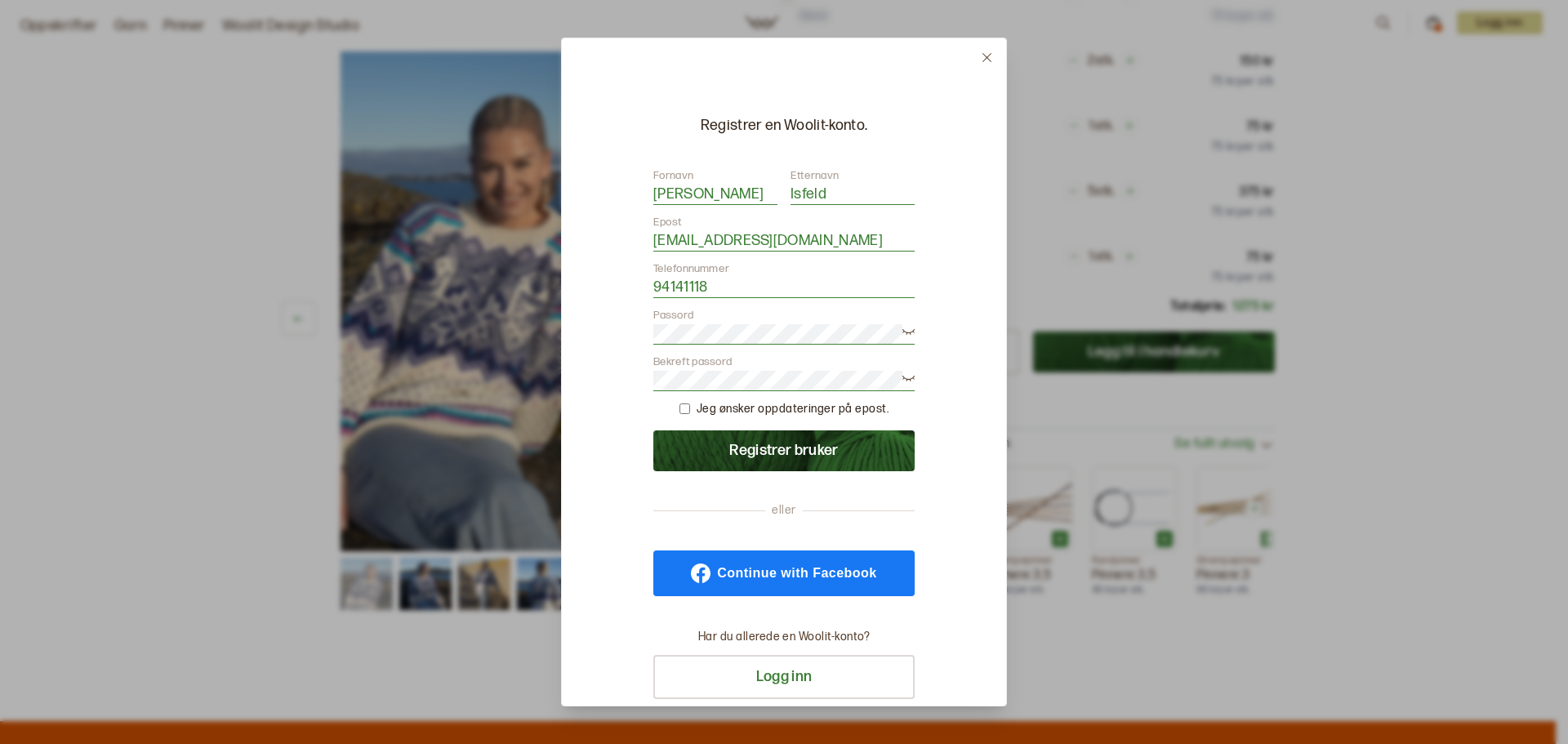
click at [679, 404] on input "checkbox" at bounding box center [684, 409] width 11 height 11
checkbox input "true"
click at [823, 455] on button "Registrer bruker" at bounding box center [784, 451] width 261 height 41
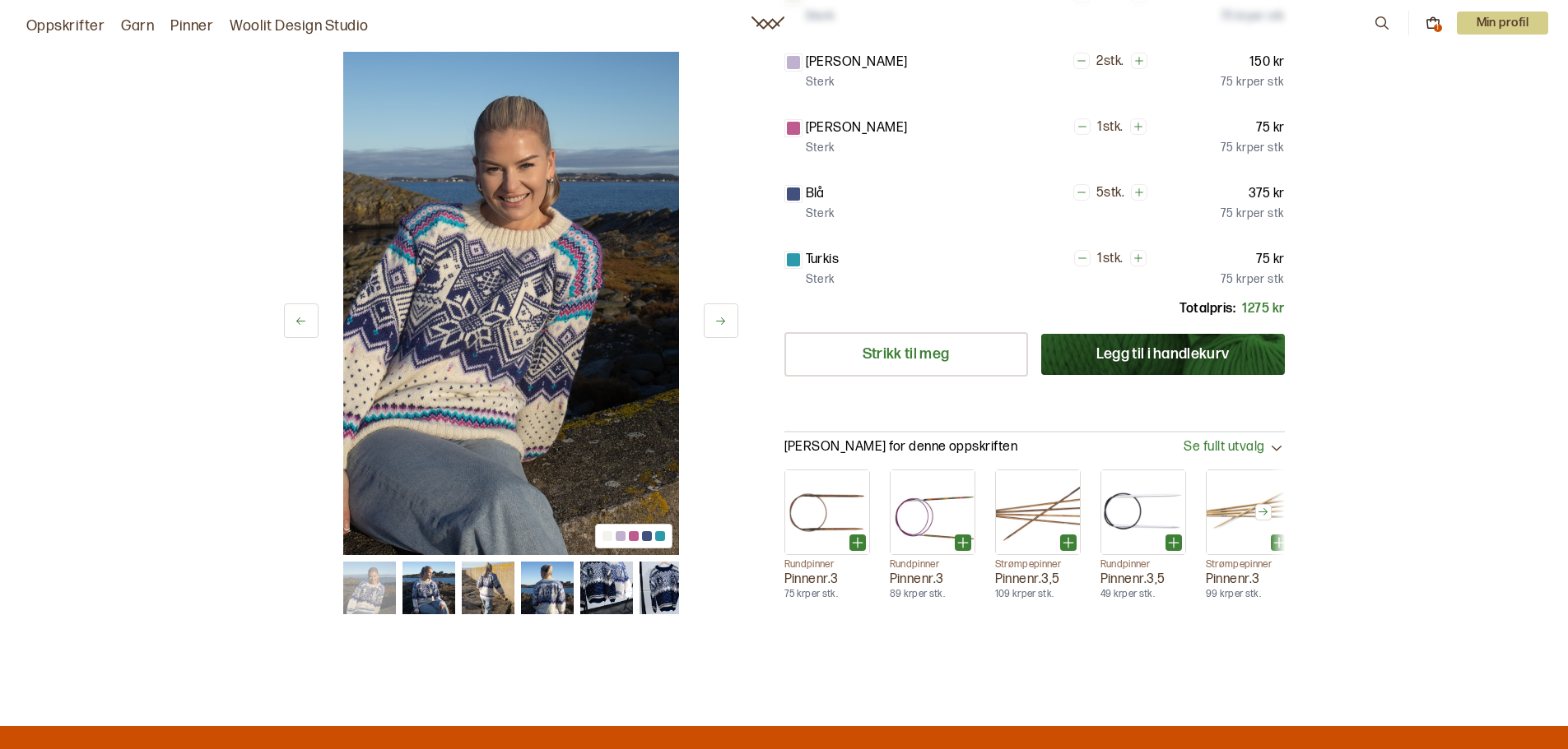
click at [1502, 15] on p "Min profil" at bounding box center [1502, 23] width 92 height 23
click at [1457, 53] on div "Profil" at bounding box center [1482, 66] width 130 height 33
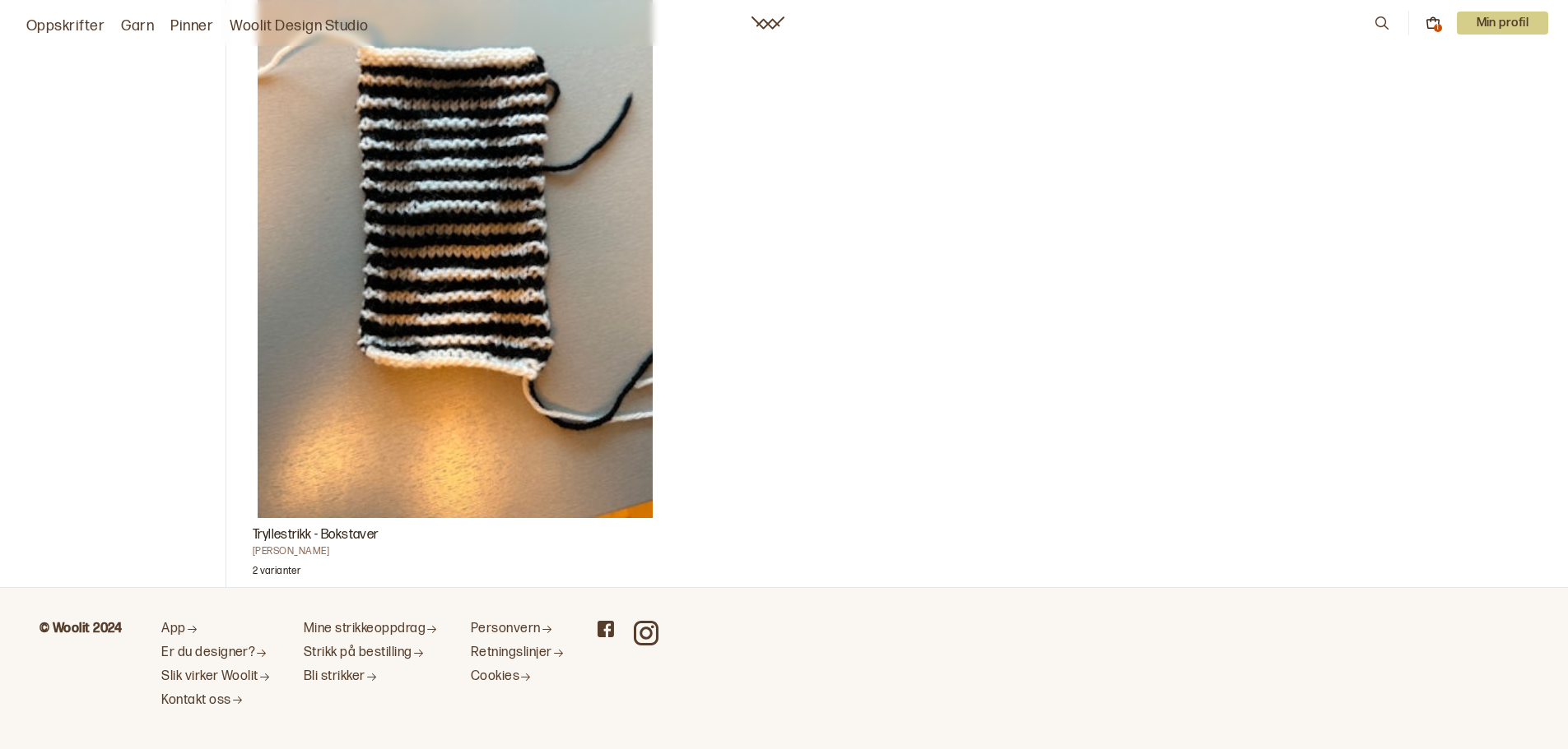
scroll to position [890, 0]
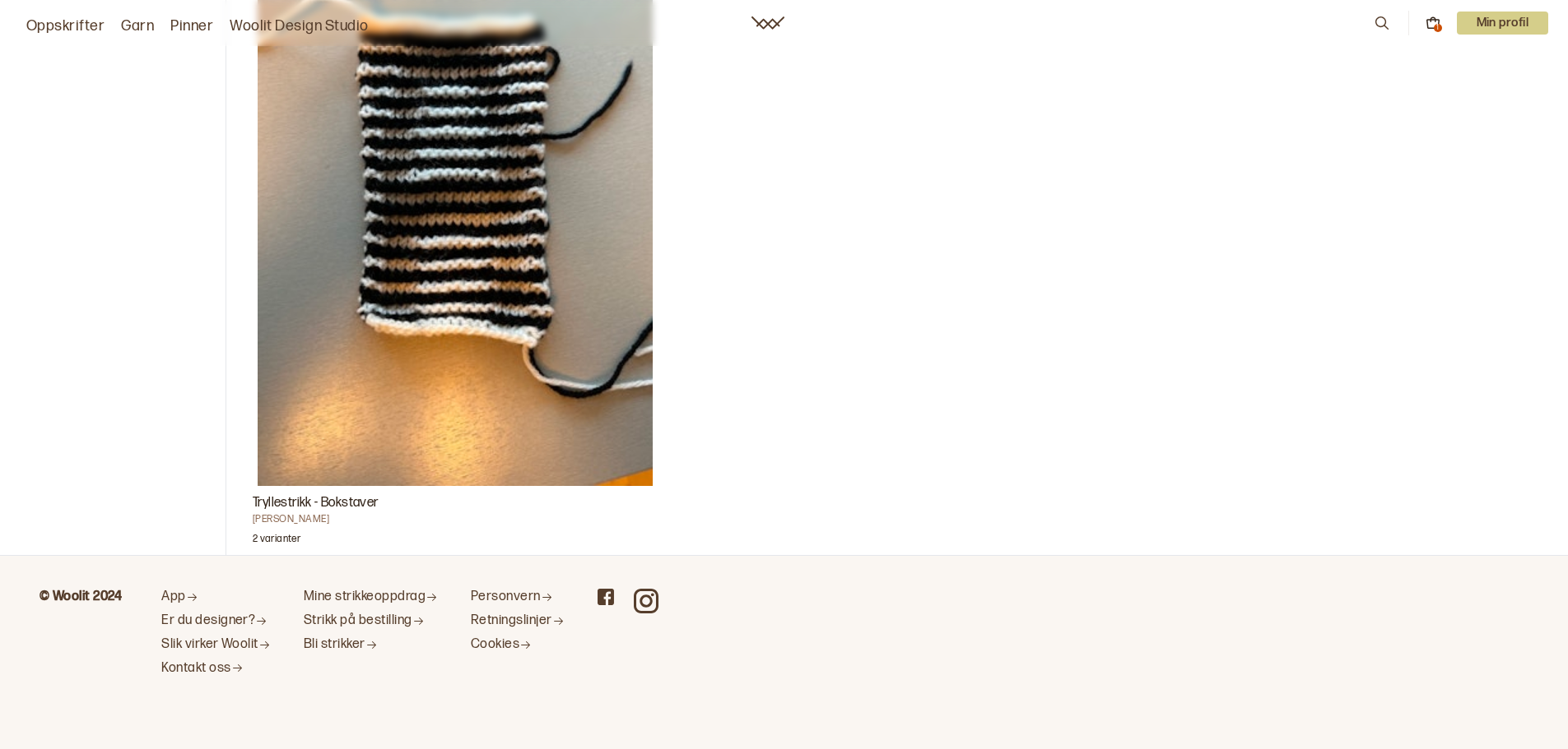
click at [414, 446] on img "Tryllestrikk - Bokstaver" at bounding box center [455, 190] width 395 height 592
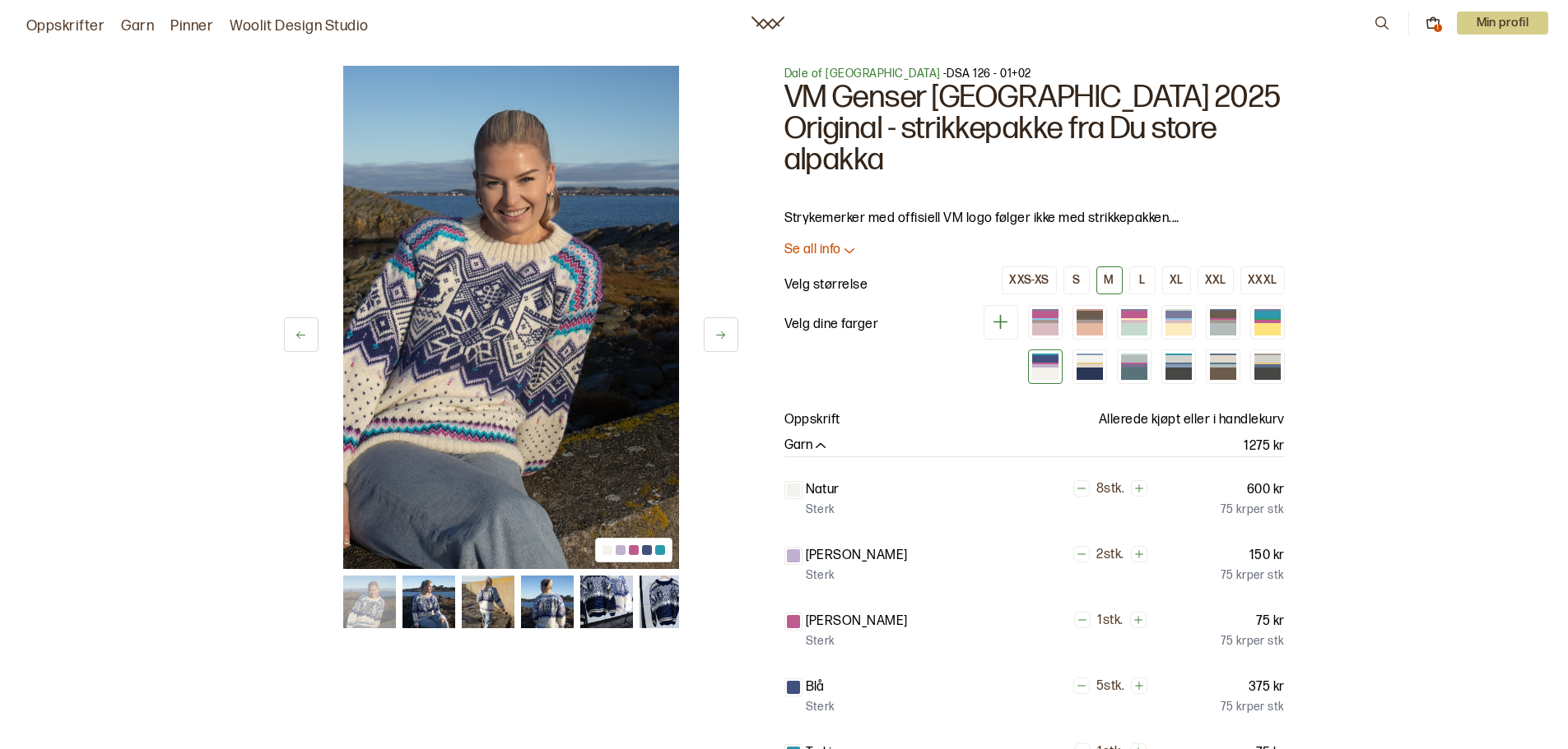
click at [1428, 28] on icon at bounding box center [1432, 24] width 12 height 8
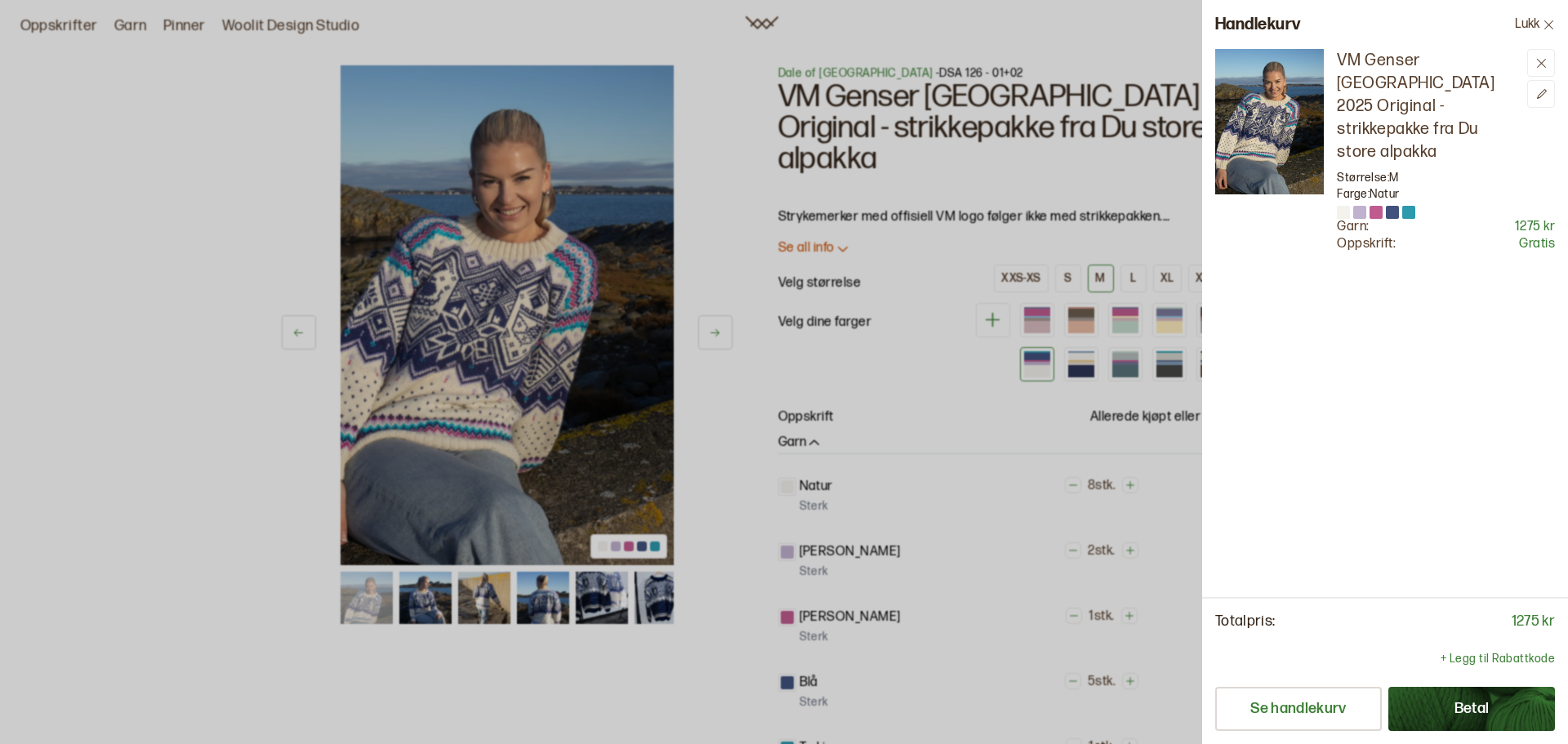
click at [1488, 706] on button "Betal" at bounding box center [1472, 709] width 167 height 44
